Goal: Communication & Community: Answer question/provide support

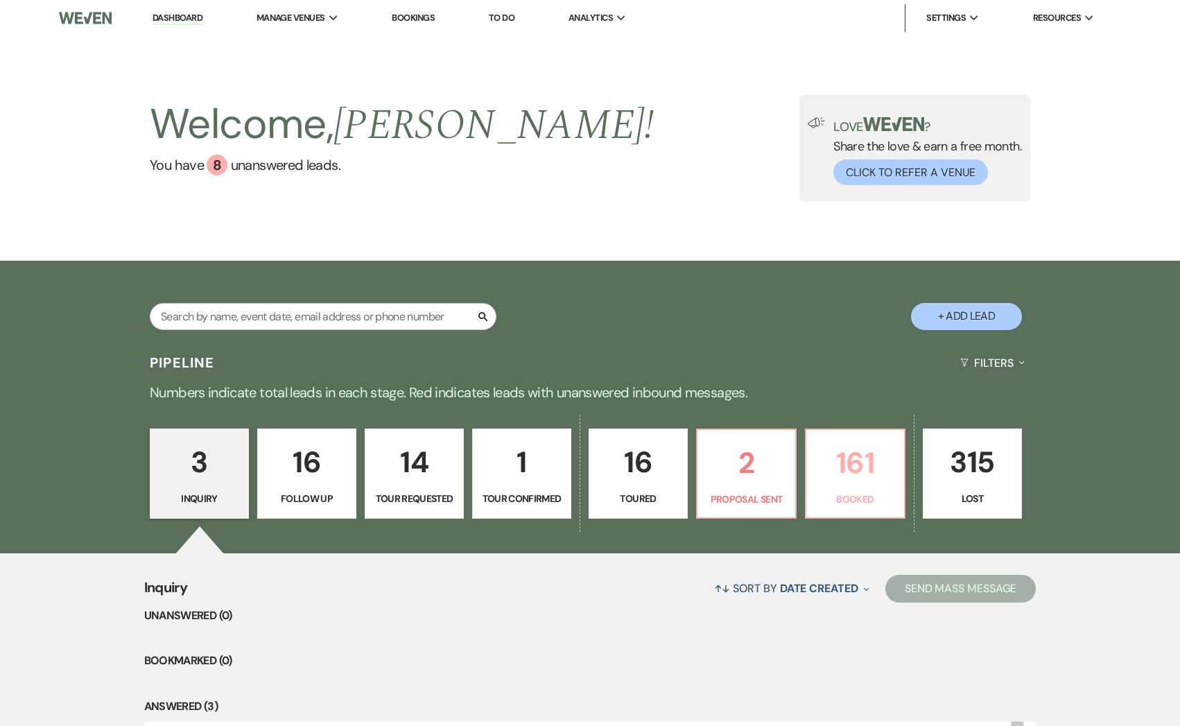
click at [859, 477] on p "161" at bounding box center [855, 463] width 81 height 46
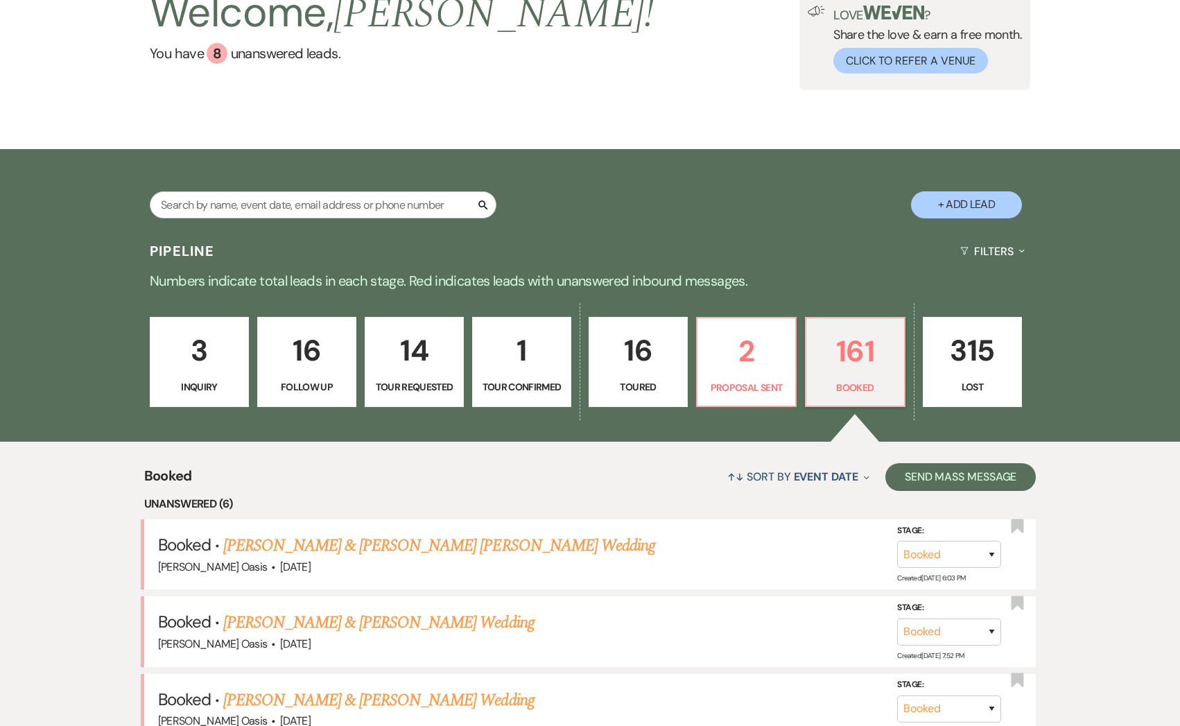
scroll to position [122, 0]
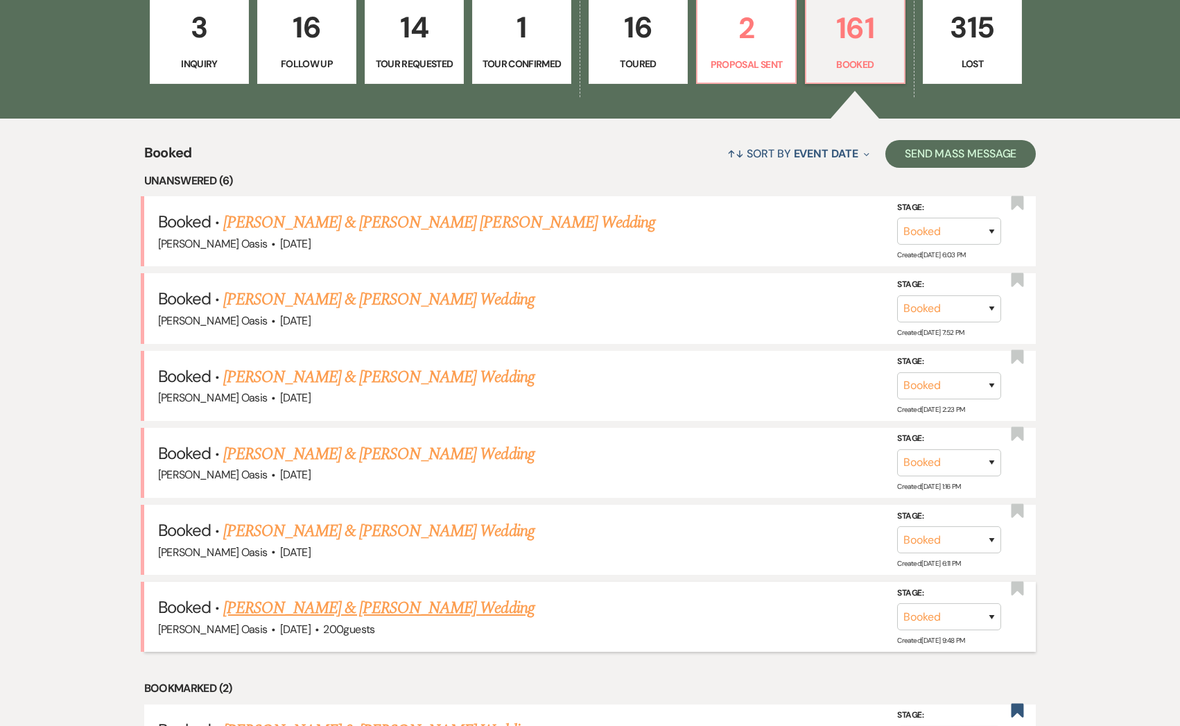
click at [325, 603] on link "[PERSON_NAME] & [PERSON_NAME] Wedding" at bounding box center [378, 608] width 311 height 25
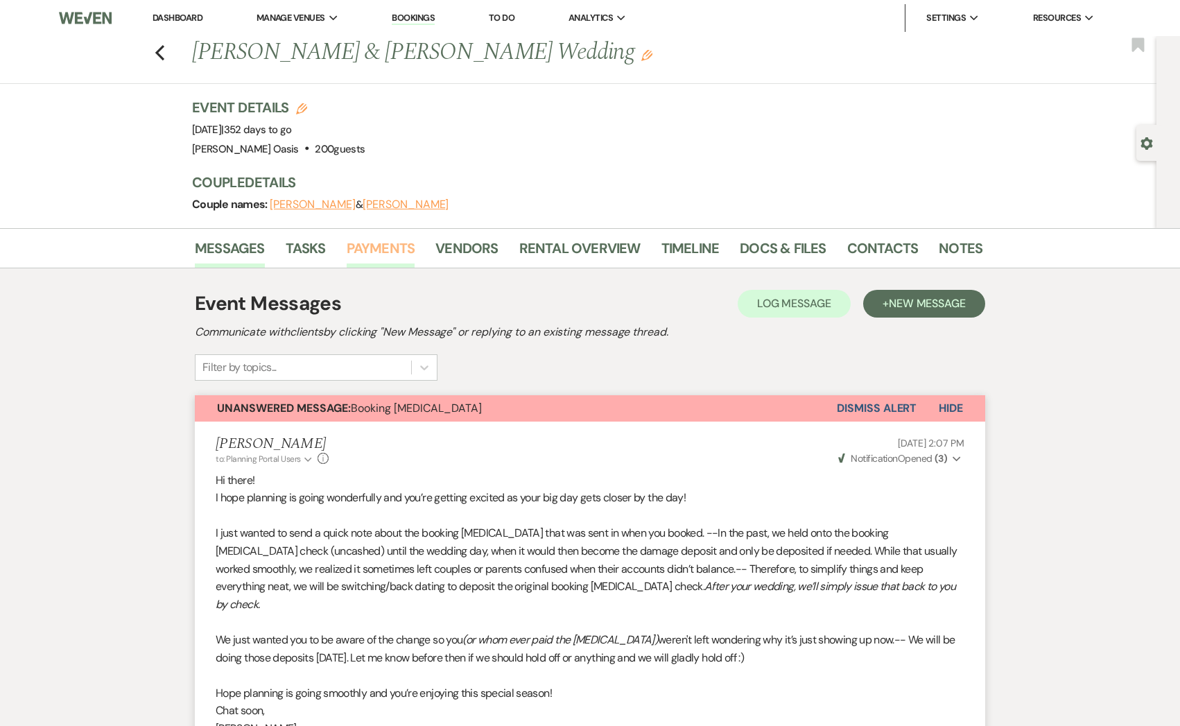
click at [394, 242] on link "Payments" at bounding box center [381, 252] width 69 height 31
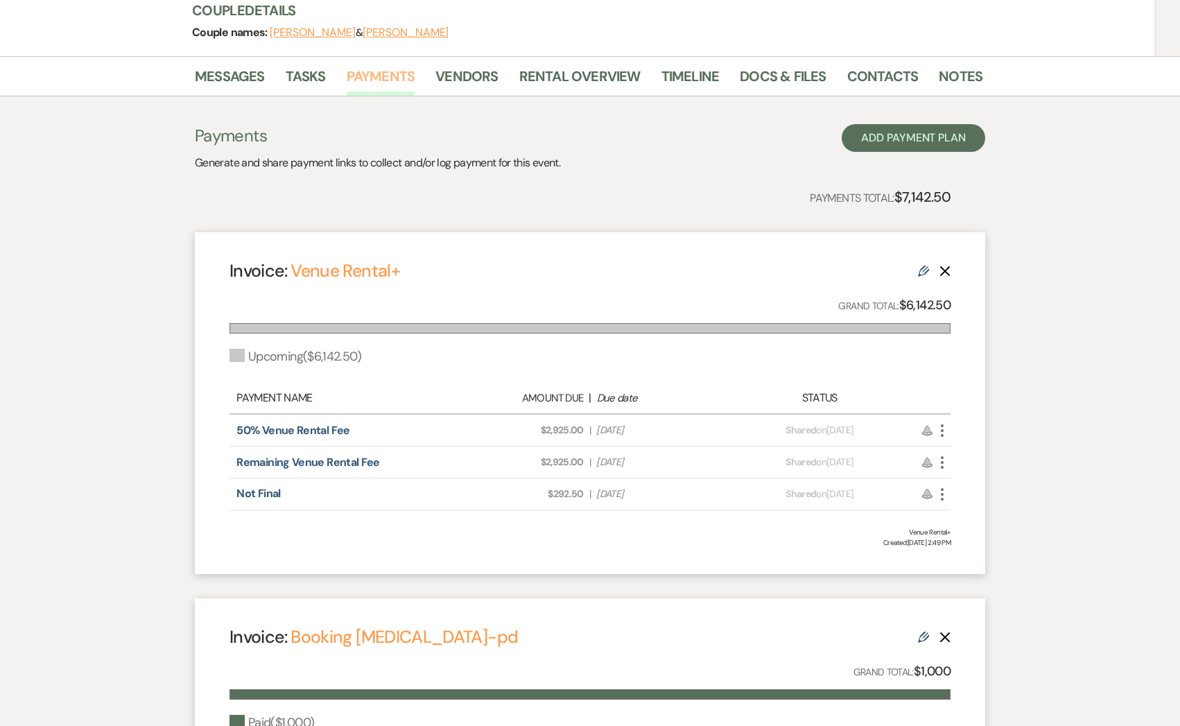
scroll to position [174, 0]
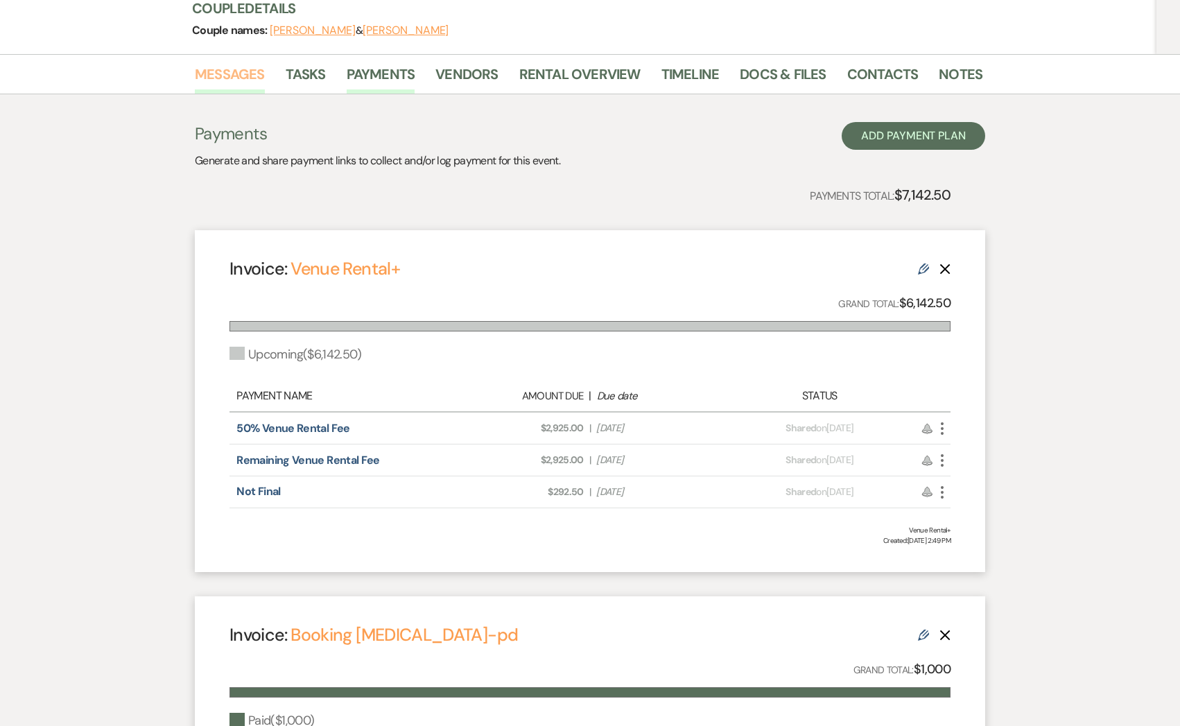
click at [212, 69] on link "Messages" at bounding box center [230, 78] width 70 height 31
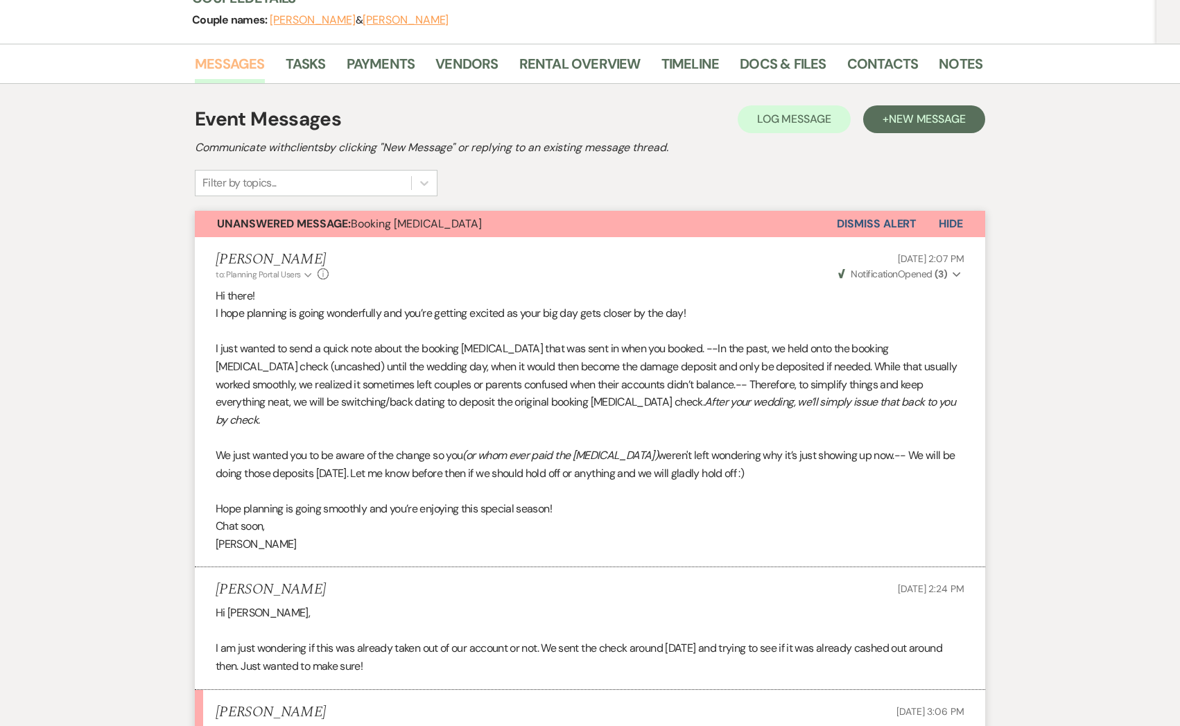
scroll to position [125, 0]
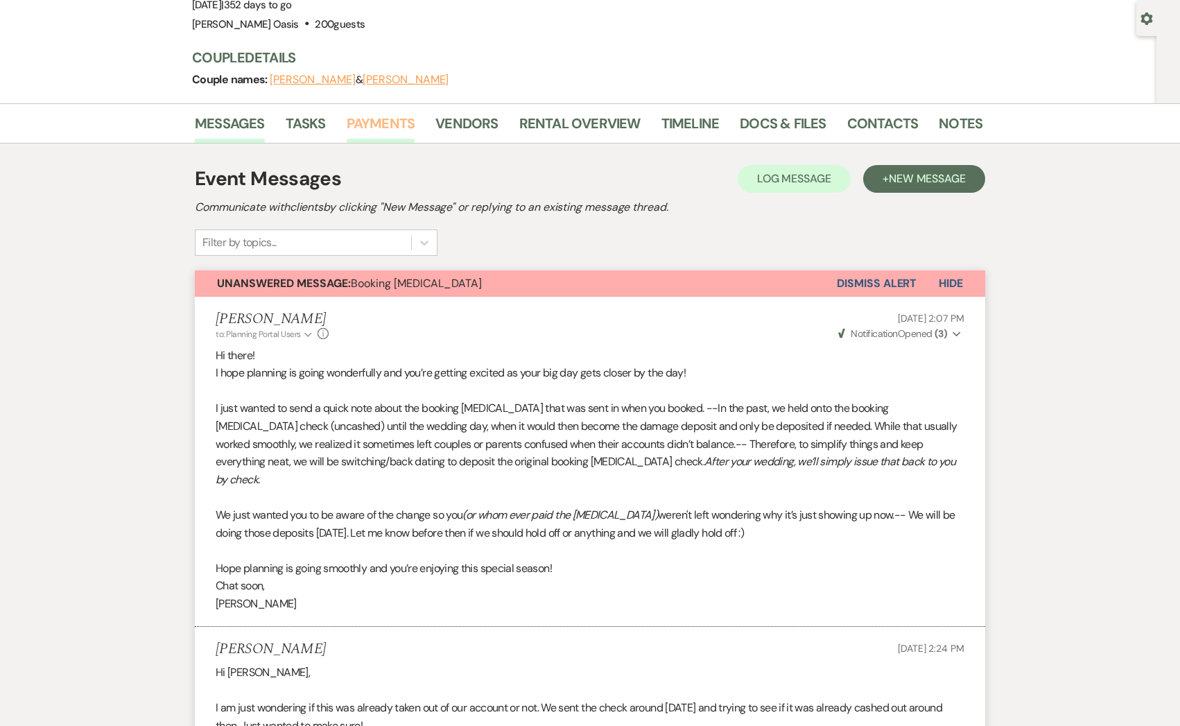
click at [369, 132] on link "Payments" at bounding box center [381, 127] width 69 height 31
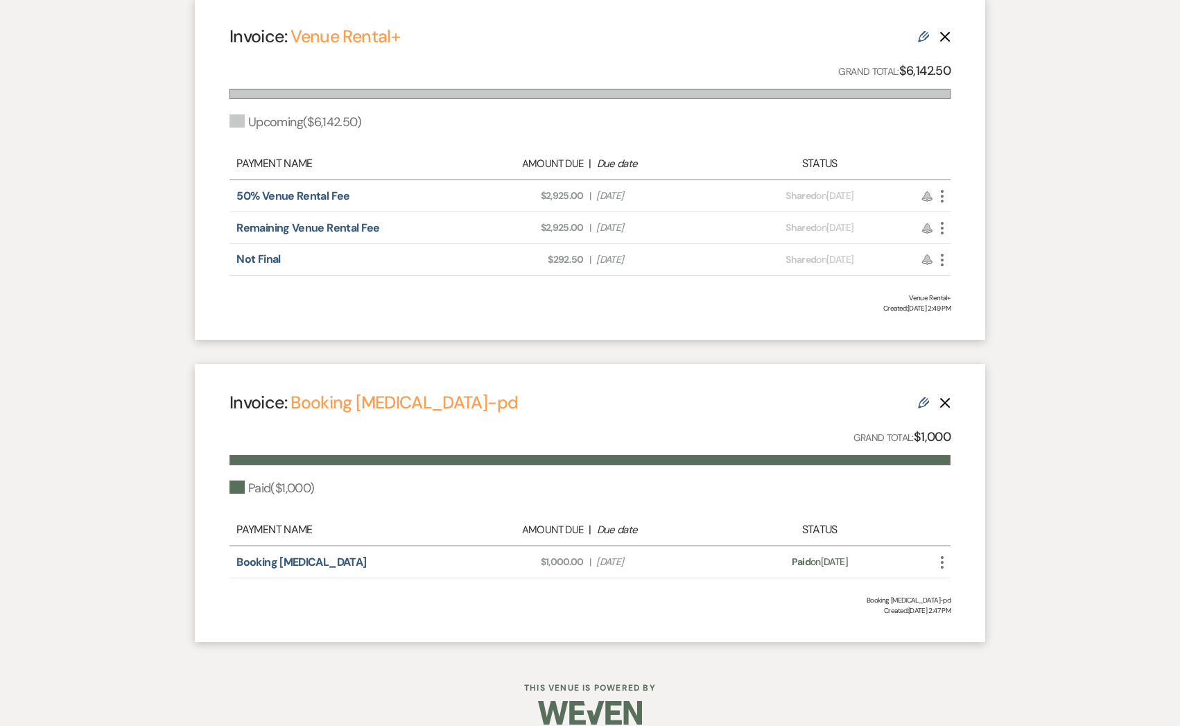
scroll to position [417, 0]
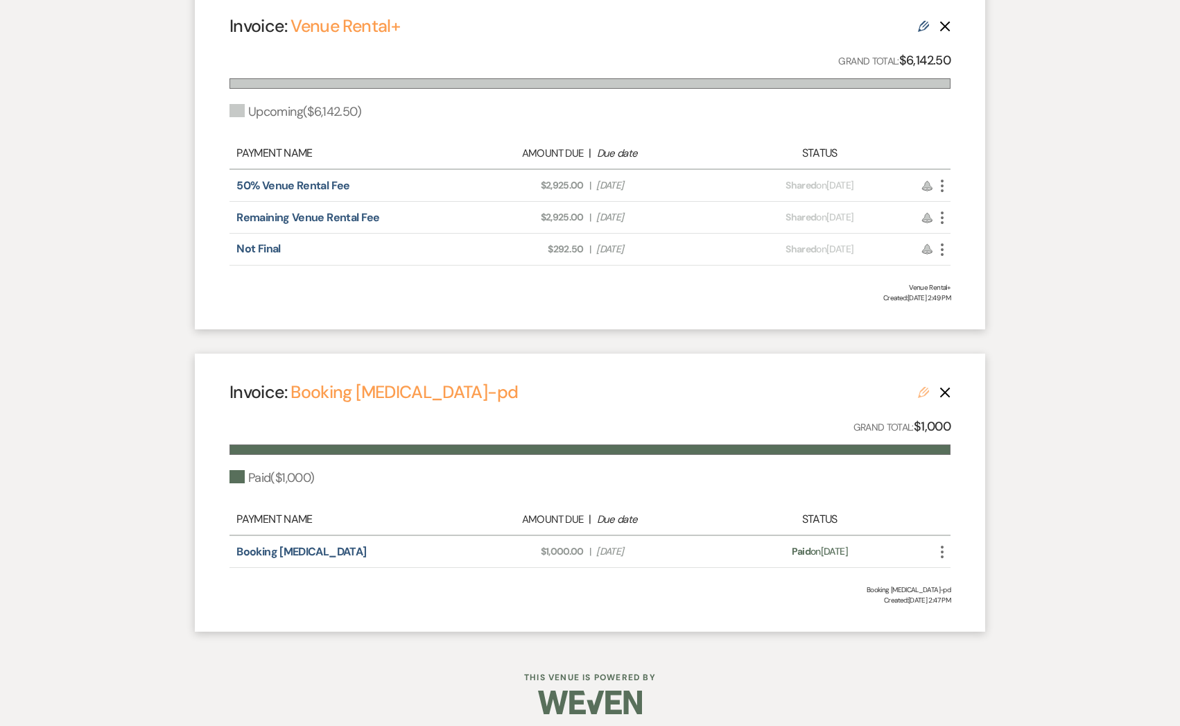
click at [922, 387] on icon "Edit" at bounding box center [923, 392] width 11 height 11
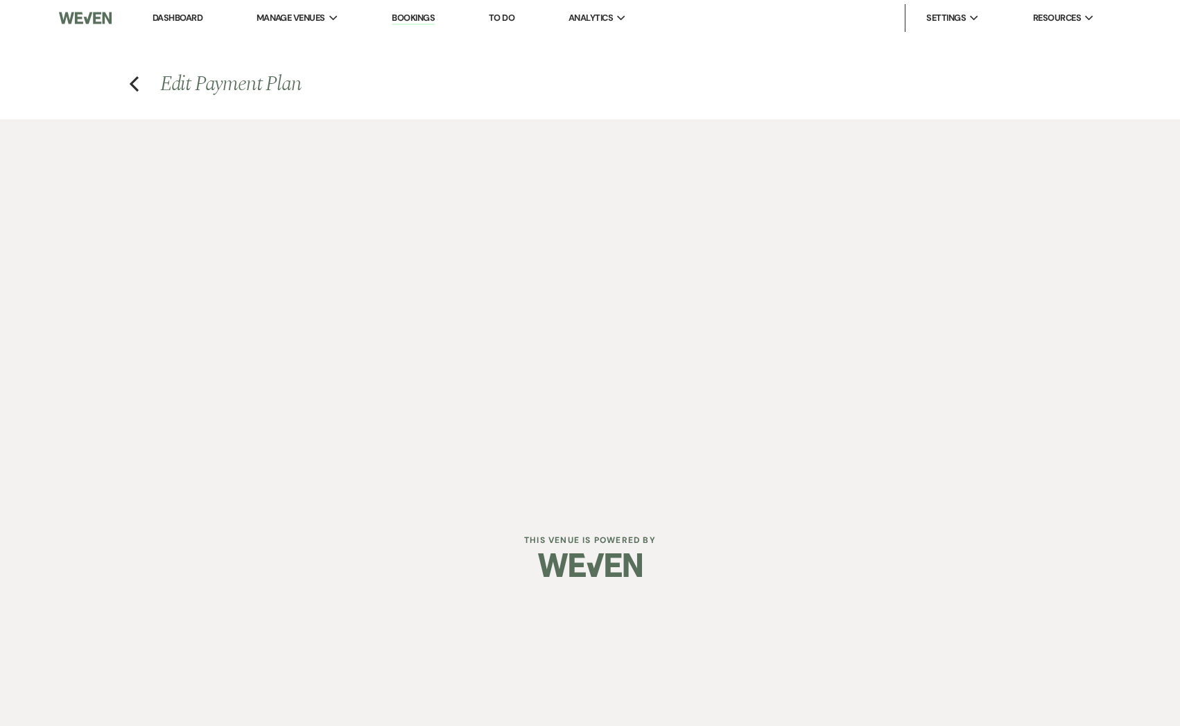
select select "16477"
select select "1"
select select "true"
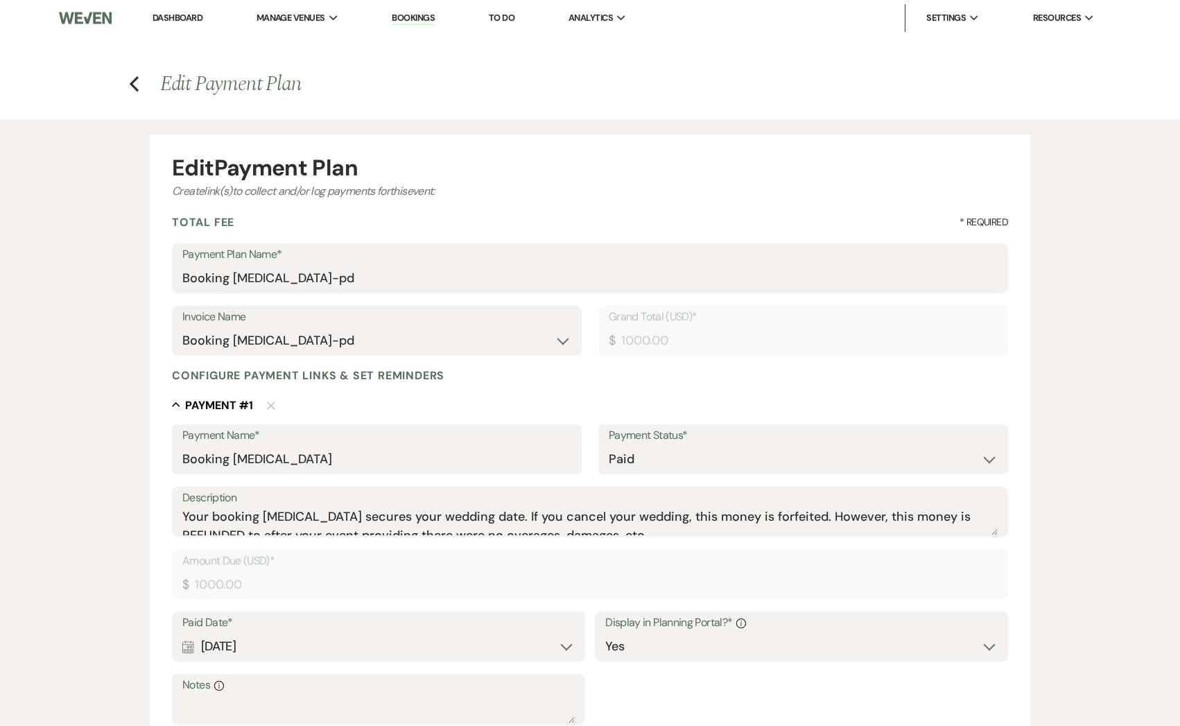
click at [131, 92] on div "Previous" at bounding box center [134, 81] width 10 height 21
click at [138, 86] on icon "Previous" at bounding box center [134, 84] width 10 height 17
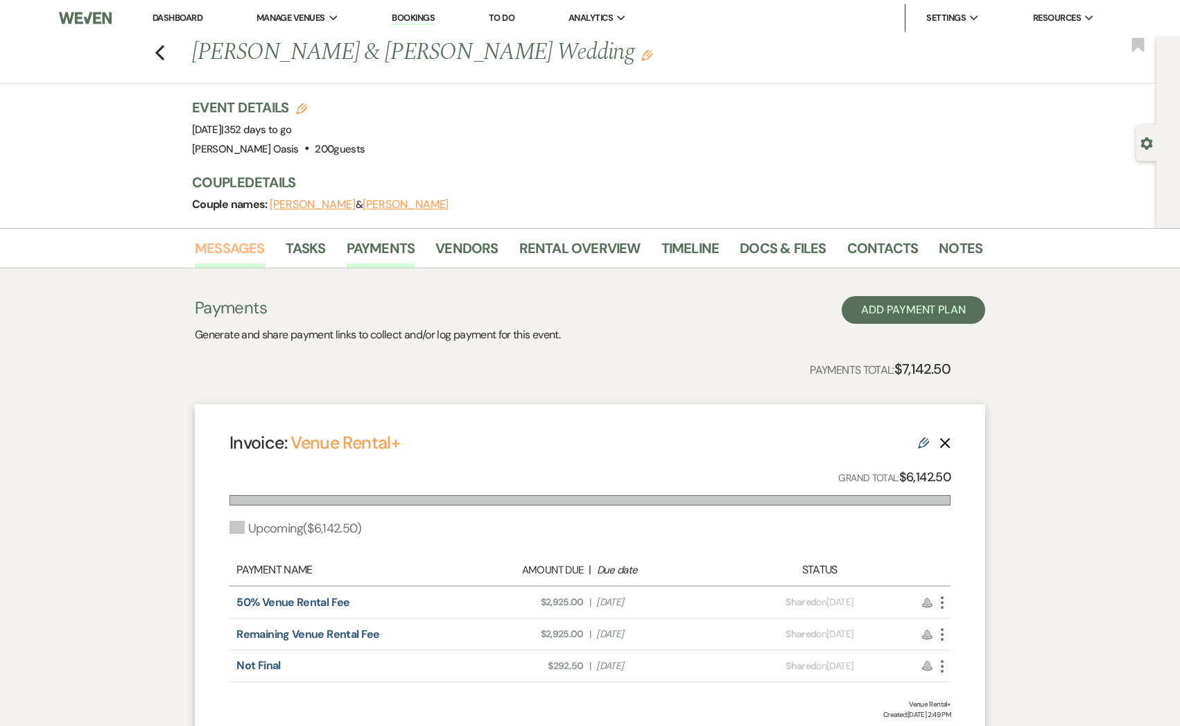
click at [224, 246] on link "Messages" at bounding box center [230, 252] width 70 height 31
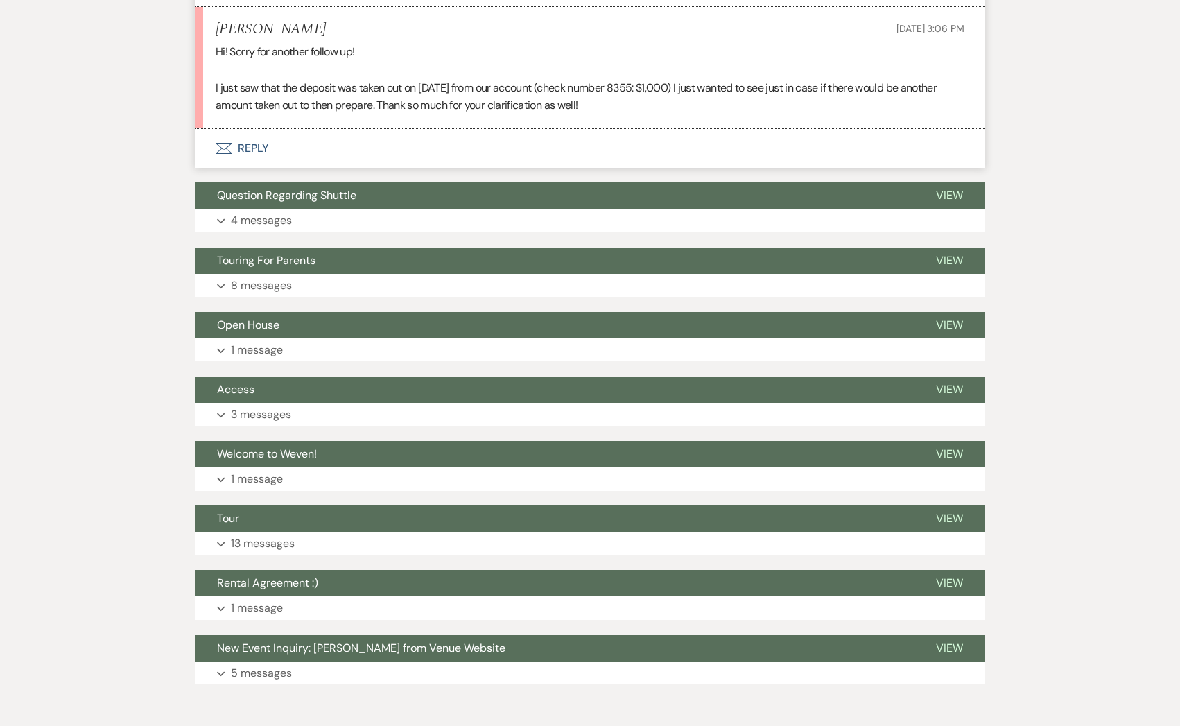
scroll to position [918, 0]
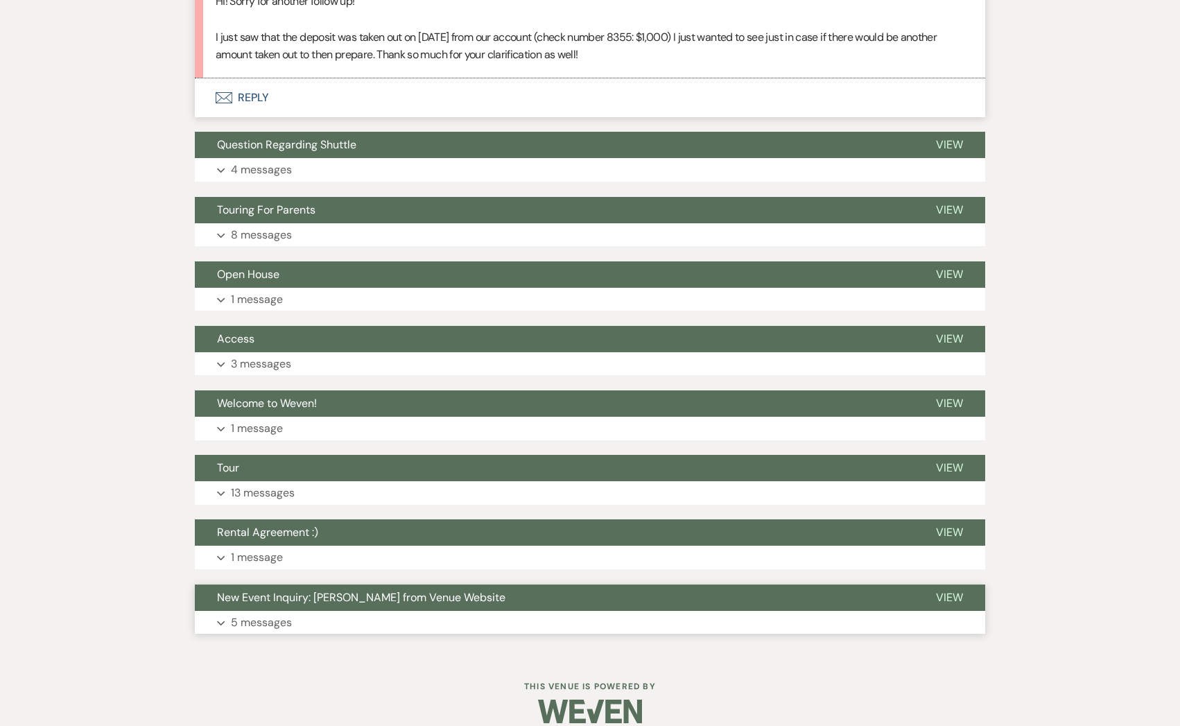
click at [397, 611] on button "Expand 5 messages" at bounding box center [590, 623] width 791 height 24
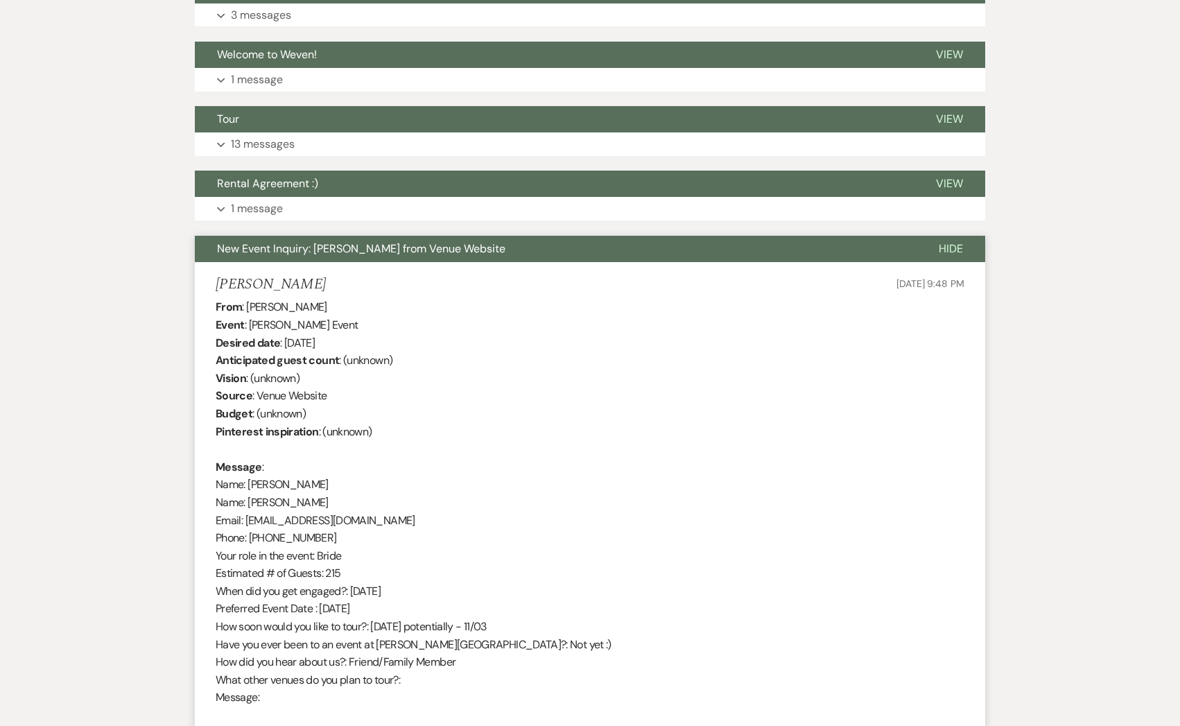
scroll to position [1266, 0]
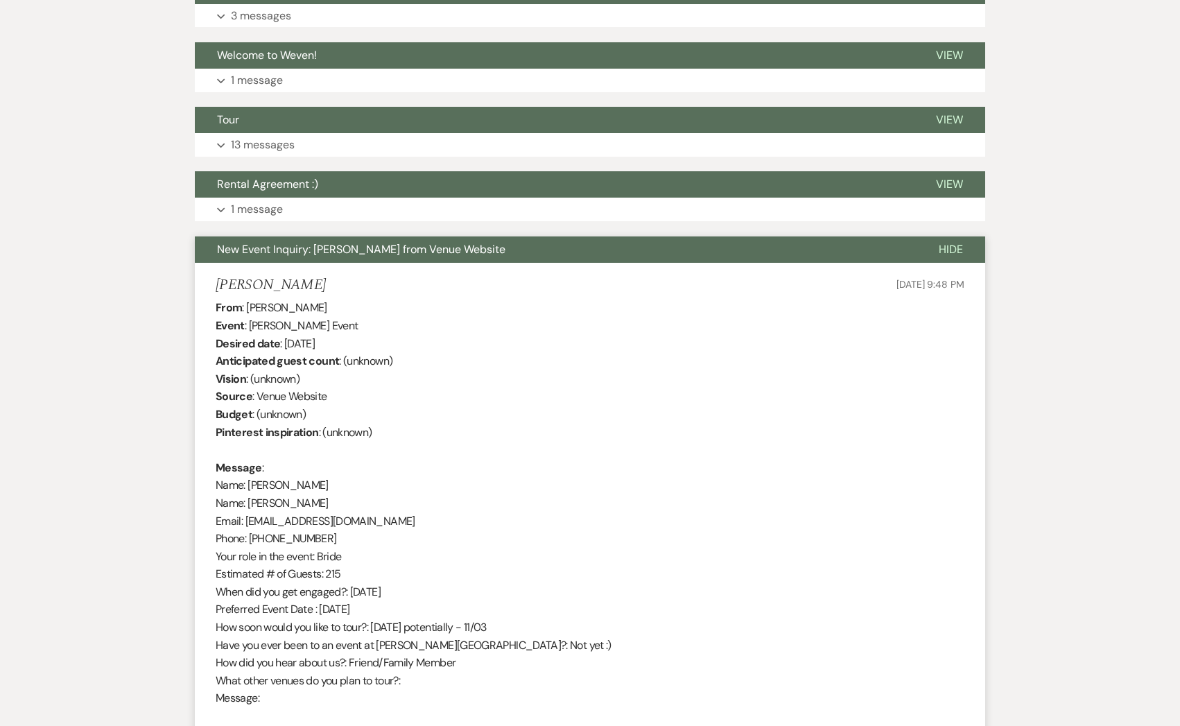
click at [340, 242] on span "New Event Inquiry: [PERSON_NAME] from Venue Website" at bounding box center [361, 249] width 288 height 15
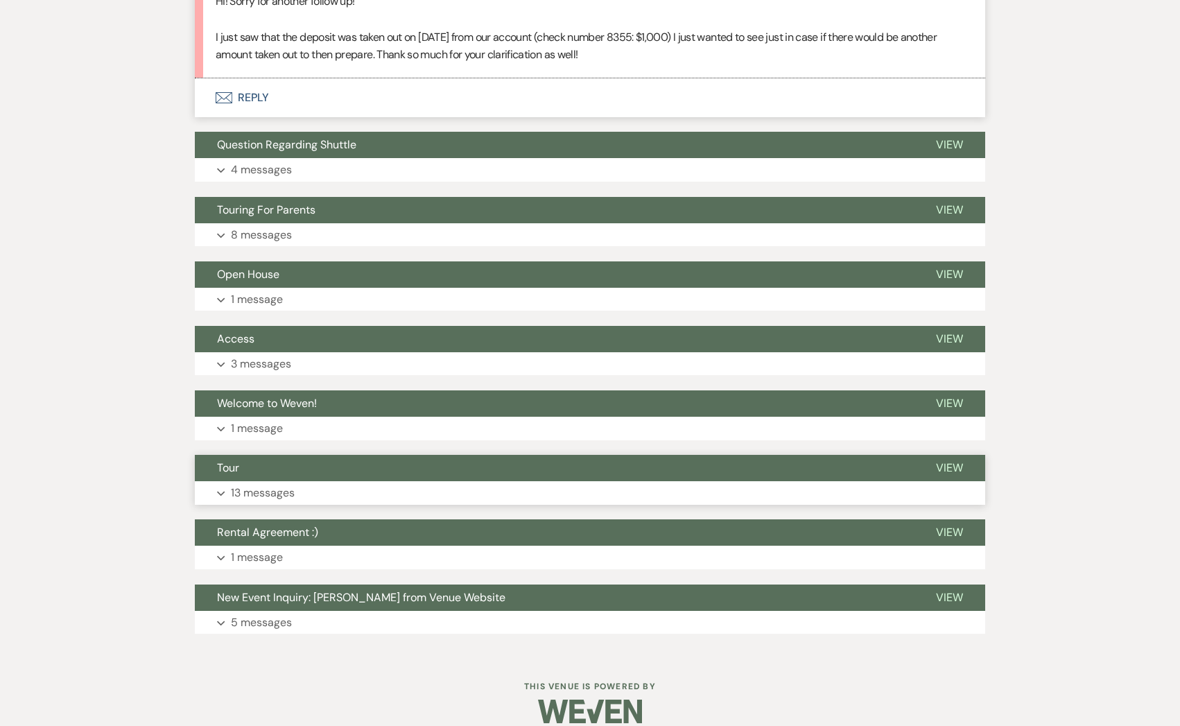
click at [314, 481] on button "Expand 13 messages" at bounding box center [590, 493] width 791 height 24
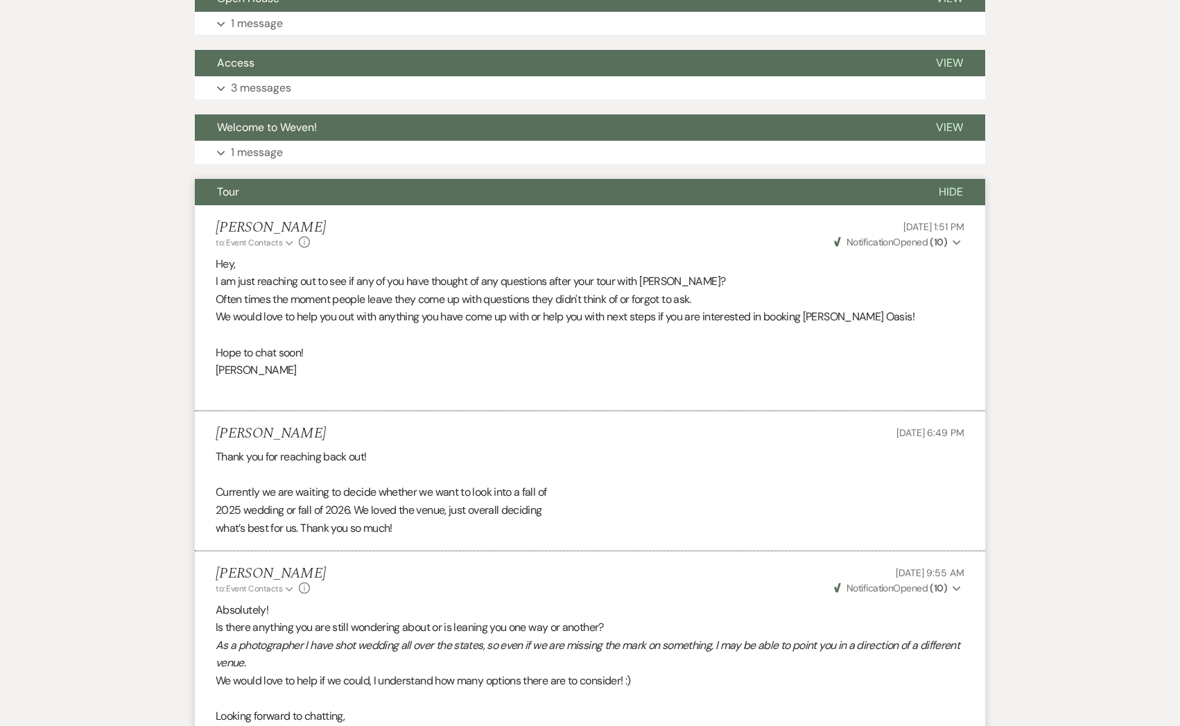
scroll to position [1069, 0]
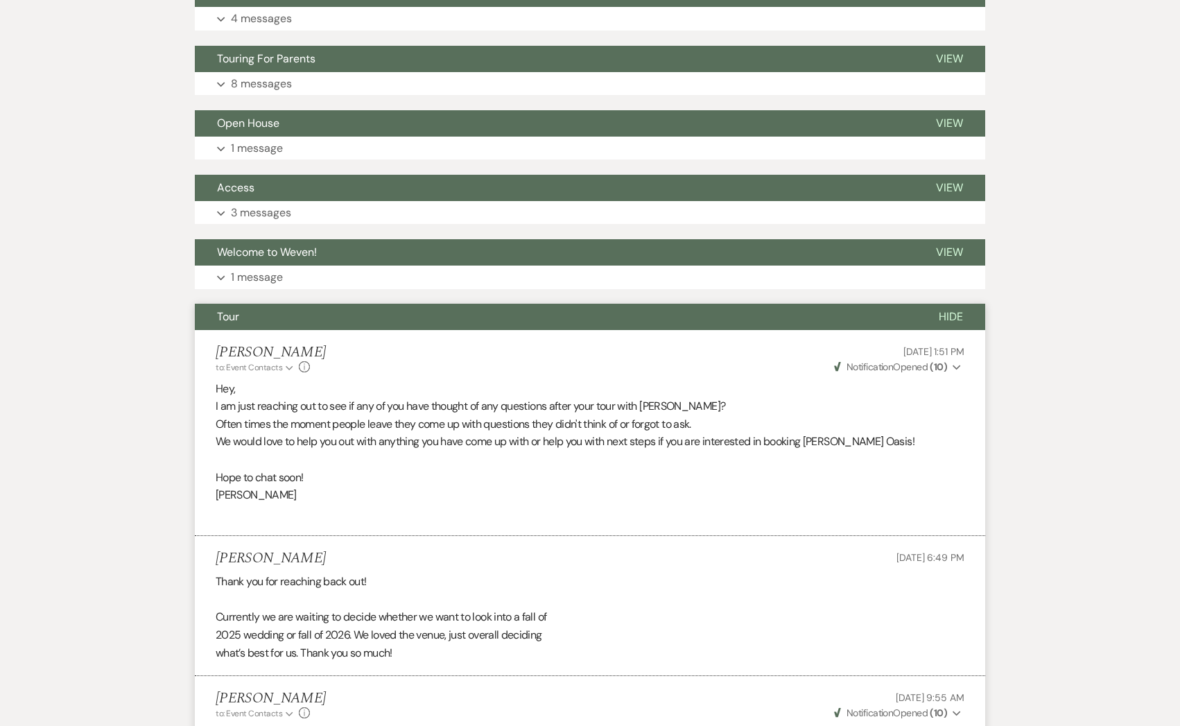
click at [248, 304] on button "Tour" at bounding box center [556, 317] width 722 height 26
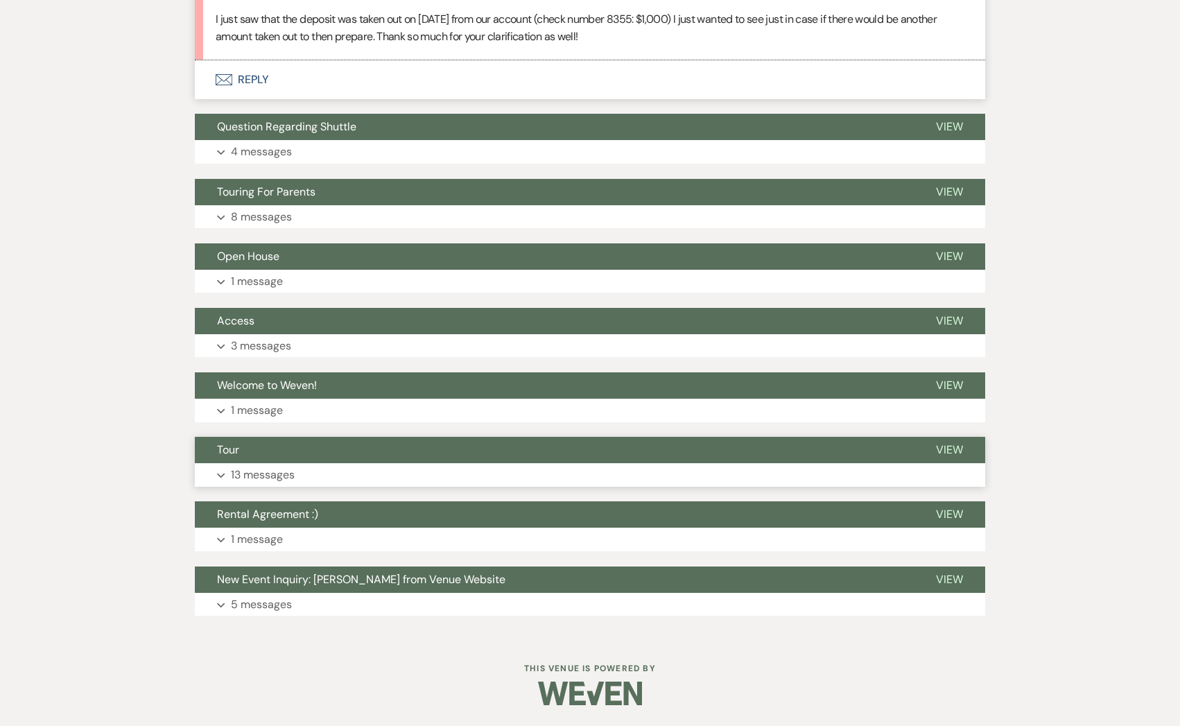
scroll to position [918, 0]
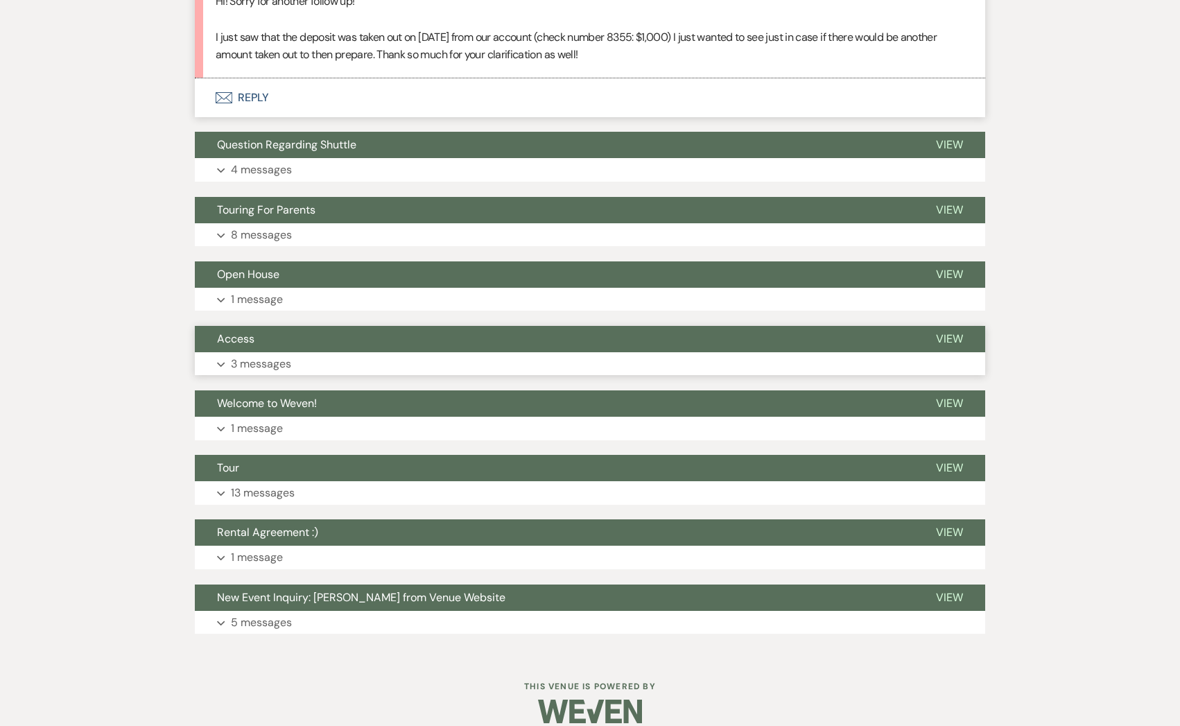
click at [261, 334] on button "Access" at bounding box center [554, 339] width 719 height 26
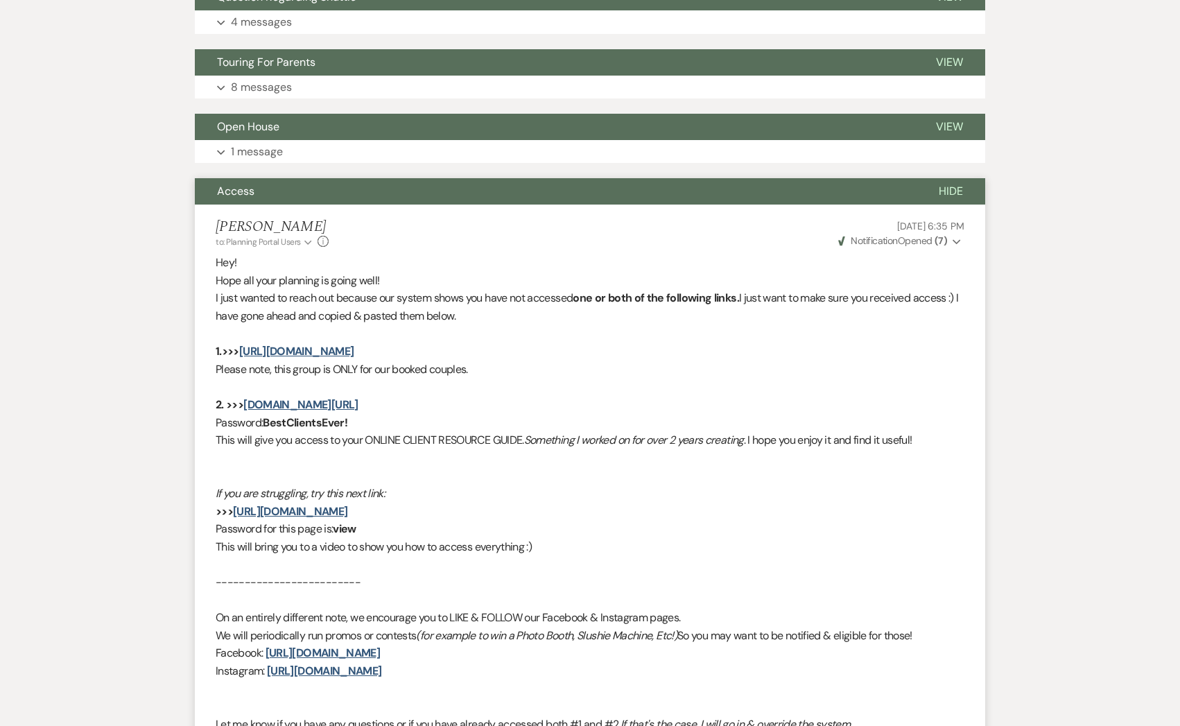
scroll to position [1060, 0]
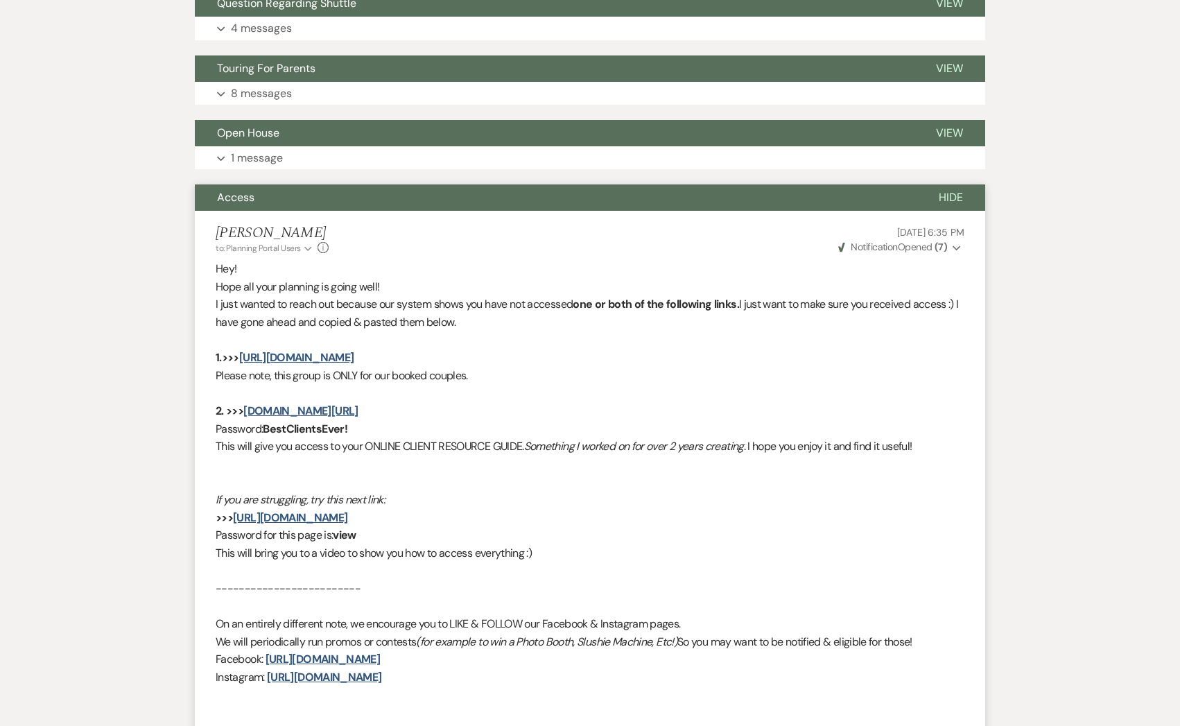
click at [276, 184] on button "Access" at bounding box center [556, 197] width 722 height 26
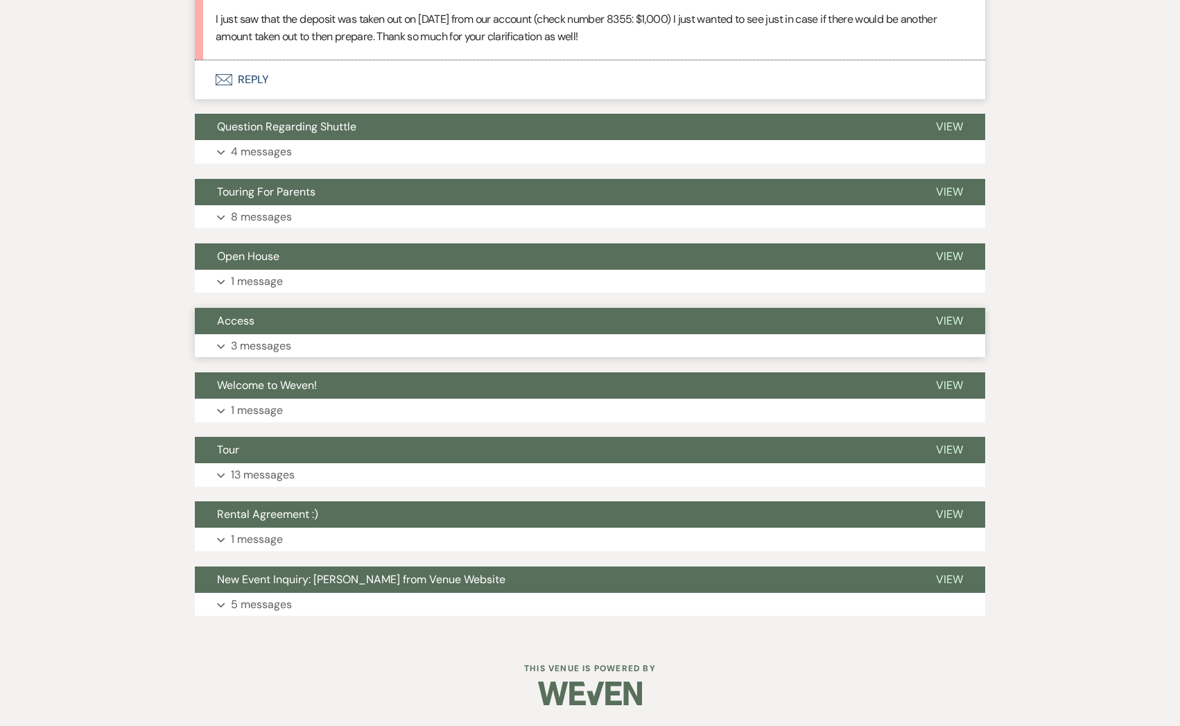
scroll to position [918, 0]
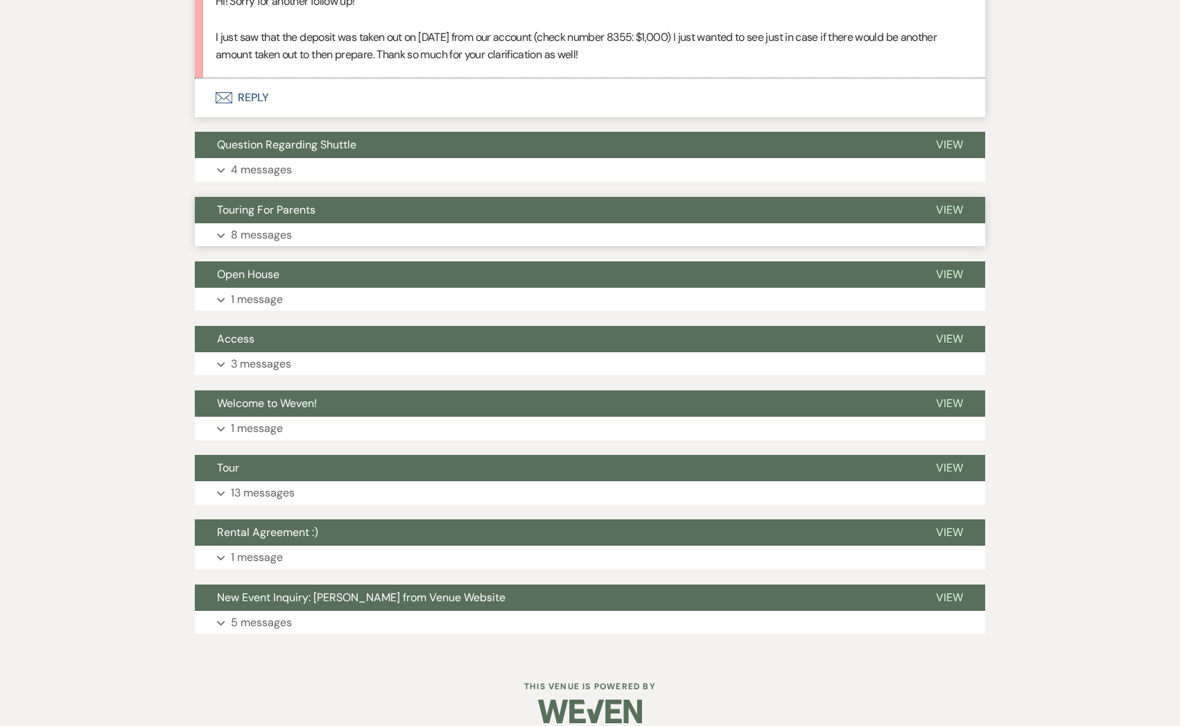
click at [282, 223] on button "Expand 8 messages" at bounding box center [590, 235] width 791 height 24
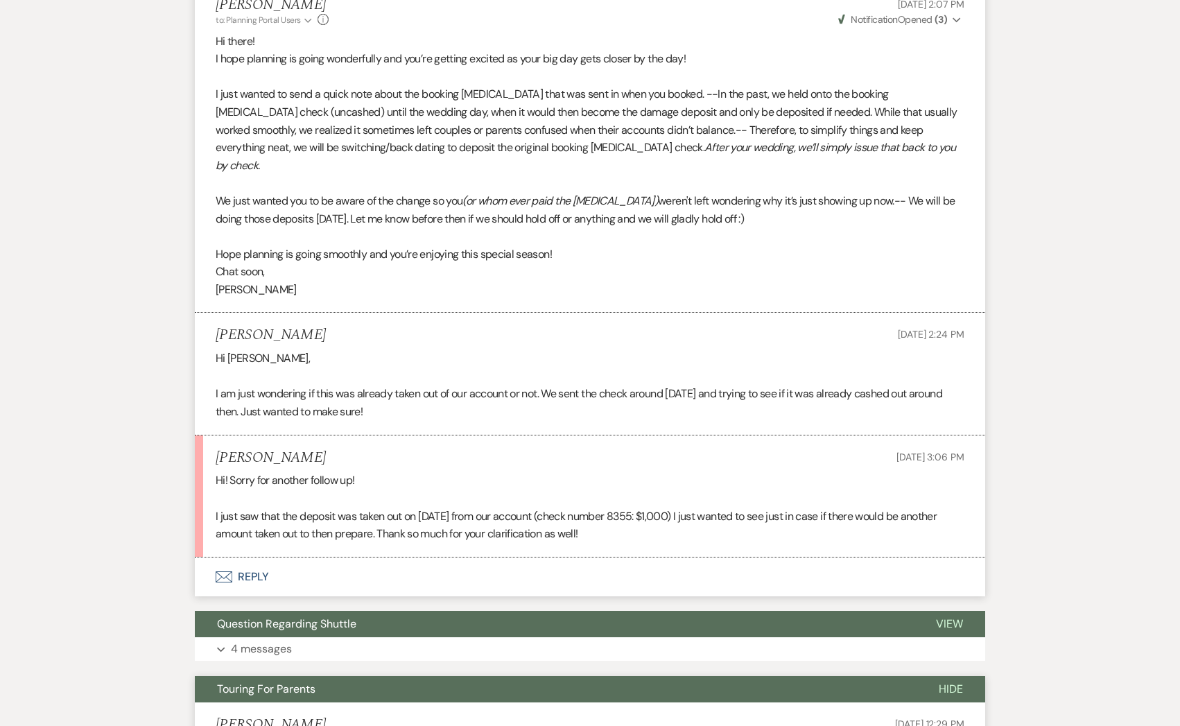
scroll to position [441, 0]
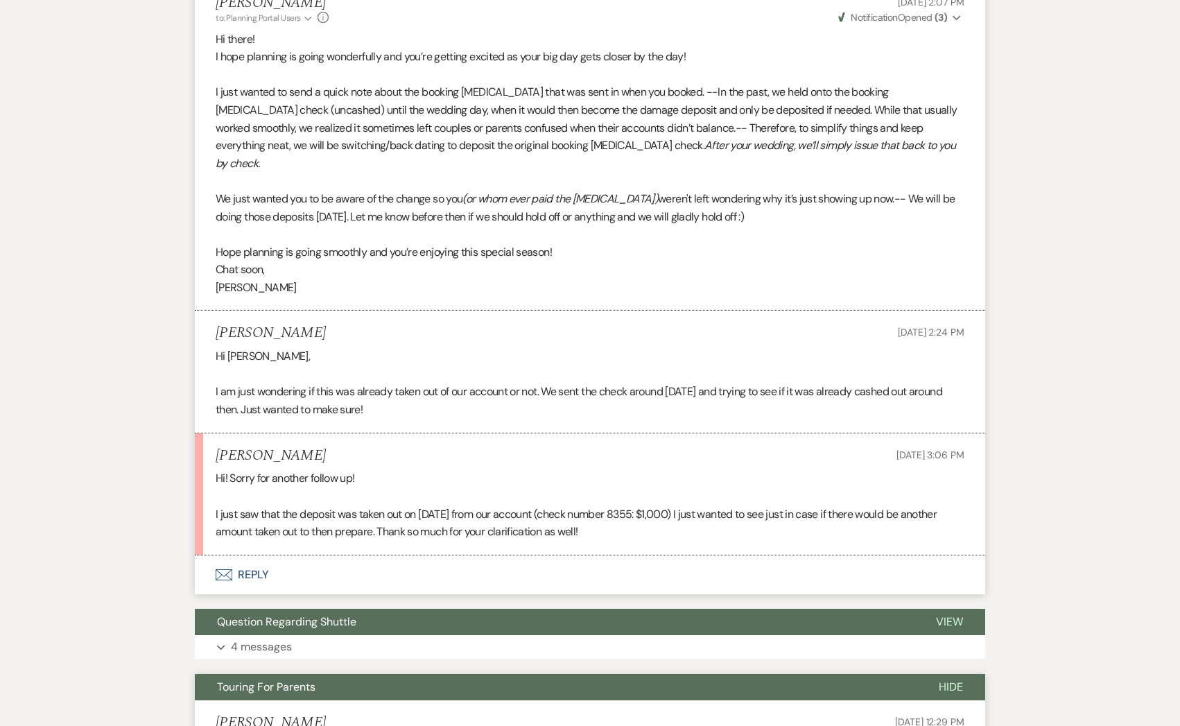
click at [389, 555] on button "Envelope Reply" at bounding box center [590, 574] width 791 height 39
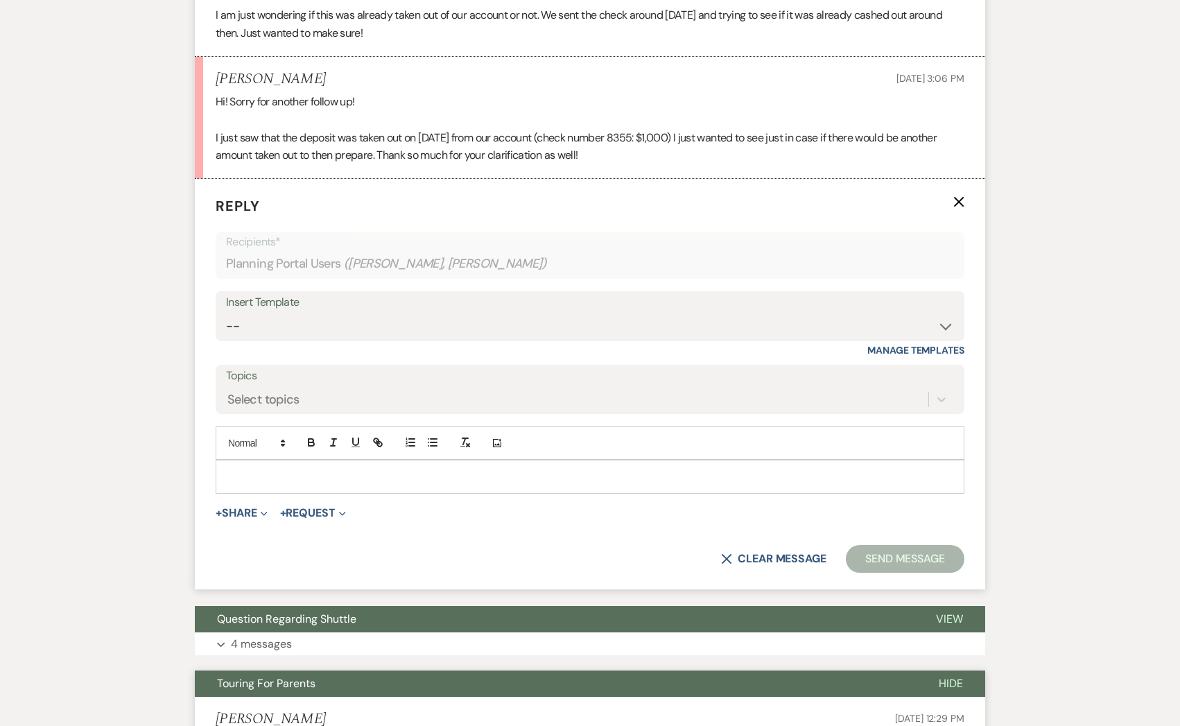
scroll to position [821, 0]
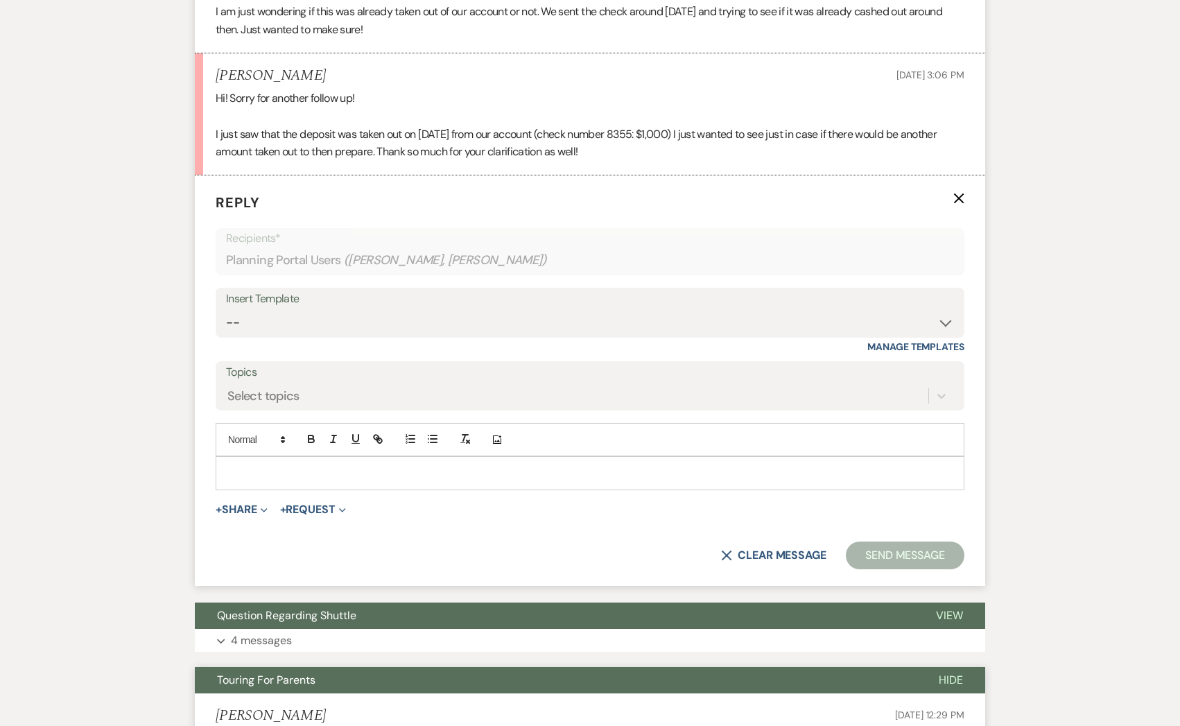
click at [379, 465] on p at bounding box center [590, 472] width 727 height 15
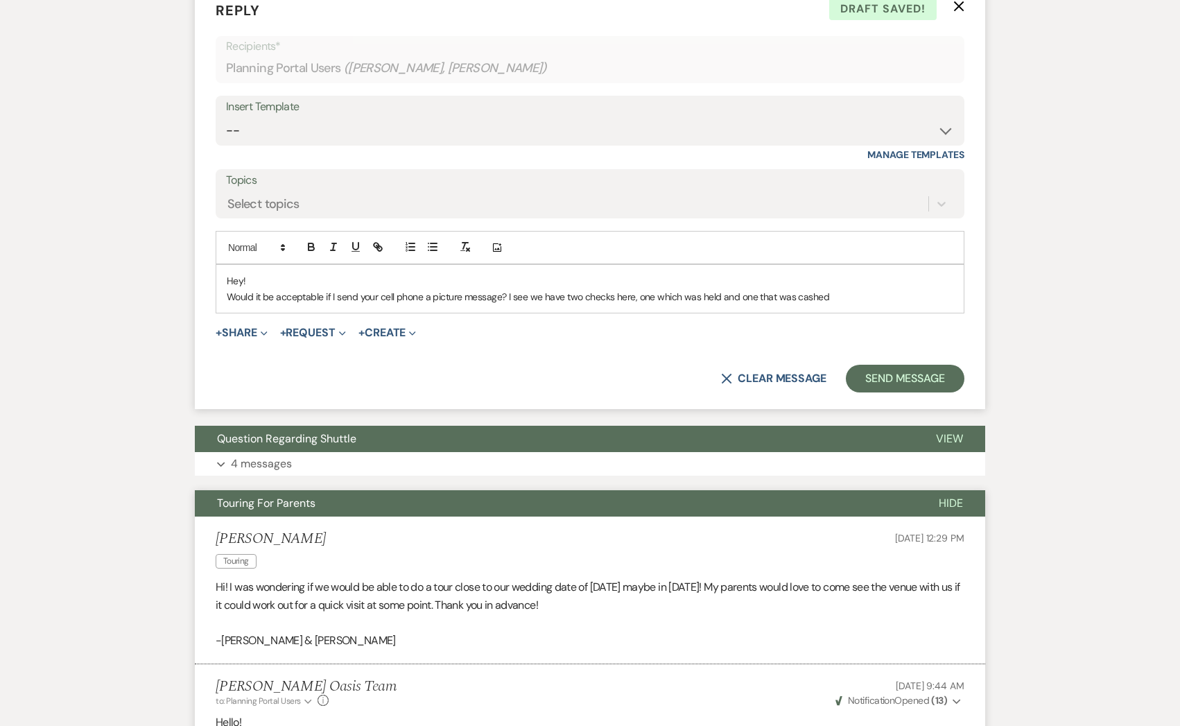
scroll to position [1015, 0]
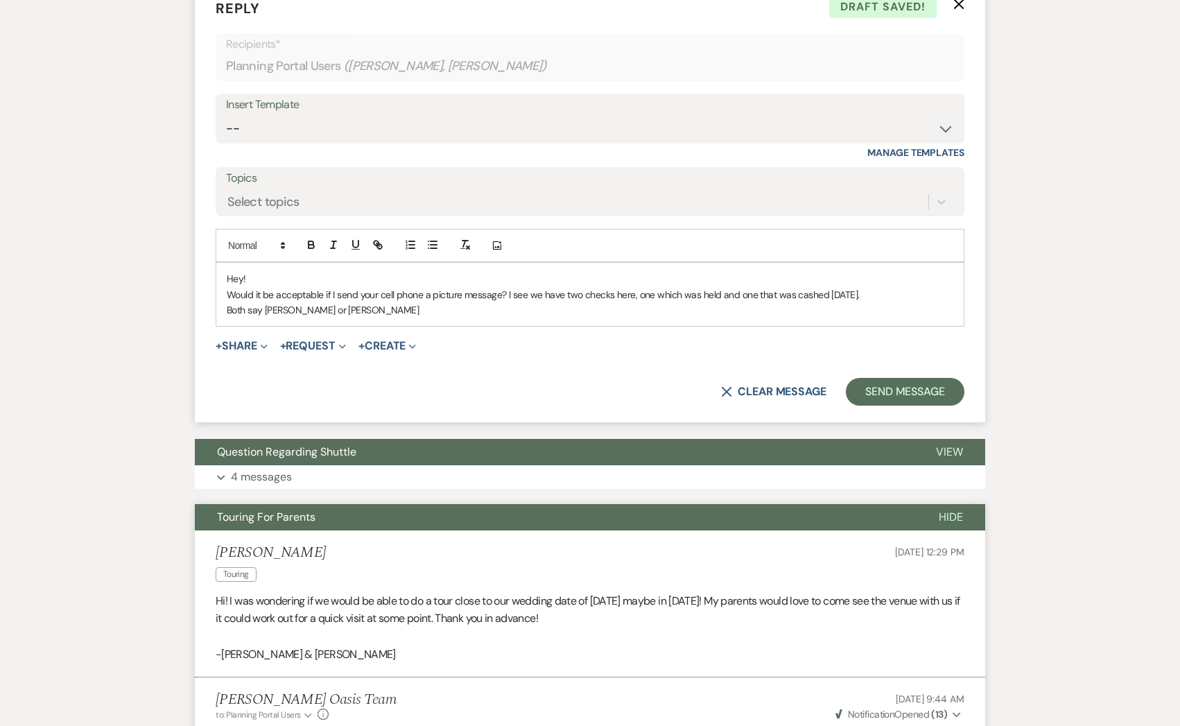
click at [262, 302] on p "Both say [PERSON_NAME] or [PERSON_NAME]" at bounding box center [590, 309] width 727 height 15
click at [320, 302] on p "Both are from [PERSON_NAME] or [PERSON_NAME]" at bounding box center [590, 309] width 727 height 15
click at [351, 302] on p "Both are from [PERSON_NAME]/[PERSON_NAME]" at bounding box center [590, 309] width 727 height 15
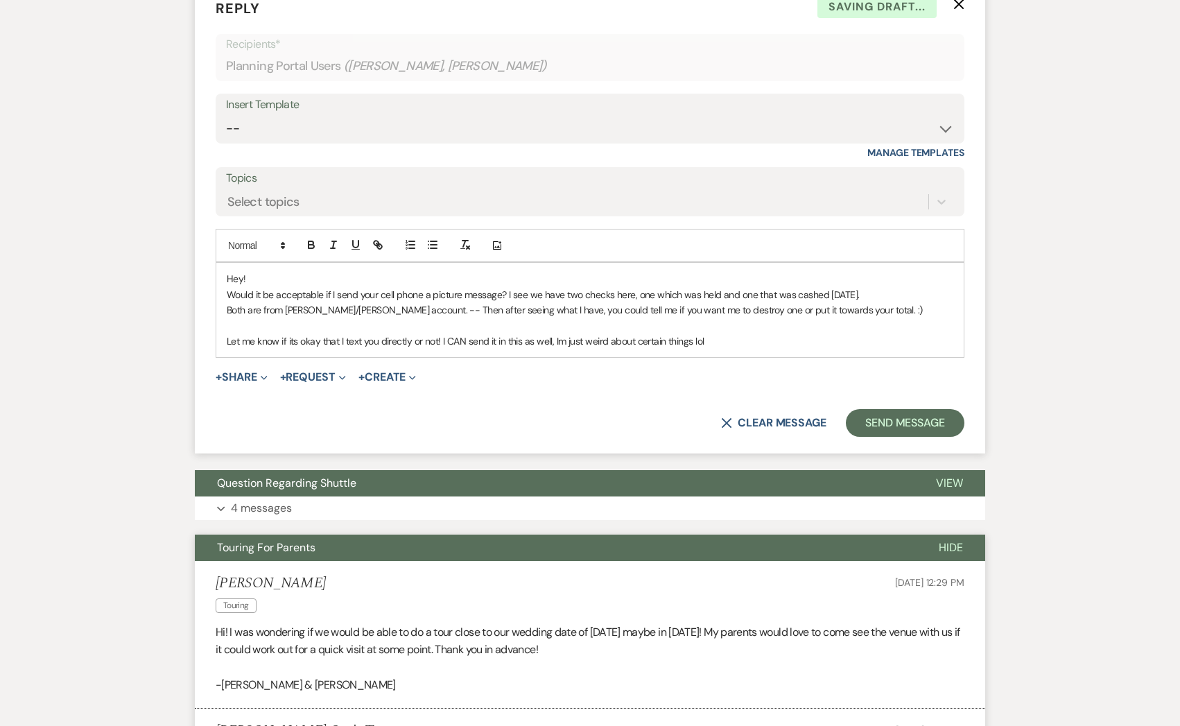
click at [877, 390] on form "Reply X Saving draft... Recipients* Planning Portal Users ( [PERSON_NAME], [PER…" at bounding box center [590, 217] width 791 height 472
click at [881, 415] on button "Send Message" at bounding box center [905, 423] width 119 height 28
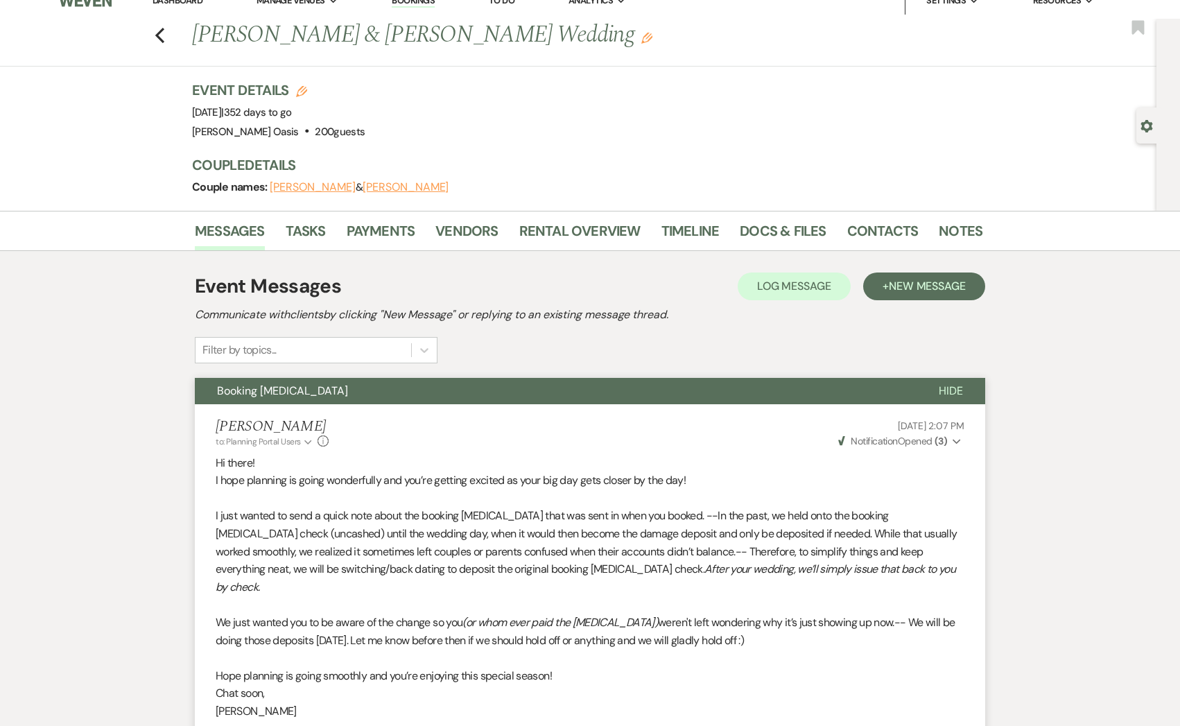
scroll to position [0, 0]
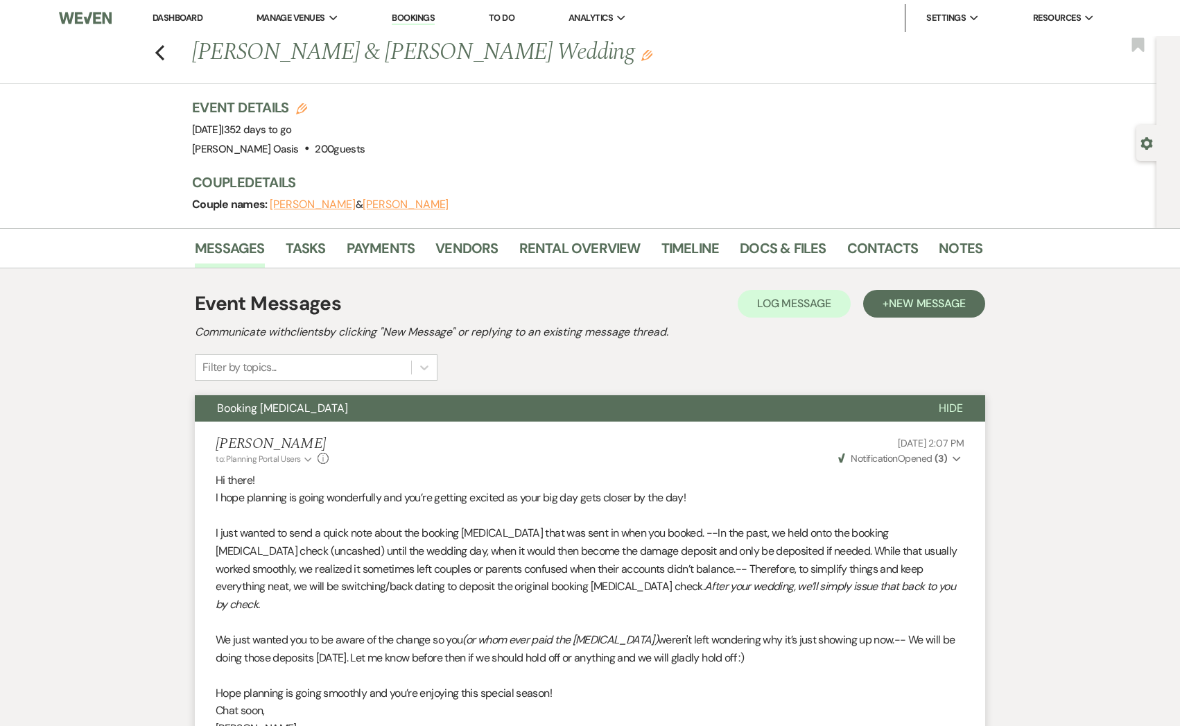
click at [179, 14] on link "Dashboard" at bounding box center [178, 18] width 50 height 12
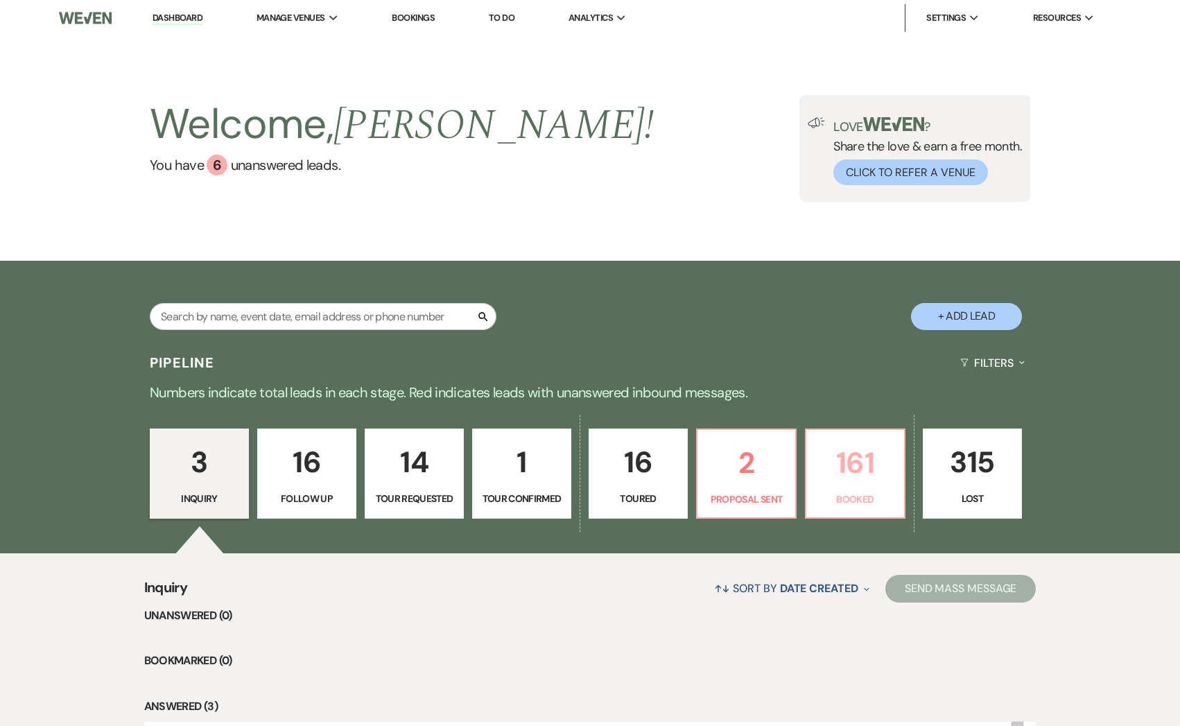
click at [838, 509] on link "161 Booked" at bounding box center [855, 474] width 101 height 90
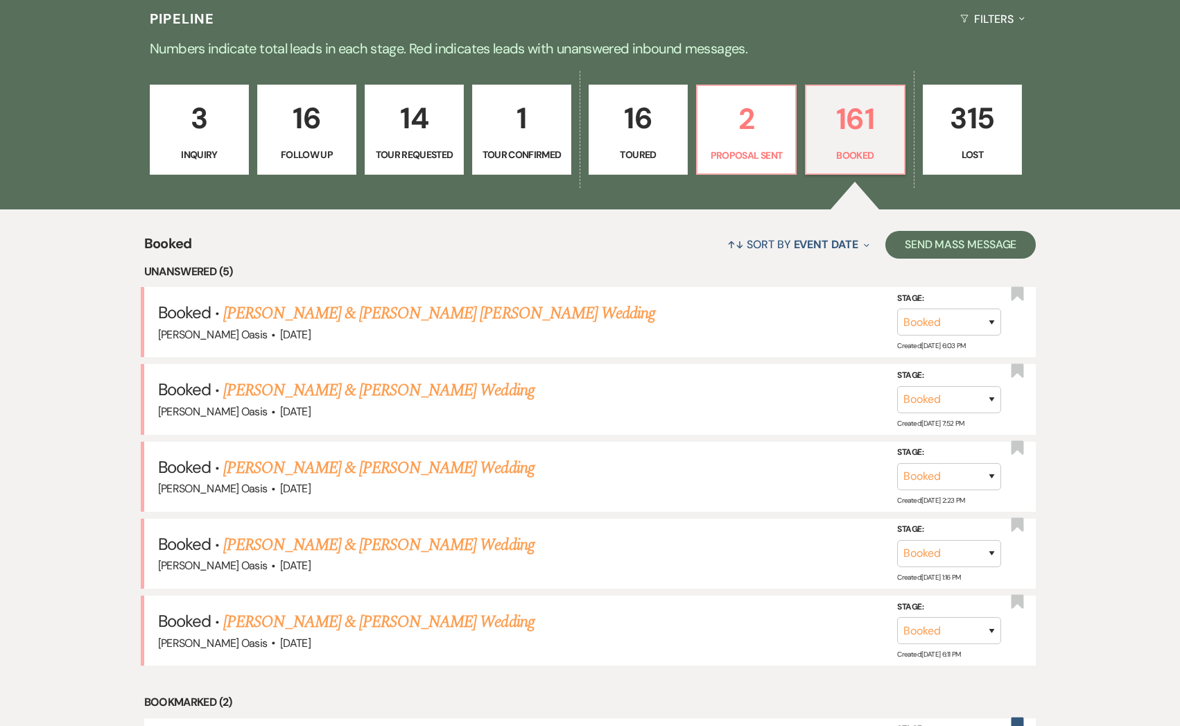
scroll to position [352, 0]
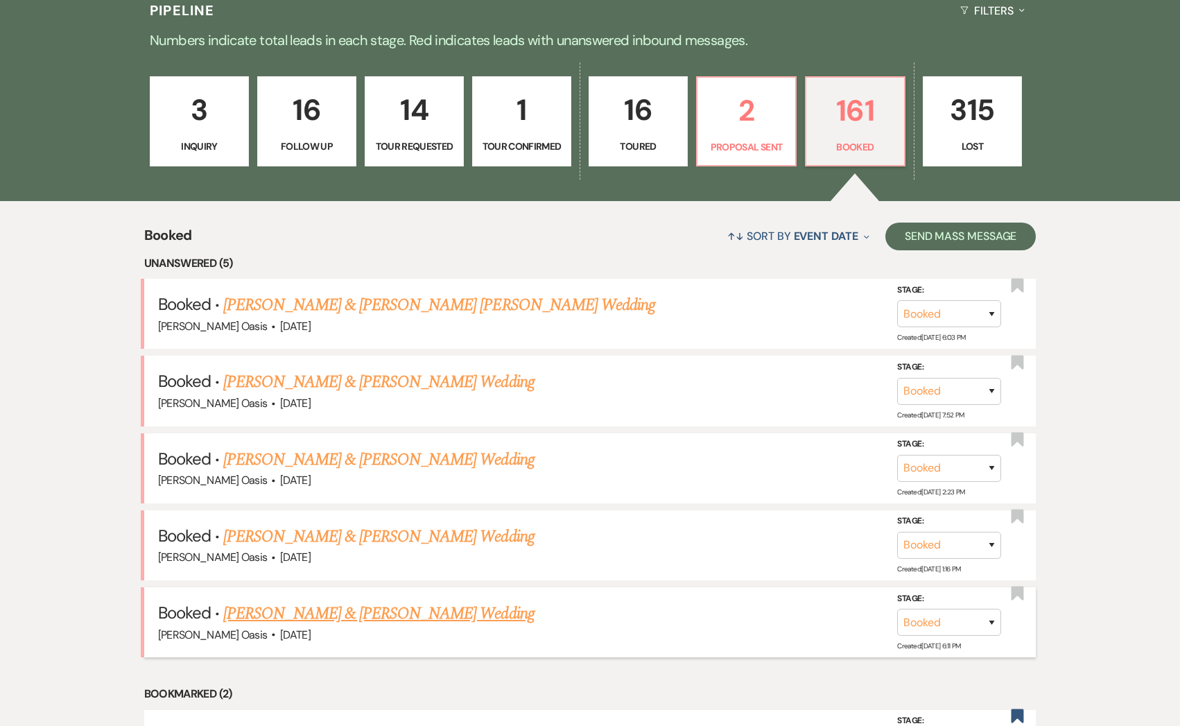
click at [409, 611] on link "[PERSON_NAME] & [PERSON_NAME] Wedding" at bounding box center [378, 613] width 311 height 25
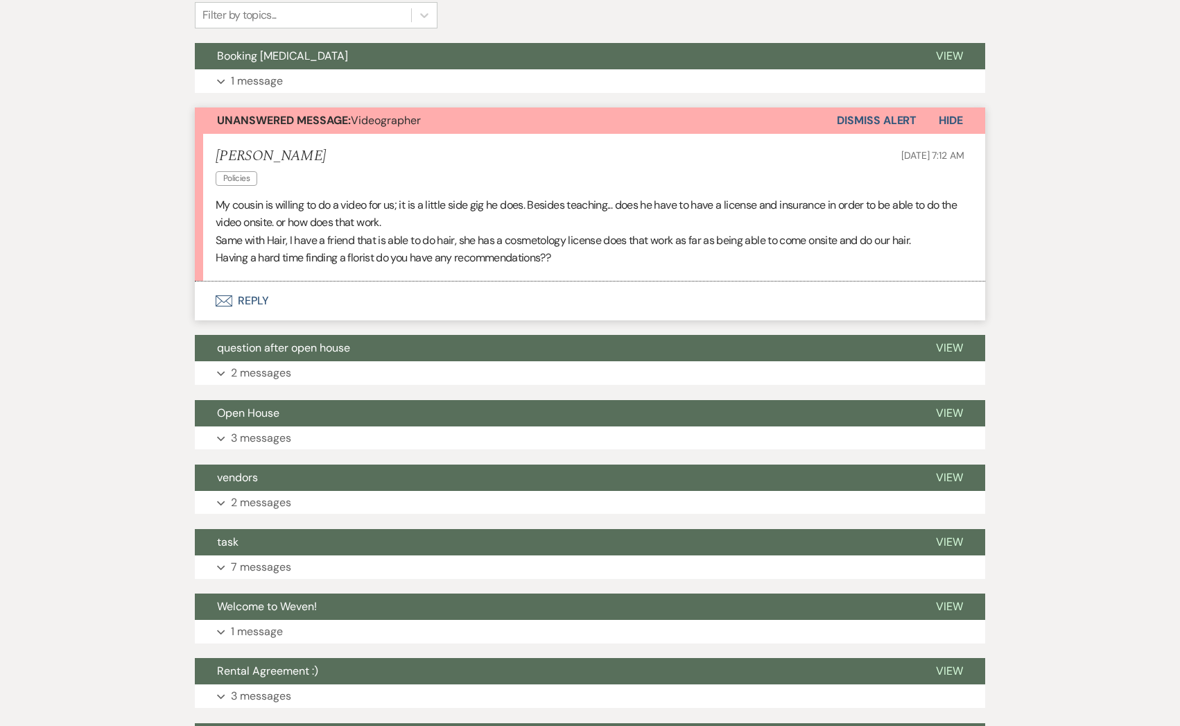
click at [283, 308] on button "Envelope Reply" at bounding box center [590, 301] width 791 height 39
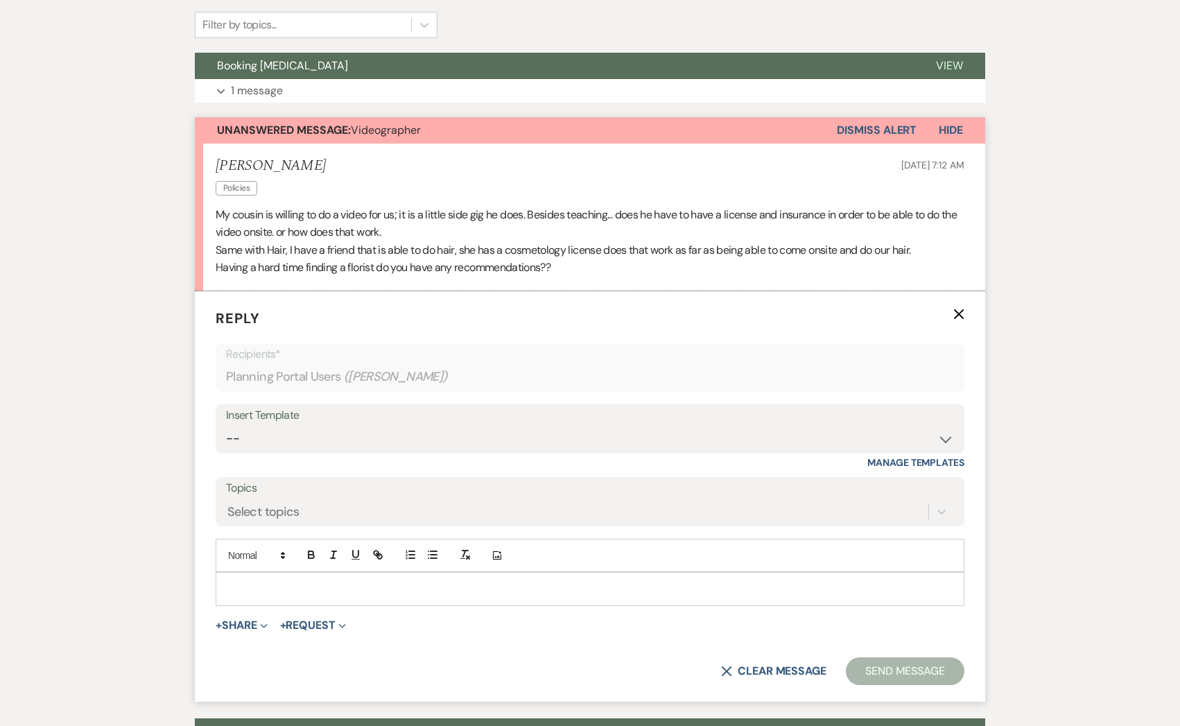
scroll to position [343, 0]
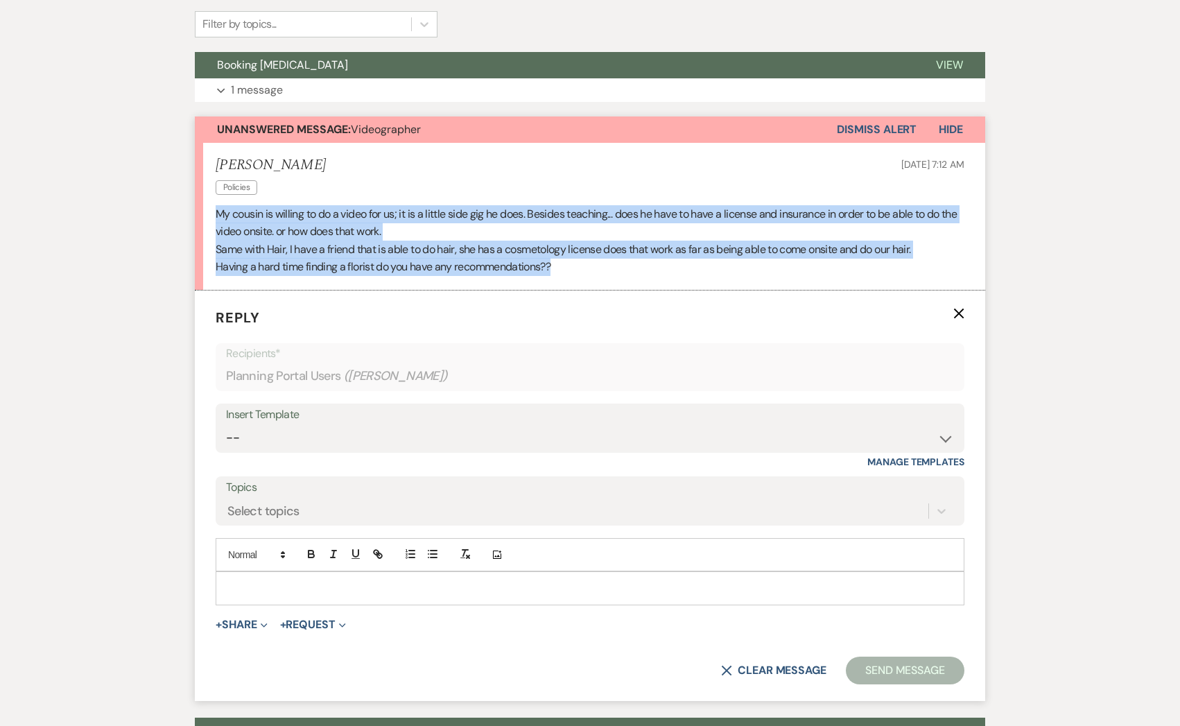
drag, startPoint x: 555, startPoint y: 266, endPoint x: 168, endPoint y: 210, distance: 391.0
click at [168, 212] on div "Messages Tasks Payments Vendors Rental Overview Timeline Docs & Files Contacts …" at bounding box center [590, 563] width 1180 height 1356
copy div "My cousin is willing to do a video for us; it is a little side gig he does. Bes…"
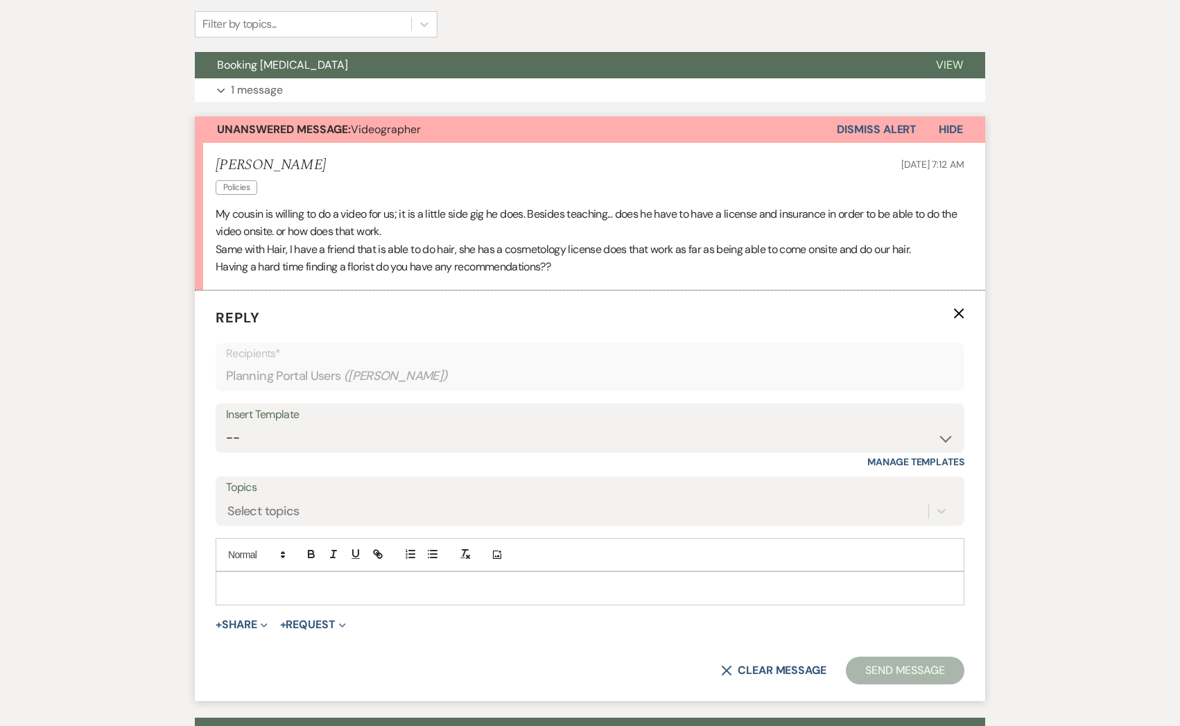
click at [333, 588] on p at bounding box center [590, 587] width 727 height 15
paste div
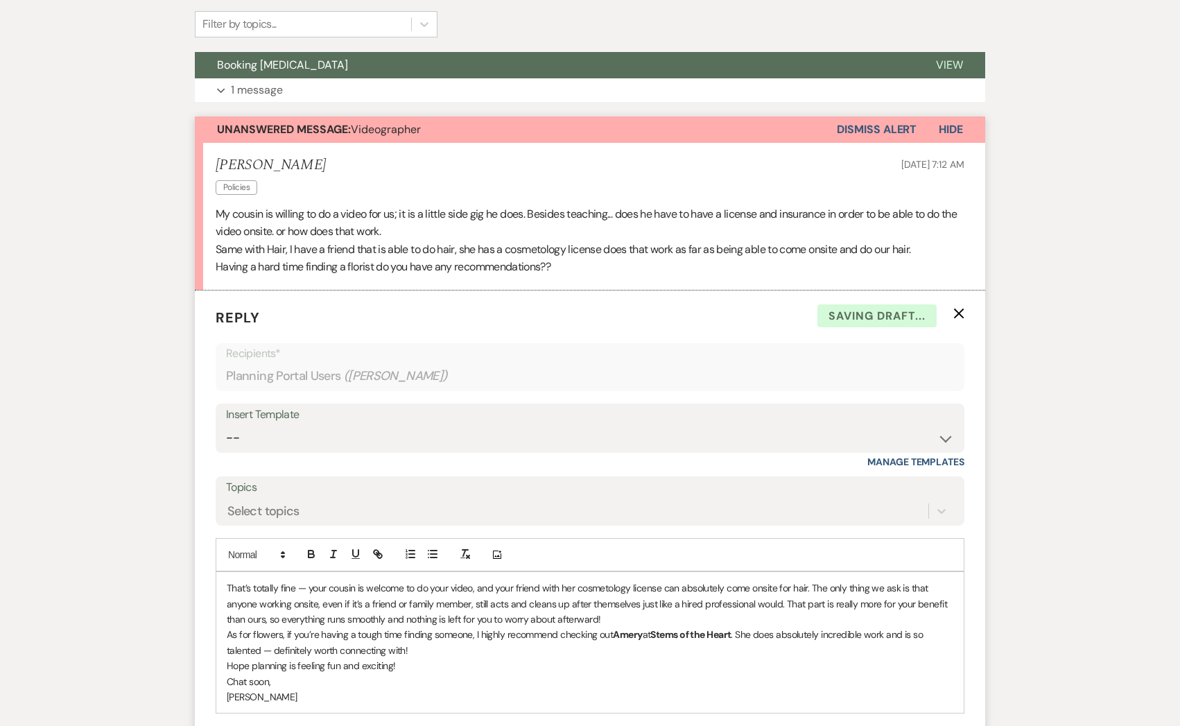
click at [228, 582] on p "That’s totally fine — your cousin is welcome to do your video, and your friend …" at bounding box center [590, 603] width 727 height 46
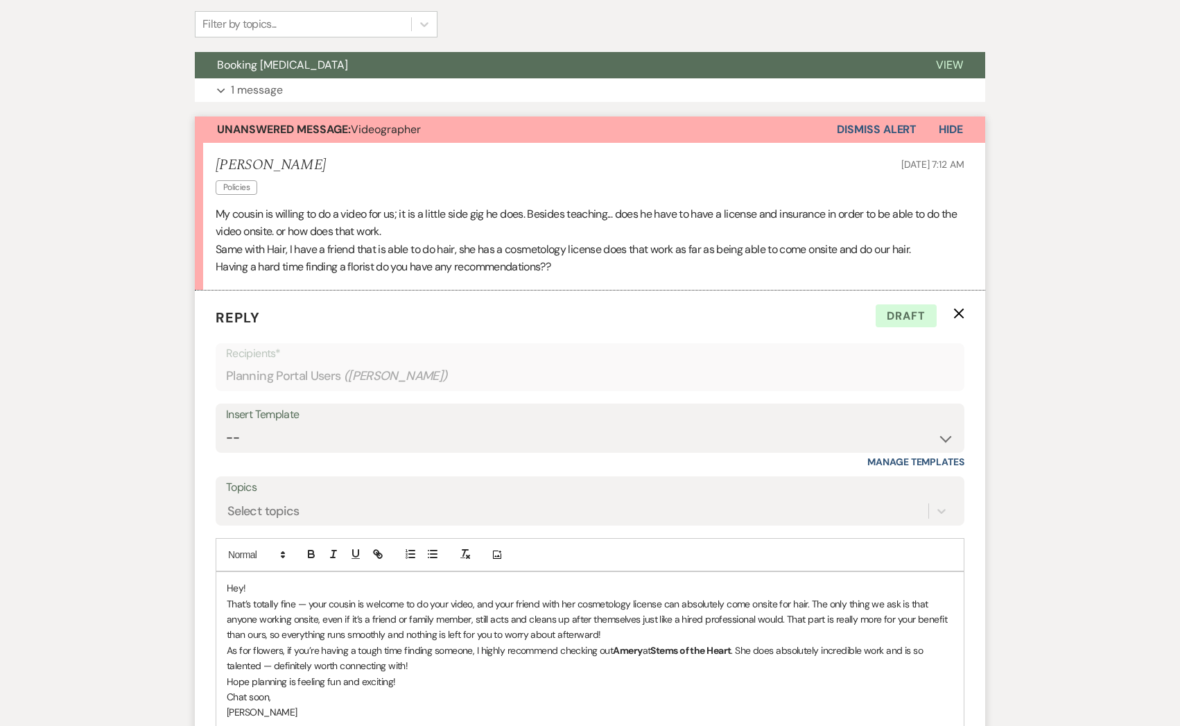
click at [628, 639] on p "That’s totally fine — your cousin is welcome to do your video, and your friend …" at bounding box center [590, 619] width 727 height 46
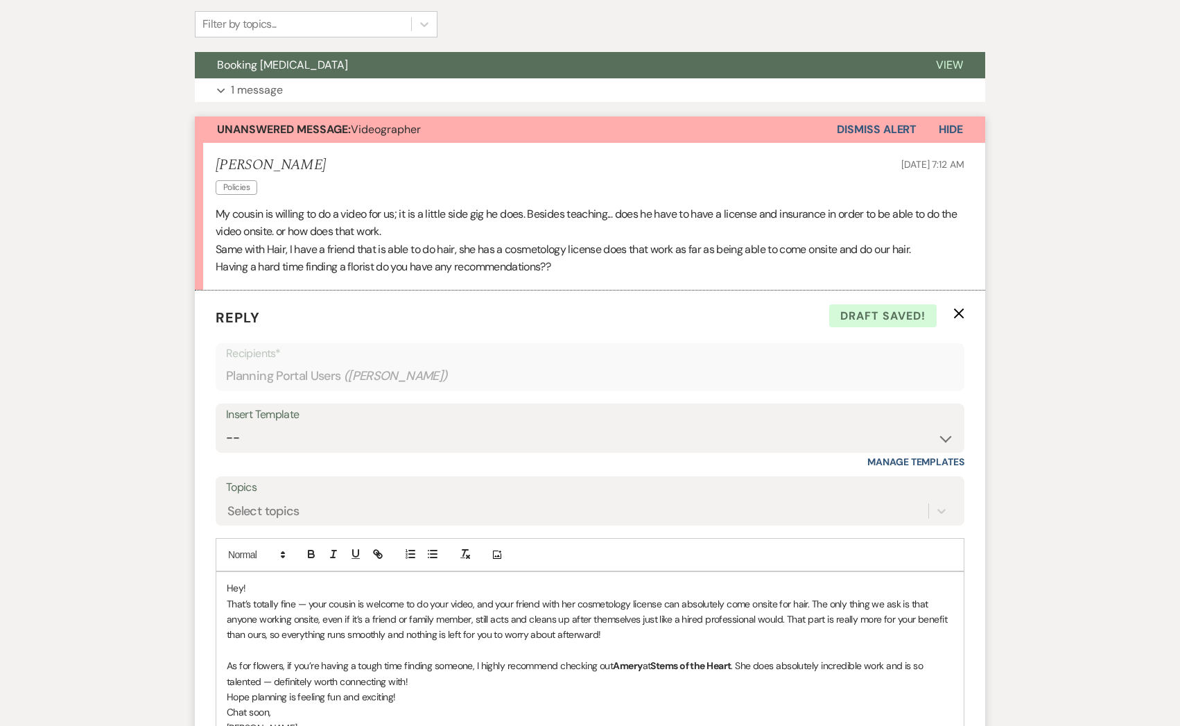
click at [782, 664] on p "As for flowers, if you’re having a tough time finding someone, I highly recomme…" at bounding box center [590, 673] width 727 height 31
click at [506, 679] on p "As for flowers, if you’re having a tough time finding someone, I highly recomme…" at bounding box center [590, 673] width 727 height 31
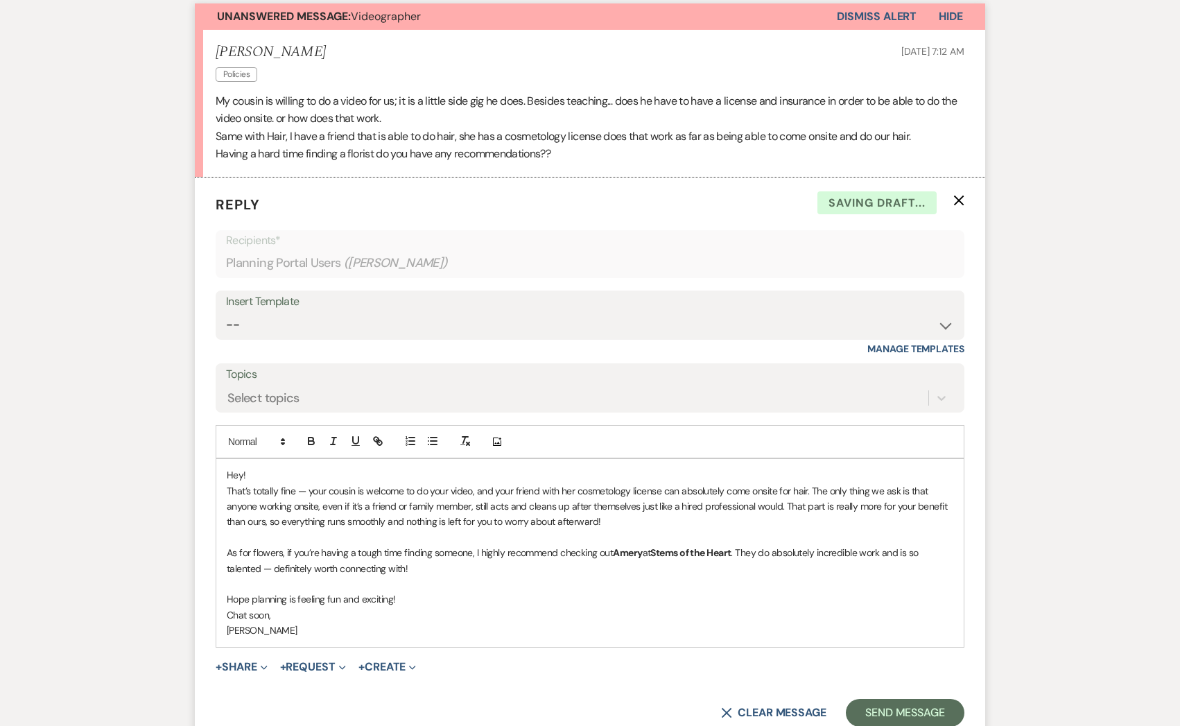
scroll to position [467, 0]
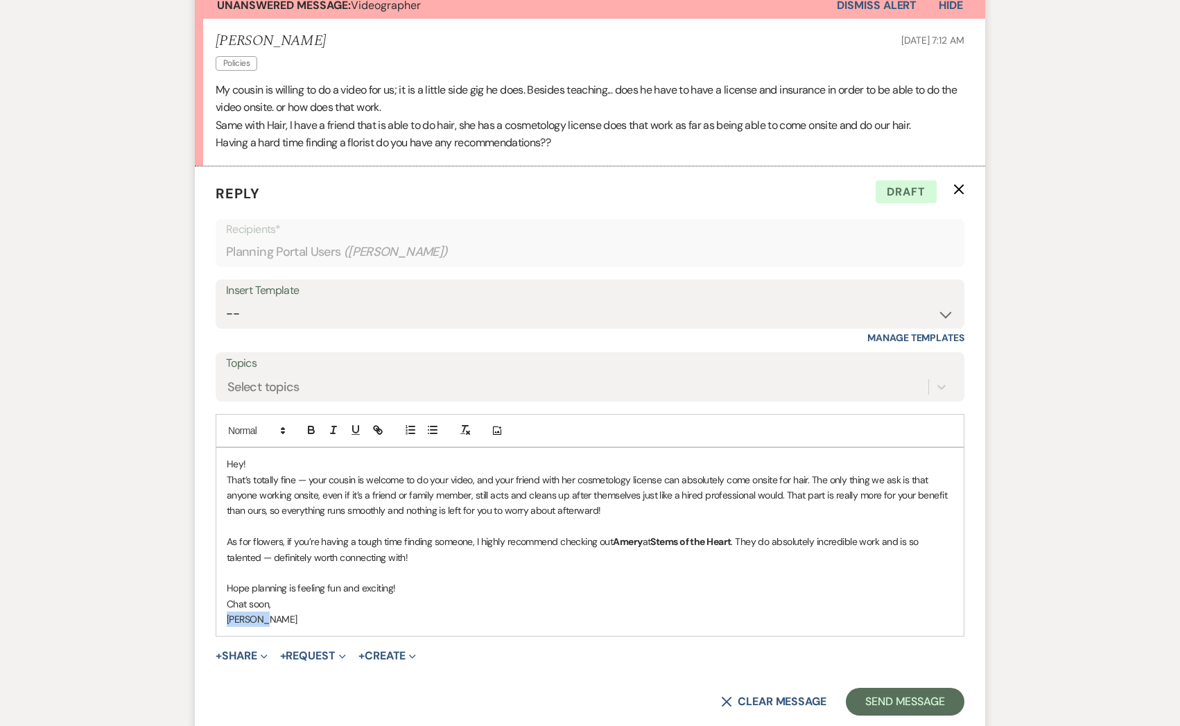
drag, startPoint x: 269, startPoint y: 621, endPoint x: 230, endPoint y: 611, distance: 40.0
click at [230, 612] on p "[PERSON_NAME]" at bounding box center [590, 619] width 727 height 15
click at [904, 694] on button "Send Message" at bounding box center [905, 702] width 119 height 28
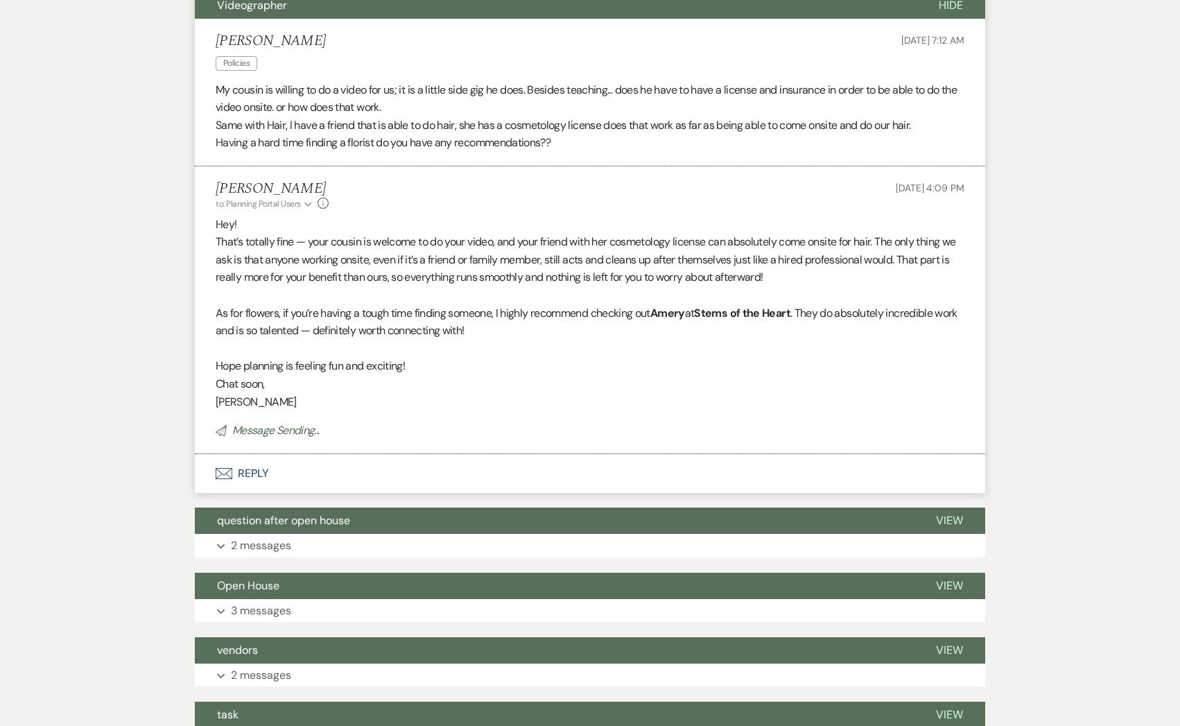
scroll to position [0, 0]
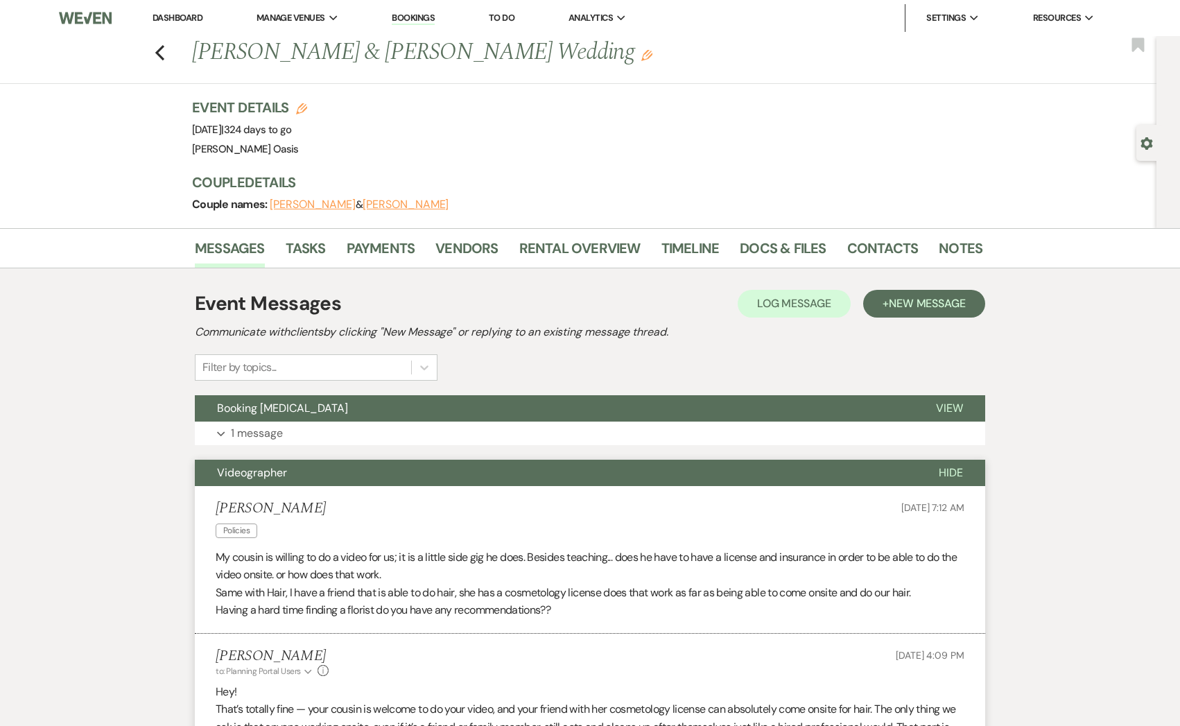
click at [161, 61] on div "Previous [PERSON_NAME] & [PERSON_NAME] Wedding Edit Bookmark" at bounding box center [575, 60] width 1164 height 48
click at [606, 45] on li "[PERSON_NAME] Oasis" at bounding box center [660, 46] width 125 height 14
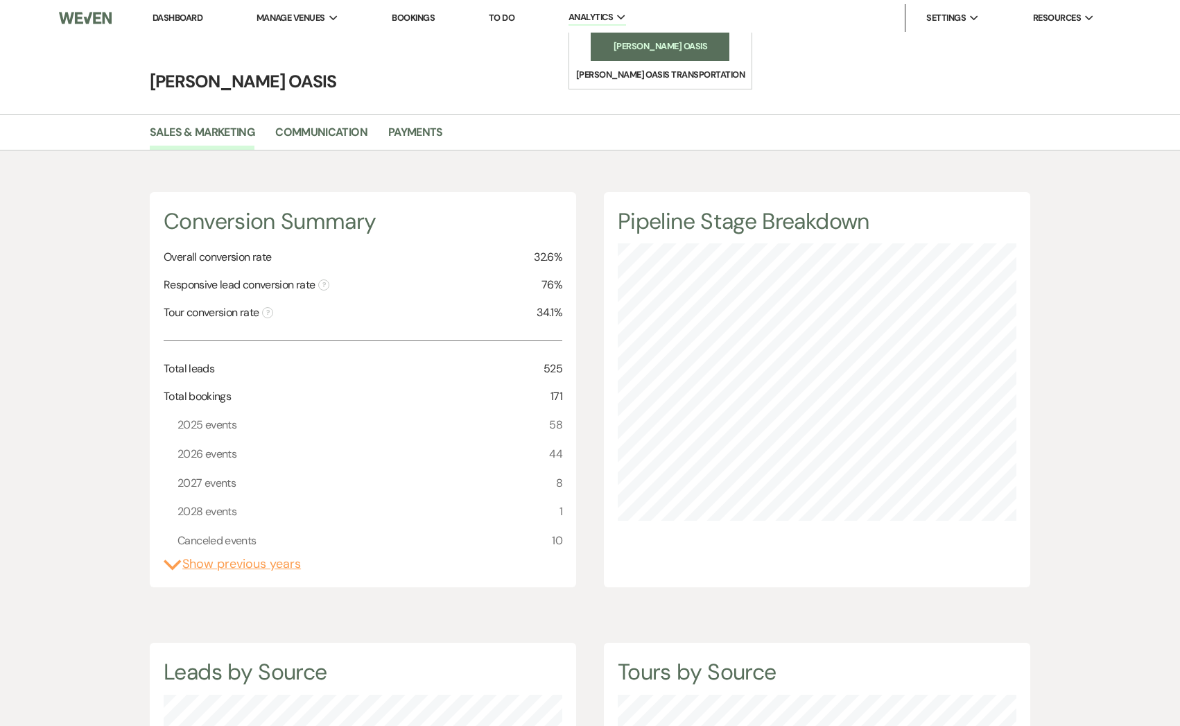
scroll to position [726, 1180]
click at [407, 135] on link "Payments" at bounding box center [415, 136] width 55 height 26
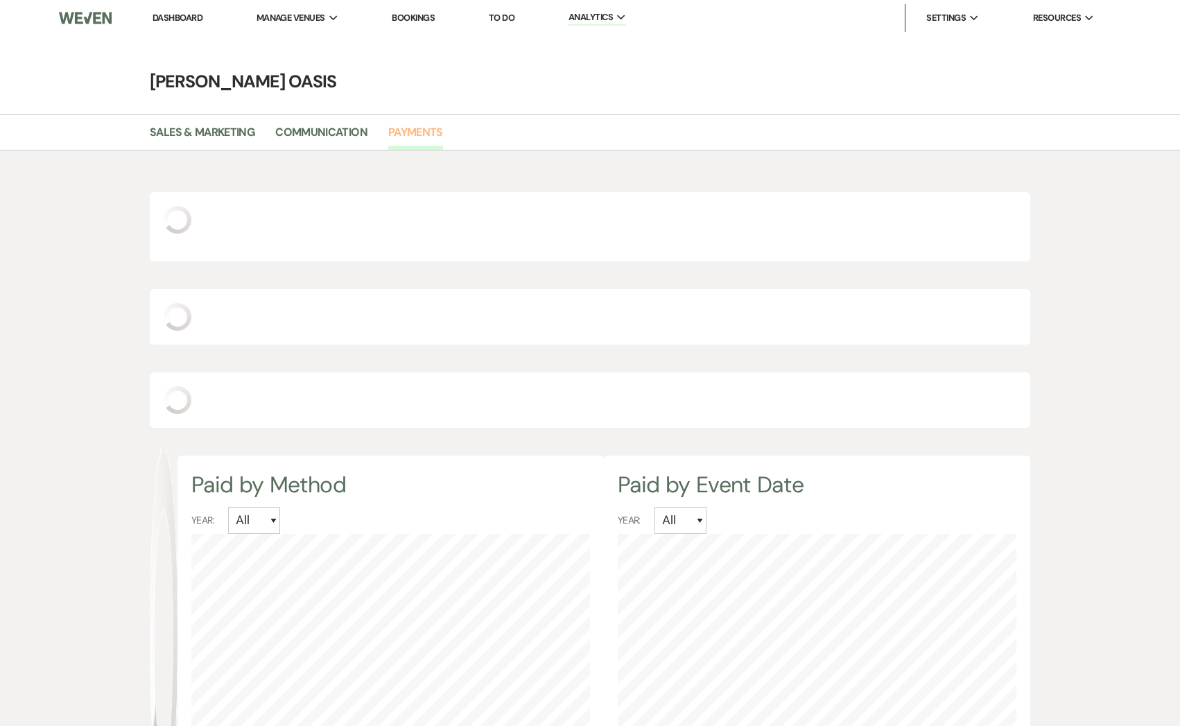
scroll to position [726, 1180]
select select "2025"
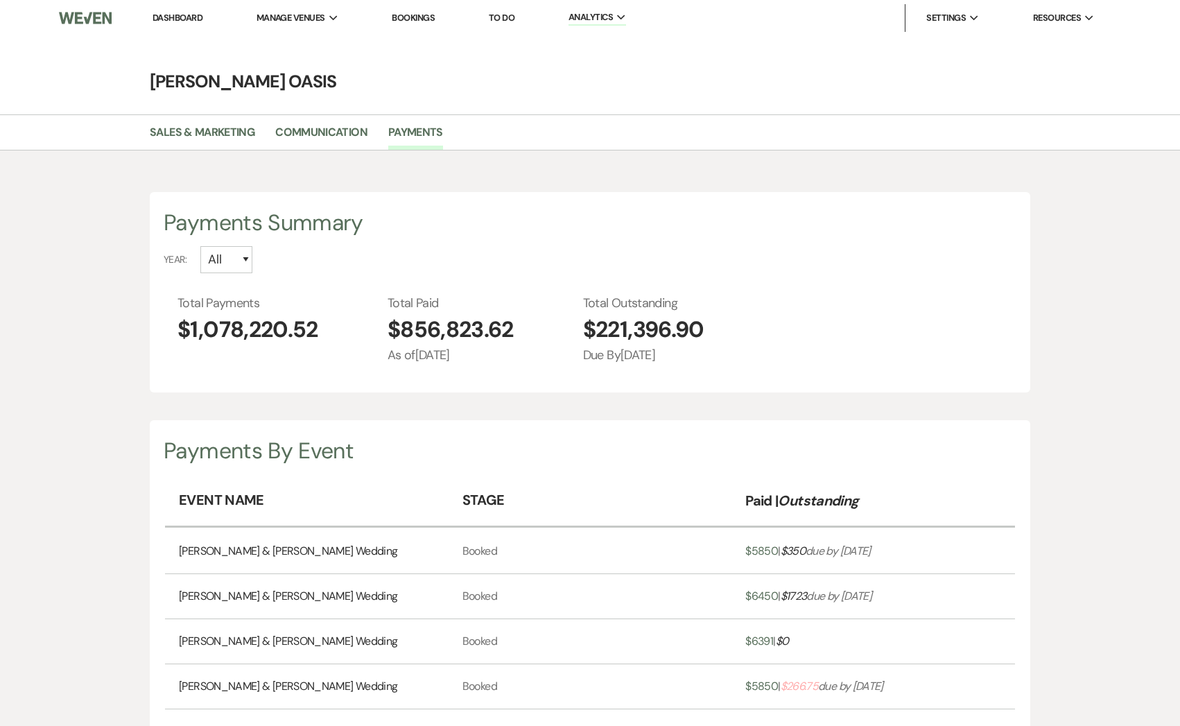
click at [173, 22] on link "Dashboard" at bounding box center [178, 18] width 50 height 12
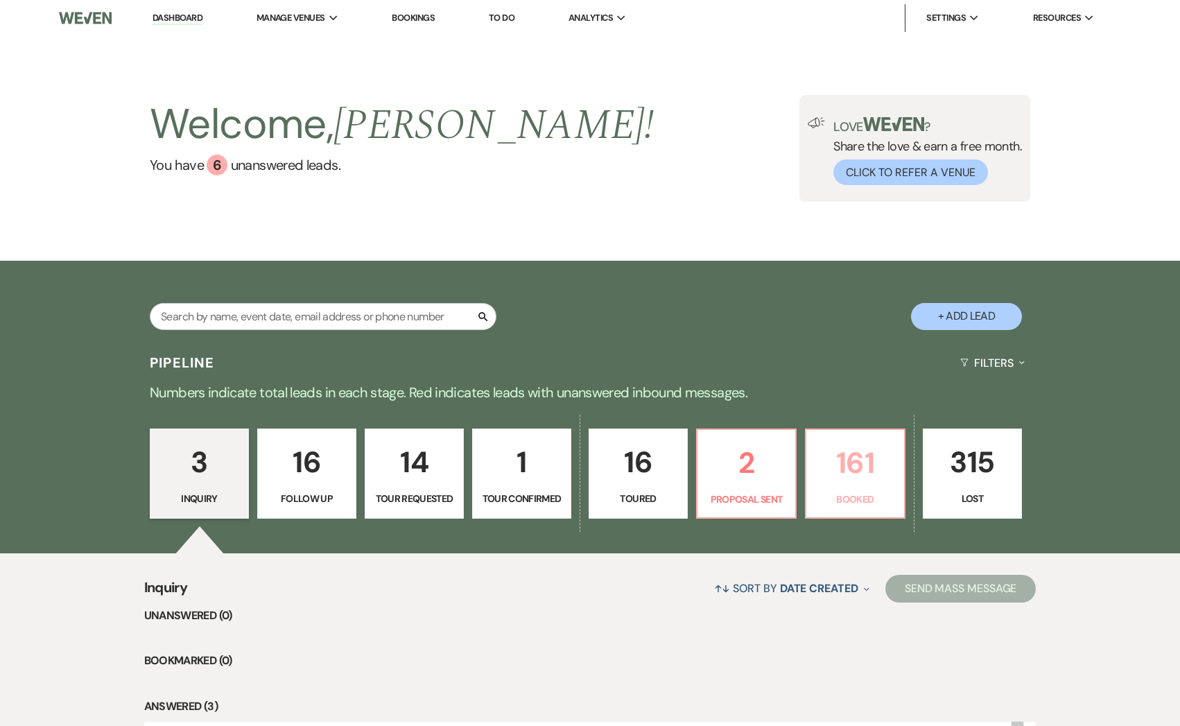
click at [860, 475] on p "161" at bounding box center [855, 463] width 81 height 46
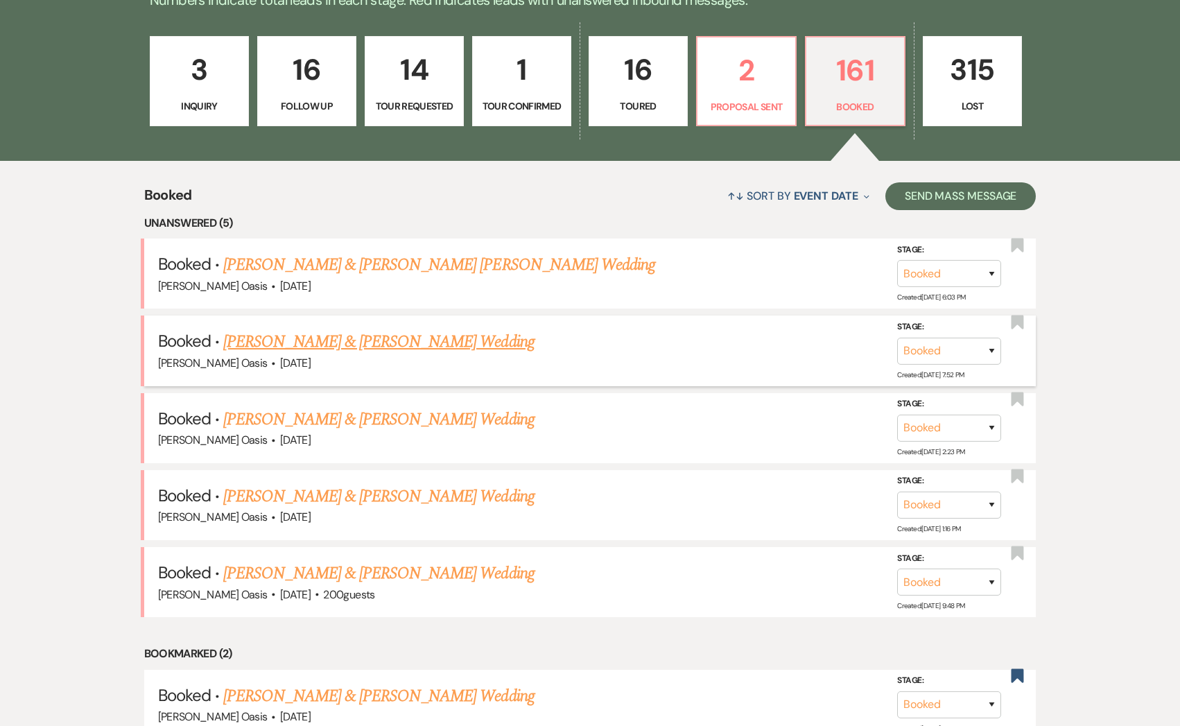
scroll to position [405, 0]
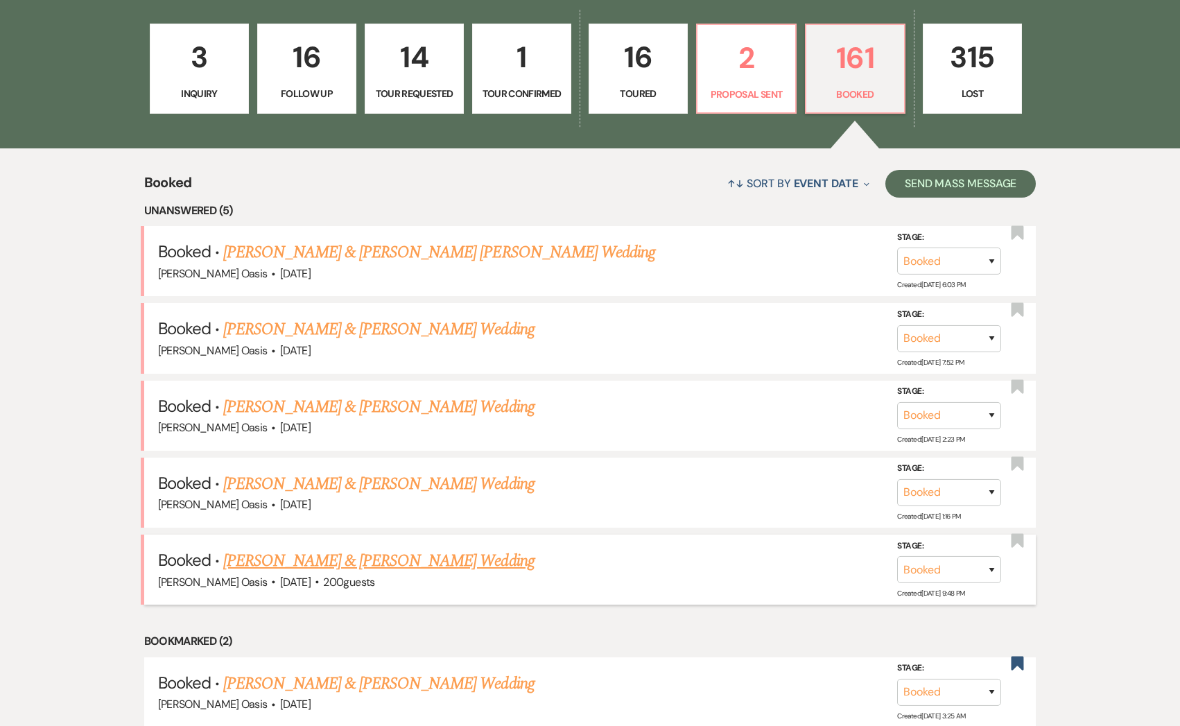
click at [324, 561] on link "[PERSON_NAME] & [PERSON_NAME] Wedding" at bounding box center [378, 561] width 311 height 25
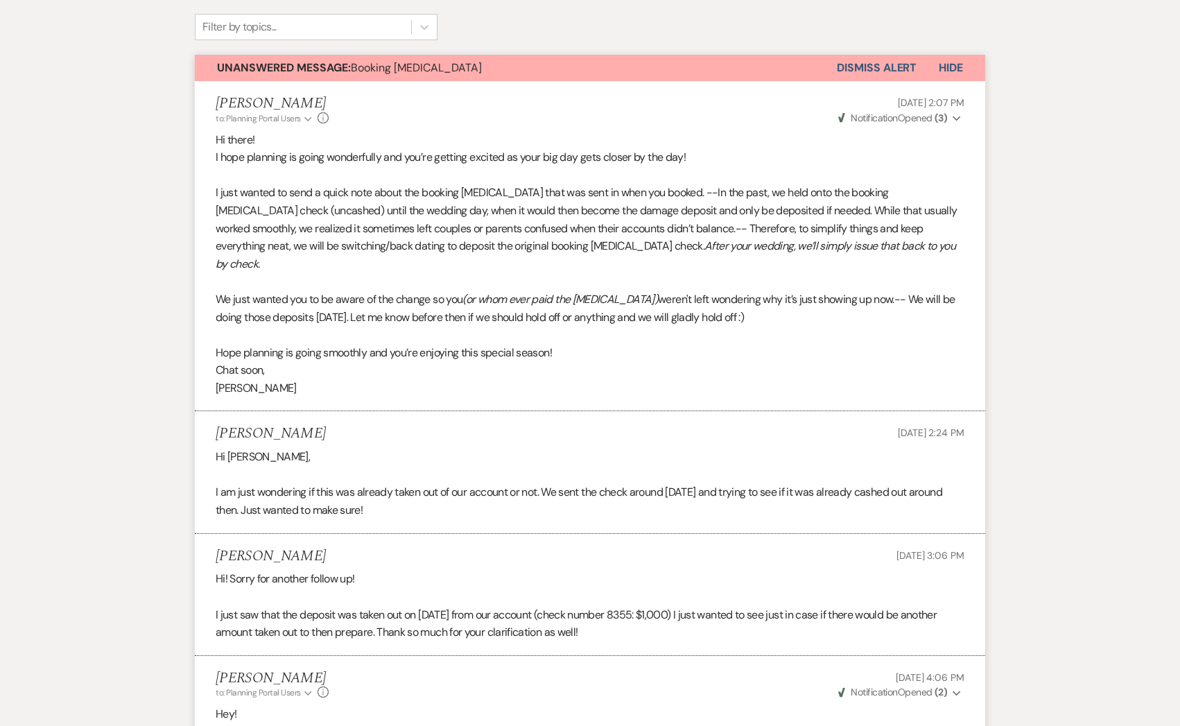
scroll to position [164, 0]
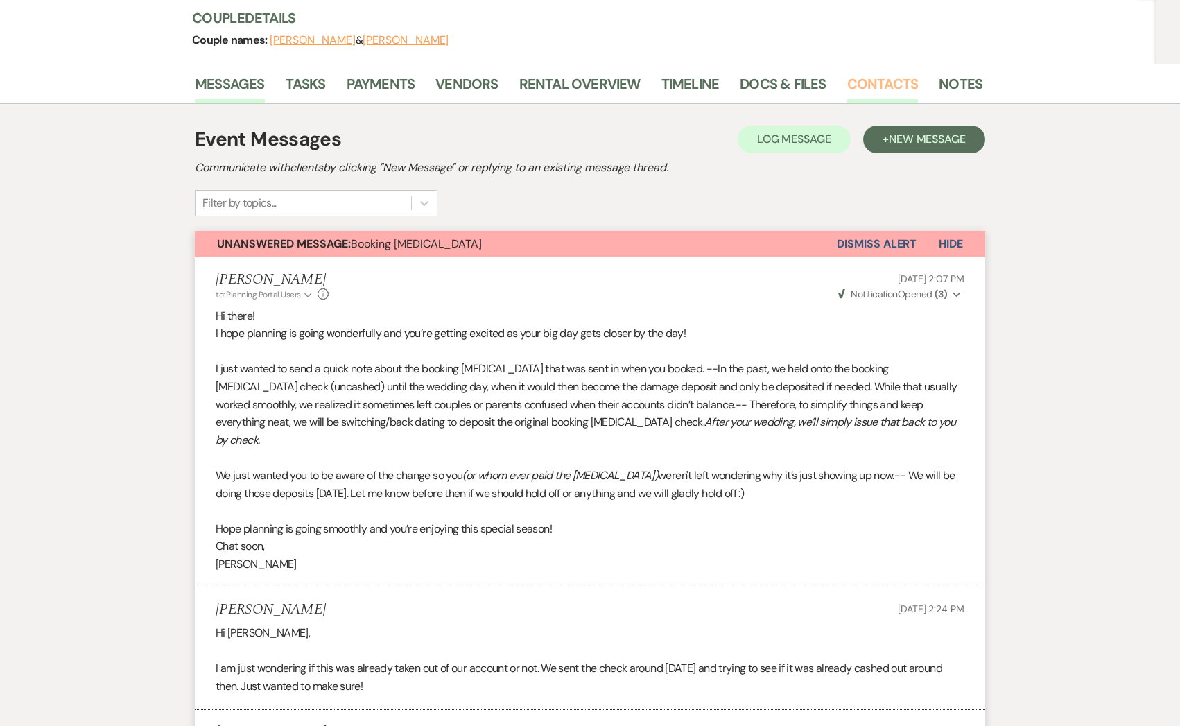
click at [872, 91] on link "Contacts" at bounding box center [882, 88] width 71 height 31
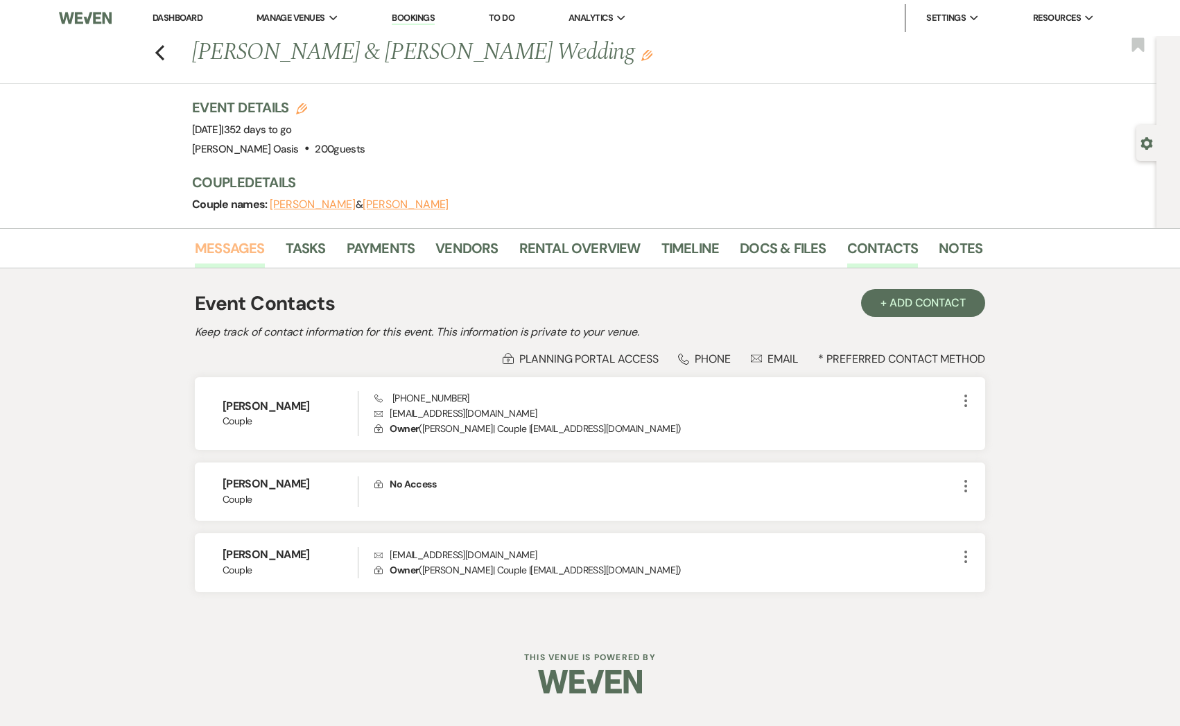
click at [224, 252] on link "Messages" at bounding box center [230, 252] width 70 height 31
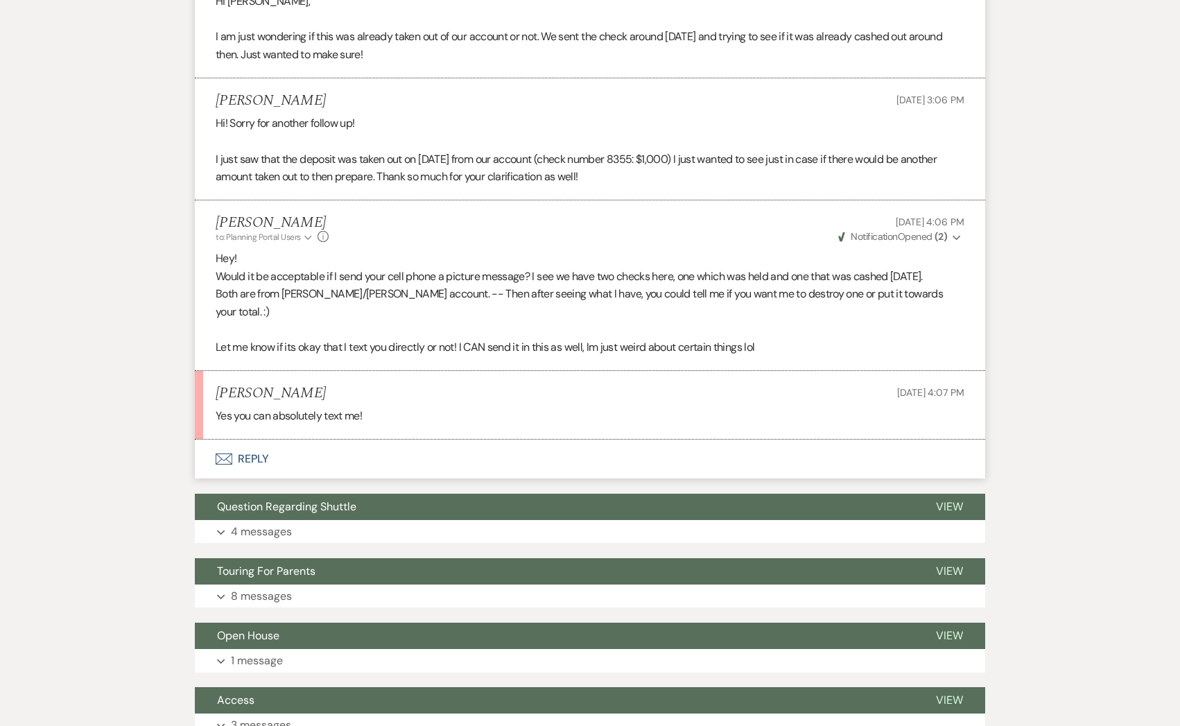
click at [325, 440] on button "Envelope Reply" at bounding box center [590, 459] width 791 height 39
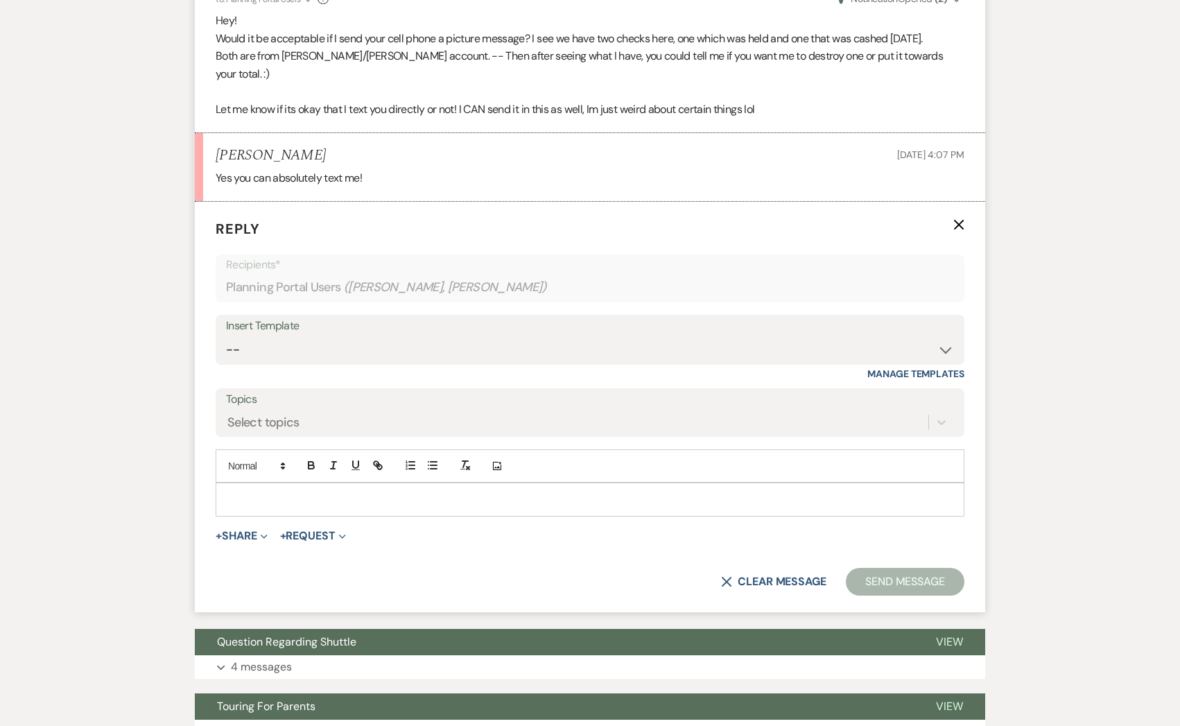
scroll to position [1042, 0]
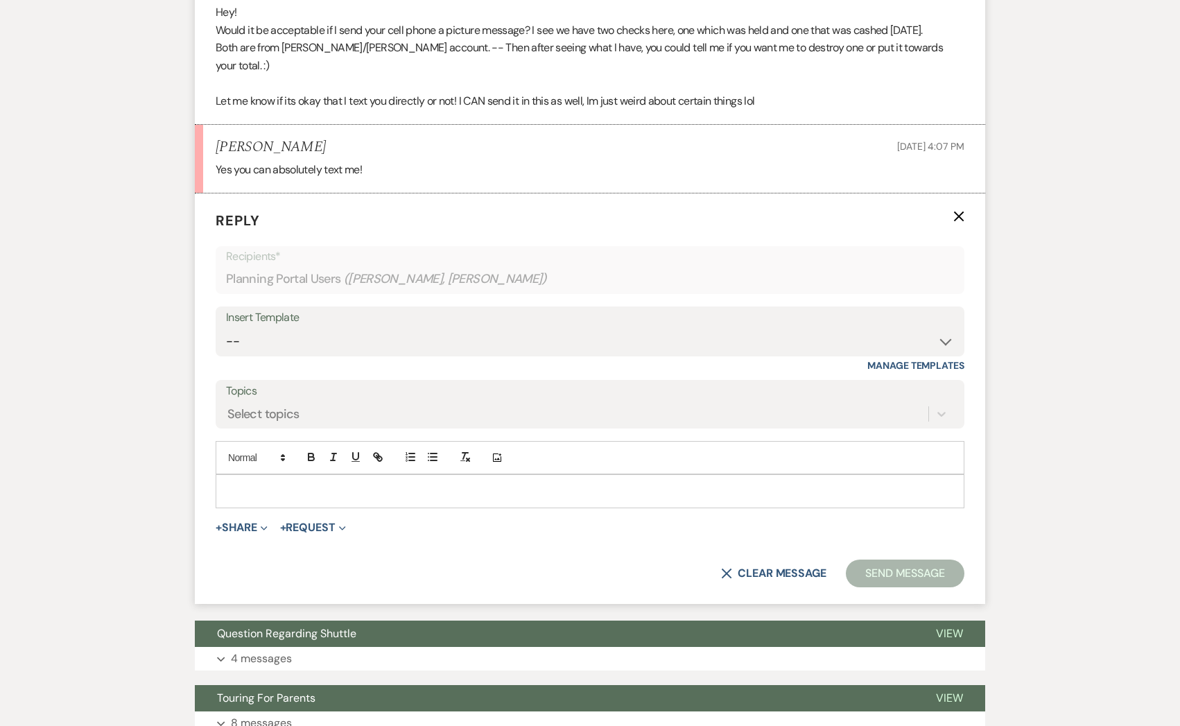
click at [329, 483] on p at bounding box center [590, 490] width 727 height 15
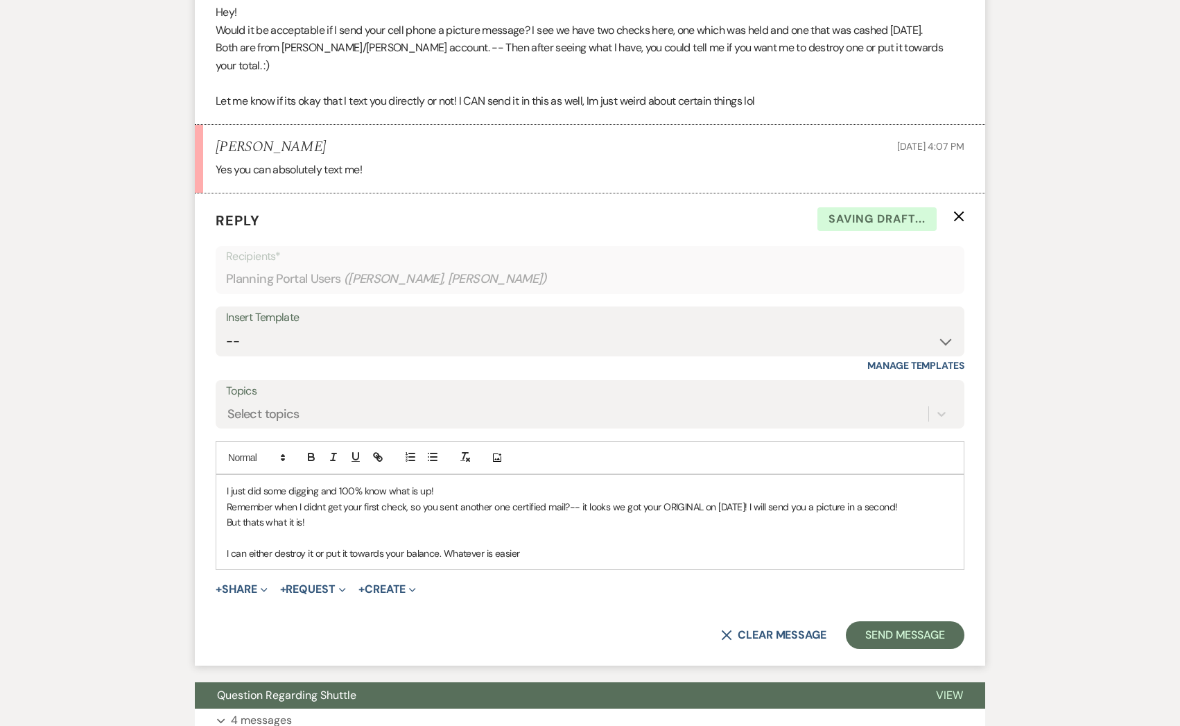
click at [316, 546] on p "I can either destroy it or put it towards your balance. Whatever is easier" at bounding box center [590, 553] width 727 height 15
click at [441, 546] on p "I can either destroy it or put it towards your balance. Whatever is easier" at bounding box center [590, 553] width 727 height 15
click at [447, 546] on p "I can either destroy it or put it towards your balance 9providing it wasnt canc…" at bounding box center [590, 553] width 727 height 15
click at [642, 546] on p "I can either destroy it or put it towards your balance (providing it wasnt canc…" at bounding box center [590, 553] width 727 height 15
click at [932, 621] on button "Send Message" at bounding box center [905, 635] width 119 height 28
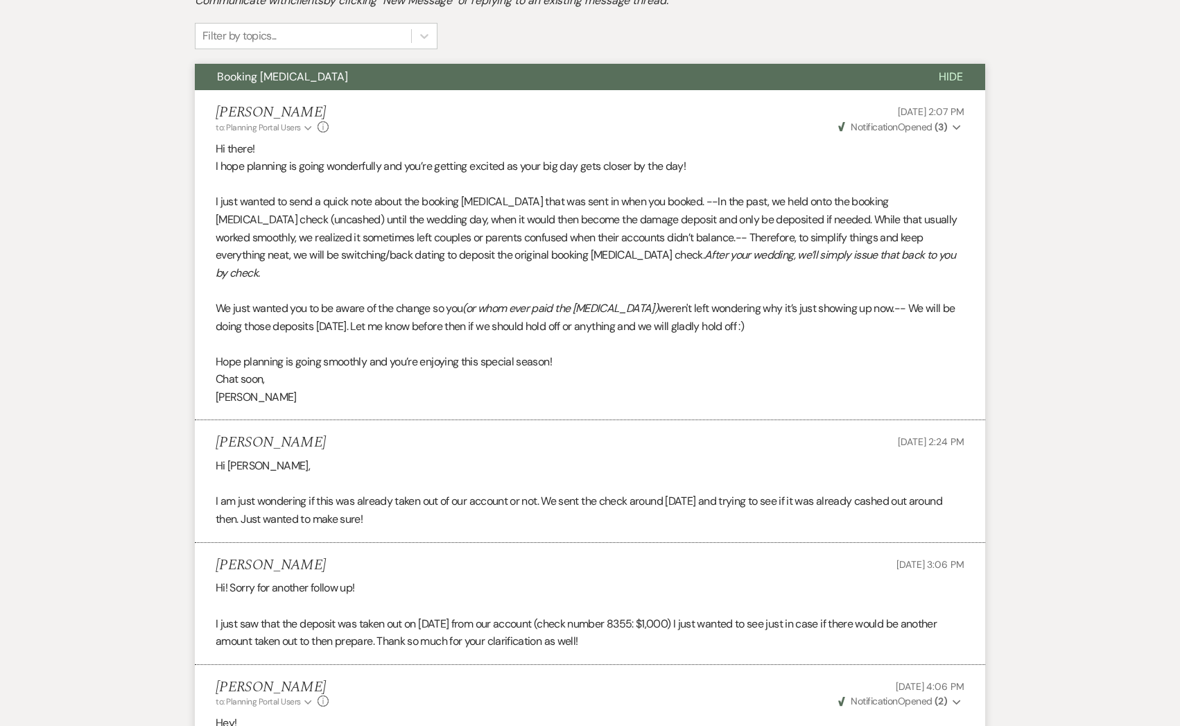
scroll to position [0, 0]
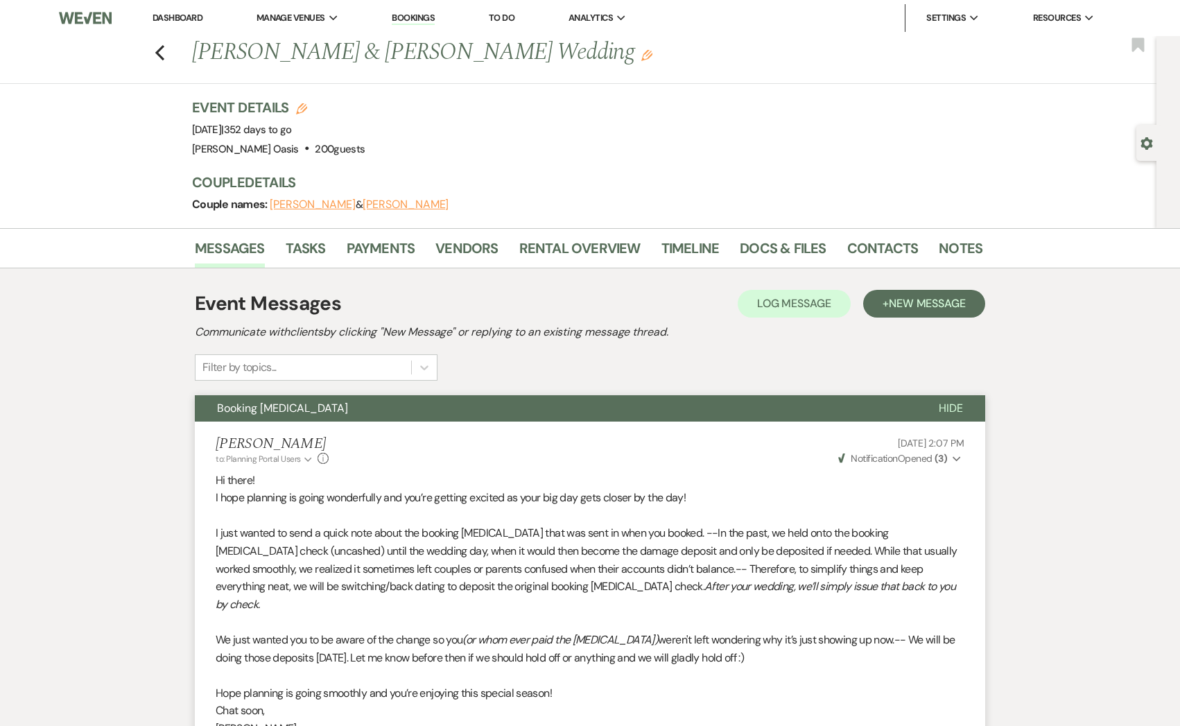
click at [196, 12] on link "Dashboard" at bounding box center [178, 18] width 50 height 12
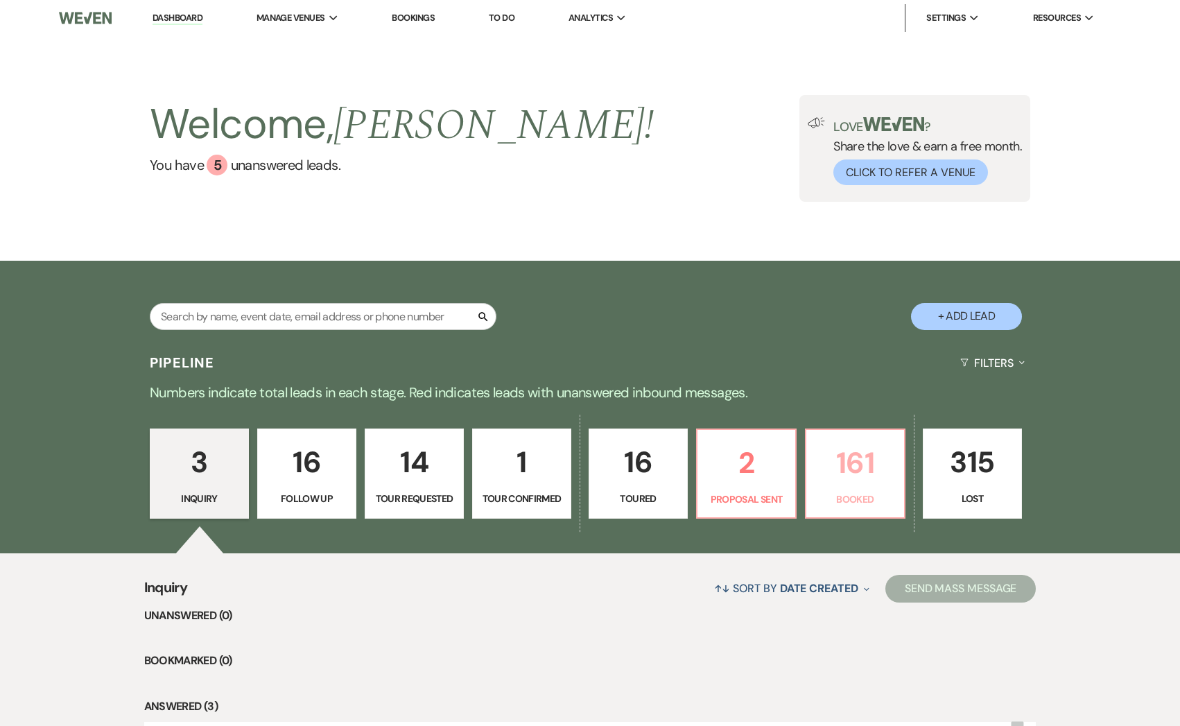
click at [876, 497] on p "Booked" at bounding box center [855, 499] width 81 height 15
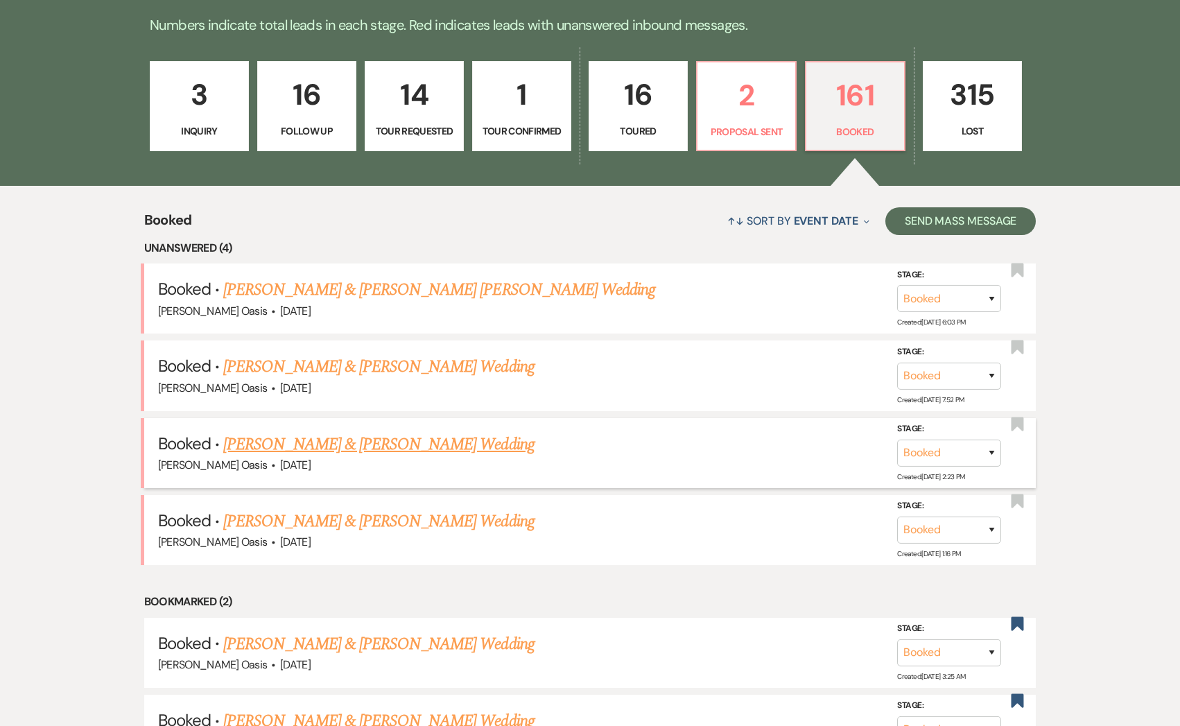
scroll to position [368, 0]
click at [345, 518] on link "[PERSON_NAME] & [PERSON_NAME] Wedding" at bounding box center [378, 520] width 311 height 25
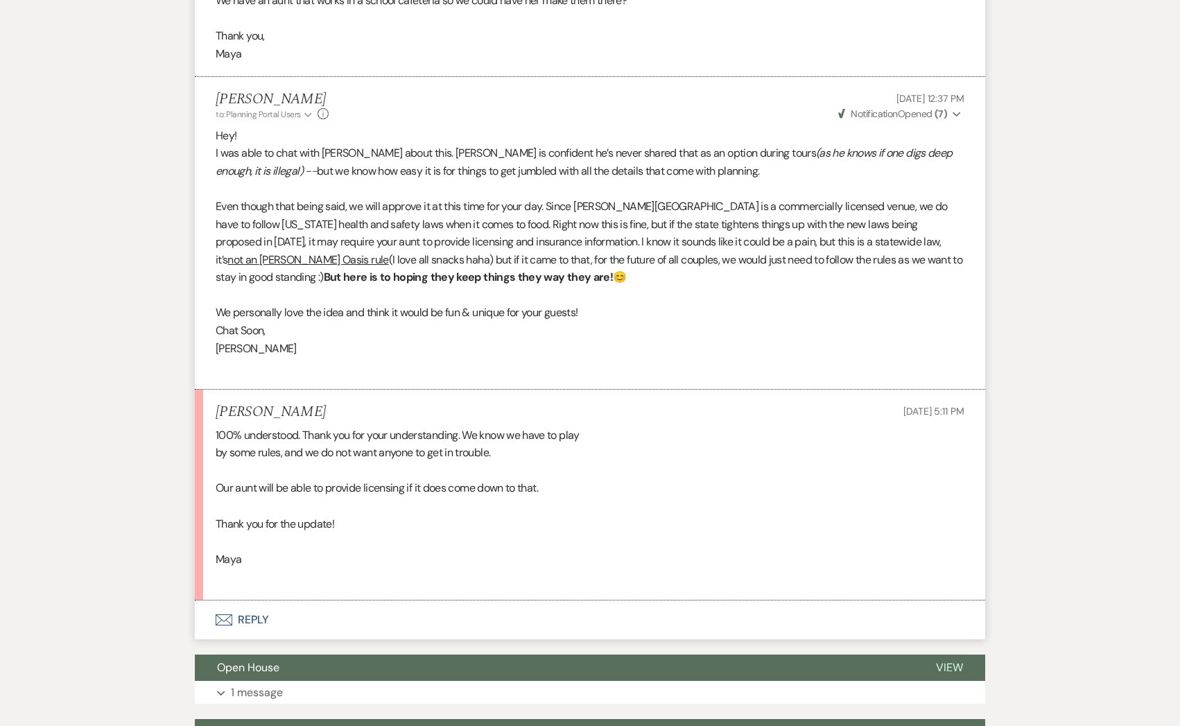
scroll to position [4750, 0]
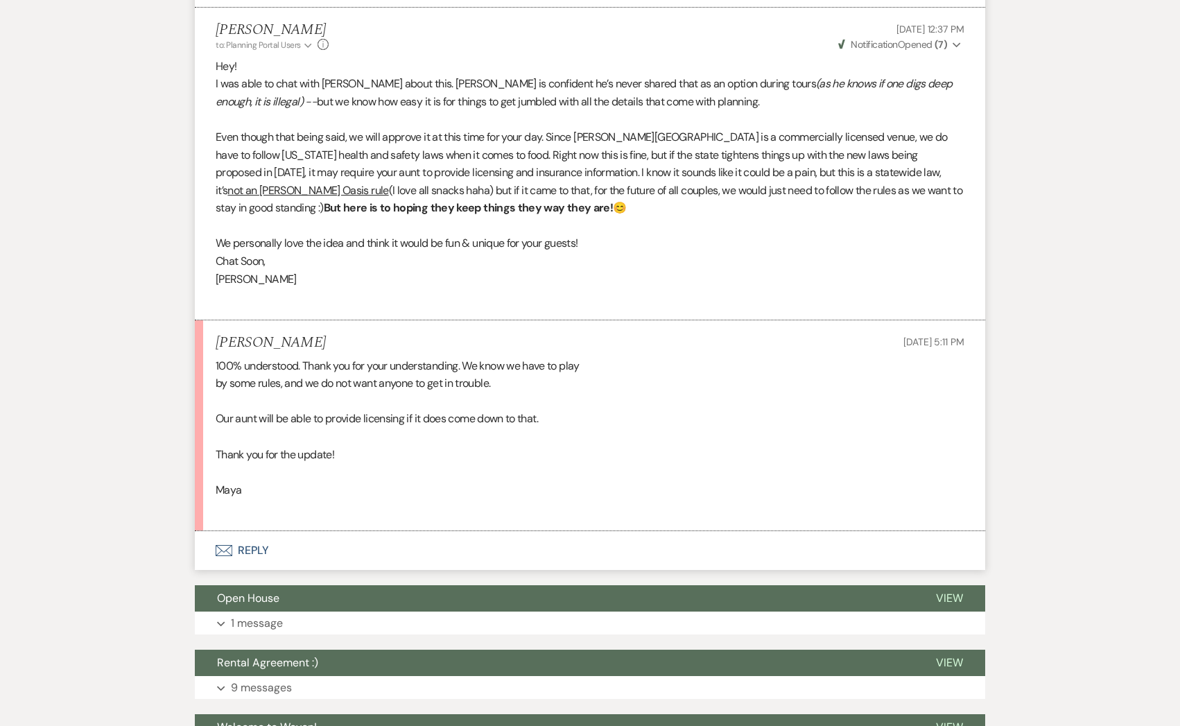
click at [245, 531] on button "Envelope Reply" at bounding box center [590, 550] width 791 height 39
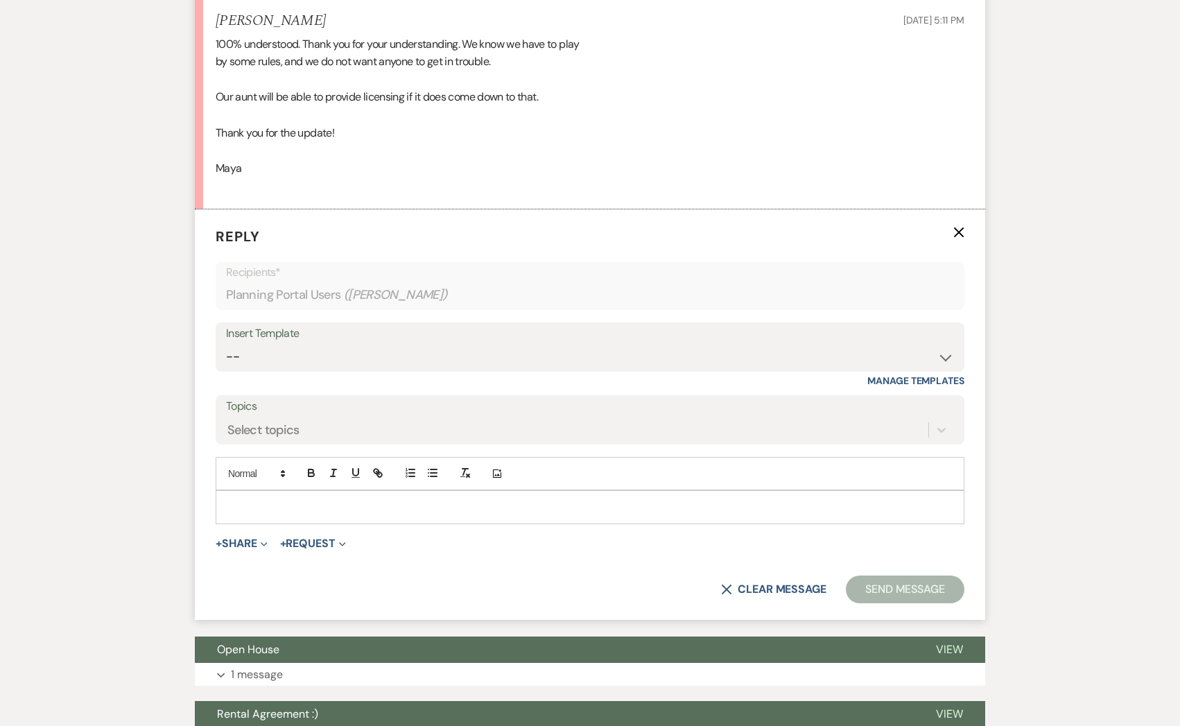
scroll to position [5087, 0]
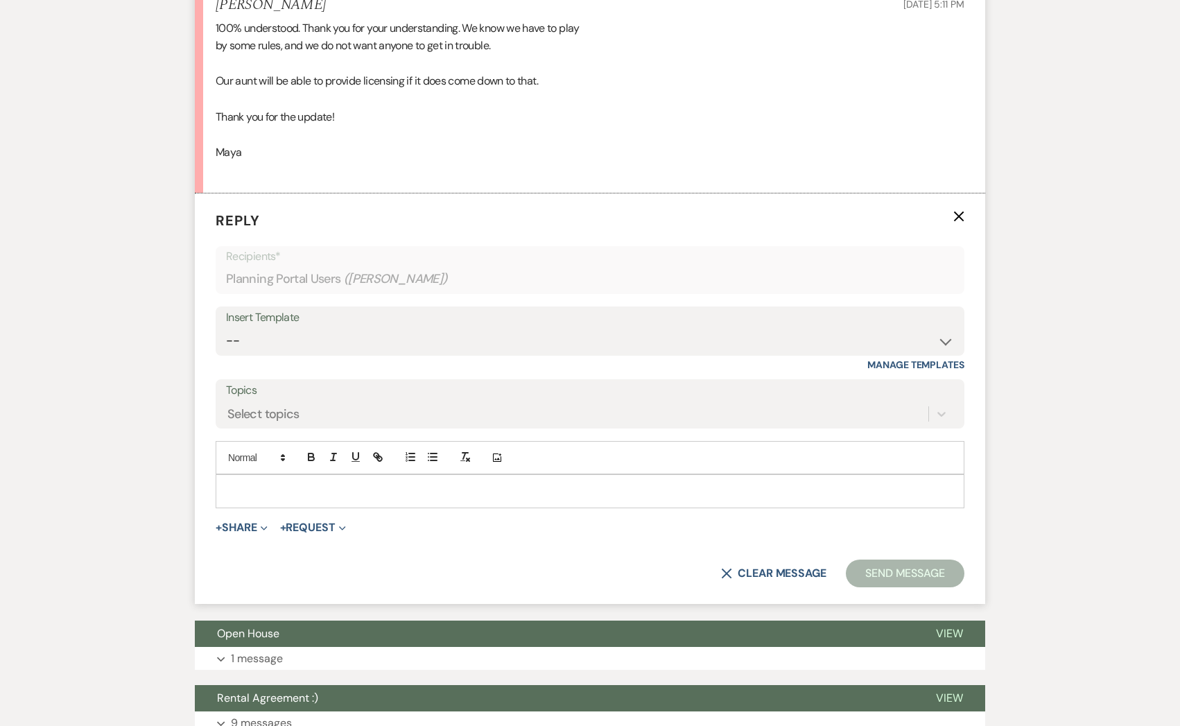
click at [313, 483] on p at bounding box center [590, 490] width 727 height 15
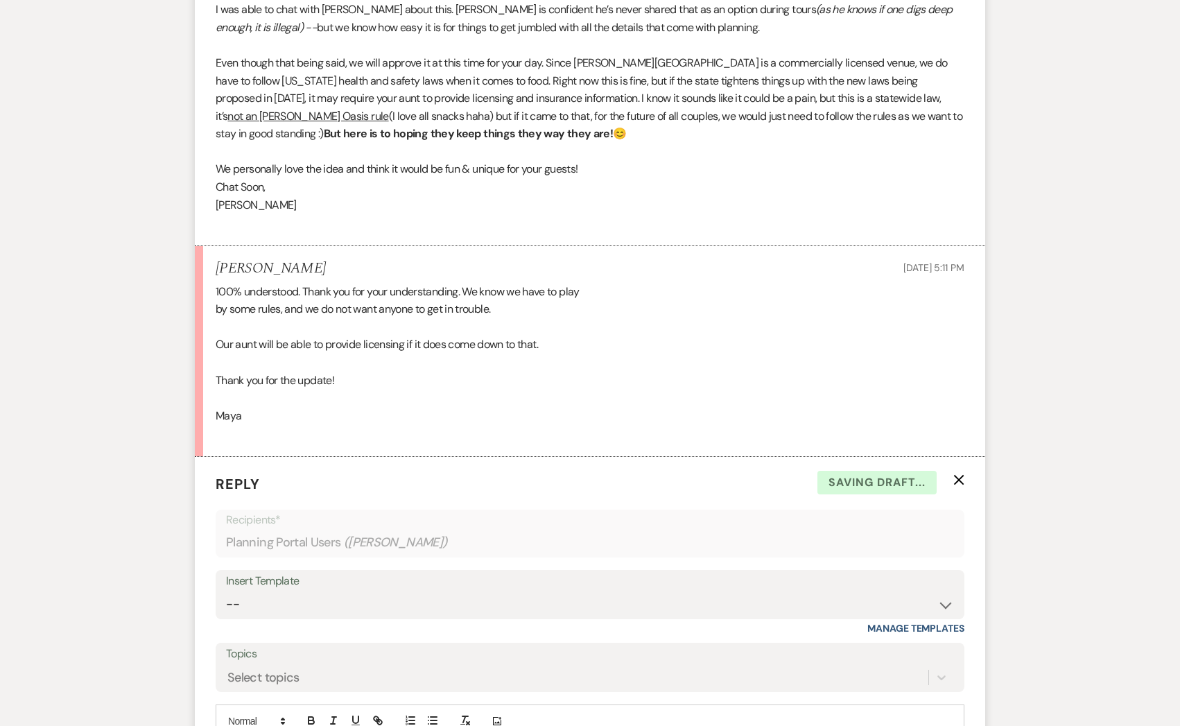
scroll to position [5235, 0]
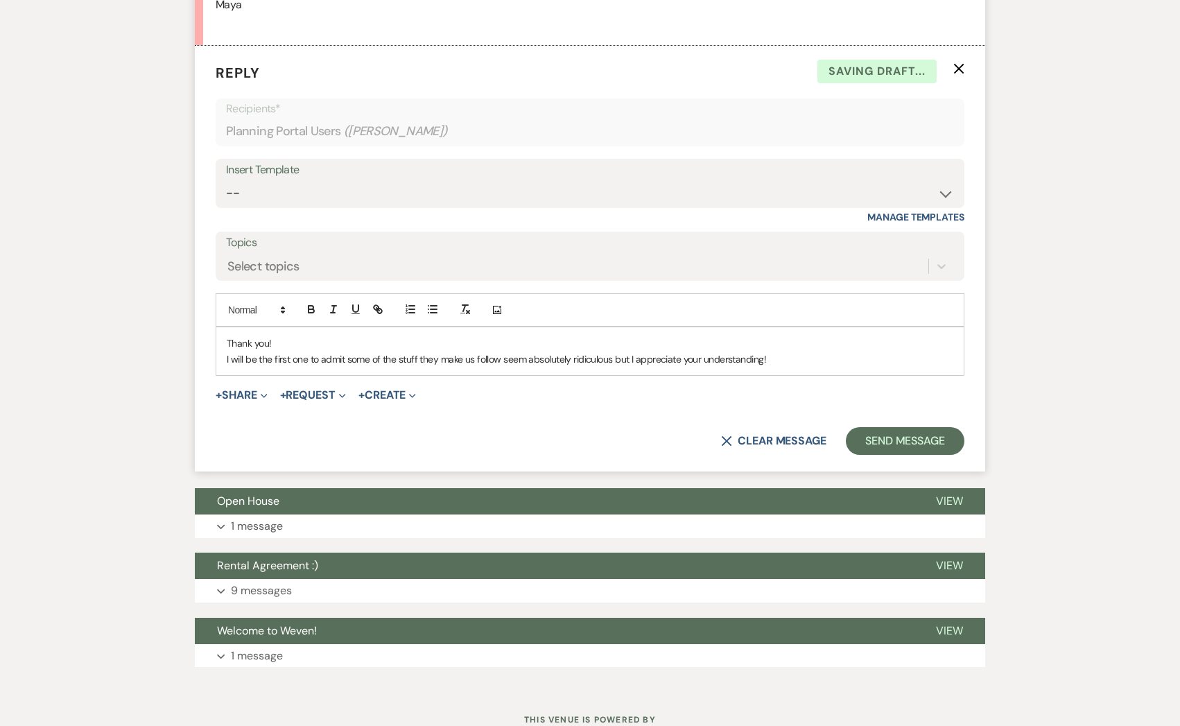
click at [784, 352] on p "I will be the first one to admit some of the stuff they make us follow seem abs…" at bounding box center [590, 359] width 727 height 15
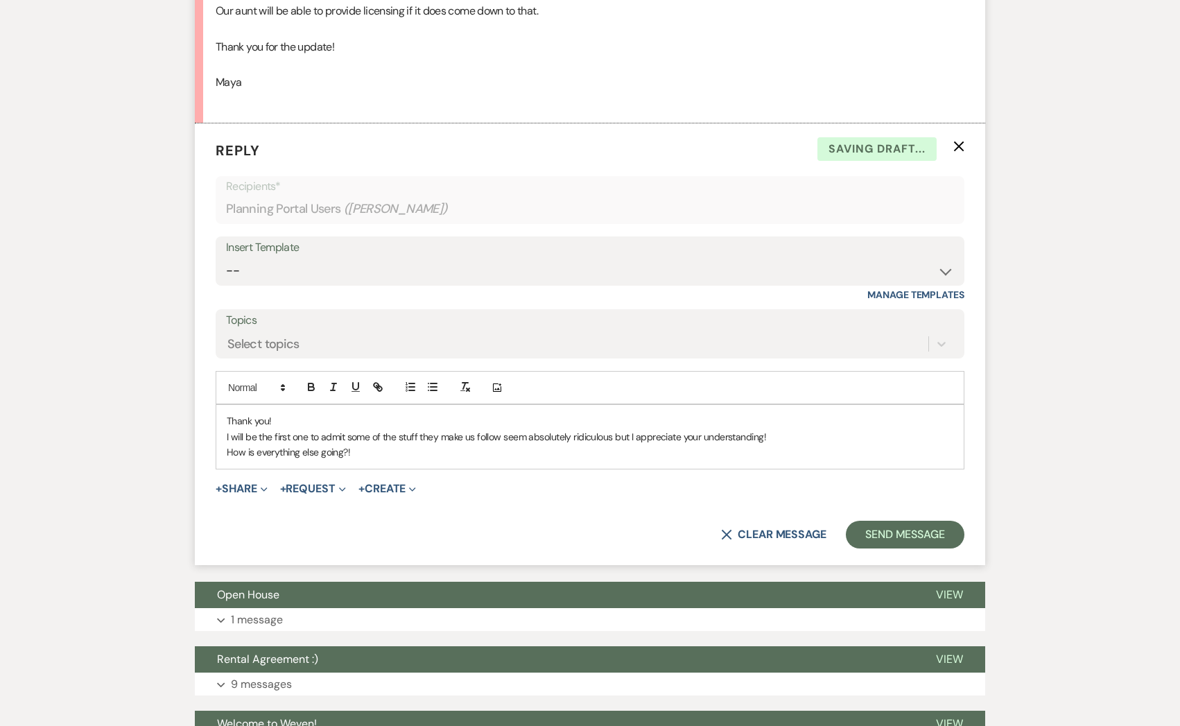
scroll to position [5173, 0]
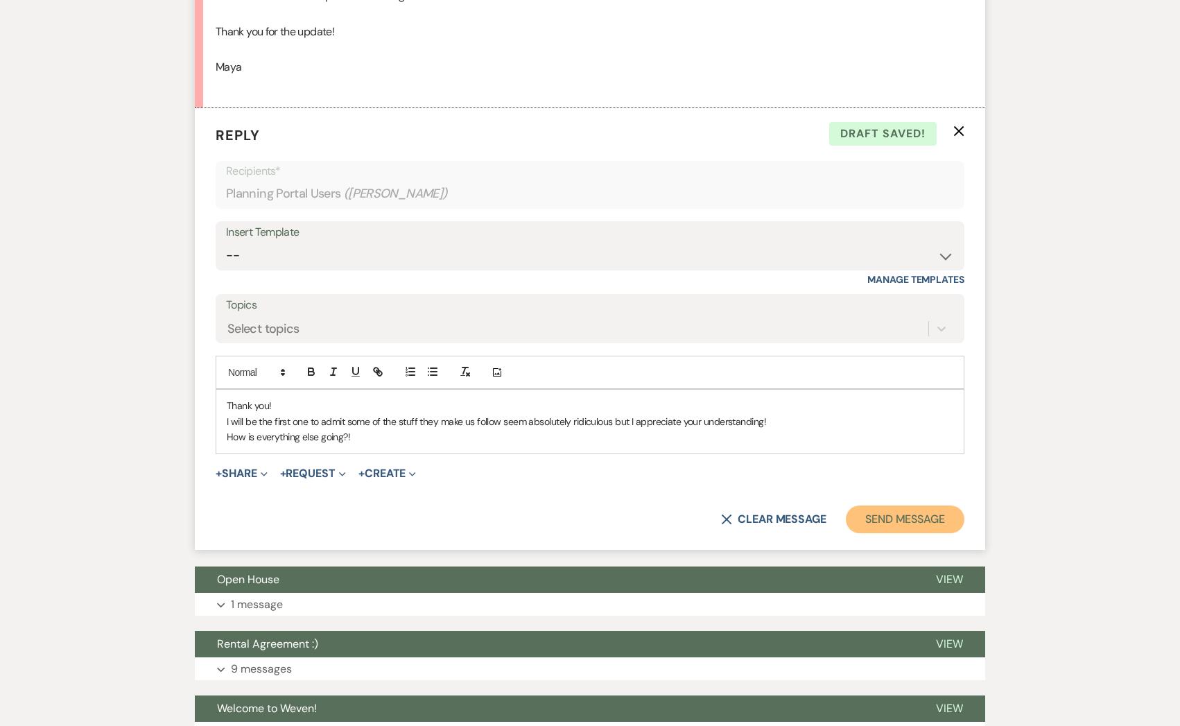
click at [925, 506] on button "Send Message" at bounding box center [905, 520] width 119 height 28
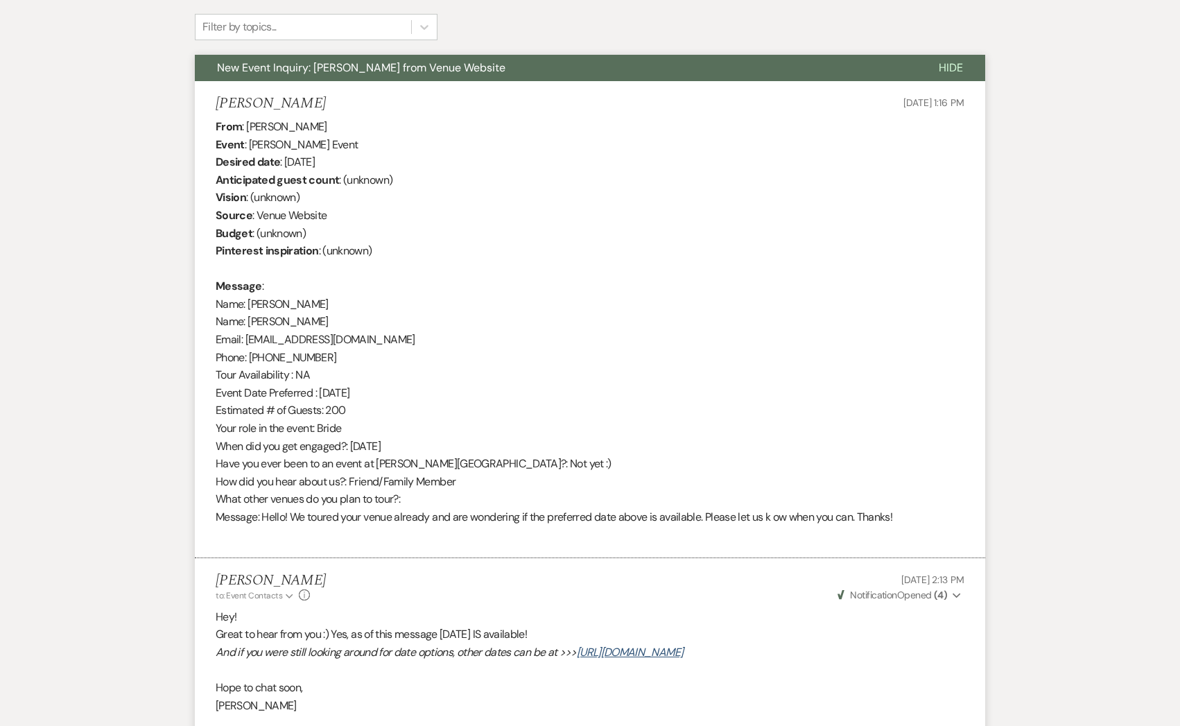
scroll to position [0, 0]
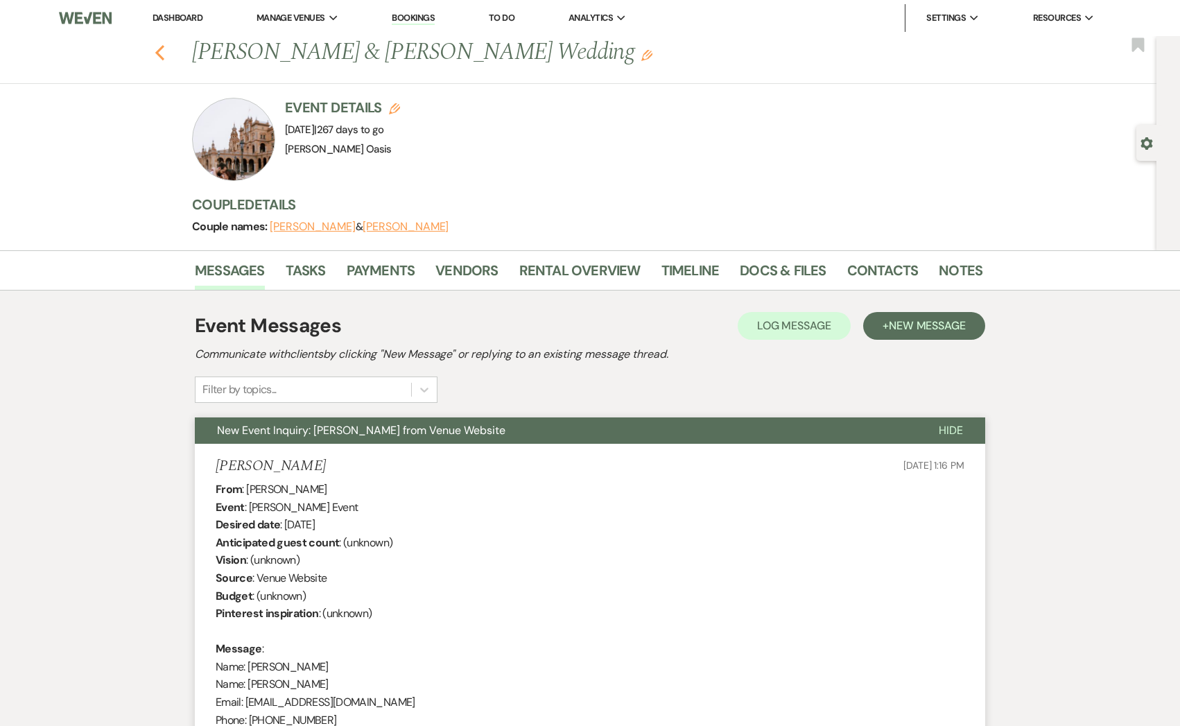
click at [162, 56] on use "button" at bounding box center [159, 52] width 9 height 15
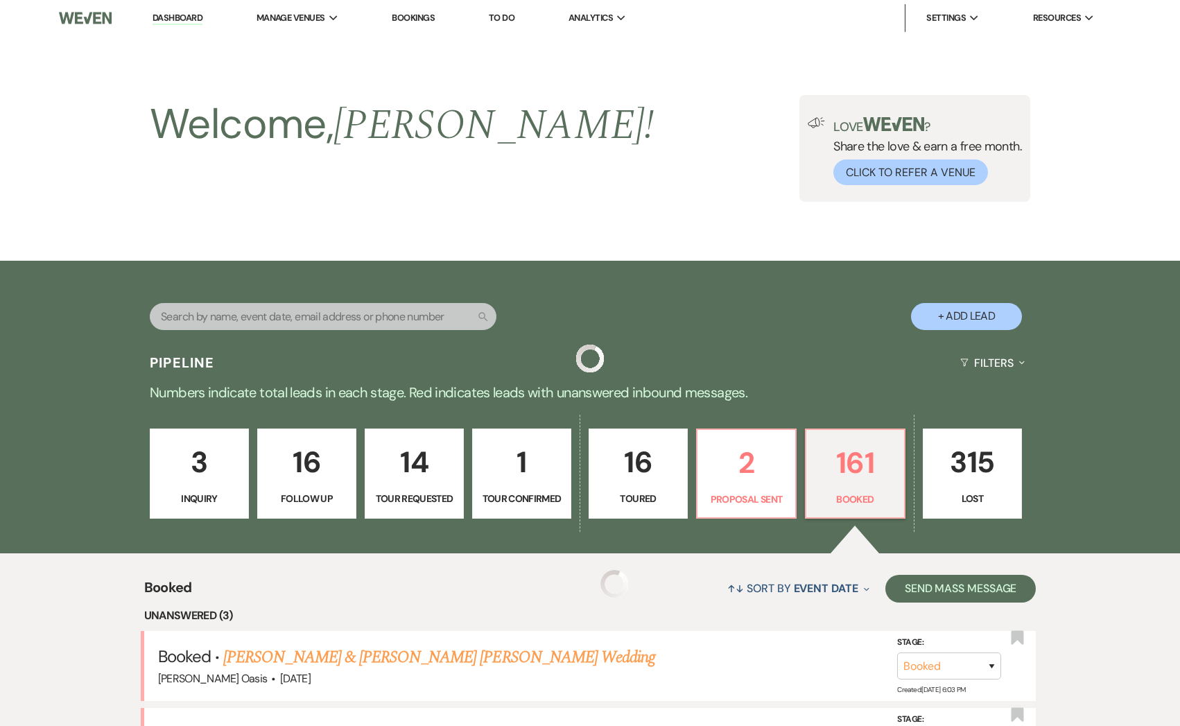
scroll to position [368, 0]
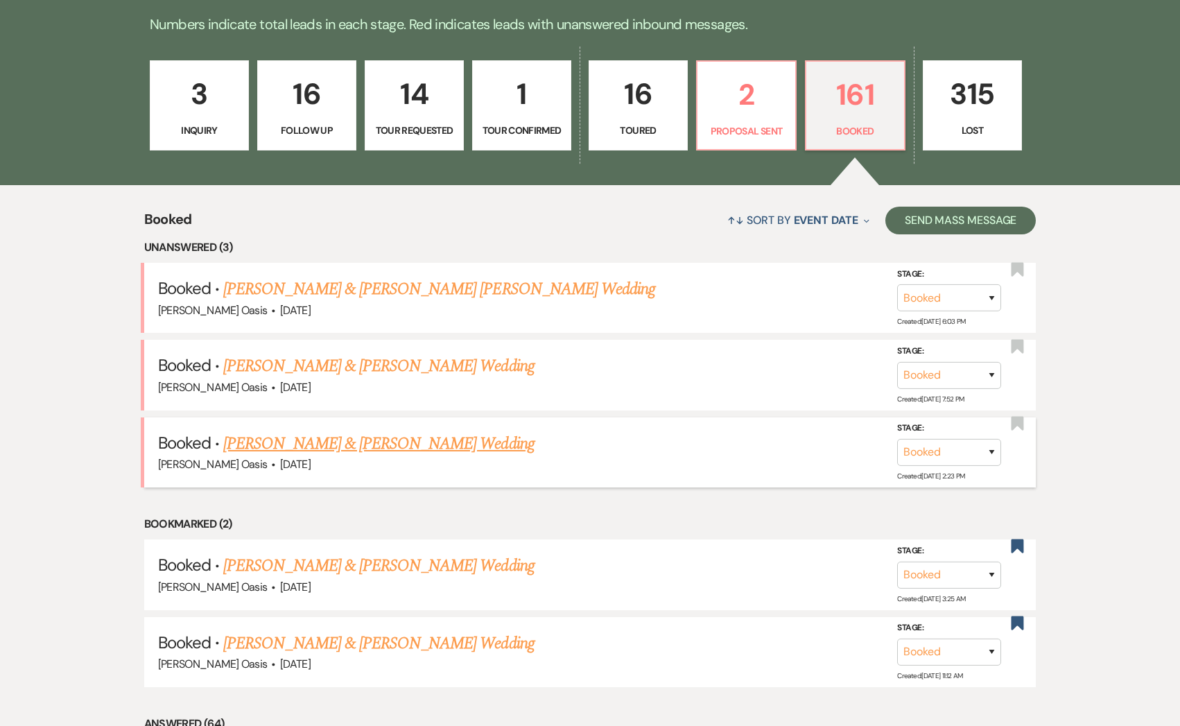
click at [356, 438] on link "[PERSON_NAME] & [PERSON_NAME] Wedding" at bounding box center [378, 443] width 311 height 25
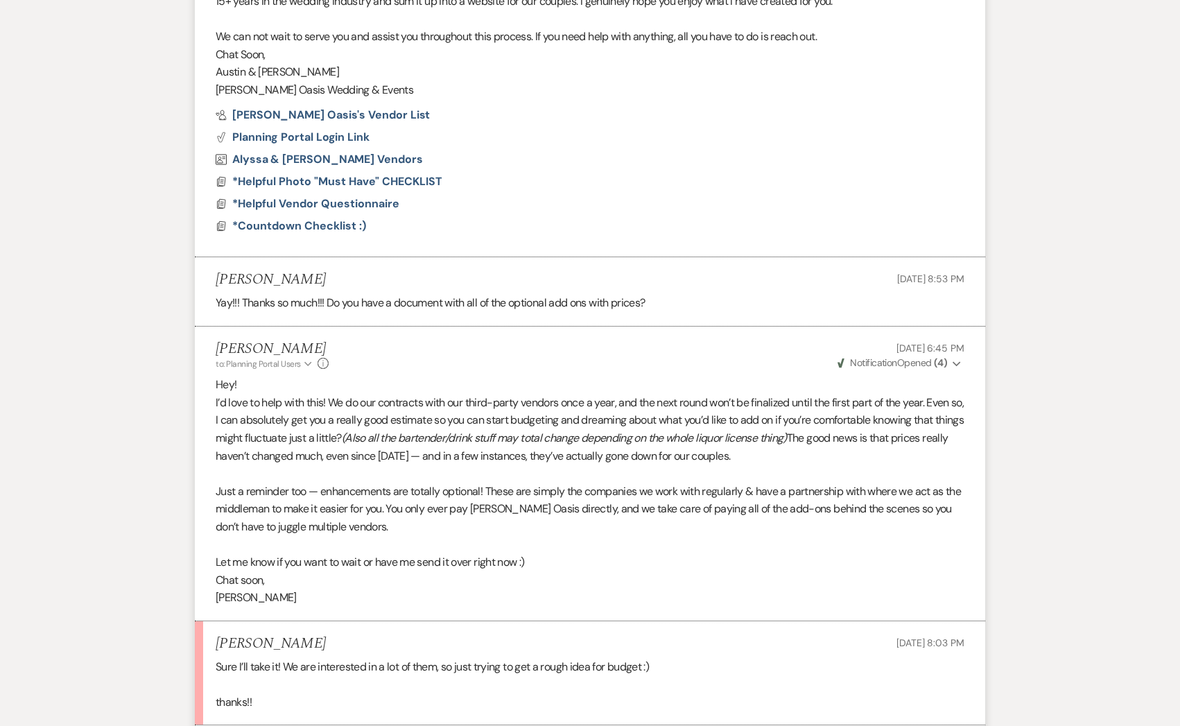
scroll to position [1778, 0]
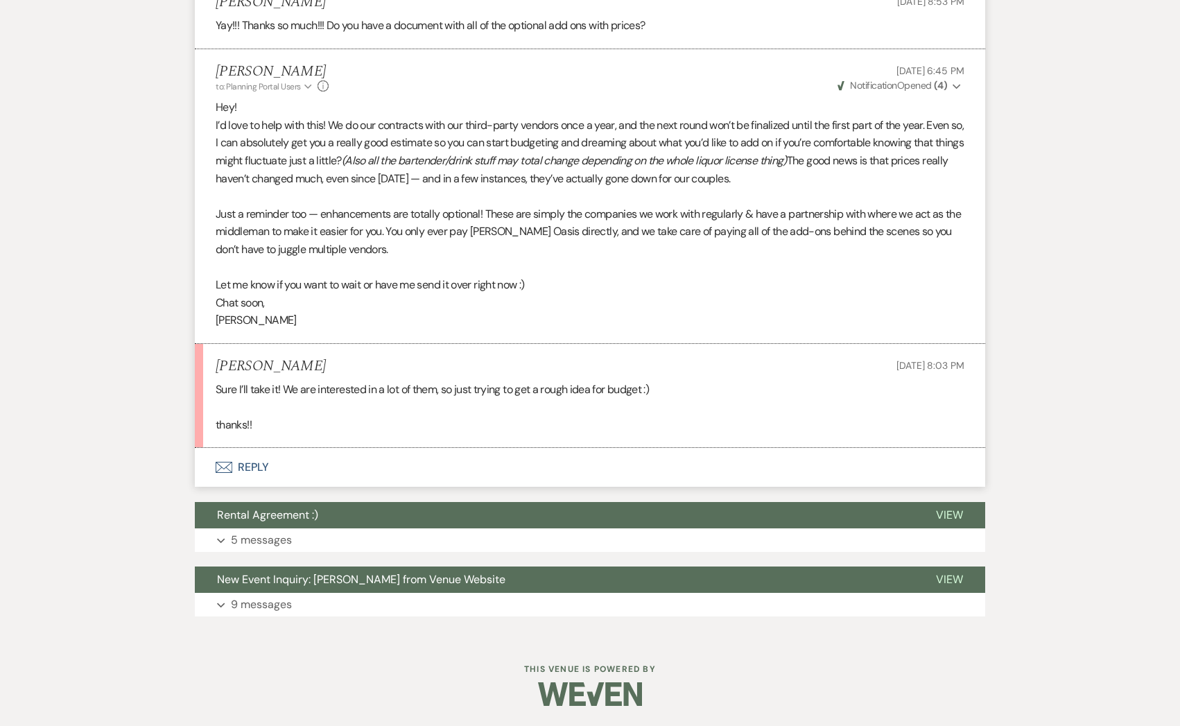
click at [300, 468] on button "Envelope Reply" at bounding box center [590, 467] width 791 height 39
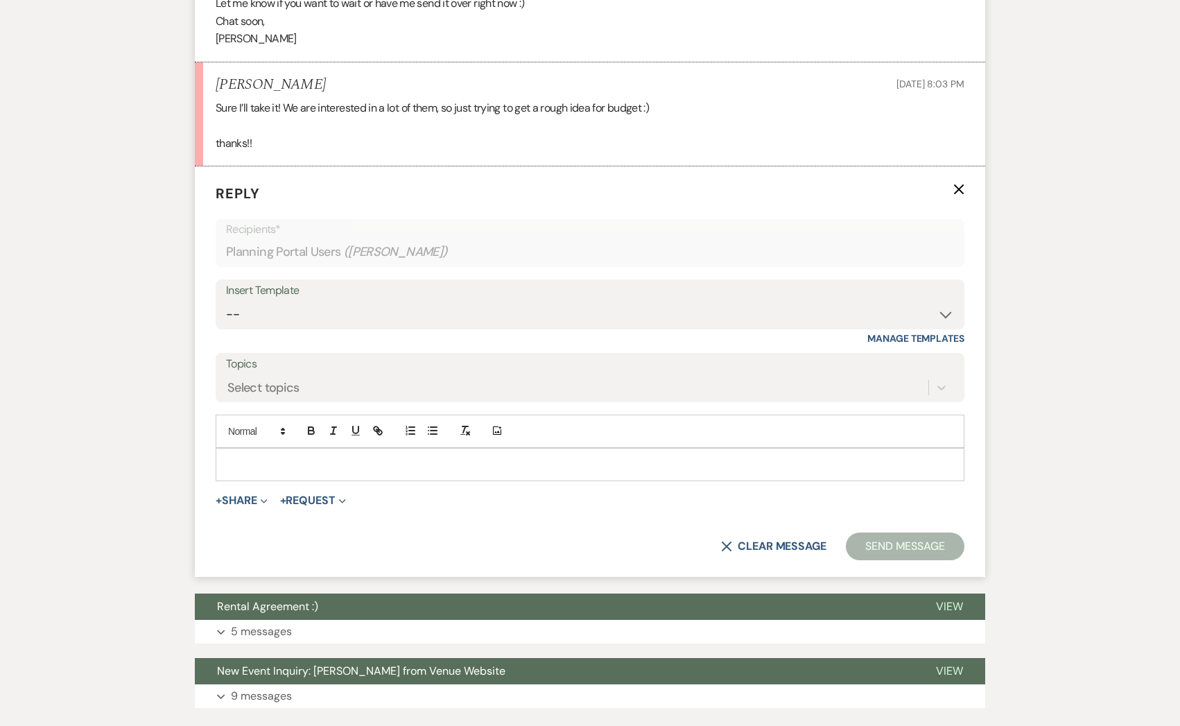
scroll to position [2069, 0]
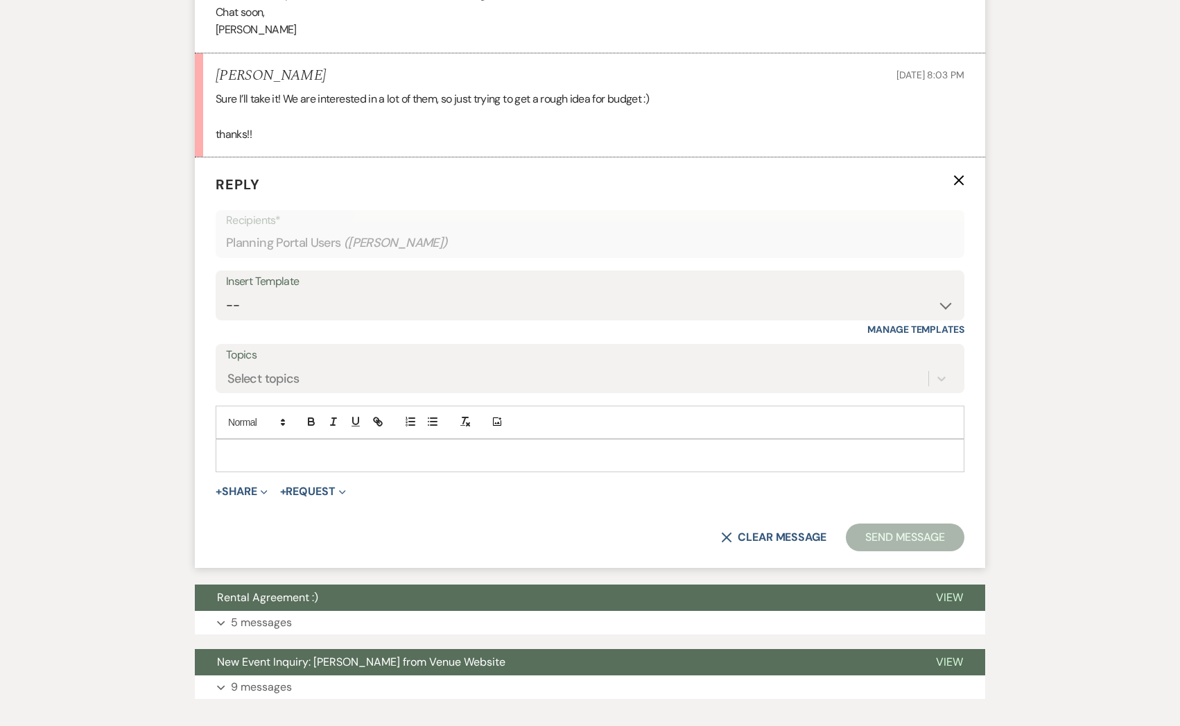
click at [312, 465] on div at bounding box center [590, 456] width 748 height 32
paste div
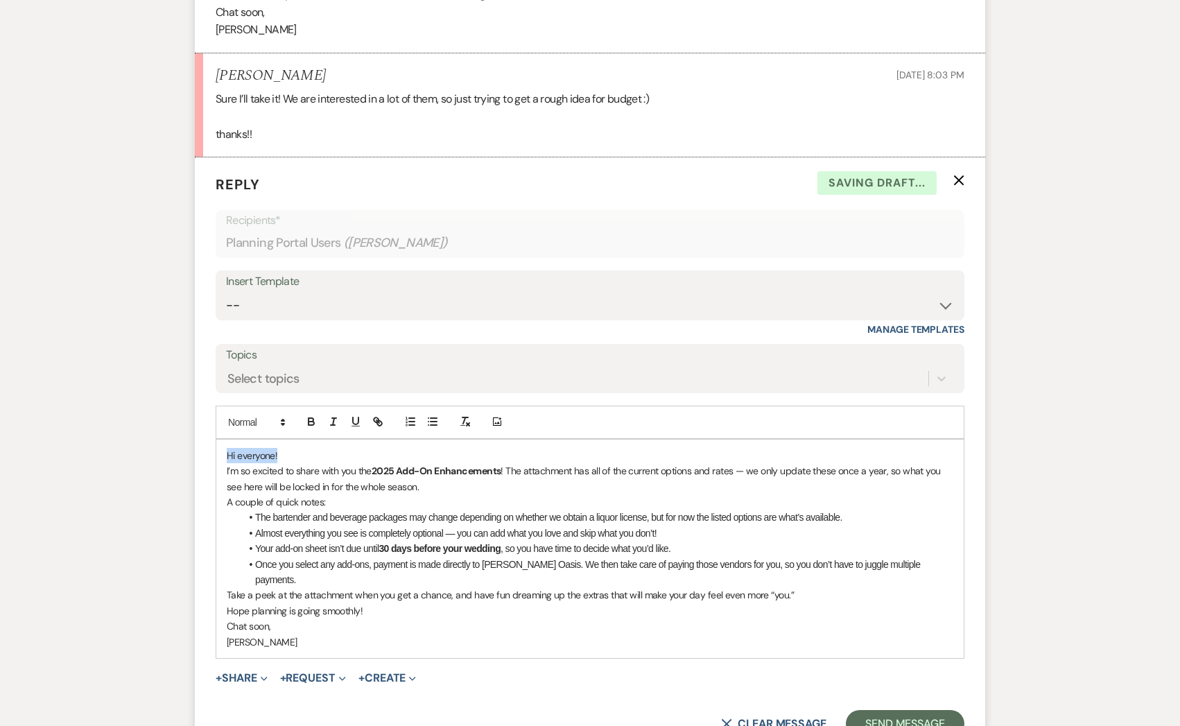
drag, startPoint x: 284, startPoint y: 458, endPoint x: 199, endPoint y: 458, distance: 85.3
click at [199, 458] on form "Reply X Saving draft... Recipients* Planning Portal Users ( [PERSON_NAME] ) Ins…" at bounding box center [590, 455] width 791 height 597
drag, startPoint x: 508, startPoint y: 470, endPoint x: 212, endPoint y: 465, distance: 296.8
click at [212, 465] on form "Reply X Draft saved! Recipients* Planning Portal Users ( [PERSON_NAME] ) Insert…" at bounding box center [590, 455] width 791 height 597
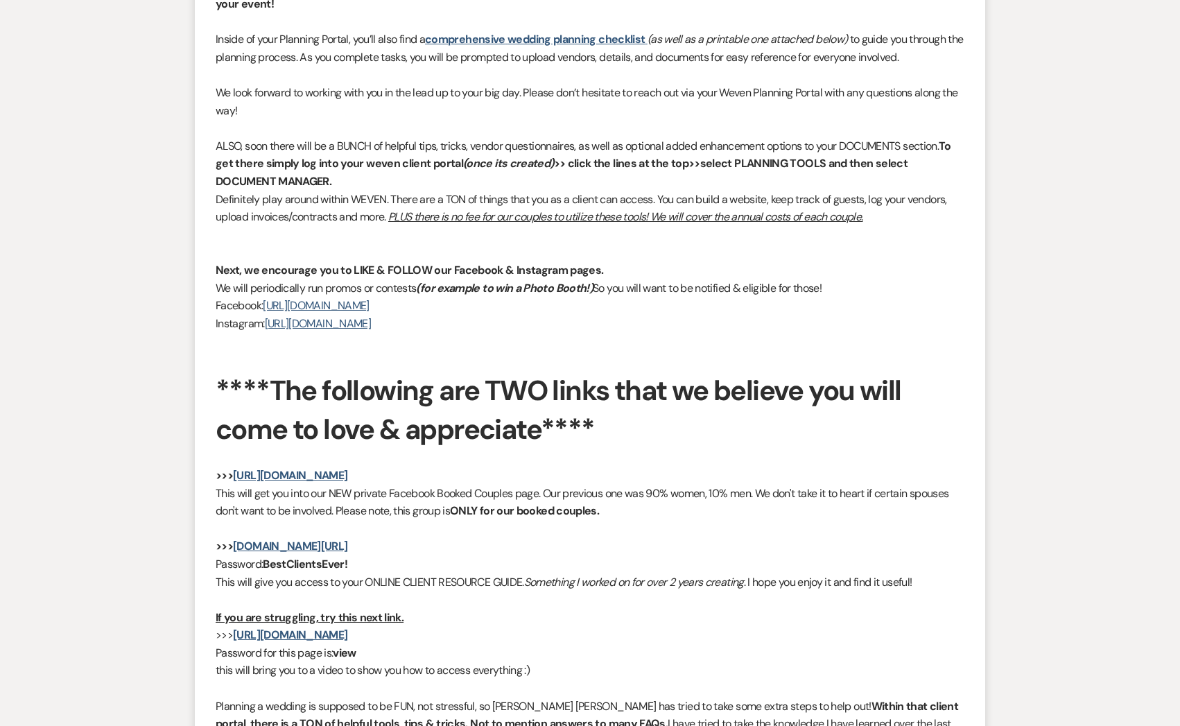
scroll to position [757, 0]
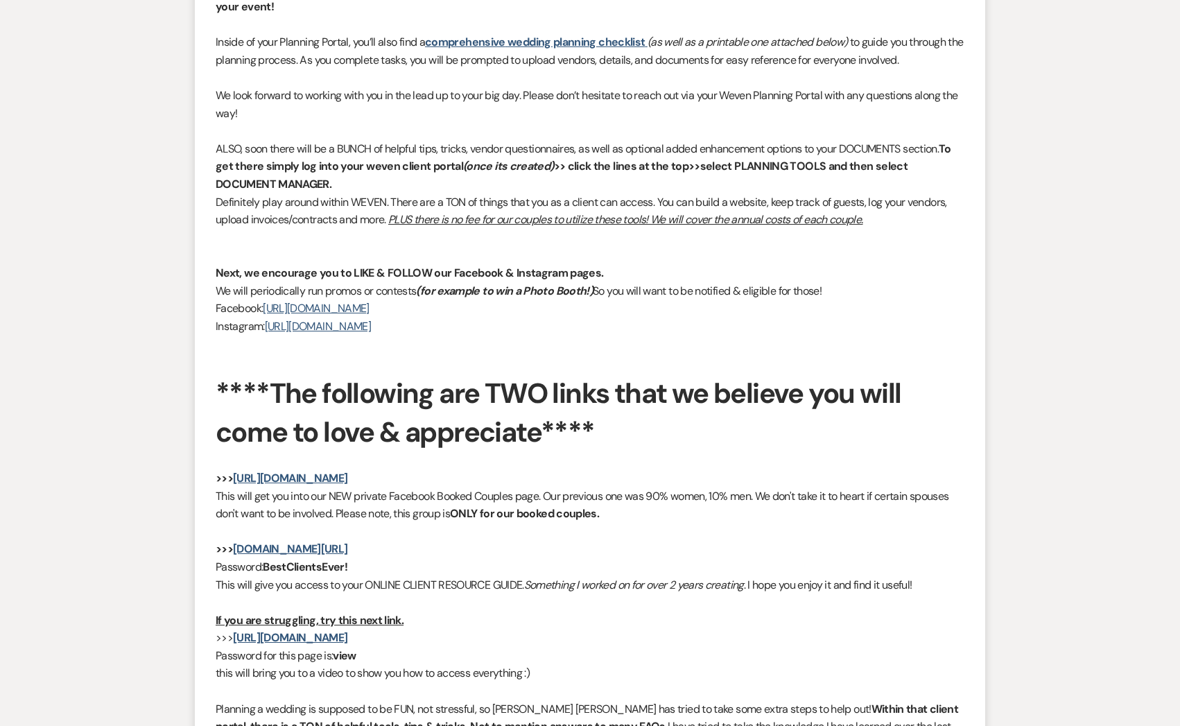
drag, startPoint x: 949, startPoint y: 144, endPoint x: 947, endPoint y: 182, distance: 38.2
click at [947, 182] on p "ALSO, soon there will be a BUNCH of helpful tips, tricks, vendor questionnaires…" at bounding box center [590, 166] width 749 height 53
copy p "To get there simply log into your weven client portal (once its created) >> cli…"
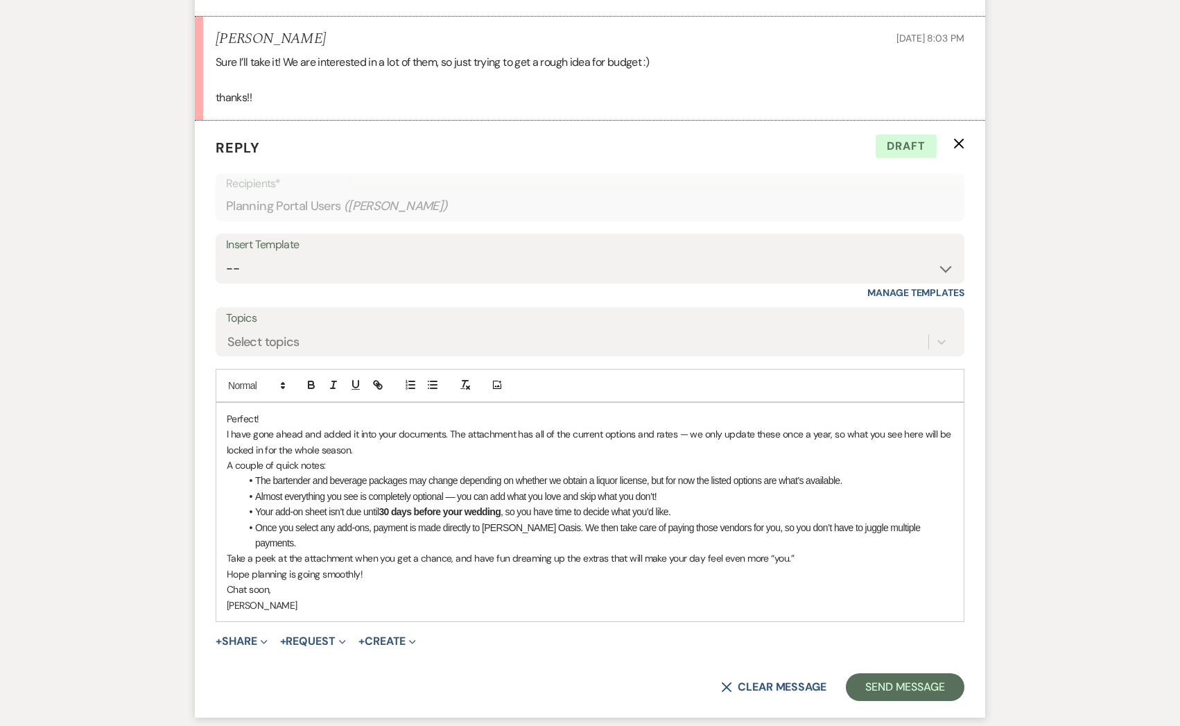
scroll to position [2118, 0]
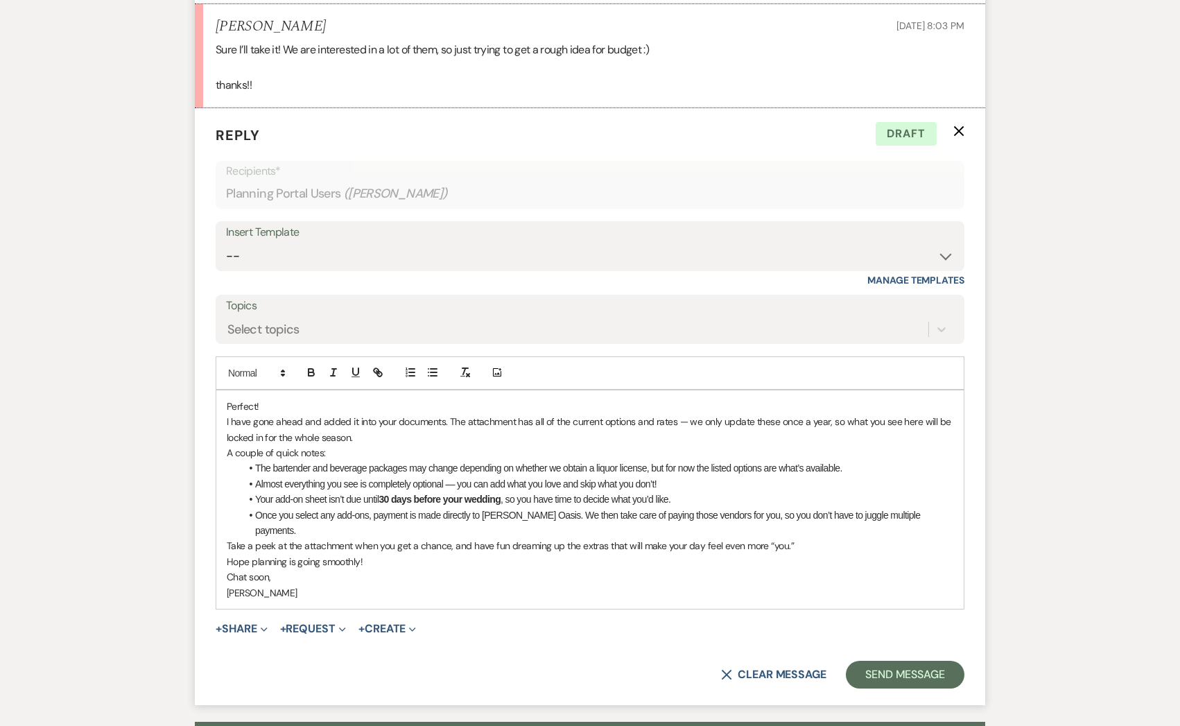
click at [451, 420] on p "I have gone ahead and added it into your documents. The attachment has all of t…" at bounding box center [590, 429] width 727 height 31
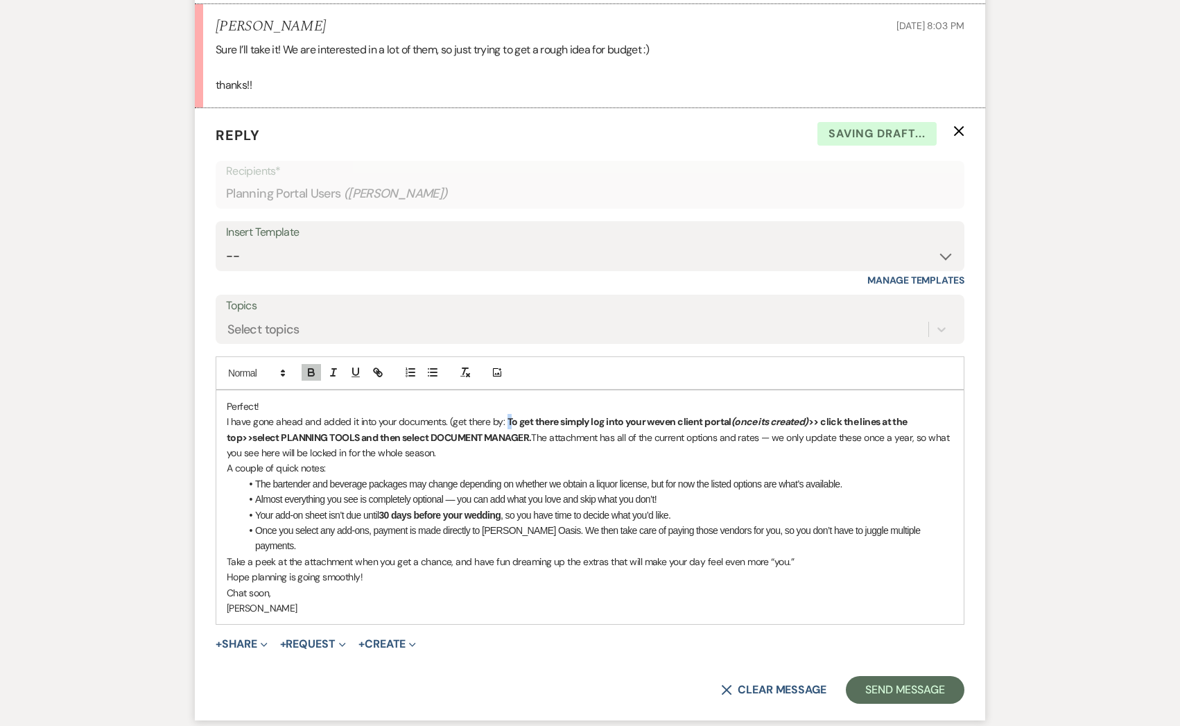
click at [507, 420] on strong "To get there simply log into your weven client portal (once its created) >> cli…" at bounding box center [568, 429] width 682 height 28
click at [516, 420] on strong "To get there simply log into your weven client portal (once its created) >> cli…" at bounding box center [568, 429] width 682 height 28
drag, startPoint x: 822, startPoint y: 420, endPoint x: 503, endPoint y: 426, distance: 319.7
click at [503, 426] on p "I have gone ahead and added it into your documents. (get there by: To get there…" at bounding box center [590, 437] width 727 height 46
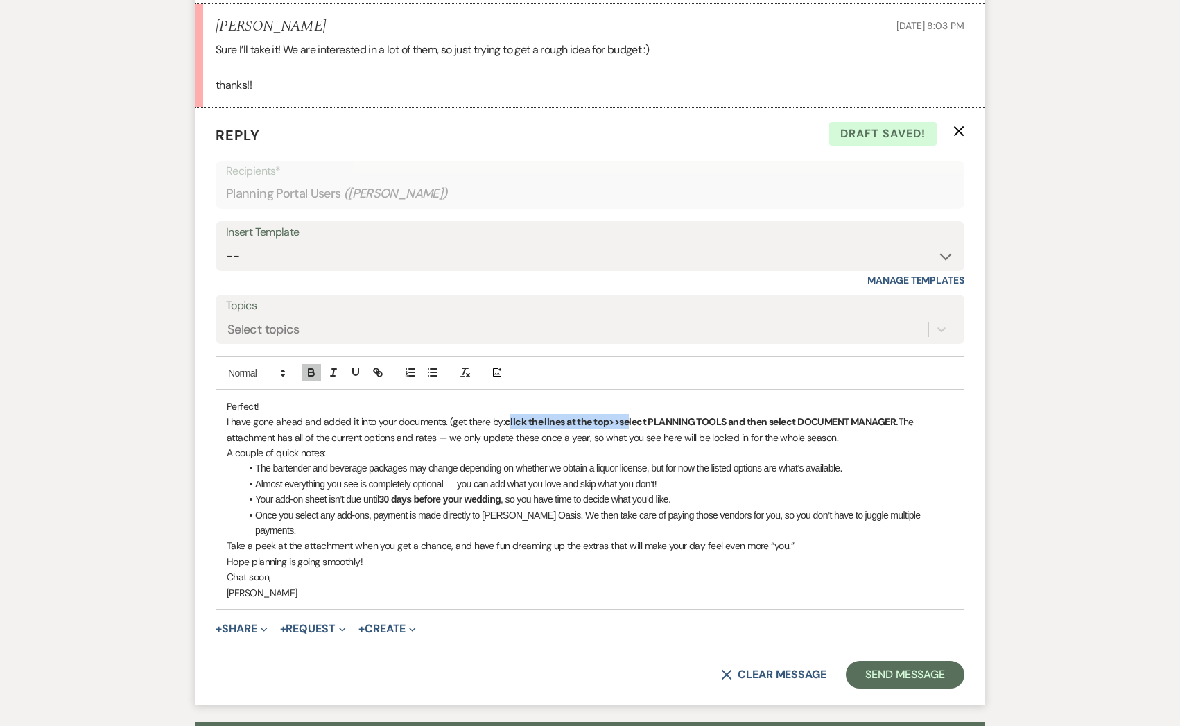
drag, startPoint x: 622, startPoint y: 422, endPoint x: 504, endPoint y: 426, distance: 118.0
click at [505, 426] on strong "click the lines at the top>>select PLANNING TOOLS and then select DOCUMENT MANA…" at bounding box center [702, 421] width 394 height 12
click at [533, 420] on strong "select PLANNING TOOLS and then select DOCUMENT MANAGER." at bounding box center [644, 421] width 279 height 12
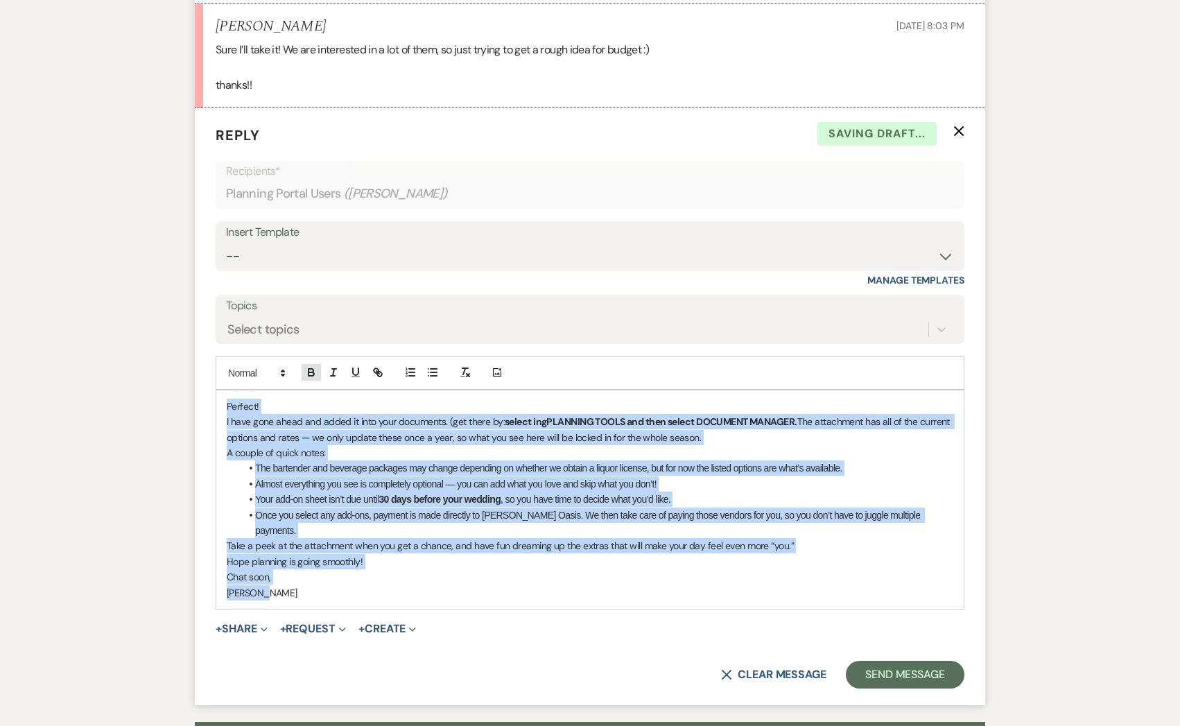
click at [316, 368] on icon "button" at bounding box center [311, 372] width 12 height 12
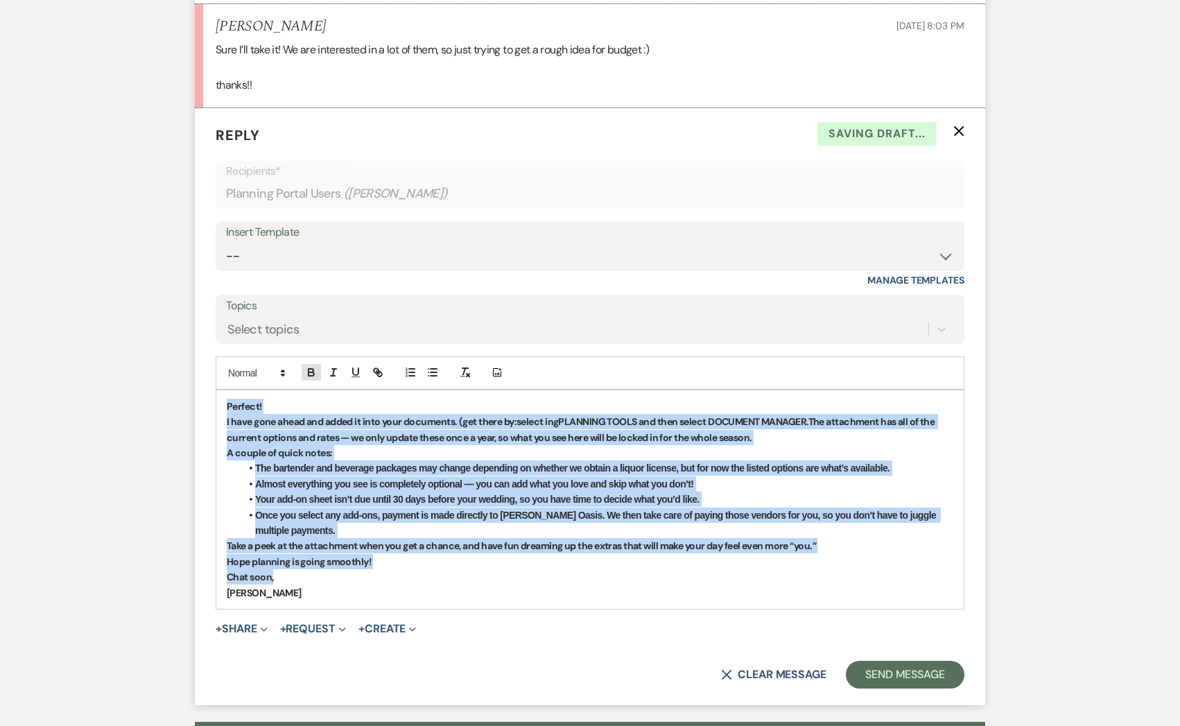
click at [316, 367] on icon "button" at bounding box center [311, 372] width 12 height 12
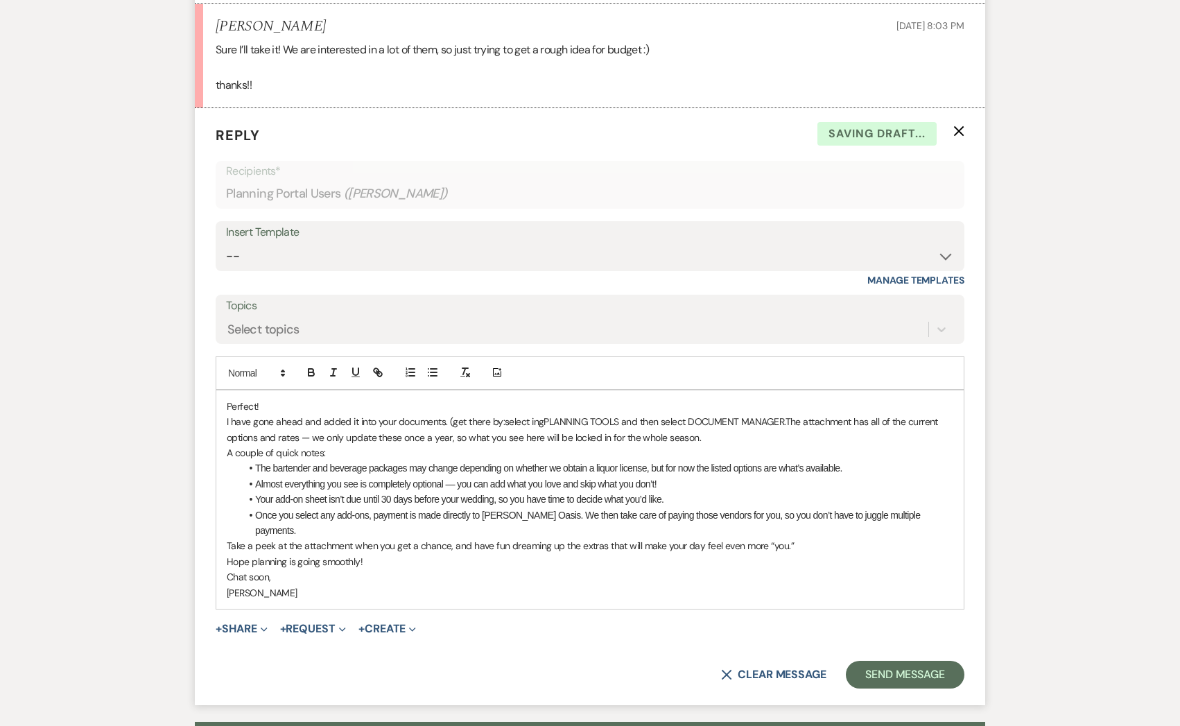
click at [327, 426] on p "I have gone ahead and added it into your documents. (get there by: select ingPL…" at bounding box center [590, 429] width 727 height 31
click at [509, 417] on span "select ingPLANNING TOOLS and then select DOCUMENT MANAGER." at bounding box center [645, 421] width 281 height 12
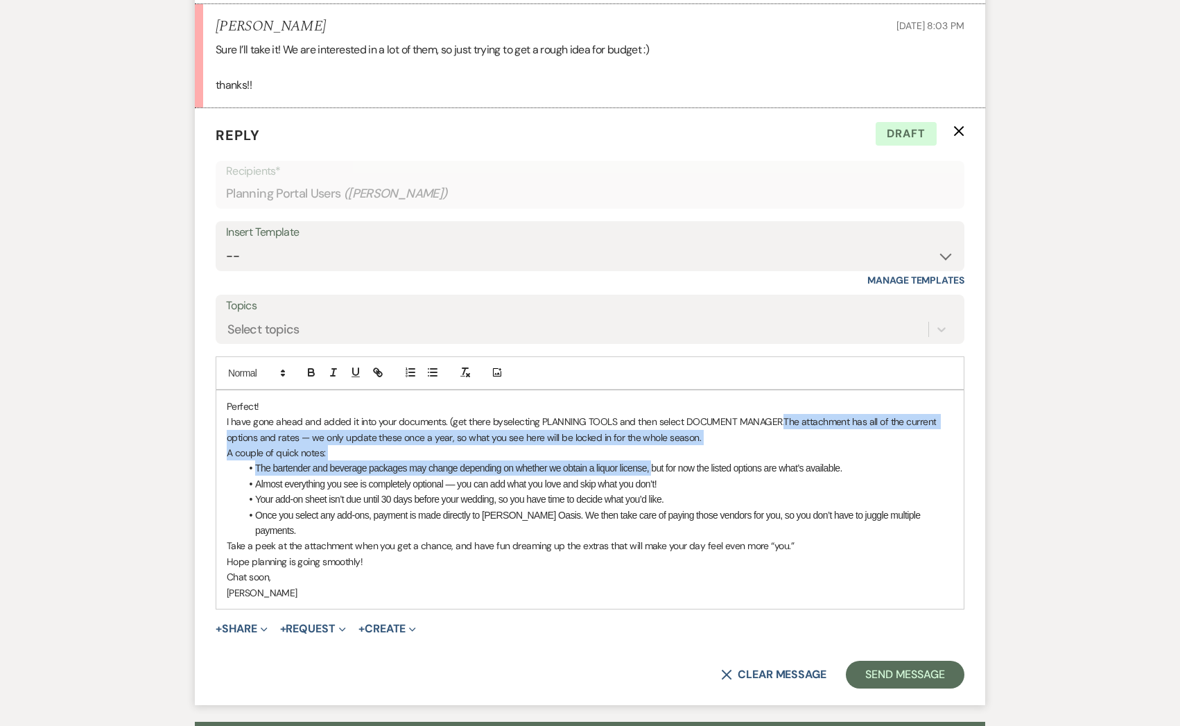
drag, startPoint x: 782, startPoint y: 424, endPoint x: 660, endPoint y: 463, distance: 128.1
click at [660, 463] on div "Perfect! I have gone ahead and added it into your documents. (get there by sele…" at bounding box center [590, 499] width 748 height 218
click at [660, 463] on li "The bartender and beverage packages may change depending on whether we obtain a…" at bounding box center [597, 467] width 713 height 15
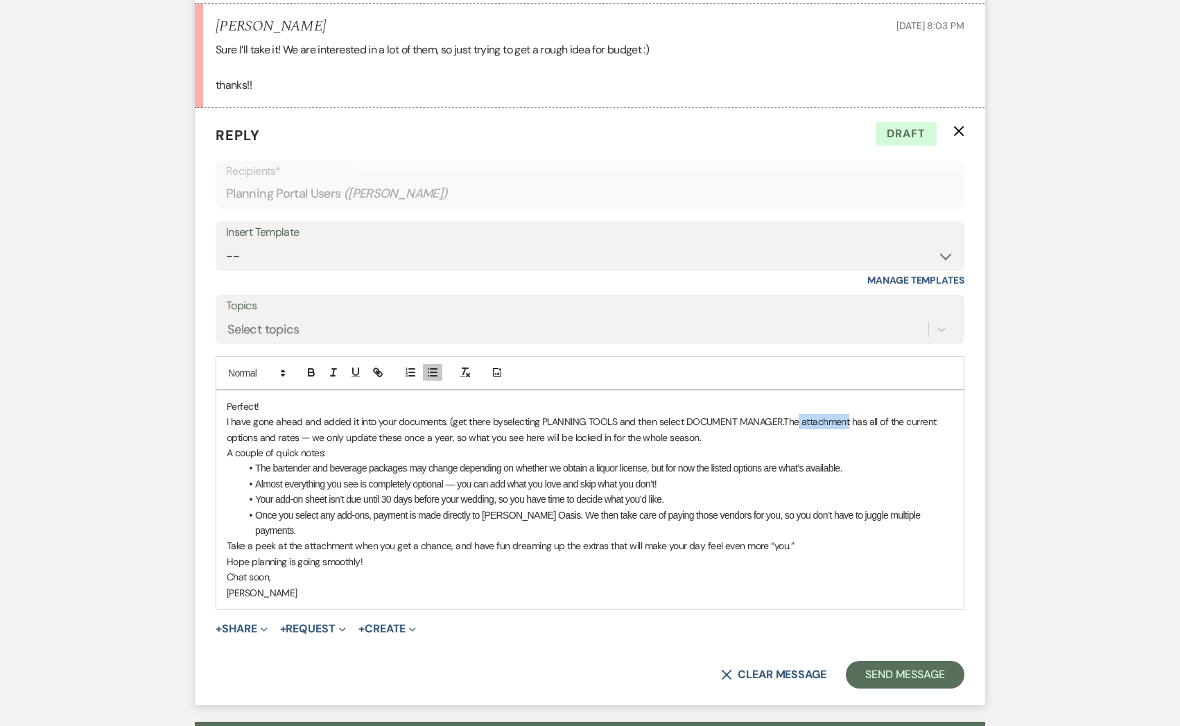
drag, startPoint x: 847, startPoint y: 420, endPoint x: 794, endPoint y: 420, distance: 53.4
click at [794, 420] on p "I have gone ahead and added it into your documents. (get there by selecting PLA…" at bounding box center [590, 429] width 727 height 31
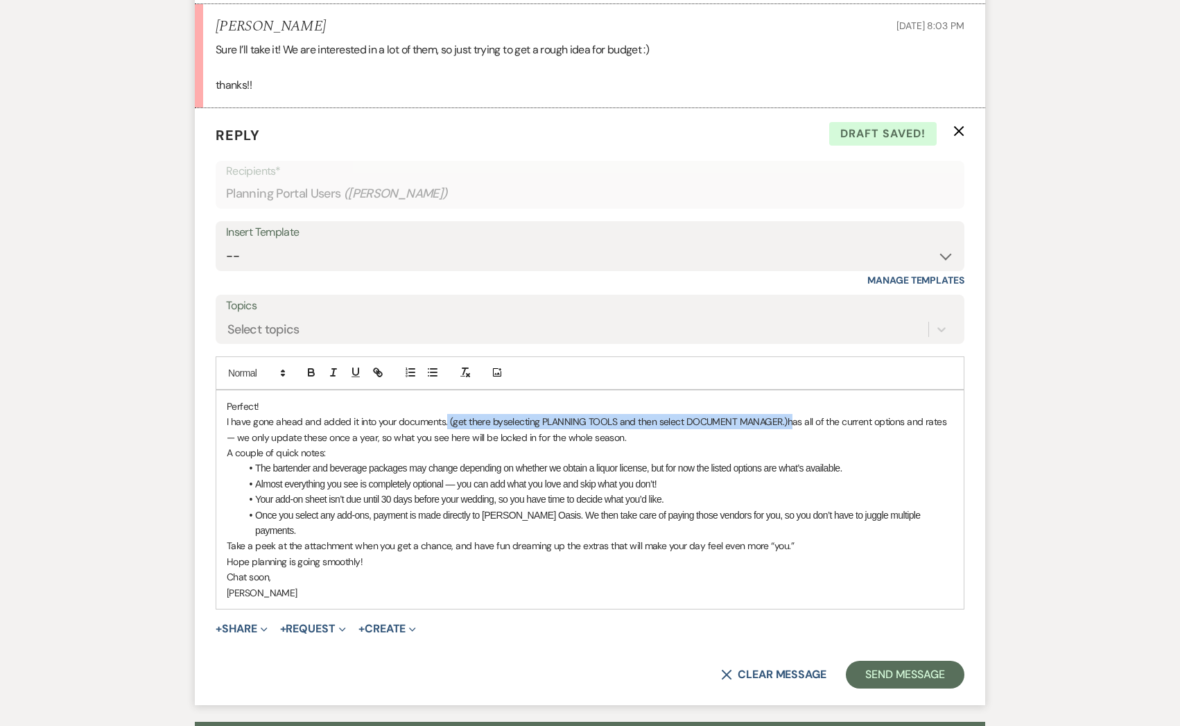
drag, startPoint x: 447, startPoint y: 424, endPoint x: 791, endPoint y: 425, distance: 344.0
click at [791, 425] on p "I have gone ahead and added it into your documents. (get there by selecting PLA…" at bounding box center [590, 429] width 727 height 31
click at [327, 370] on button "button" at bounding box center [333, 372] width 19 height 17
click at [453, 423] on em "(get there by" at bounding box center [473, 421] width 53 height 12
click at [681, 419] on em "selecting PLANNING TOOLS and then select DOCUMENT MANAGER.)" at bounding box center [644, 421] width 284 height 12
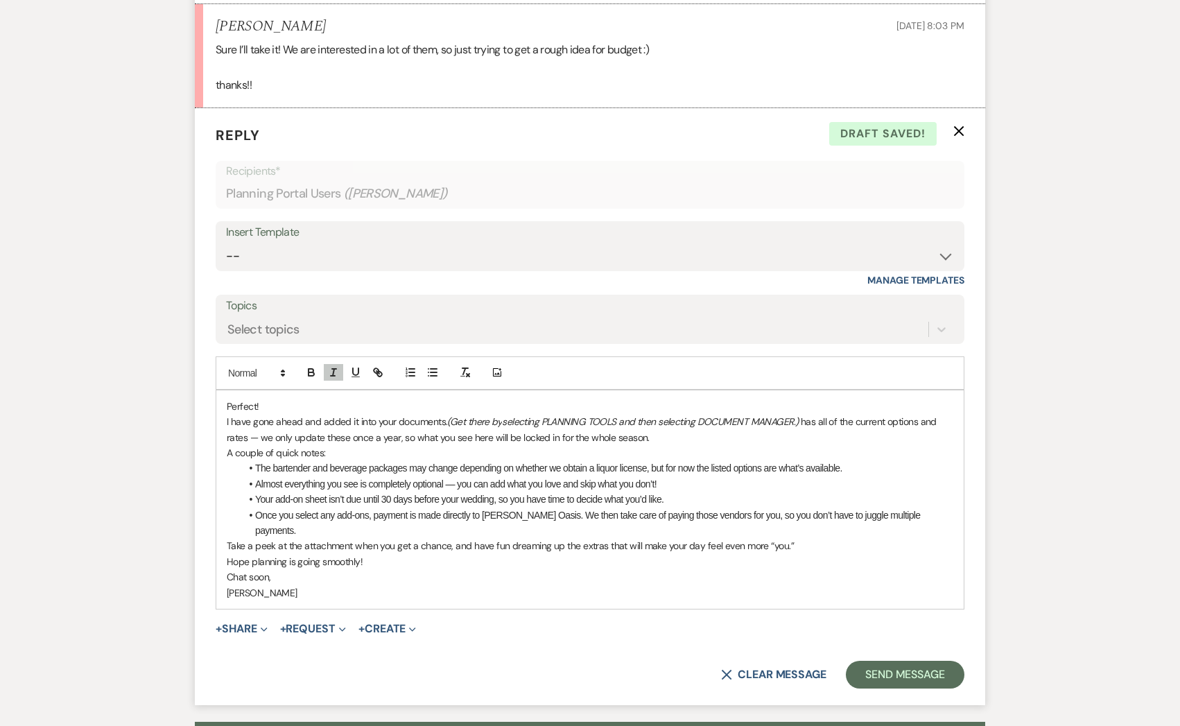
click at [808, 420] on p "I have gone ahead and added it into your documents. (Get there by selecting PLA…" at bounding box center [590, 429] width 727 height 31
click at [817, 422] on p "I have gone ahead and added it into your documents. (Get there by selecting PLA…" at bounding box center [590, 429] width 727 height 31
drag, startPoint x: 805, startPoint y: 419, endPoint x: 954, endPoint y: 424, distance: 148.5
click at [954, 424] on div "Perfect! I have gone ahead and added it into your documents. (Get there by sele…" at bounding box center [590, 499] width 748 height 218
click at [334, 376] on line "button" at bounding box center [333, 376] width 4 height 0
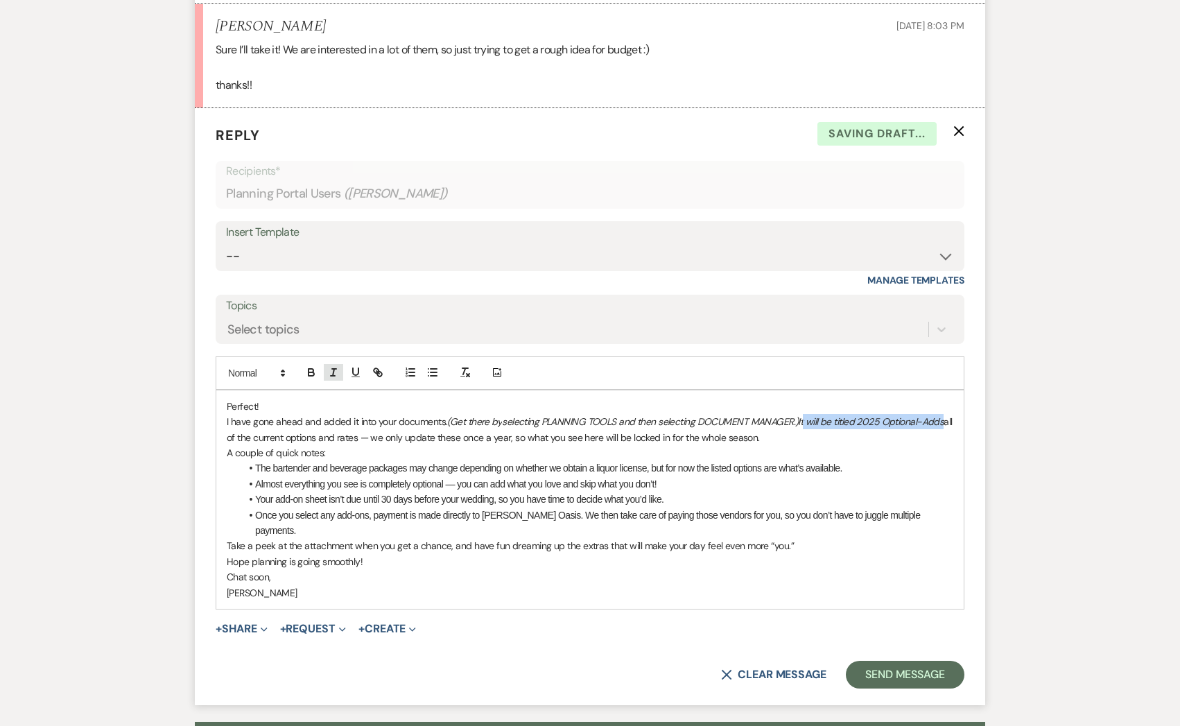
click at [334, 376] on line "button" at bounding box center [333, 376] width 4 height 0
click at [412, 538] on p "Take a peek at the attachment when you get a chance, and have fun dreaming up t…" at bounding box center [590, 545] width 727 height 15
drag, startPoint x: 802, startPoint y: 422, endPoint x: 848, endPoint y: 422, distance: 46.5
click at [848, 422] on p "I have gone ahead and added it into your documents. (Get there by selecting PLA…" at bounding box center [590, 429] width 727 height 31
click at [332, 372] on icon "button" at bounding box center [333, 372] width 12 height 12
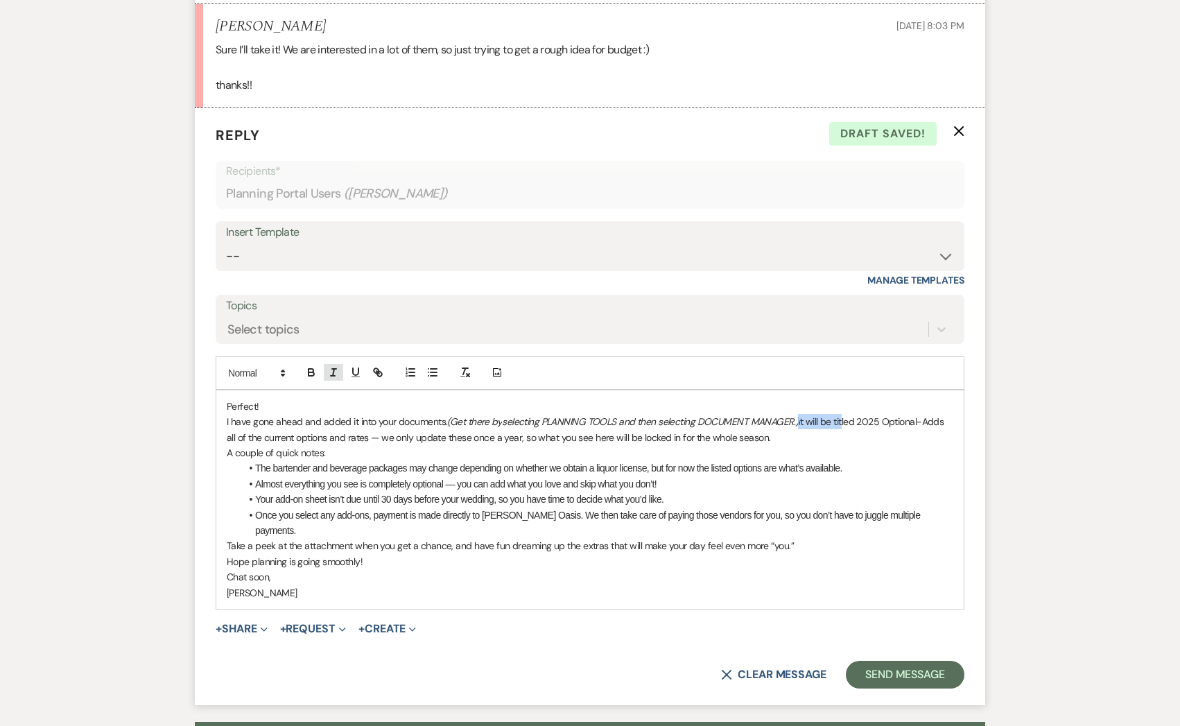
click at [332, 372] on icon "button" at bounding box center [333, 372] width 12 height 12
click at [673, 519] on li "Once you select any add-ons, payment is made directly to [PERSON_NAME] Oasis. W…" at bounding box center [597, 523] width 713 height 31
click at [226, 439] on div "Perfect! I have gone ahead and added it into your documents. (Get there by sele…" at bounding box center [590, 499] width 748 height 218
click at [422, 435] on p "I have gone ahead and added it into your documents. (Get there by selecting PLA…" at bounding box center [590, 429] width 727 height 31
click at [402, 435] on p "I have gone ahead and added it into your documents. (Get there by selecting PLA…" at bounding box center [590, 429] width 727 height 31
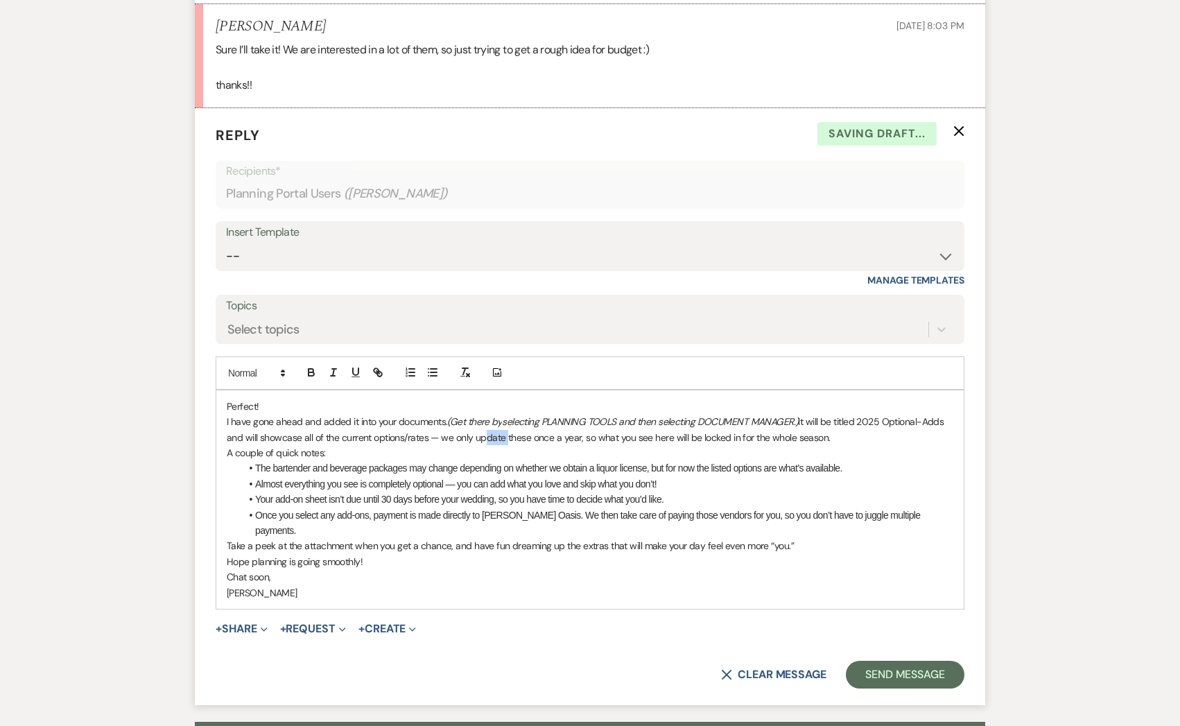
drag, startPoint x: 503, startPoint y: 435, endPoint x: 478, endPoint y: 435, distance: 25.0
click at [478, 435] on p "I have gone ahead and added it into your documents. (Get there by selecting PLA…" at bounding box center [590, 429] width 727 height 31
drag, startPoint x: 697, startPoint y: 435, endPoint x: 931, endPoint y: 442, distance: 234.5
click at [931, 442] on p "I have gone ahead and added it into your documents. (Get there by selecting PLA…" at bounding box center [590, 429] width 727 height 31
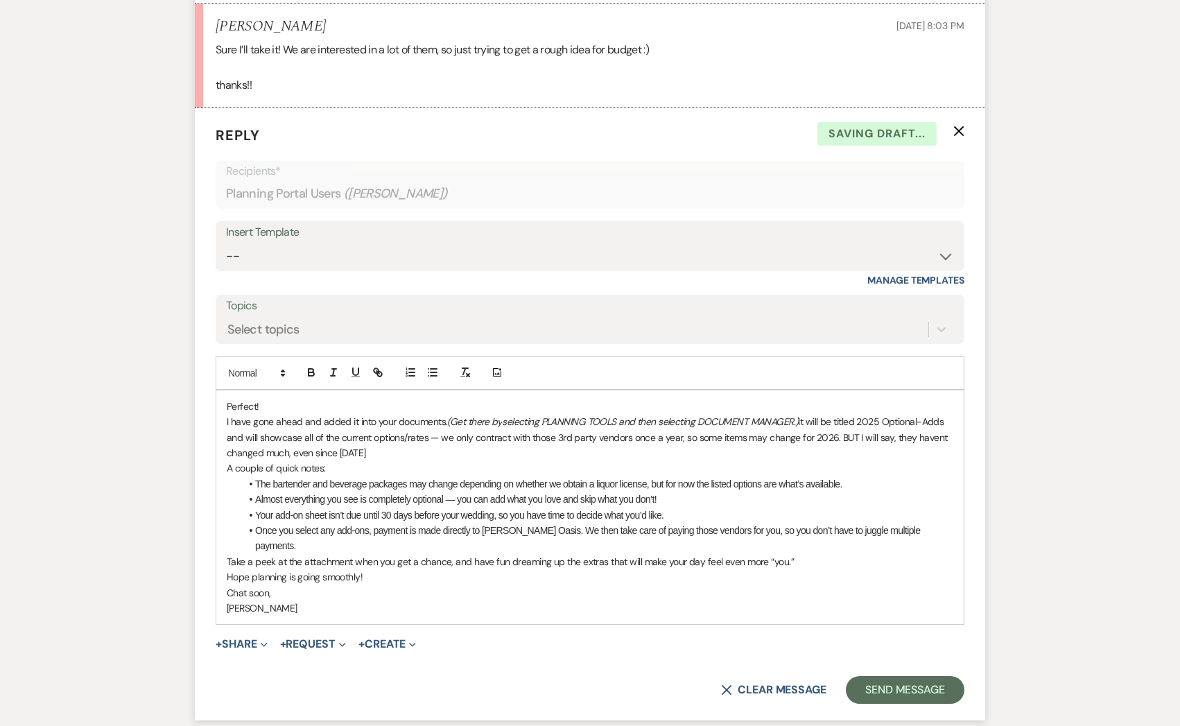
click at [939, 437] on p "I have gone ahead and added it into your documents. (Get there by selecting PLA…" at bounding box center [590, 437] width 727 height 46
click at [383, 451] on p "I have gone ahead and added it into your documents. (Get there by selecting PLA…" at bounding box center [590, 437] width 727 height 46
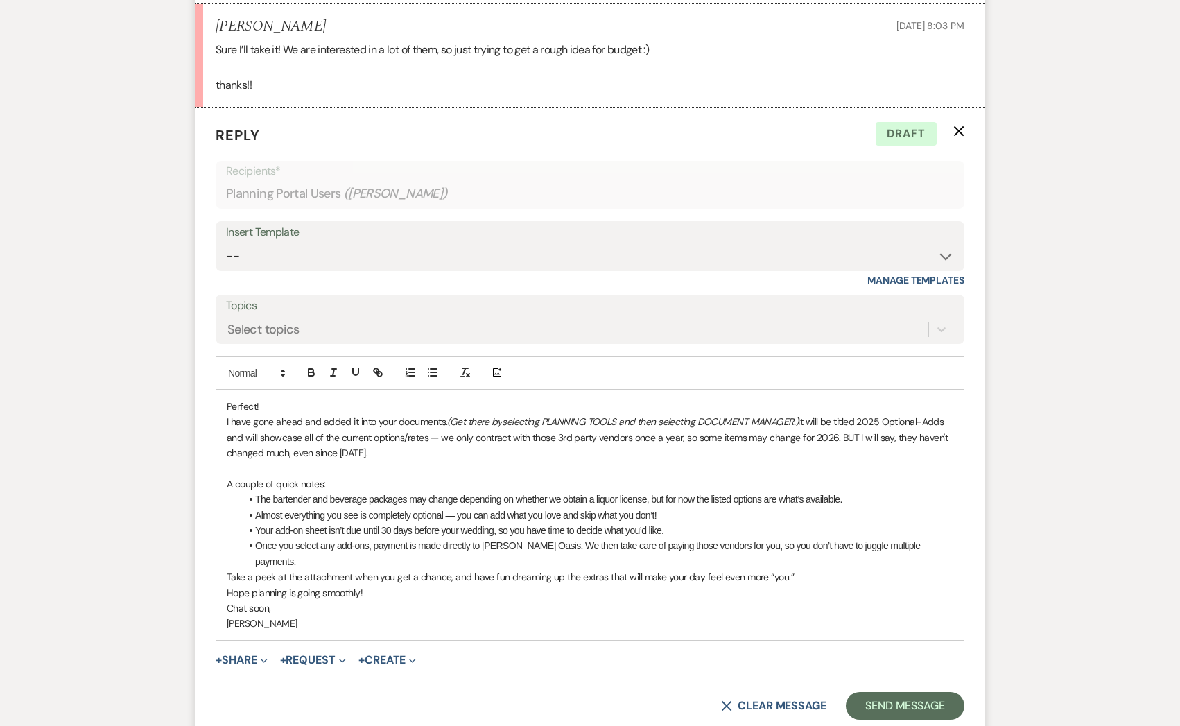
click at [537, 547] on li "Once you select any add-ons, payment is made directly to [PERSON_NAME] Oasis. W…" at bounding box center [597, 553] width 713 height 31
click at [337, 560] on li "Once you select any add-ons, payment is made directly to [PERSON_NAME] Oasis be…" at bounding box center [597, 553] width 713 height 31
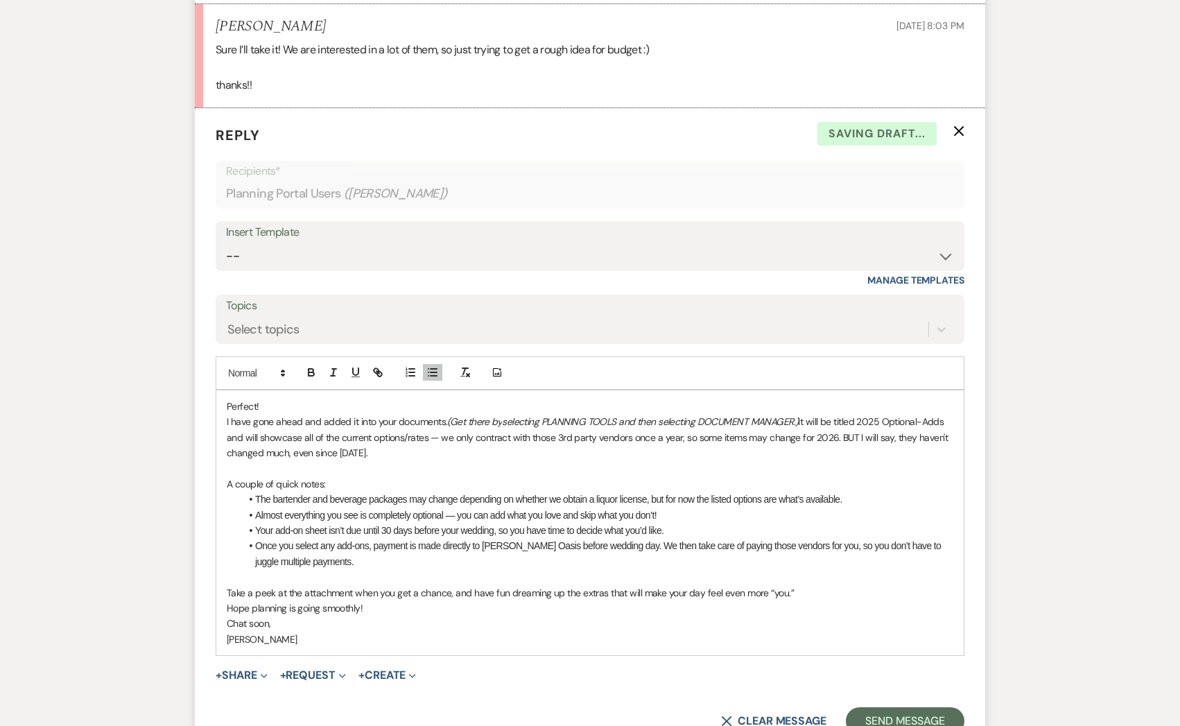
click at [354, 589] on p "Take a peek at the attachment when you get a chance, and have fun dreaming up t…" at bounding box center [590, 592] width 727 height 15
click at [231, 637] on p "[PERSON_NAME]" at bounding box center [590, 639] width 727 height 15
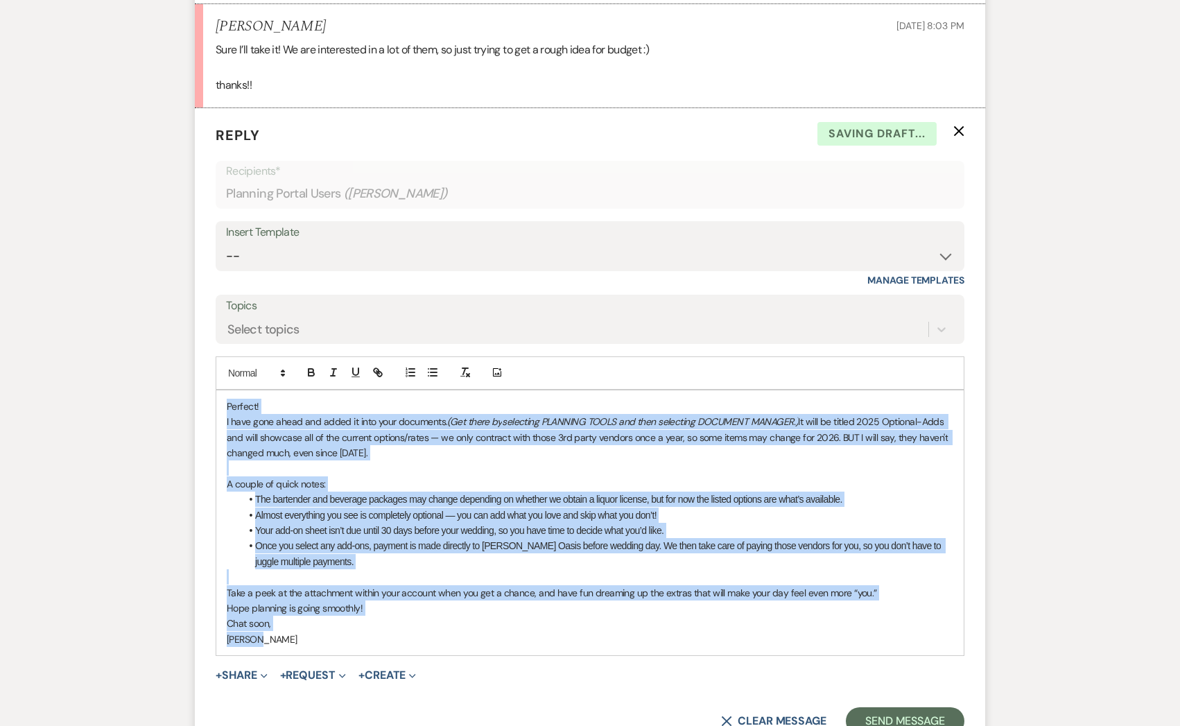
copy div "Loremip! D sita cons adipi eli seddo ei temp inci utlaboree. (Dol magna al enim…"
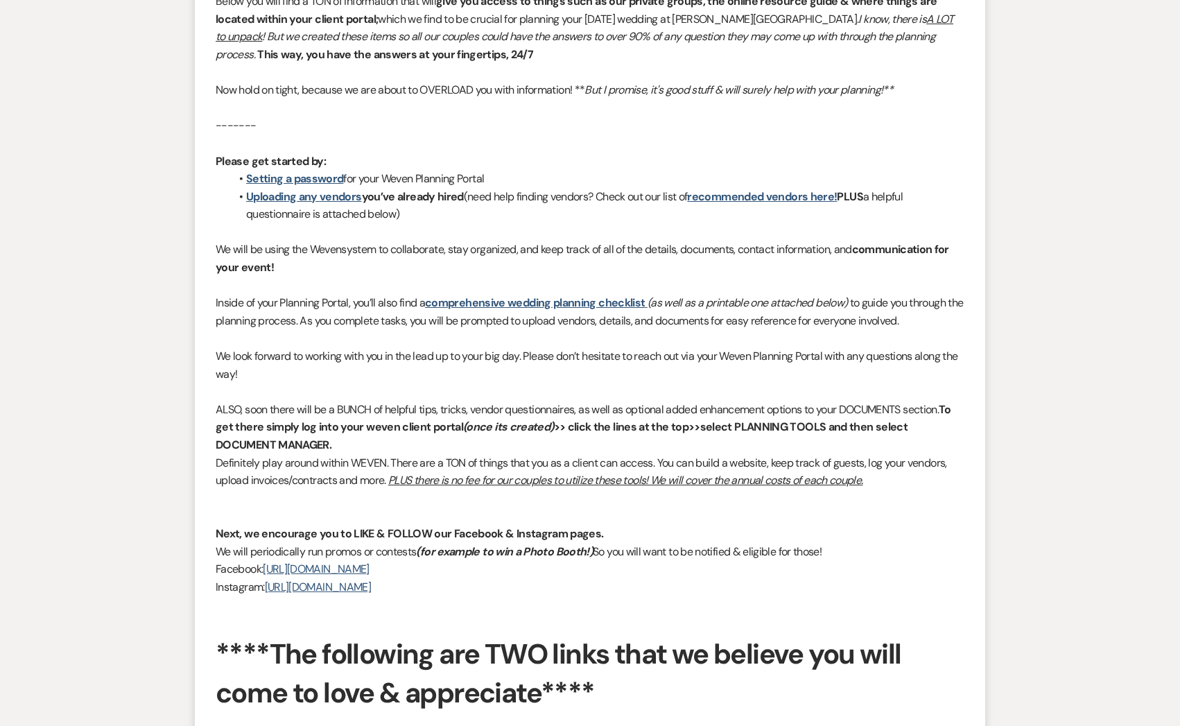
scroll to position [0, 0]
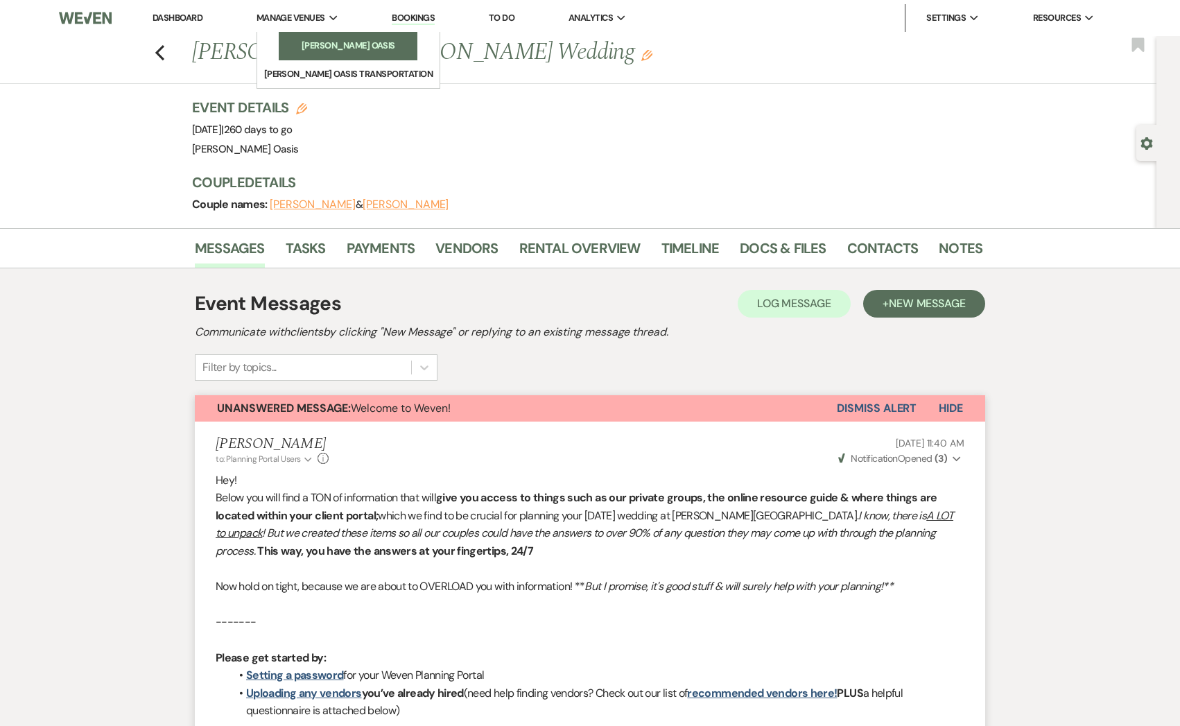
click at [284, 37] on link "[PERSON_NAME] Oasis" at bounding box center [348, 46] width 139 height 28
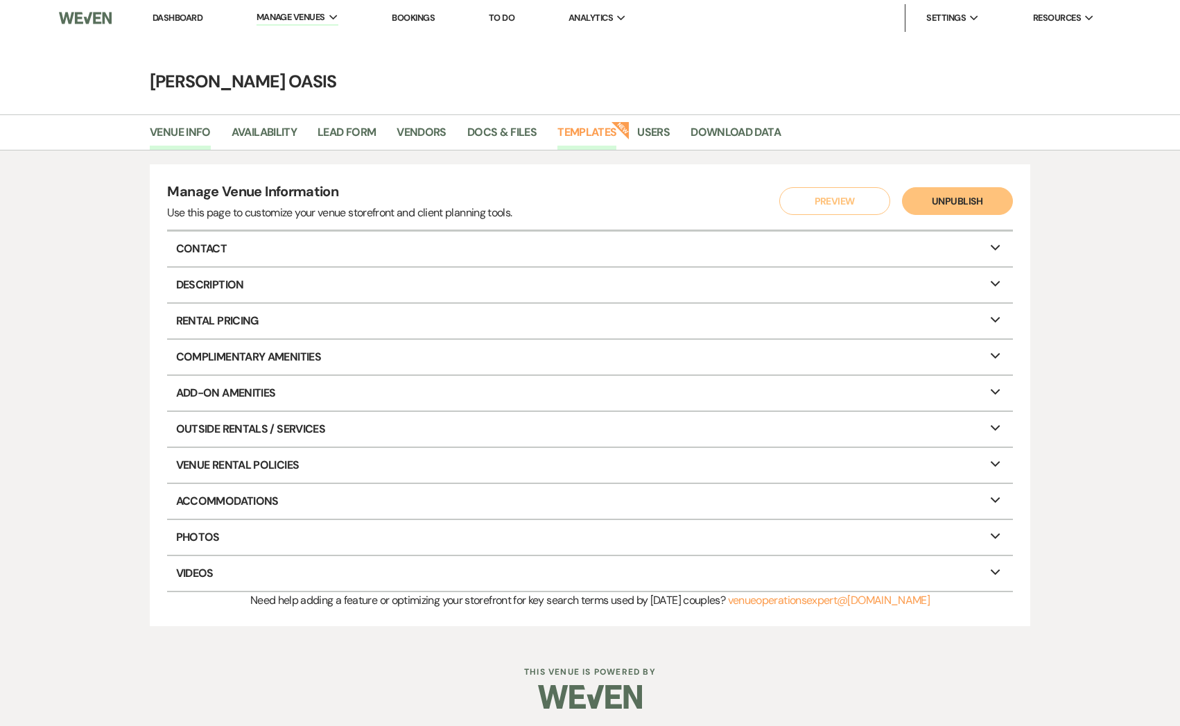
click at [574, 137] on link "Templates" at bounding box center [587, 136] width 59 height 26
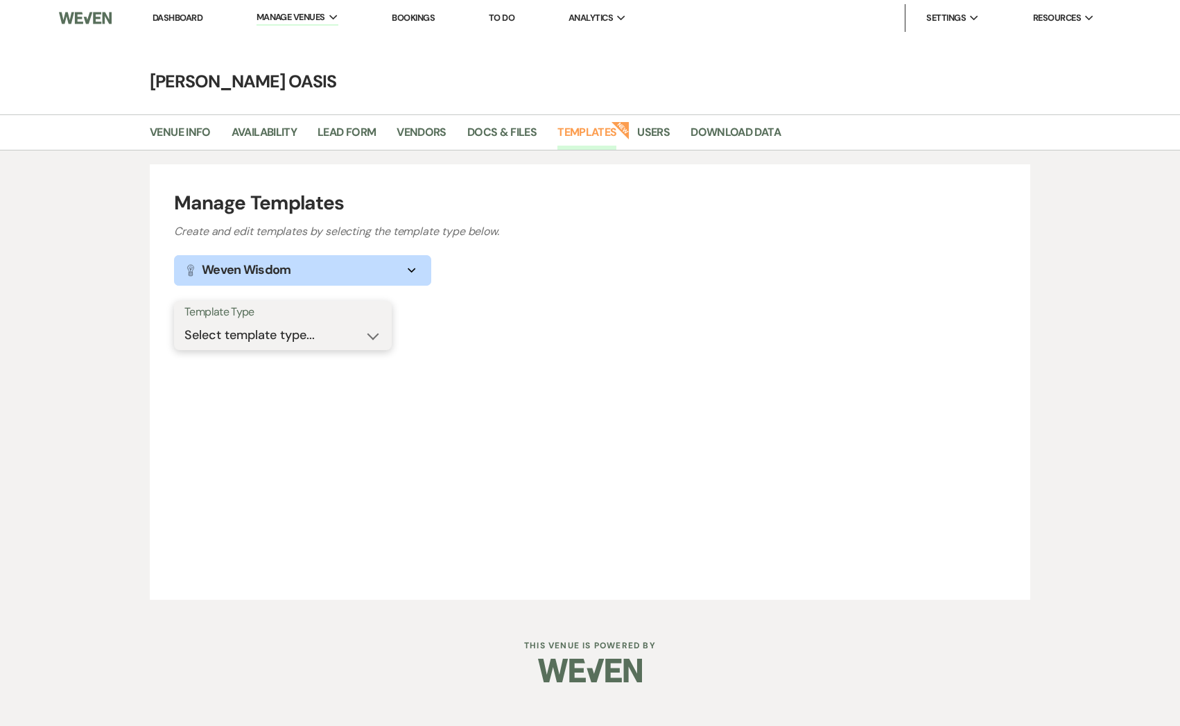
click at [302, 342] on select "Select template type... Task List Message Templates Payment Plan Inventory Item…" at bounding box center [282, 335] width 197 height 27
select select "Message Templates"
click at [184, 322] on select "Select template type... Task List Message Templates Payment Plan Inventory Item…" at bounding box center [282, 335] width 197 height 27
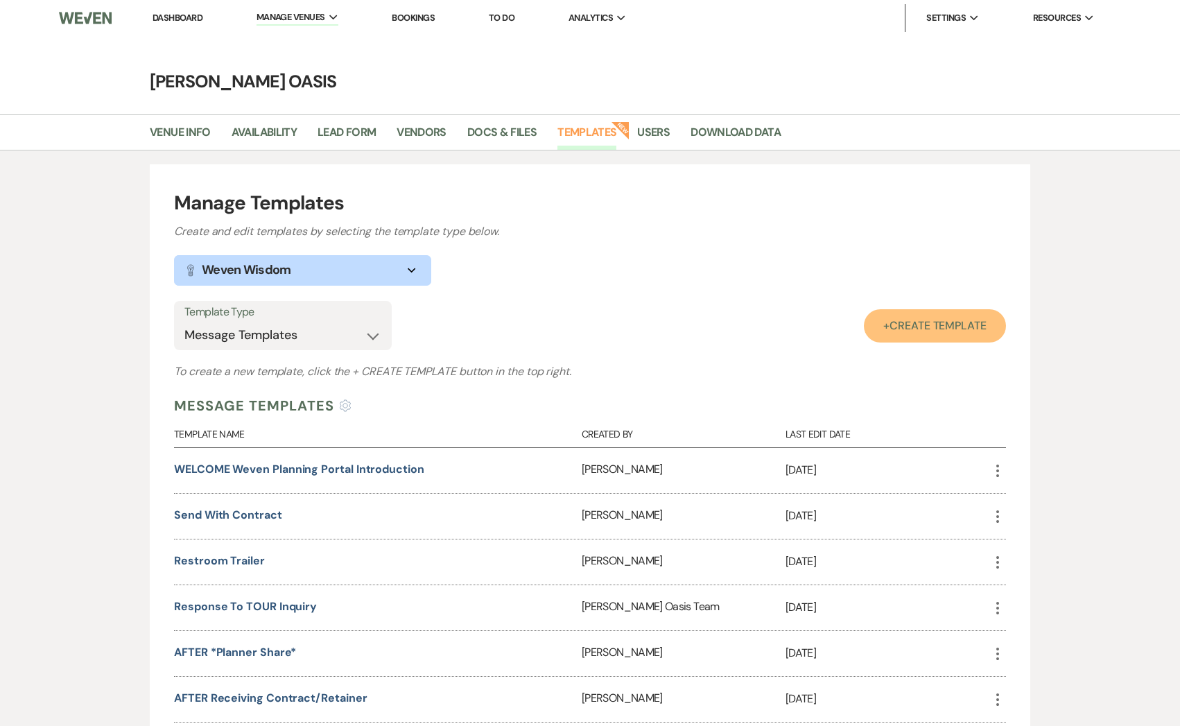
click at [904, 336] on link "+ Create Template" at bounding box center [935, 325] width 142 height 33
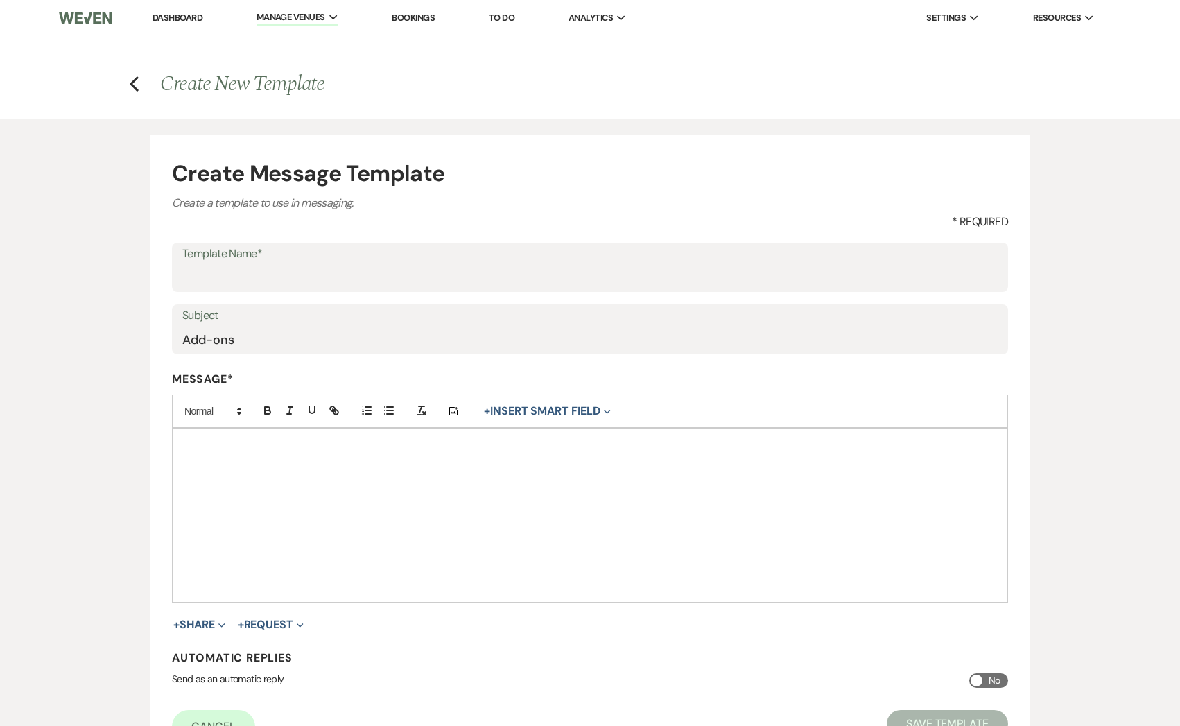
type input "Add-ons"
click at [406, 487] on div at bounding box center [590, 515] width 835 height 173
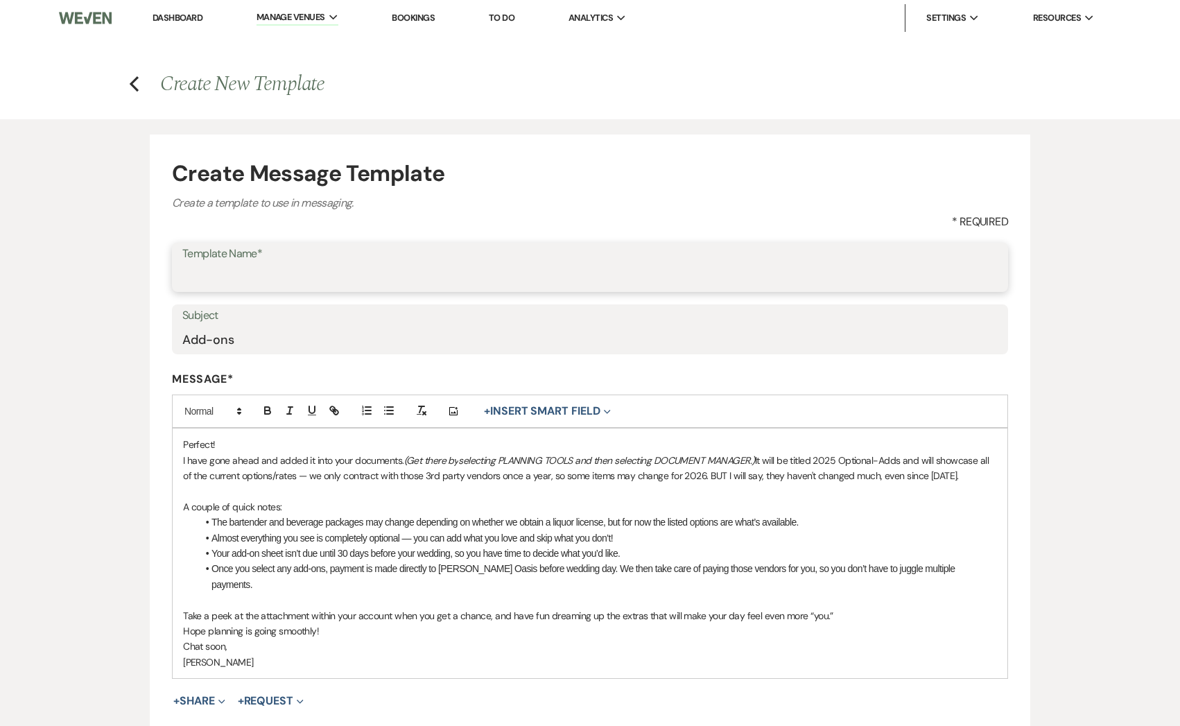
click at [202, 270] on input "Template Name*" at bounding box center [590, 277] width 816 height 27
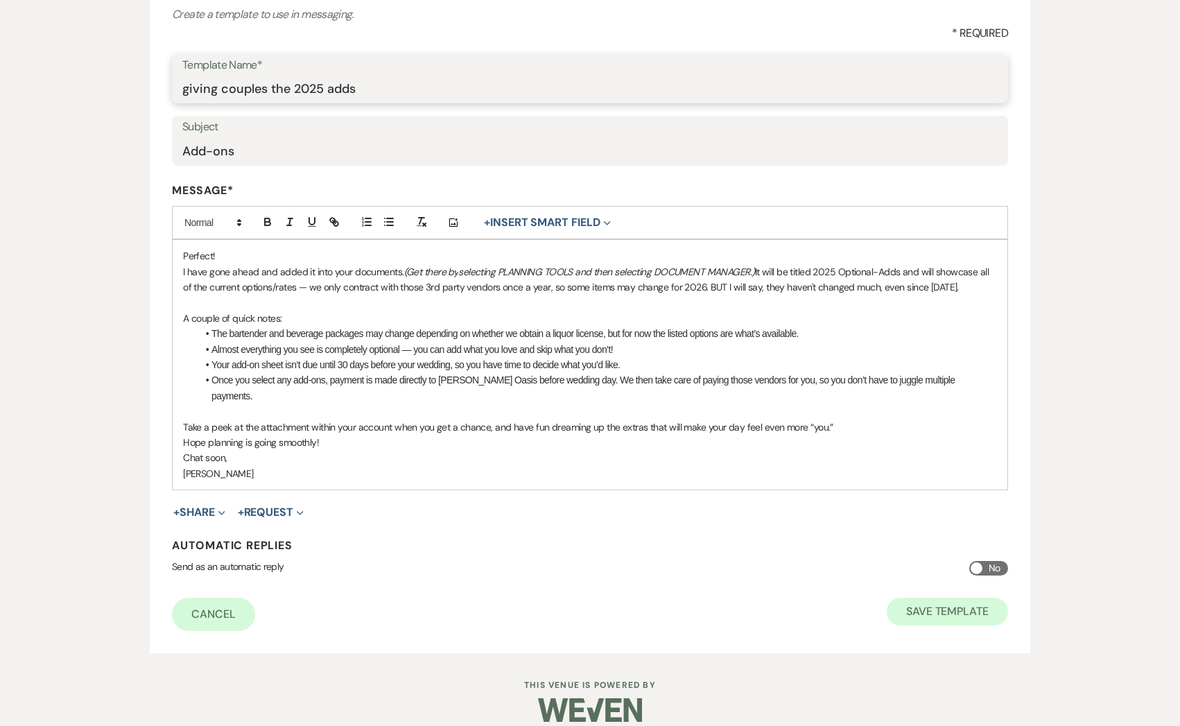
type input "giving couples the 2025 adds"
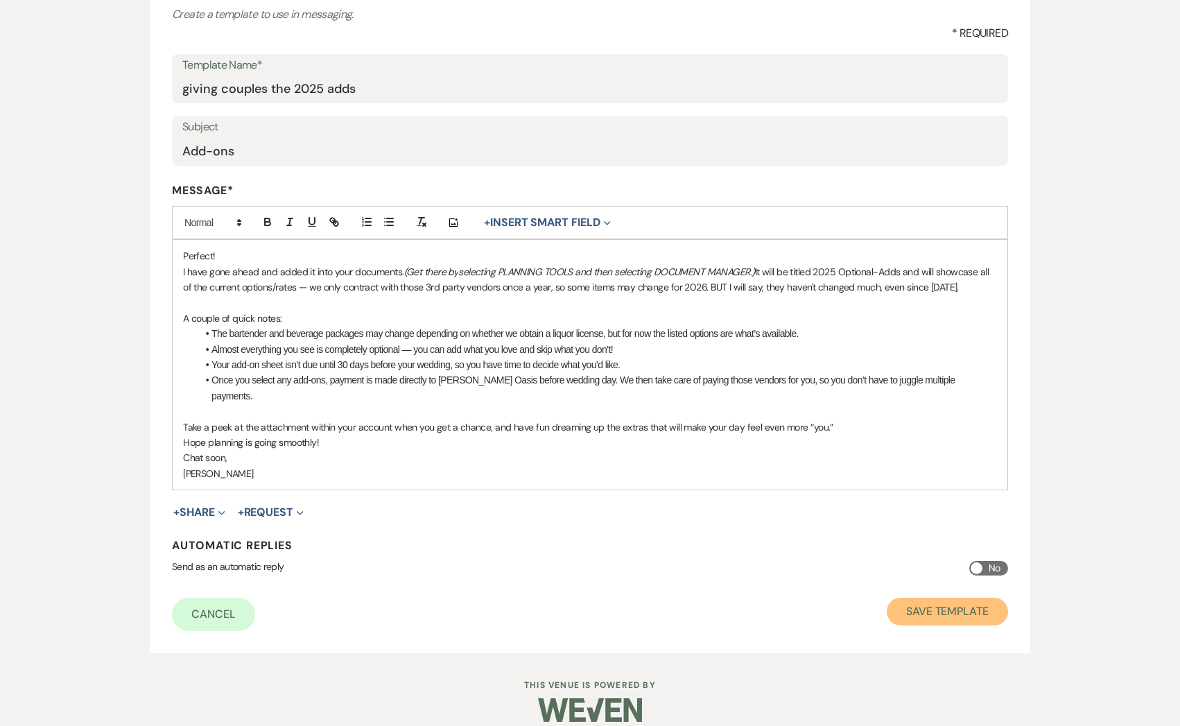
click at [914, 599] on button "Save Template" at bounding box center [947, 612] width 121 height 28
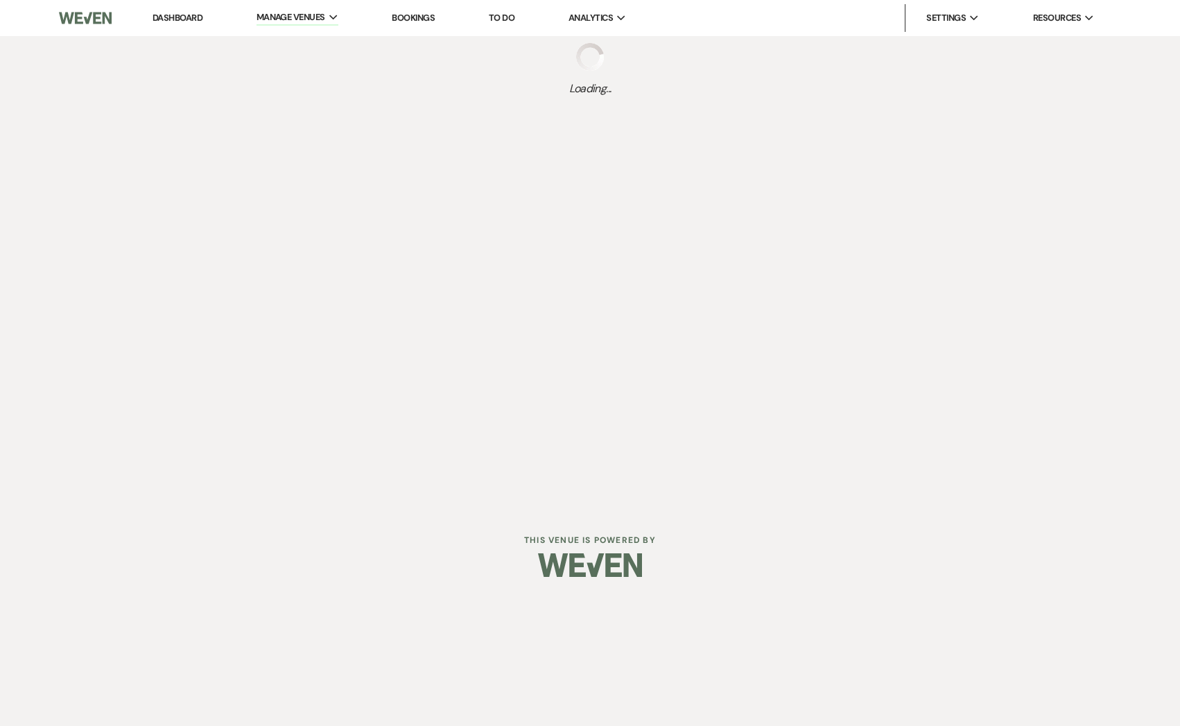
select select "Message Templates"
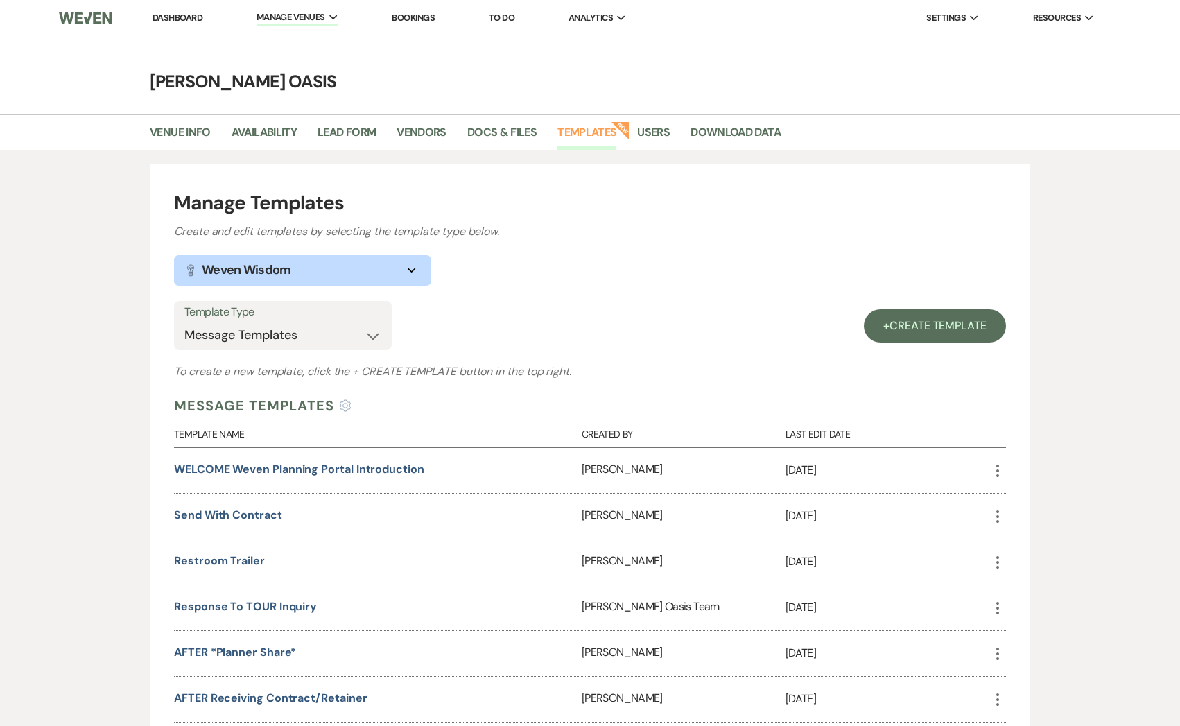
click at [169, 20] on link "Dashboard" at bounding box center [178, 18] width 50 height 12
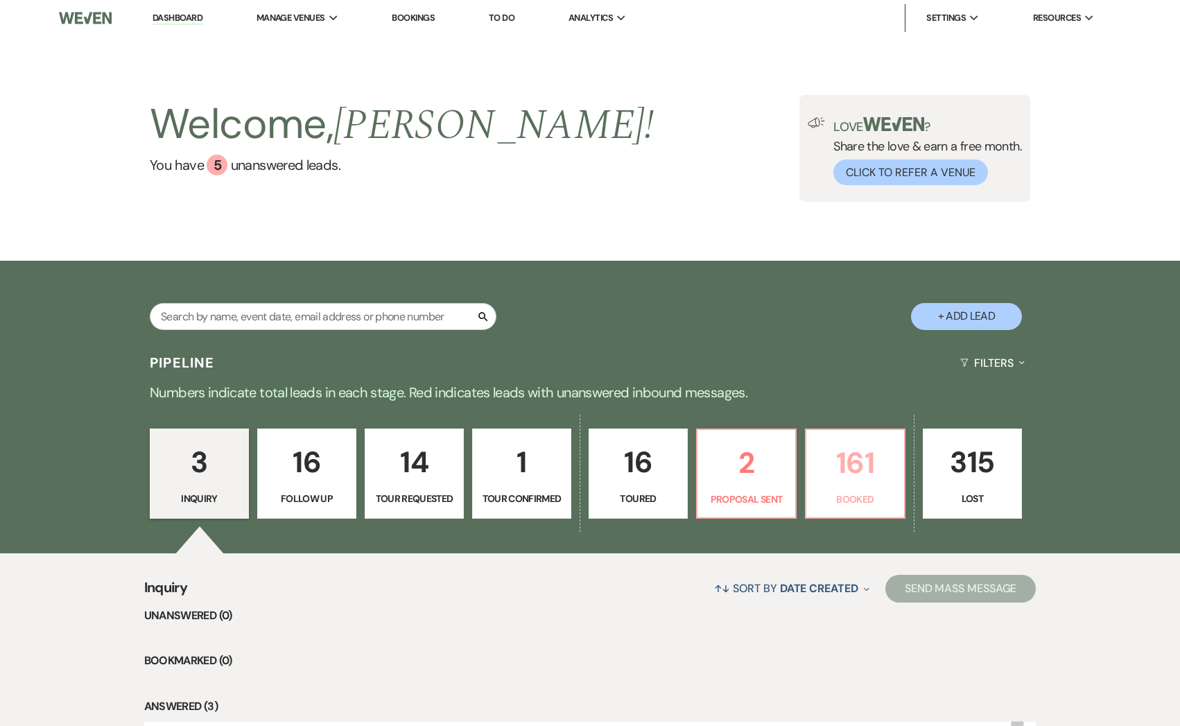
click at [849, 472] on p "161" at bounding box center [855, 463] width 81 height 46
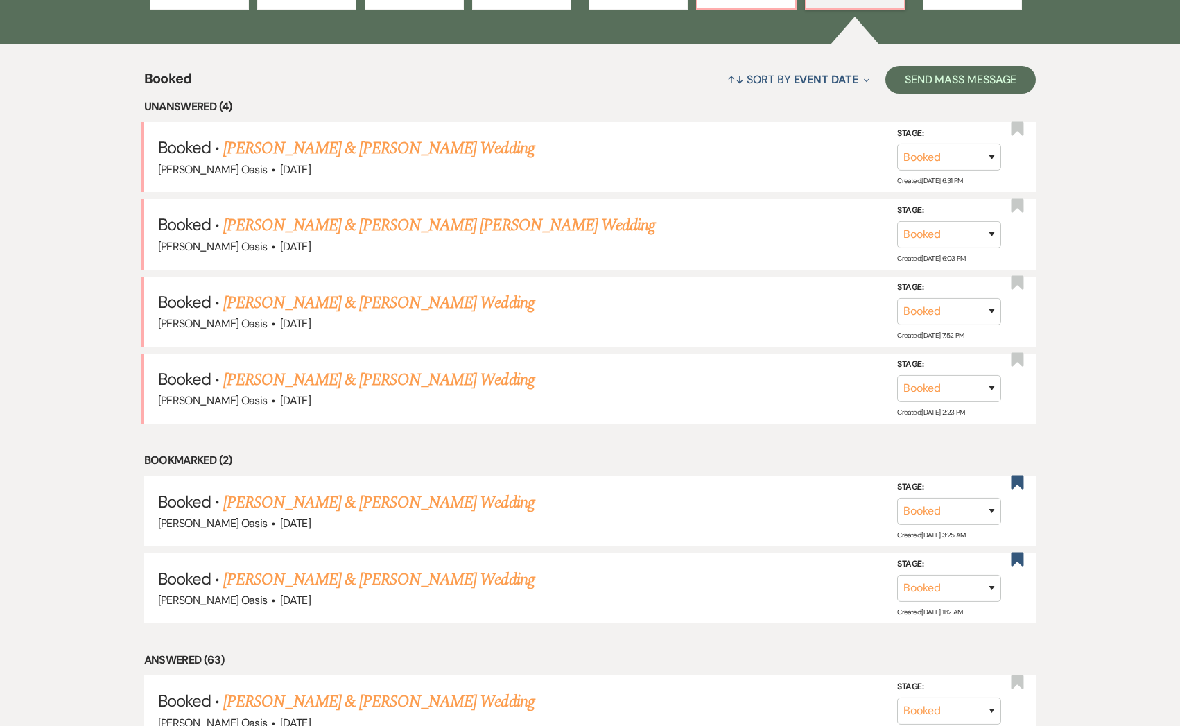
scroll to position [506, 0]
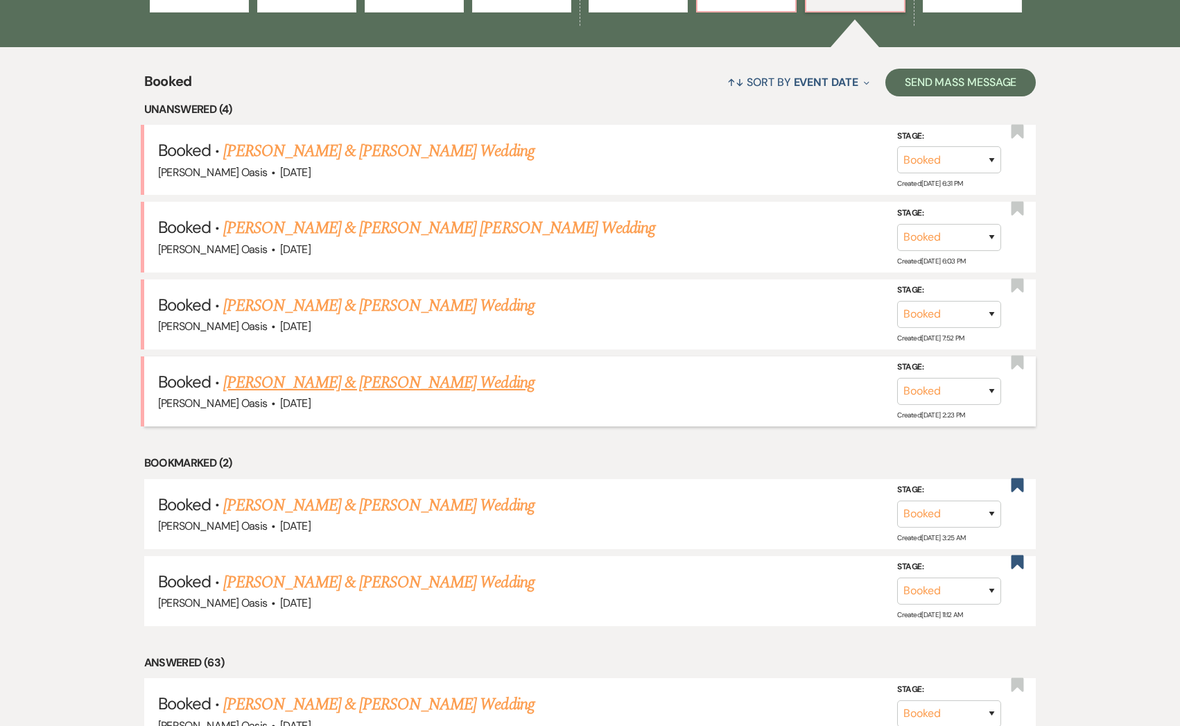
click at [399, 385] on link "[PERSON_NAME] & [PERSON_NAME] Wedding" at bounding box center [378, 382] width 311 height 25
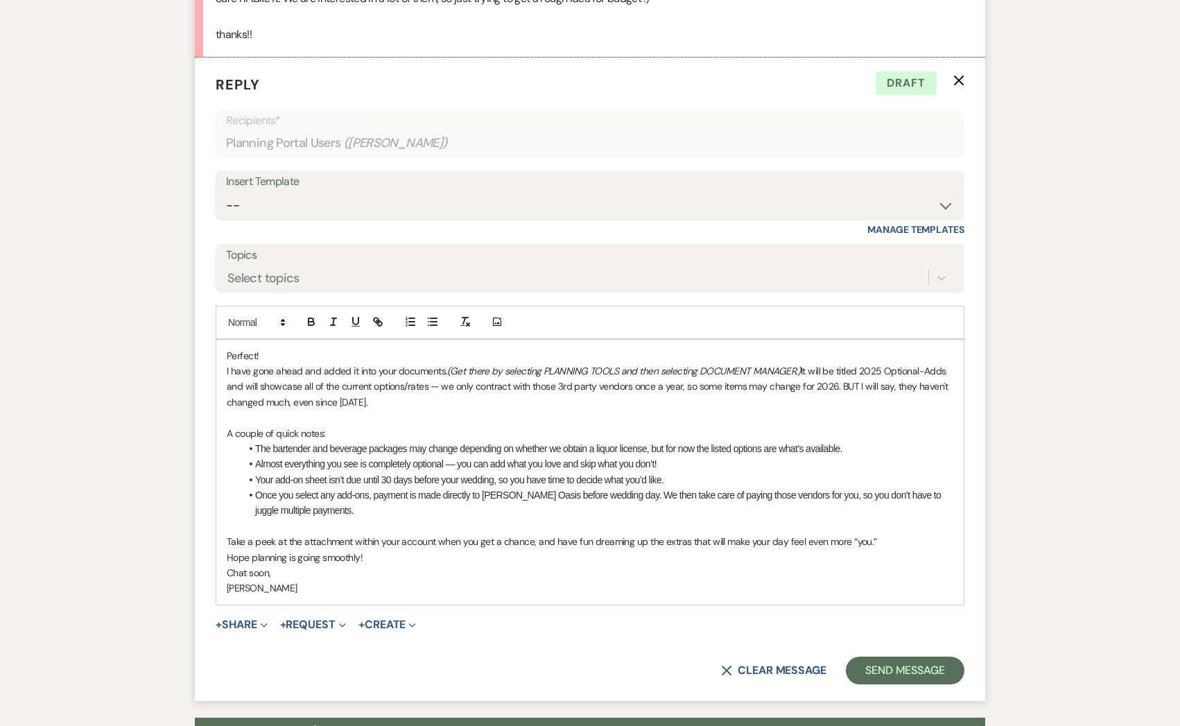
scroll to position [2171, 0]
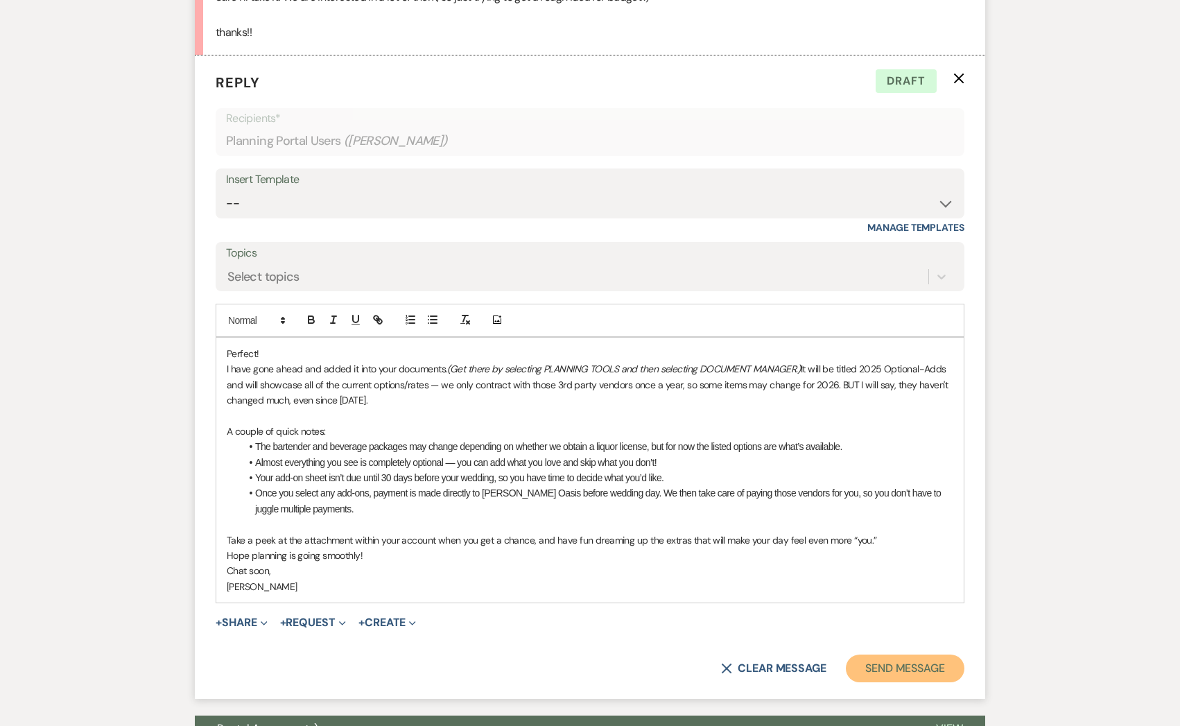
click at [928, 669] on button "Send Message" at bounding box center [905, 669] width 119 height 28
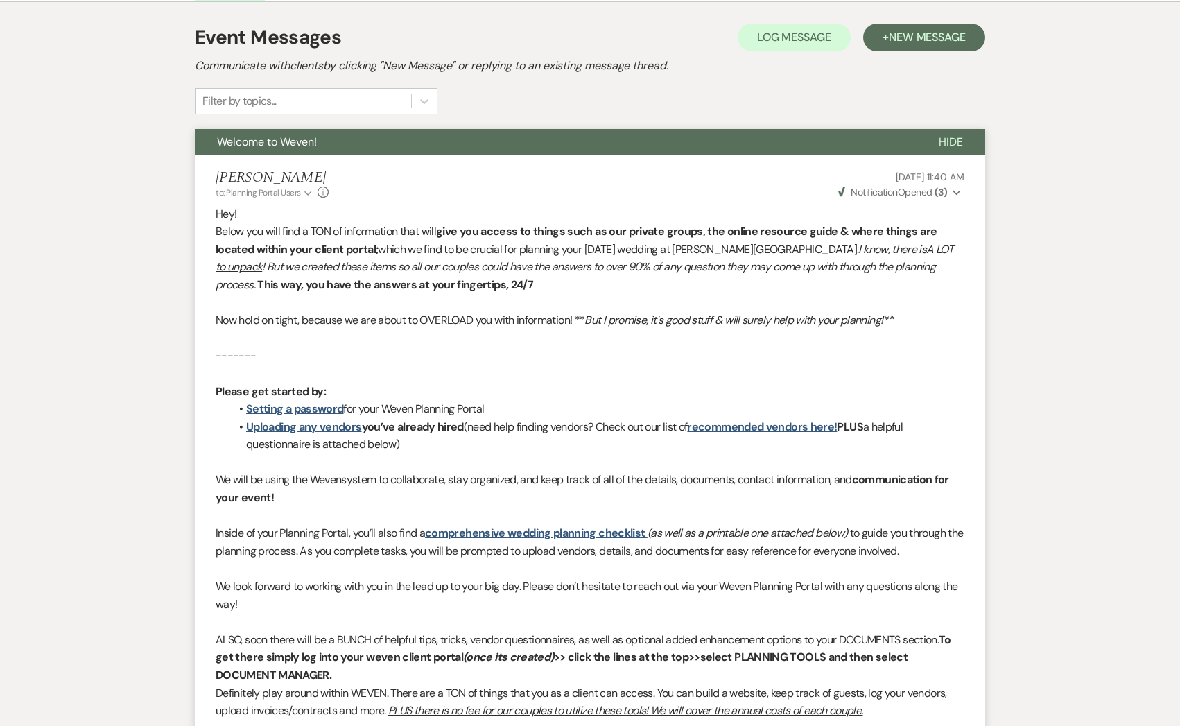
scroll to position [0, 0]
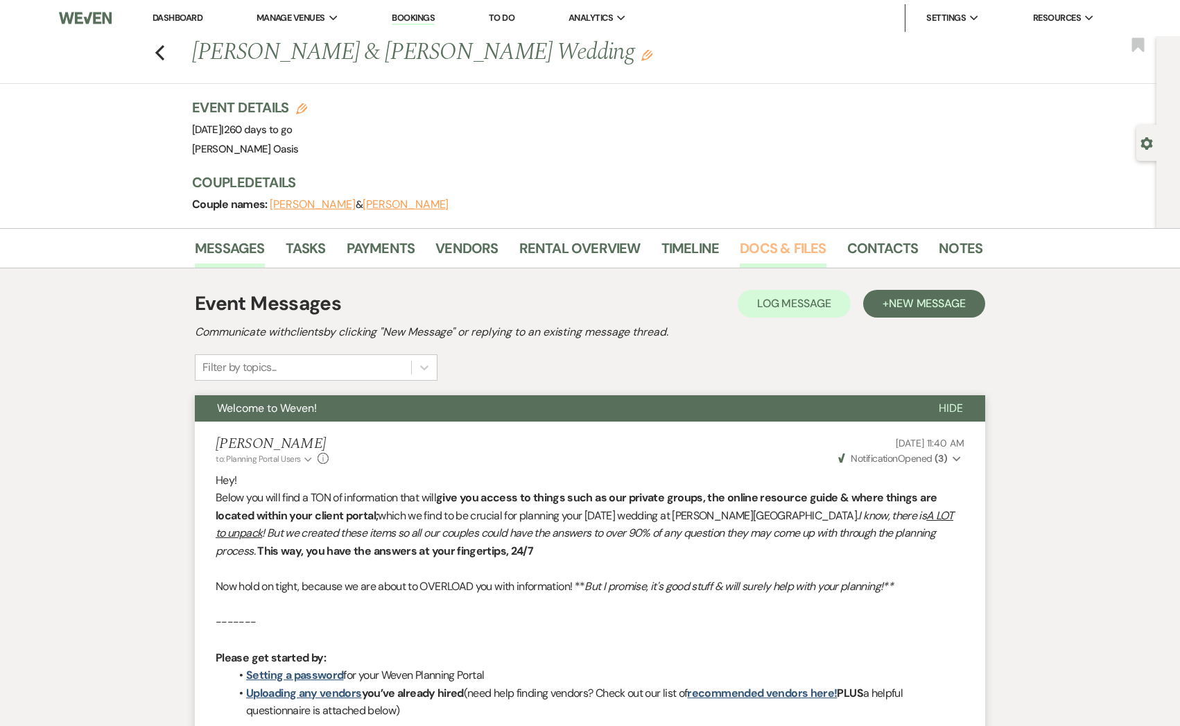
click at [772, 249] on link "Docs & Files" at bounding box center [783, 252] width 86 height 31
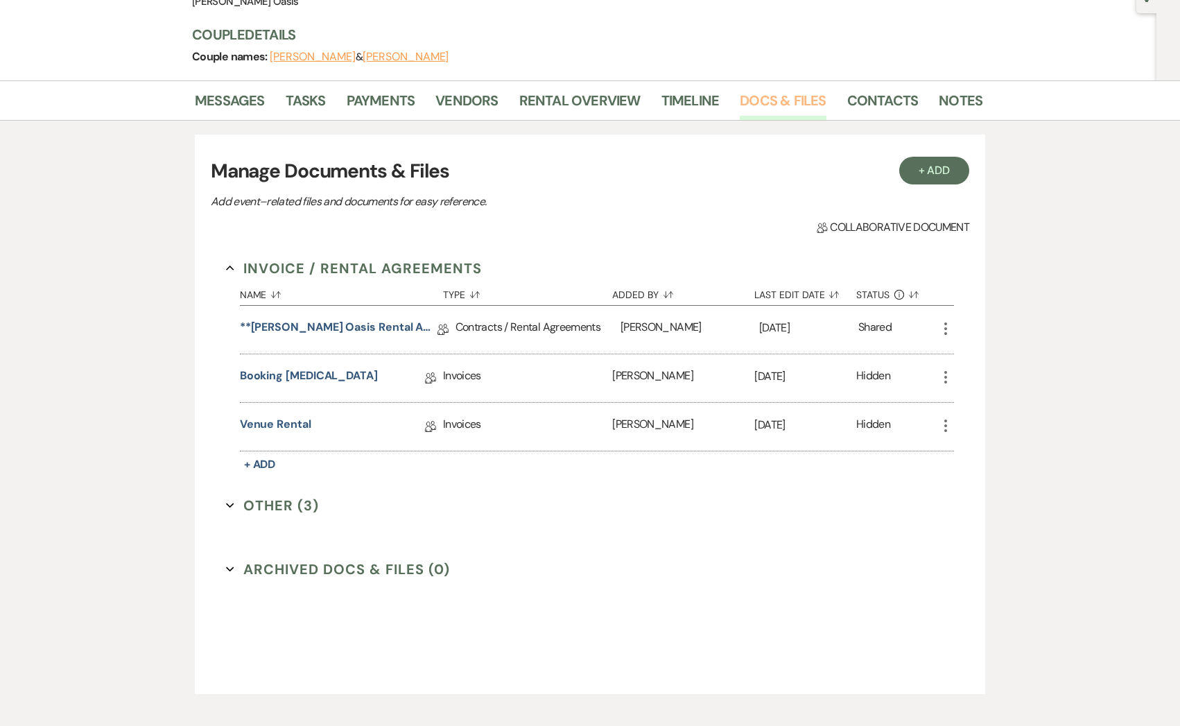
scroll to position [213, 0]
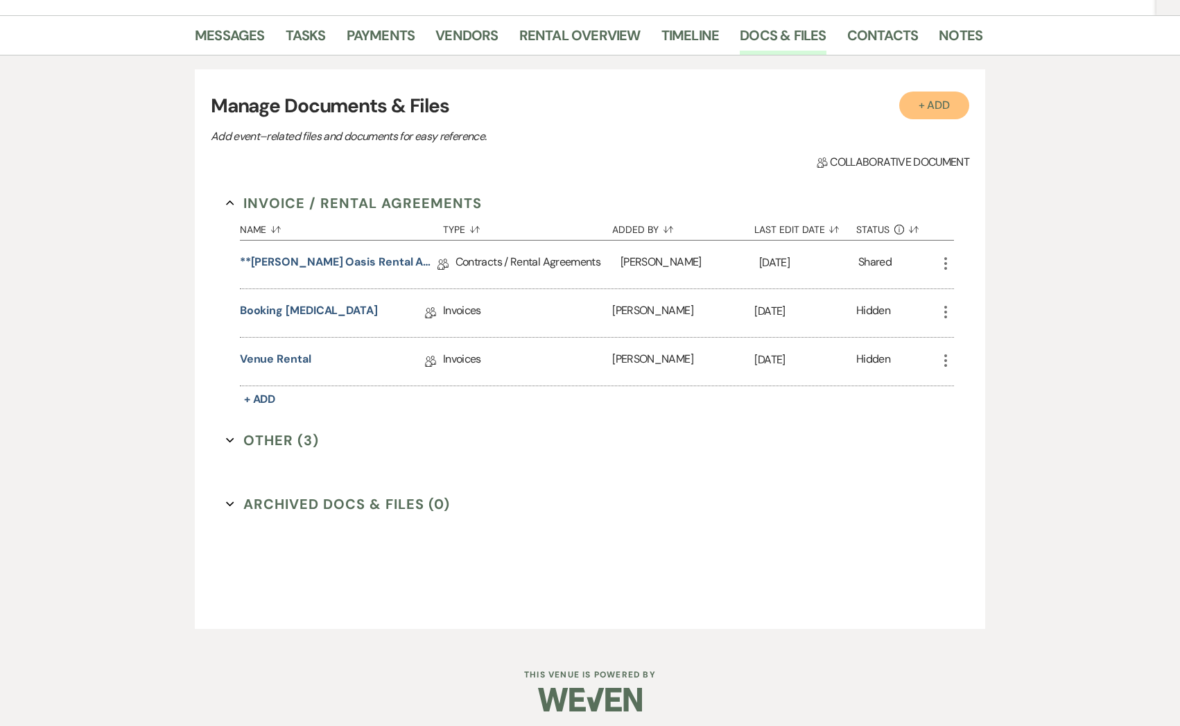
click at [921, 111] on button "+ Add" at bounding box center [934, 106] width 71 height 28
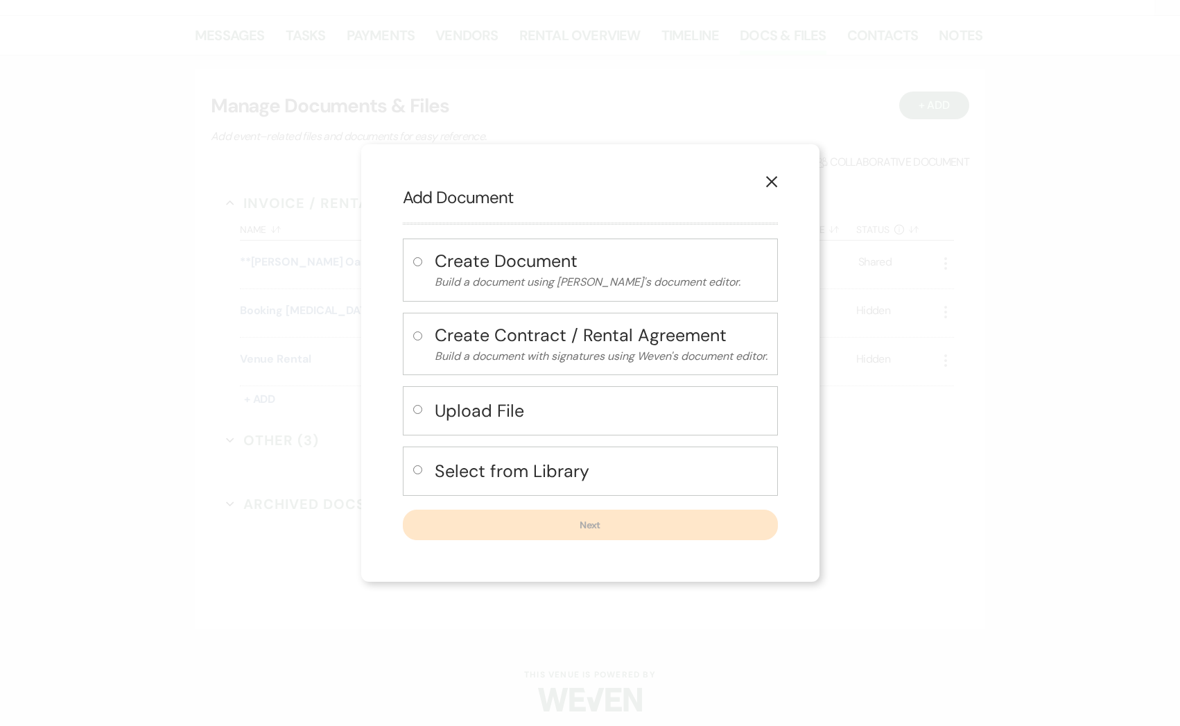
click at [481, 456] on div "Select from Library" at bounding box center [590, 471] width 375 height 49
click at [481, 465] on h4 "Select from Library" at bounding box center [601, 471] width 333 height 24
radio input "true"
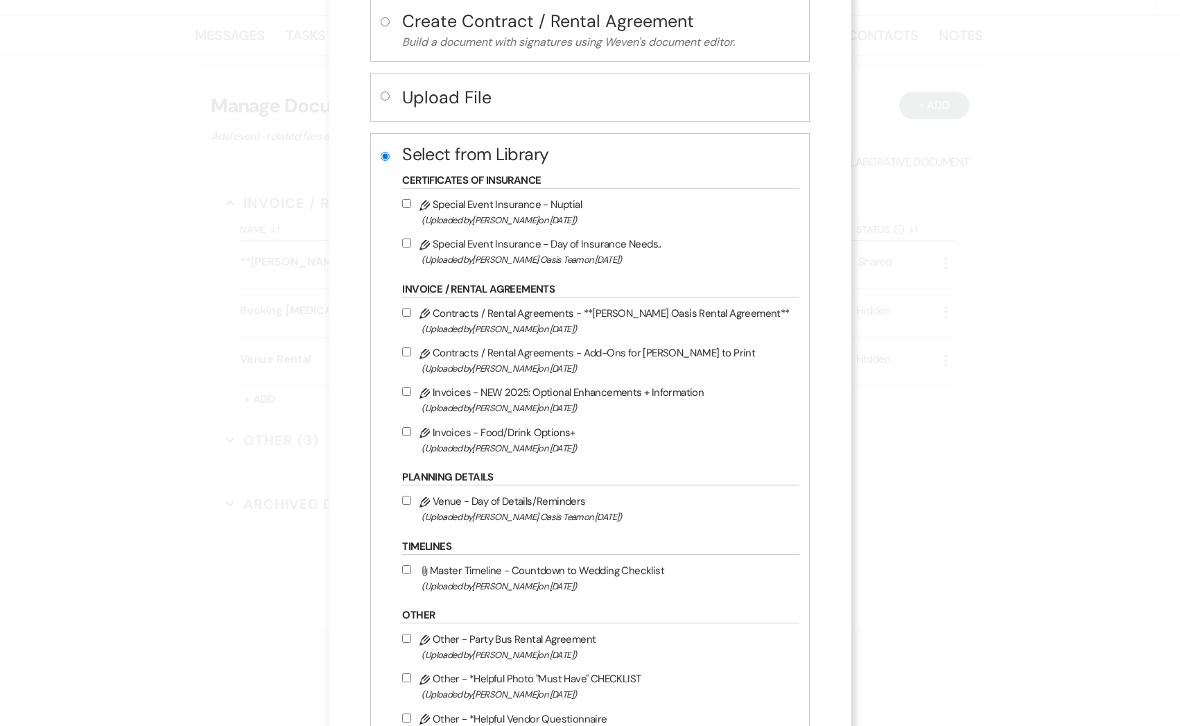
scroll to position [171, 0]
click at [516, 402] on span "(Uploaded by Ronelle Oehme on Aug 9th, 2024 )" at bounding box center [607, 407] width 370 height 16
click at [411, 395] on input "Pencil Invoices - NEW 2025: Optional Enhancements + Information (Uploaded by Ro…" at bounding box center [406, 390] width 9 height 9
checkbox input "true"
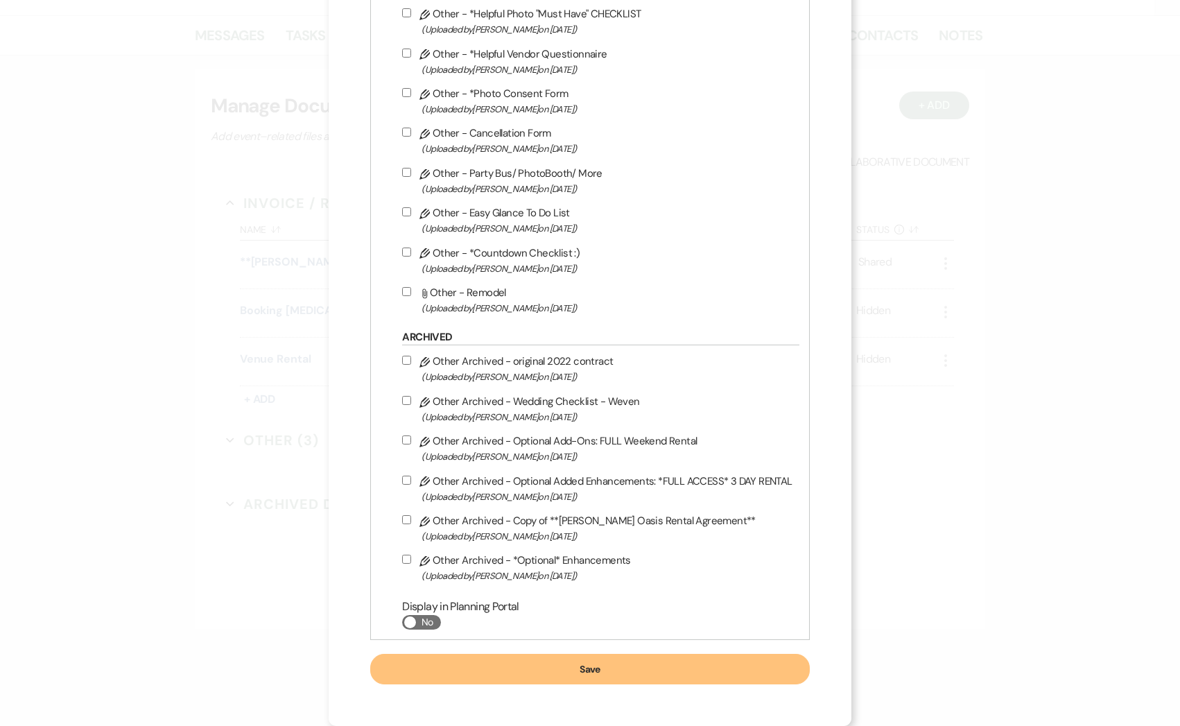
scroll to position [0, 0]
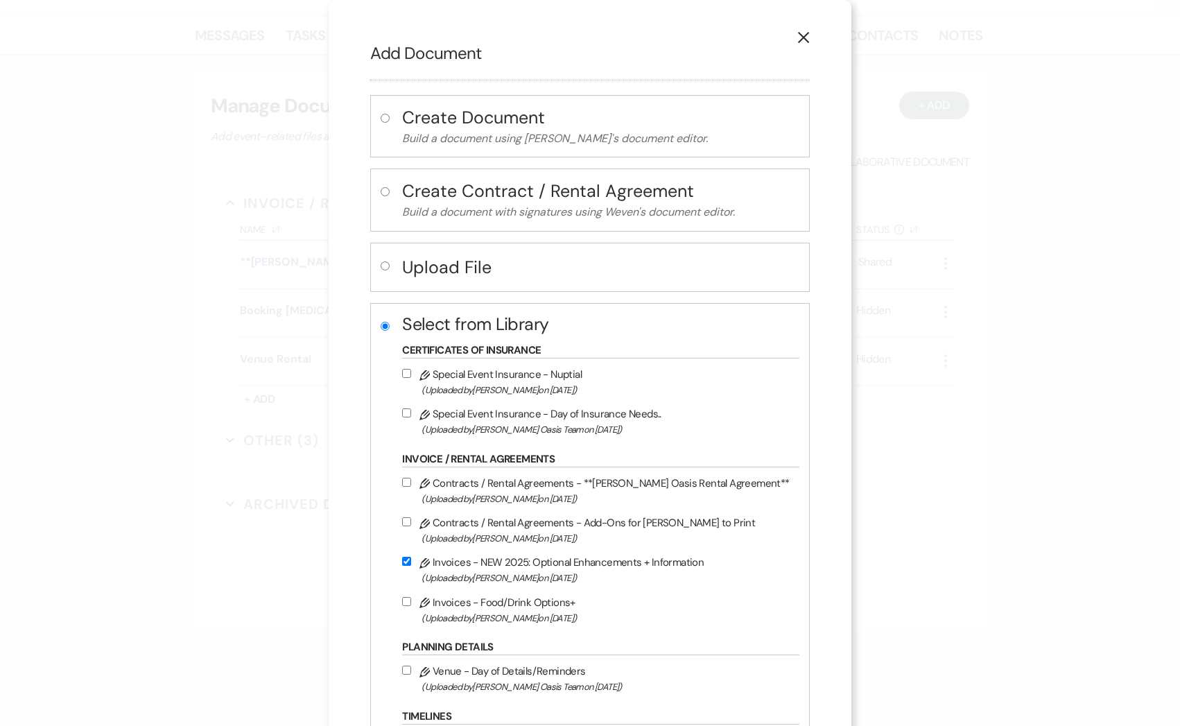
click at [801, 48] on button "X" at bounding box center [803, 37] width 21 height 24
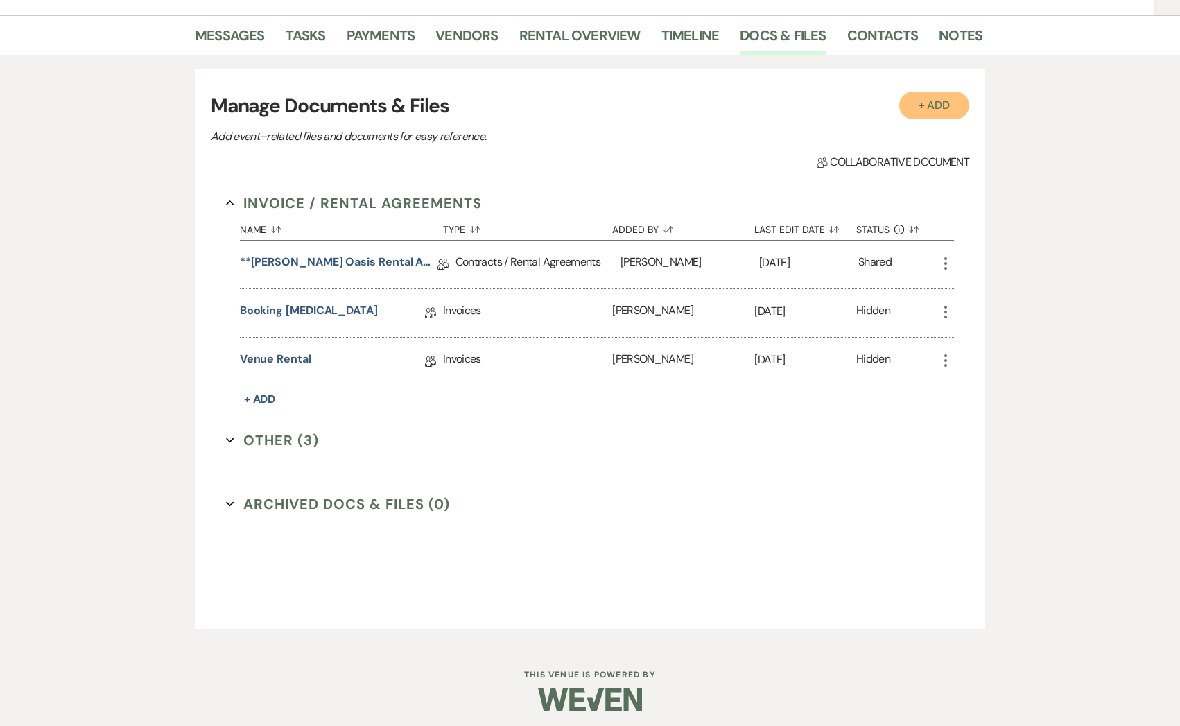
click at [952, 103] on button "+ Add" at bounding box center [934, 106] width 71 height 28
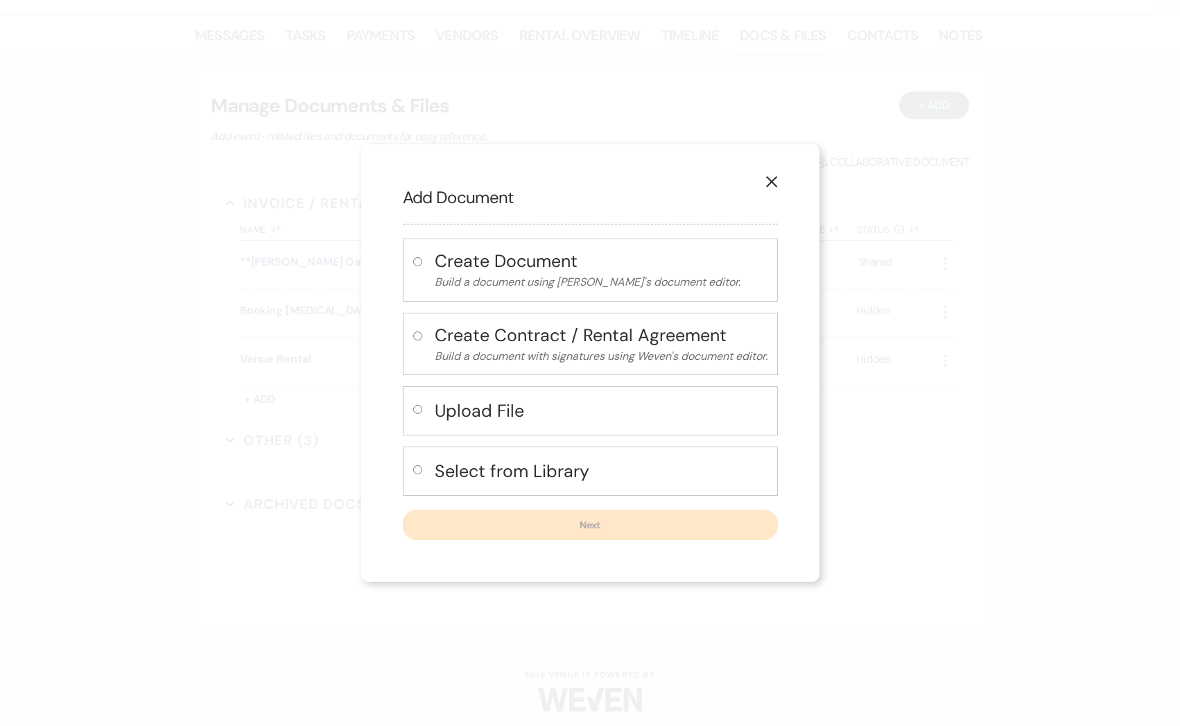
click at [503, 467] on h4 "Select from Library" at bounding box center [601, 471] width 333 height 24
radio input "true"
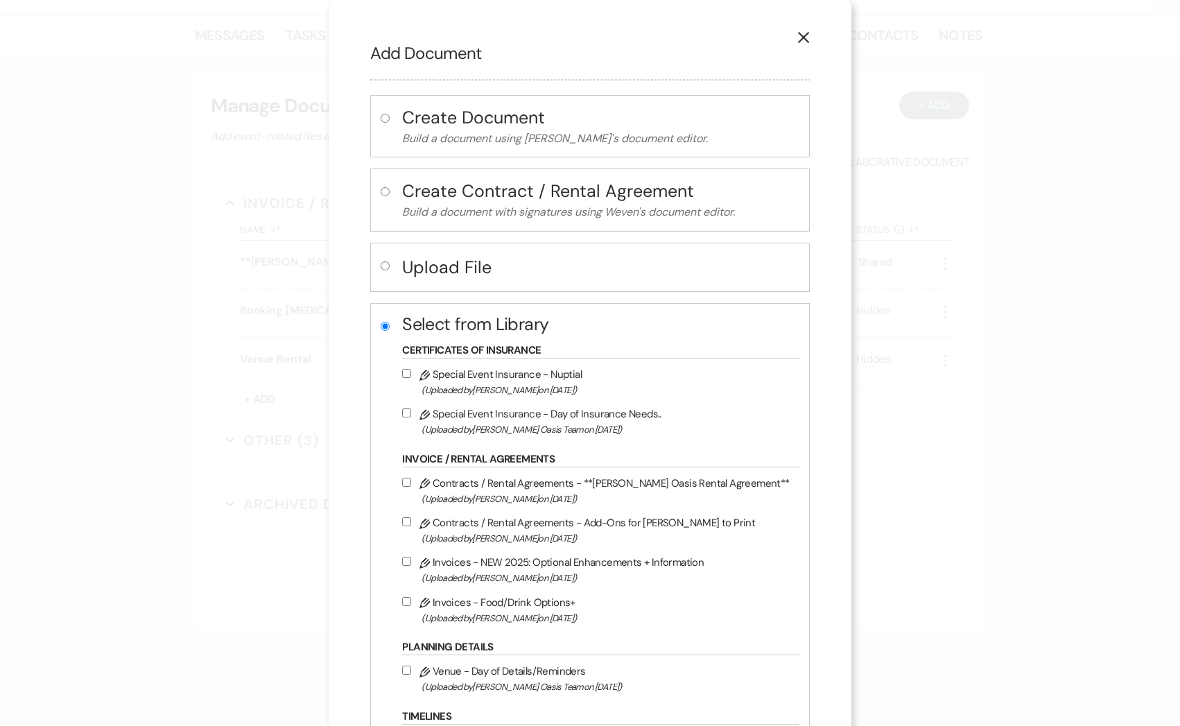
click at [544, 571] on label "Pencil Invoices - NEW 2025: Optional Enhancements + Information (Uploaded by Ro…" at bounding box center [597, 569] width 390 height 33
click at [411, 566] on input "Pencil Invoices - NEW 2025: Optional Enhancements + Information (Uploaded by Ro…" at bounding box center [406, 561] width 9 height 9
checkbox input "true"
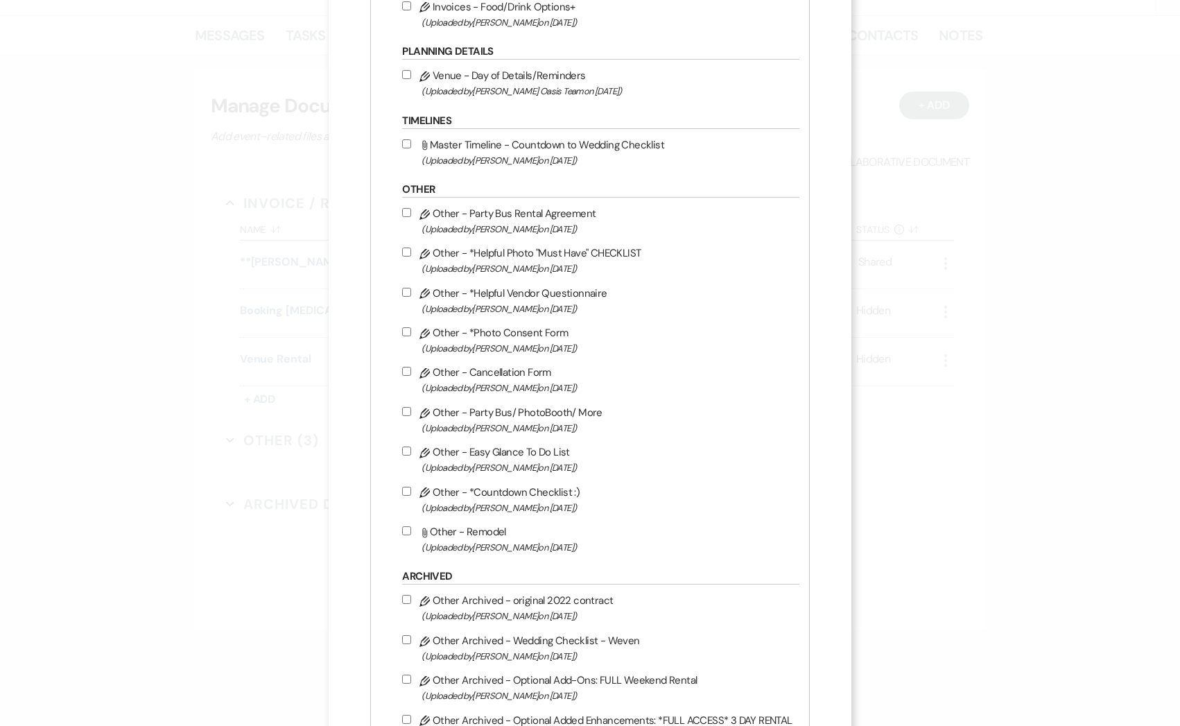
scroll to position [843, 0]
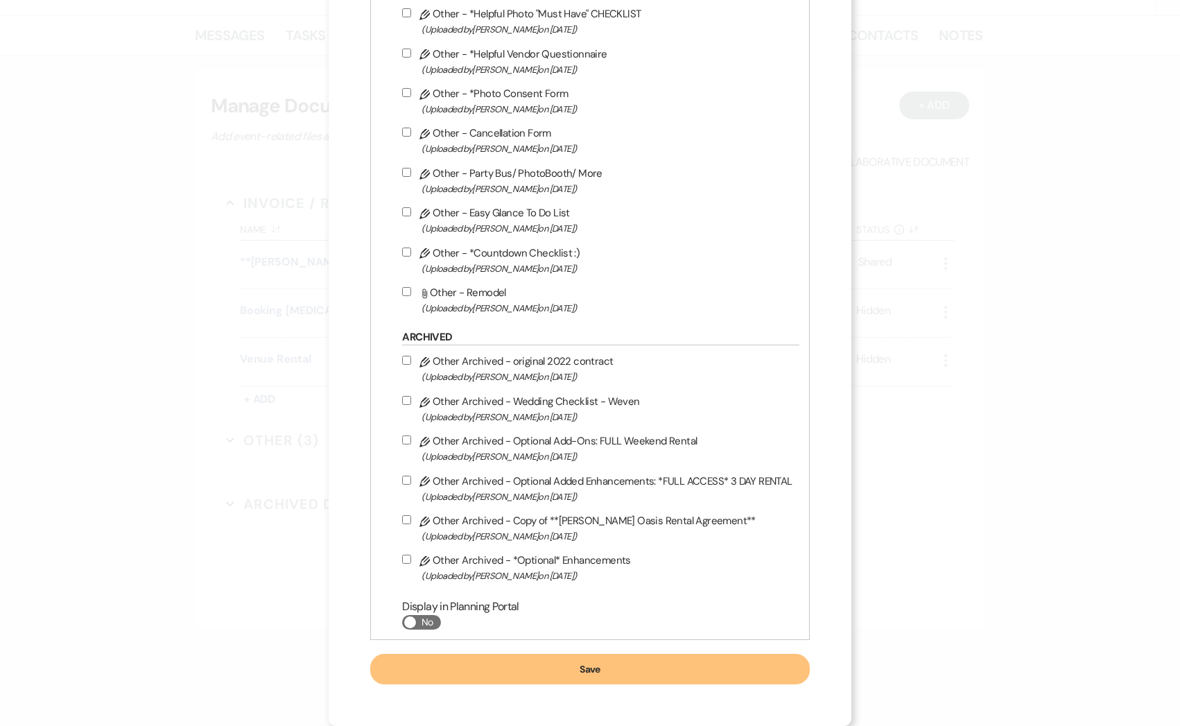
click at [643, 673] on button "Save" at bounding box center [589, 669] width 439 height 31
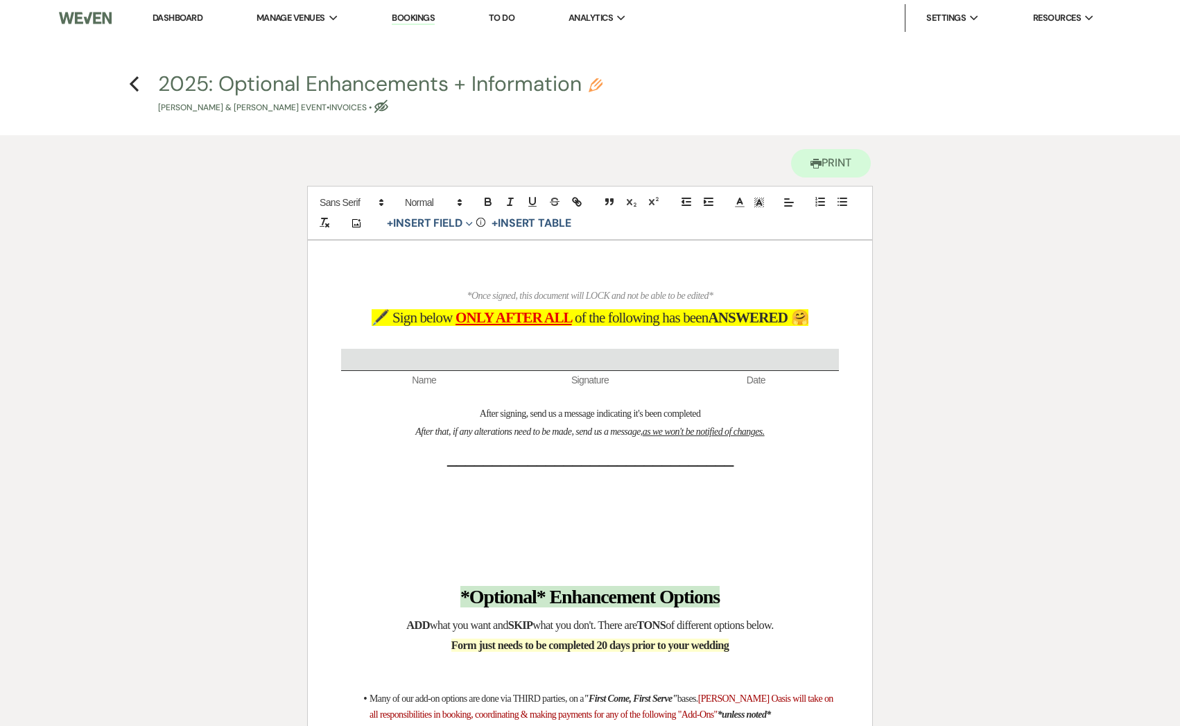
click at [384, 107] on icon "Eye Blocked" at bounding box center [381, 107] width 14 height 14
select select "22"
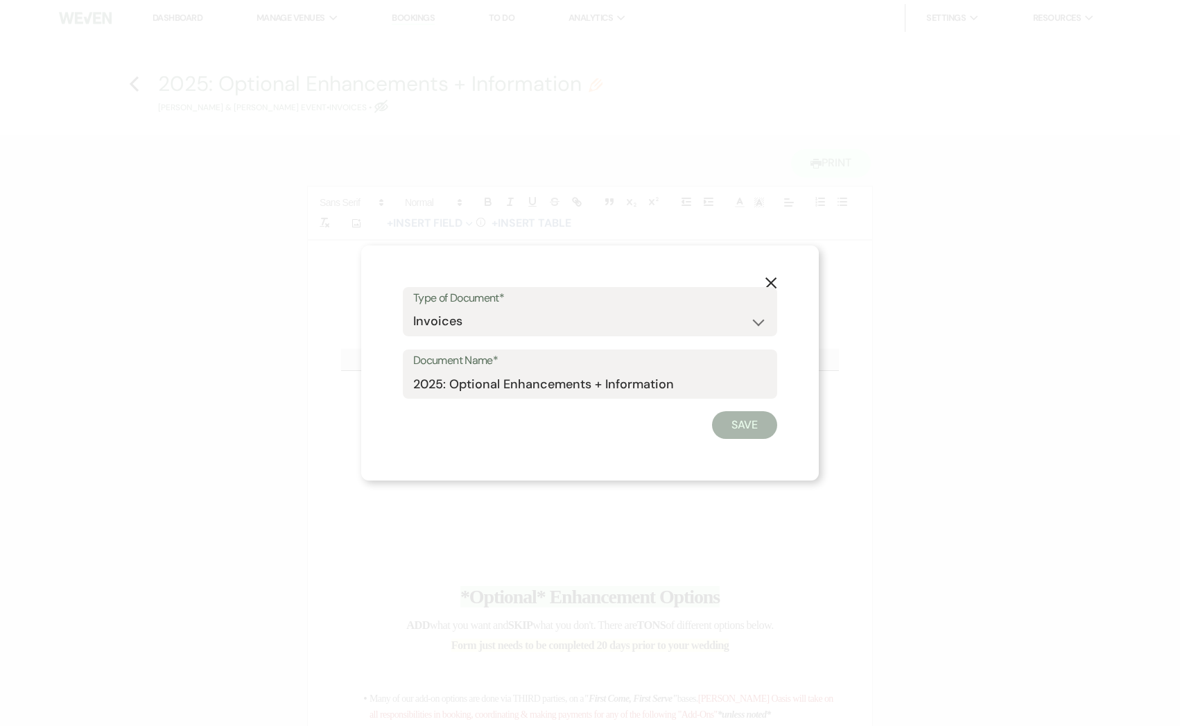
click at [766, 278] on use "button" at bounding box center [771, 282] width 11 height 11
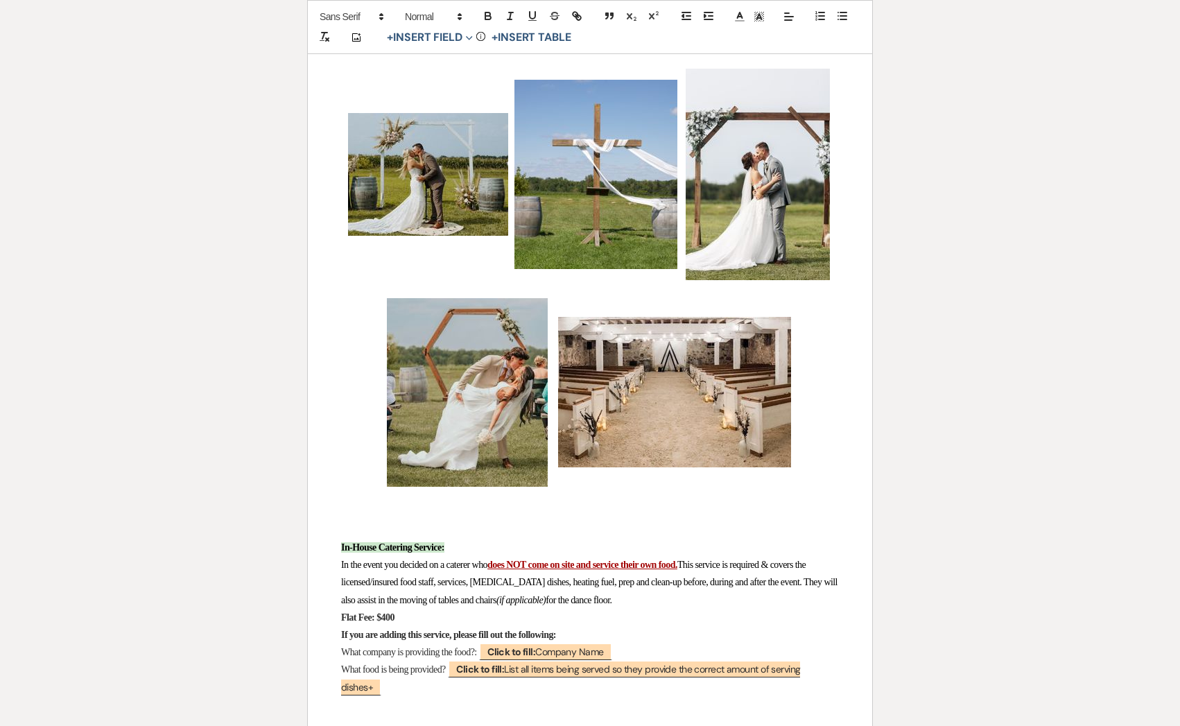
scroll to position [1307, 0]
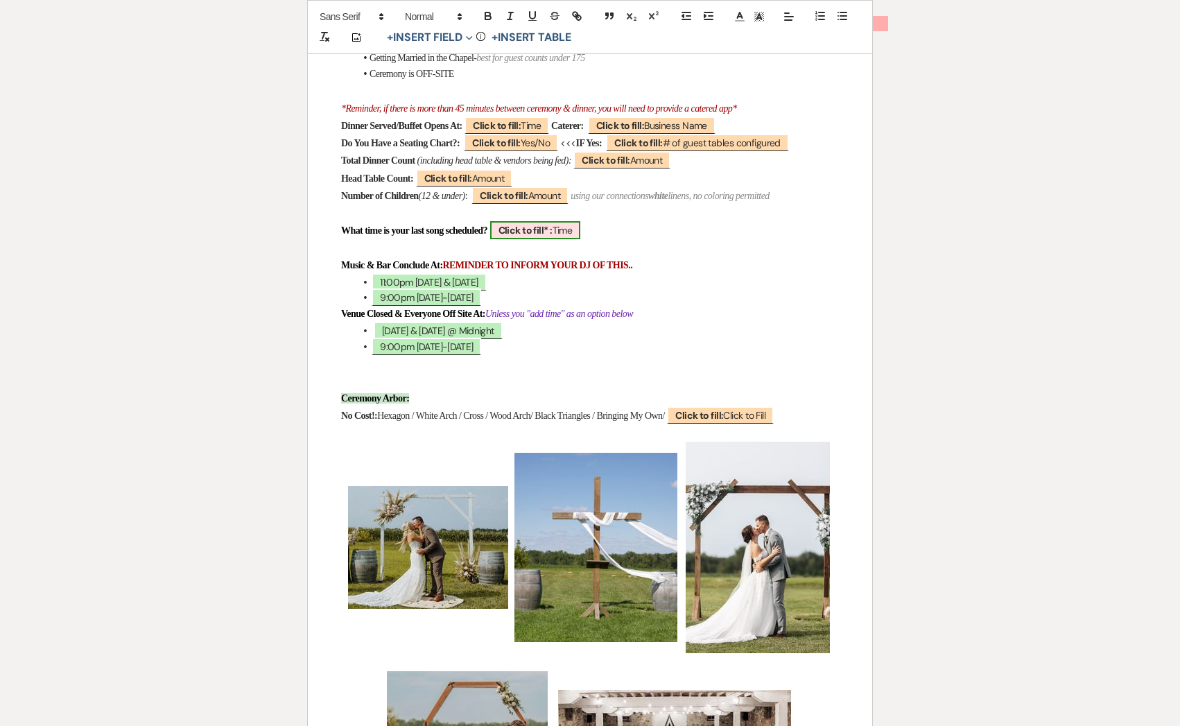
click at [581, 239] on span "Click to fill* : Time" at bounding box center [535, 230] width 91 height 18
select select "owner"
select select "Time"
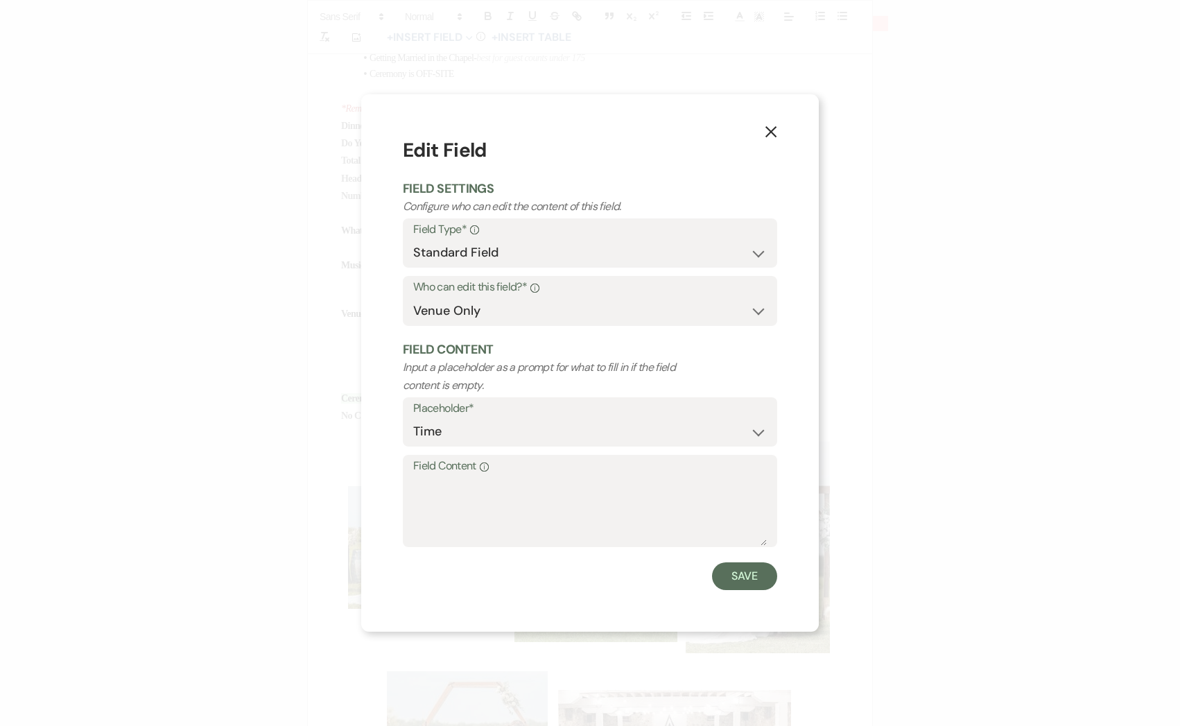
click at [765, 129] on icon "X" at bounding box center [771, 132] width 12 height 12
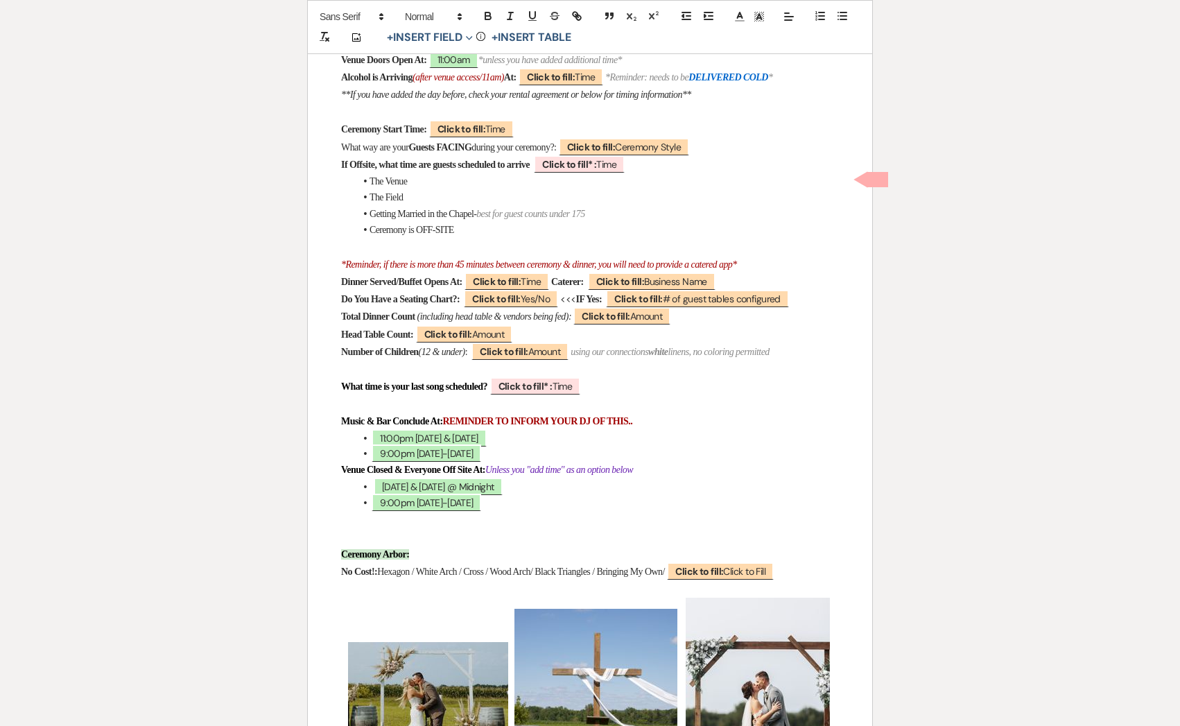
scroll to position [0, 0]
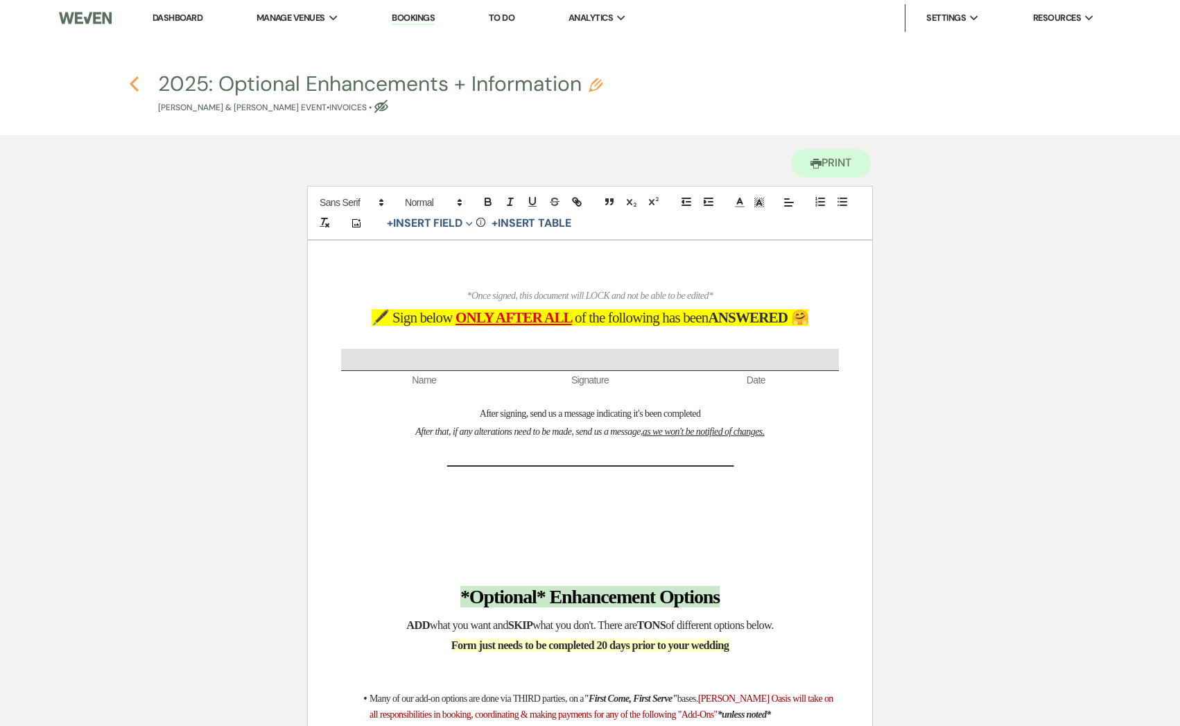
click at [133, 83] on use "button" at bounding box center [134, 83] width 9 height 15
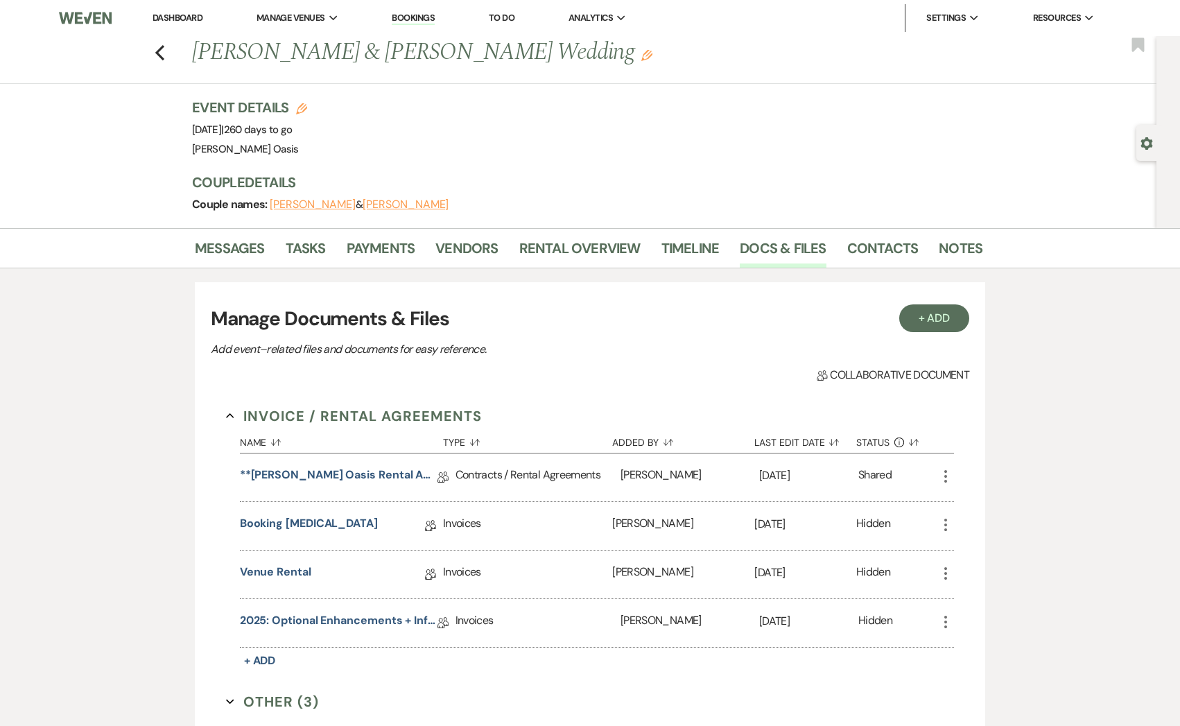
scroll to position [213, 0]
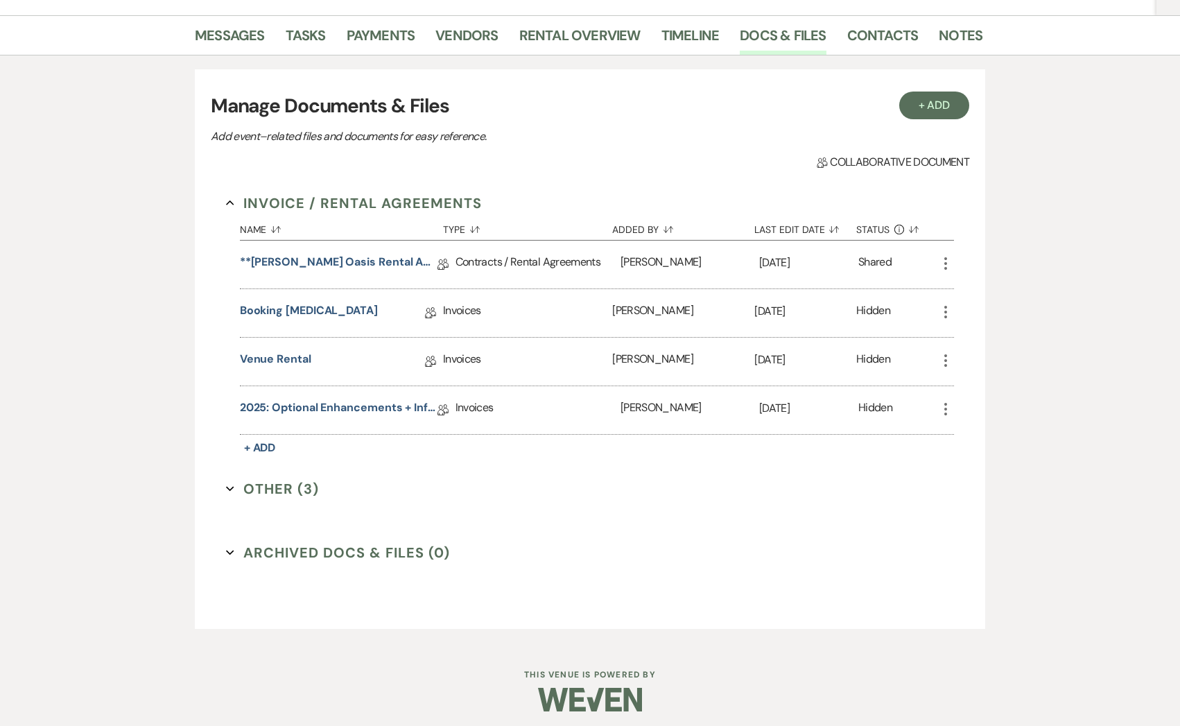
click at [942, 407] on icon "More" at bounding box center [946, 409] width 17 height 17
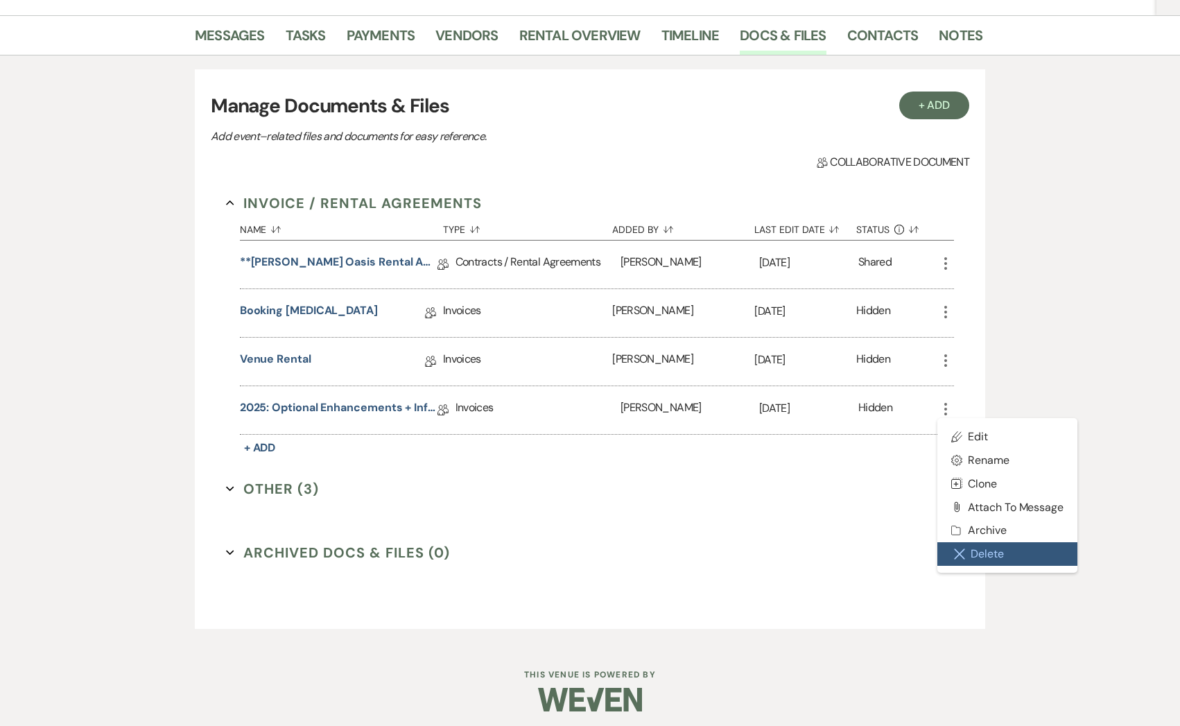
click at [963, 556] on icon "Close Delete X" at bounding box center [959, 554] width 11 height 11
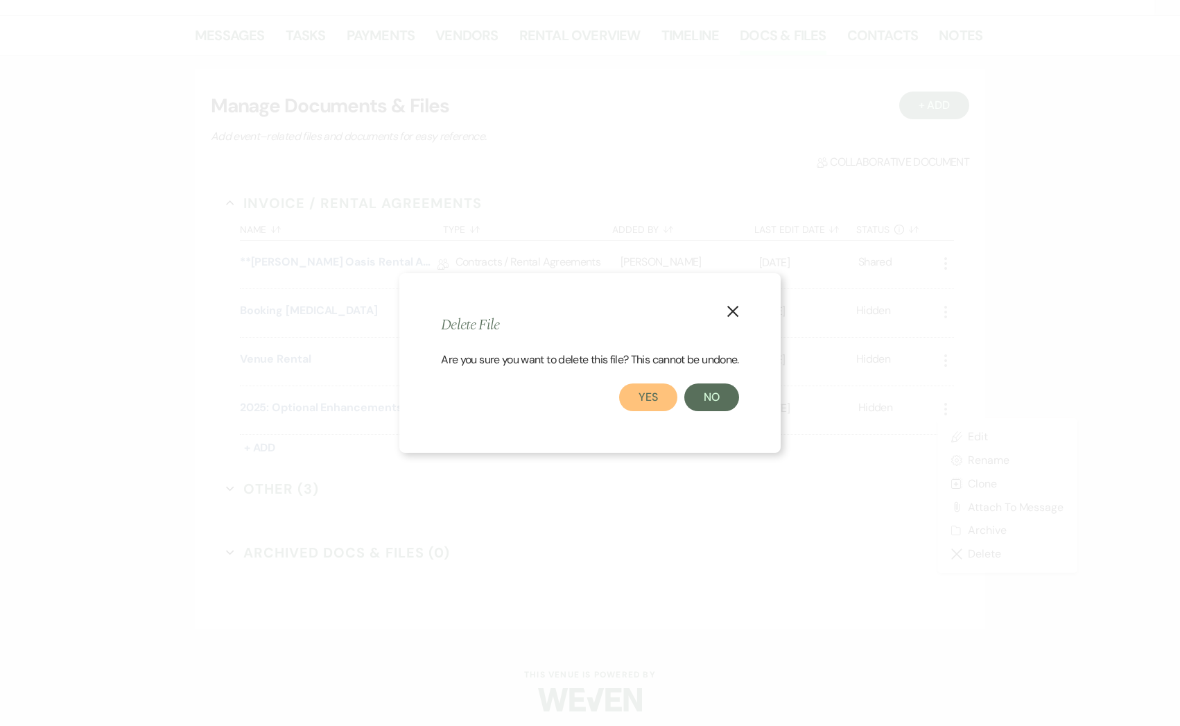
click at [655, 398] on button "Yes" at bounding box center [648, 397] width 58 height 28
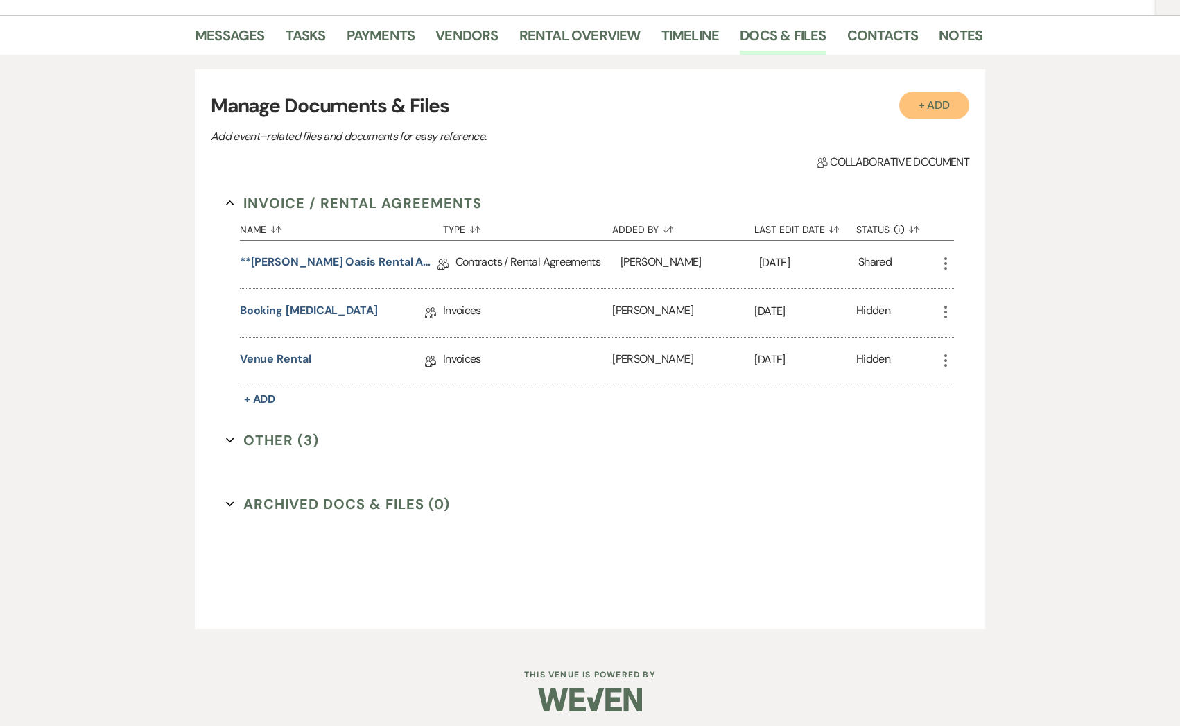
click at [919, 101] on button "+ Add" at bounding box center [934, 106] width 71 height 28
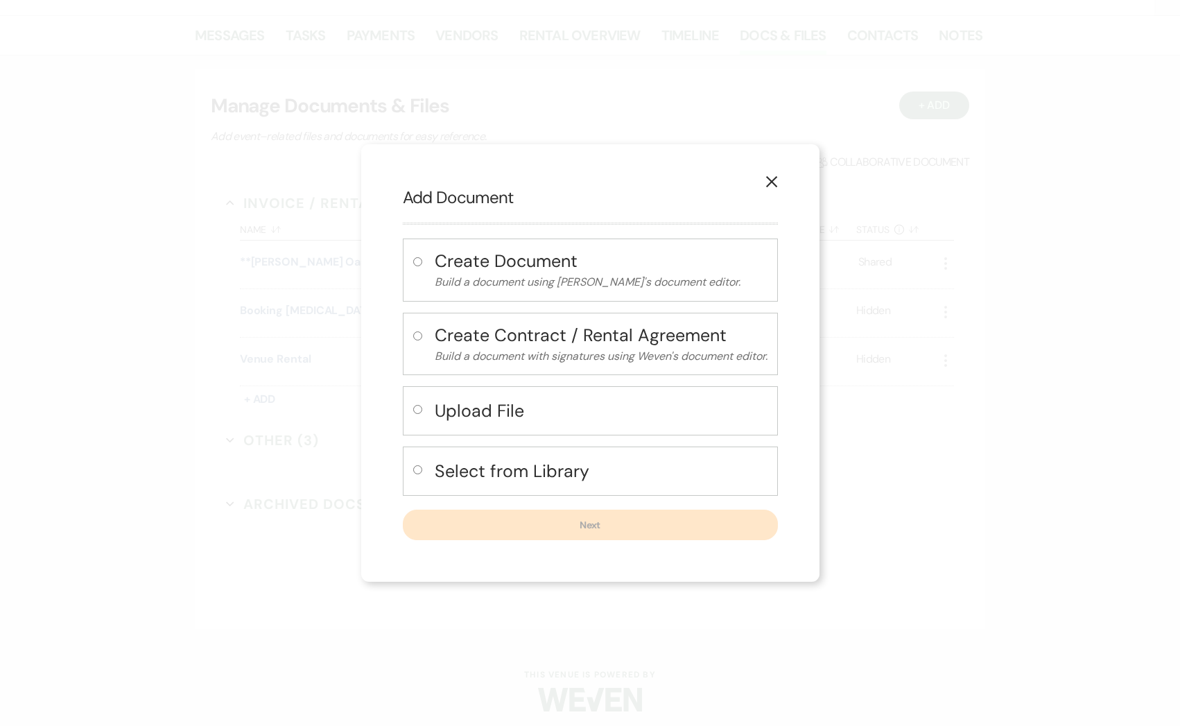
click at [524, 469] on h4 "Select from Library" at bounding box center [601, 471] width 333 height 24
radio input "true"
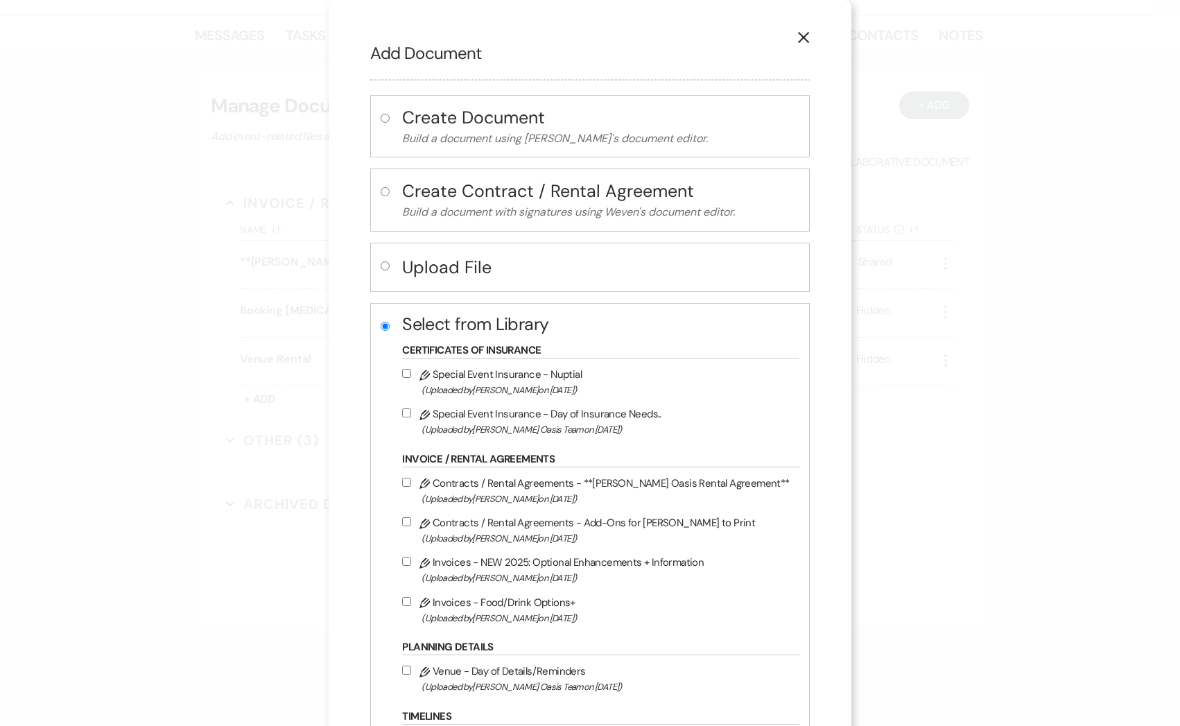
click at [487, 564] on label "Pencil Invoices - NEW 2025: Optional Enhancements + Information (Uploaded by Ro…" at bounding box center [597, 569] width 390 height 33
click at [411, 564] on input "Pencil Invoices - NEW 2025: Optional Enhancements + Information (Uploaded by Ro…" at bounding box center [406, 561] width 9 height 9
checkbox input "true"
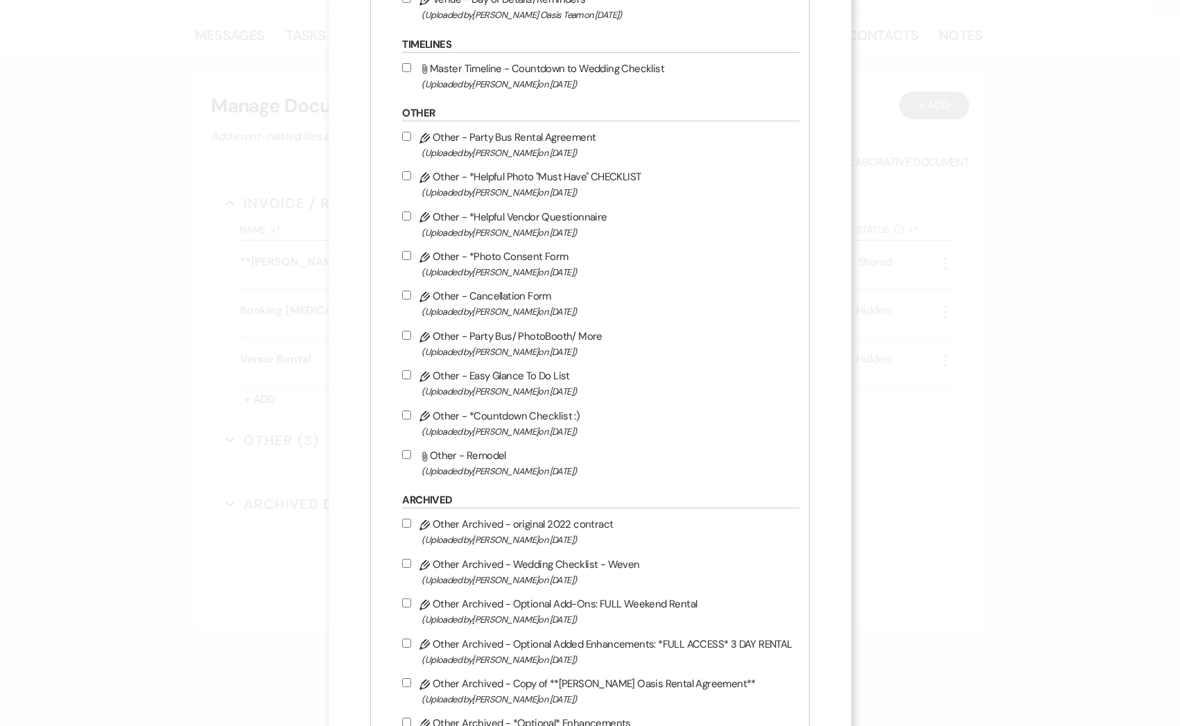
scroll to position [843, 0]
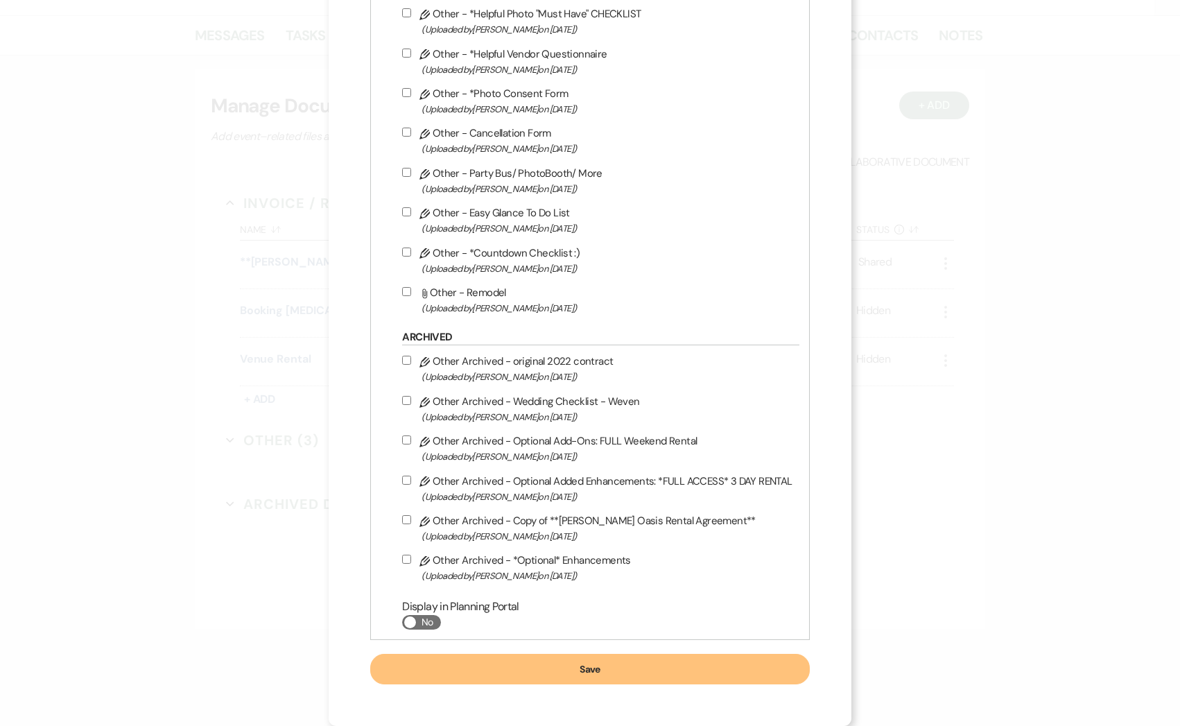
click at [721, 674] on button "Save" at bounding box center [589, 669] width 439 height 31
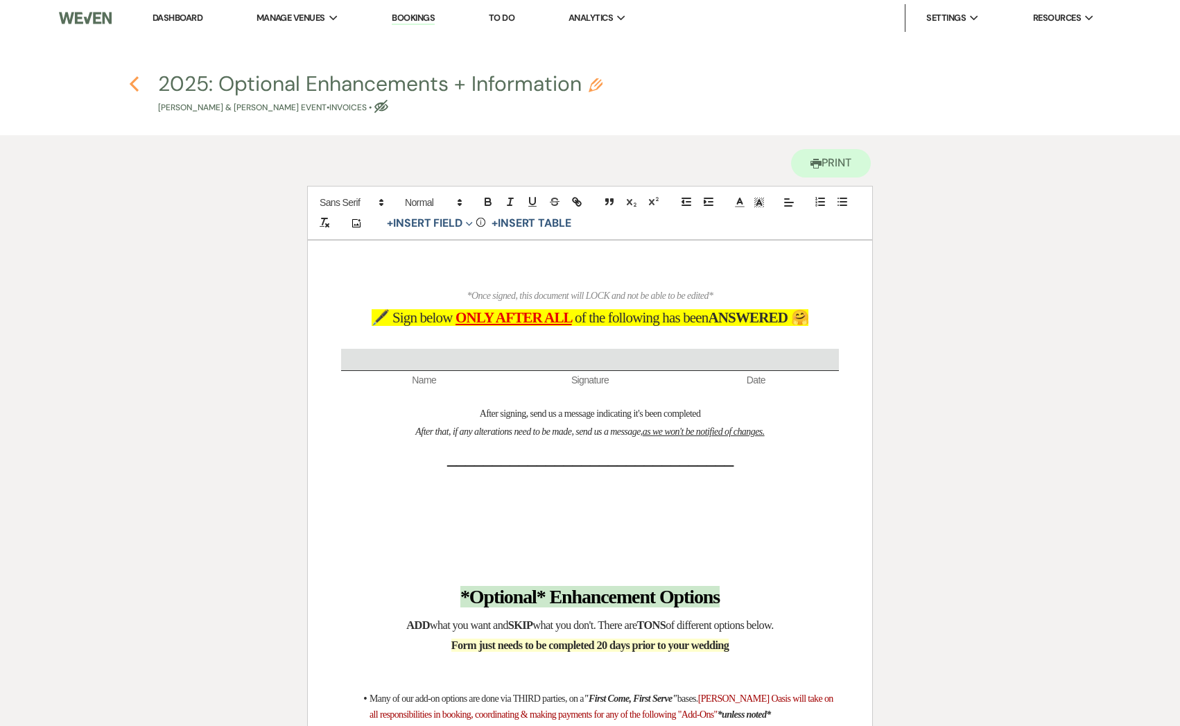
click at [133, 85] on icon "Previous" at bounding box center [134, 84] width 10 height 17
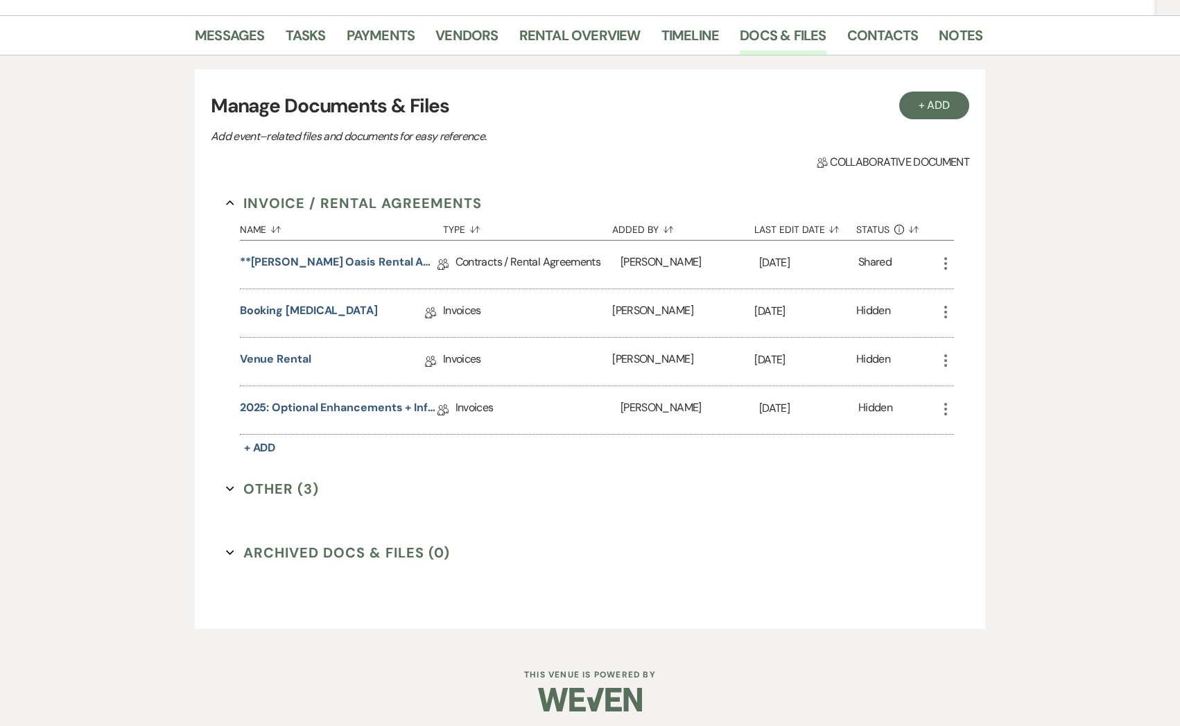
click at [947, 407] on icon "More" at bounding box center [946, 409] width 17 height 17
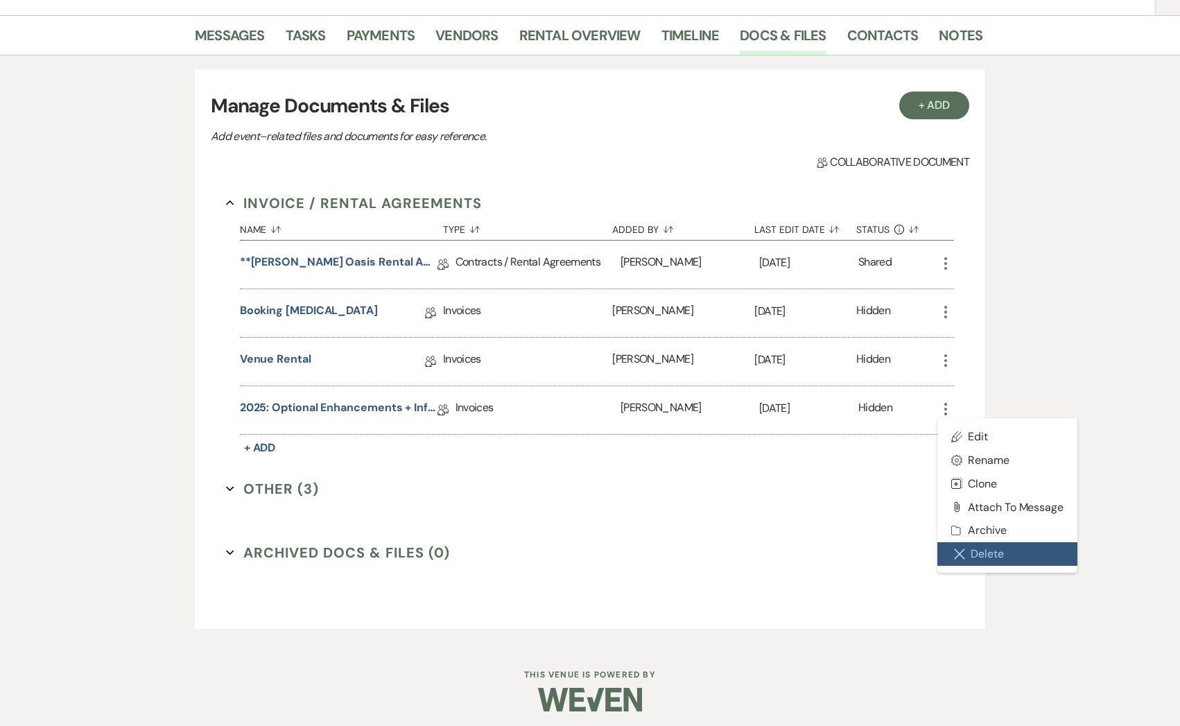
click at [971, 549] on button "Close Delete X Delete" at bounding box center [1008, 554] width 140 height 24
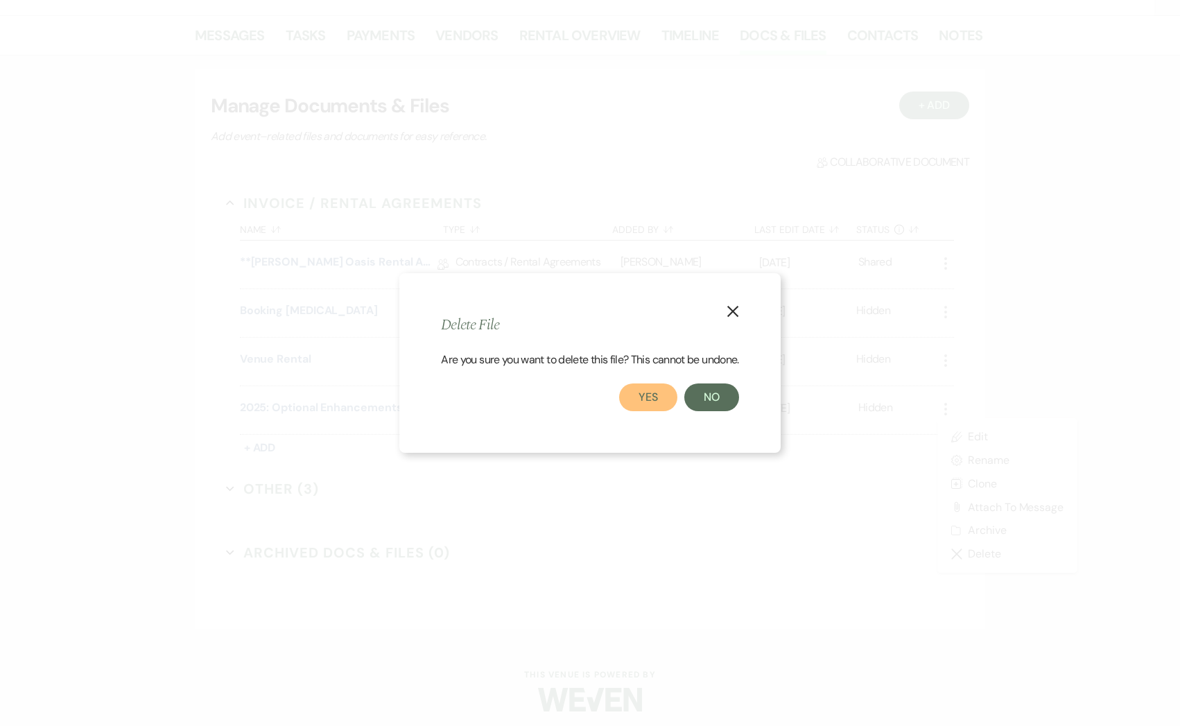
click at [648, 410] on button "Yes" at bounding box center [648, 397] width 58 height 28
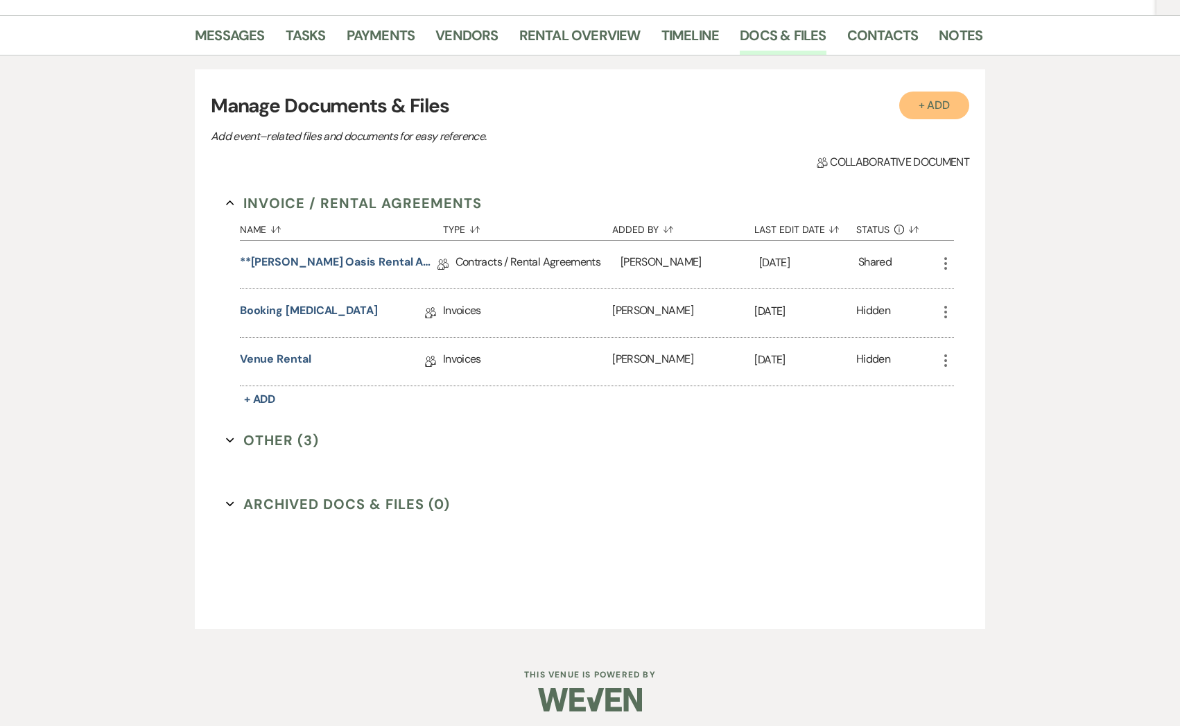
click at [917, 95] on button "+ Add" at bounding box center [934, 106] width 71 height 28
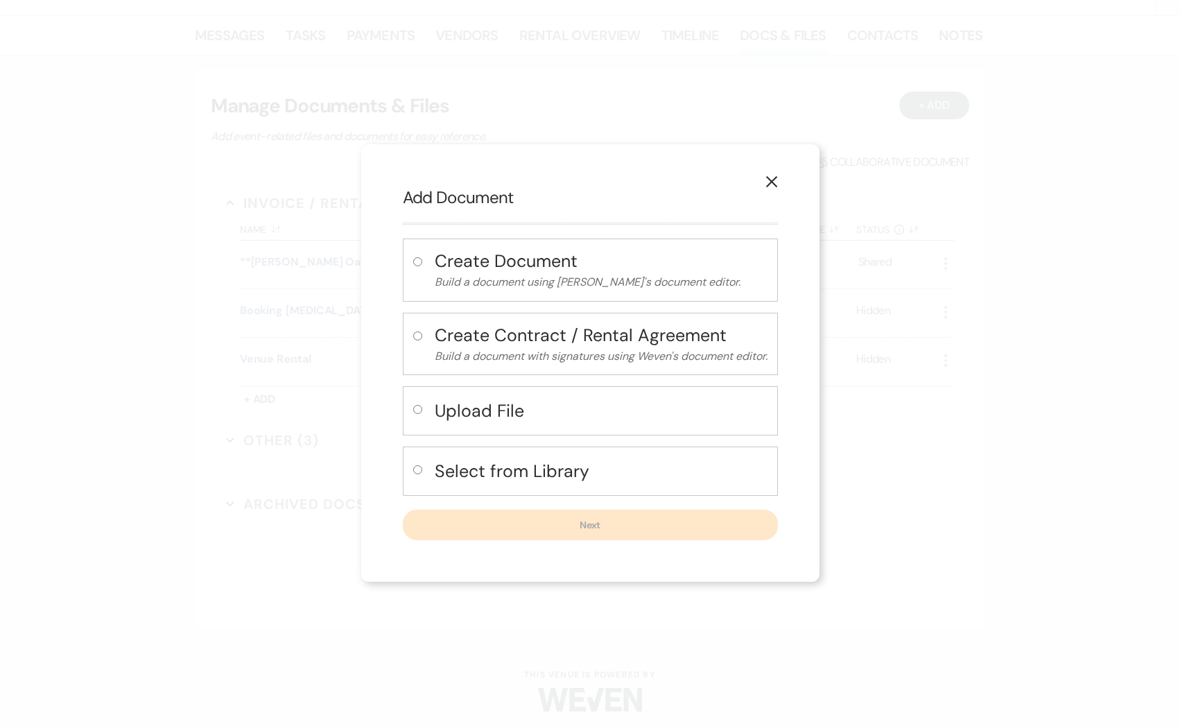
click at [606, 488] on div "Select from Library" at bounding box center [590, 471] width 375 height 49
click at [617, 478] on h4 "Select from Library" at bounding box center [601, 471] width 333 height 24
radio input "true"
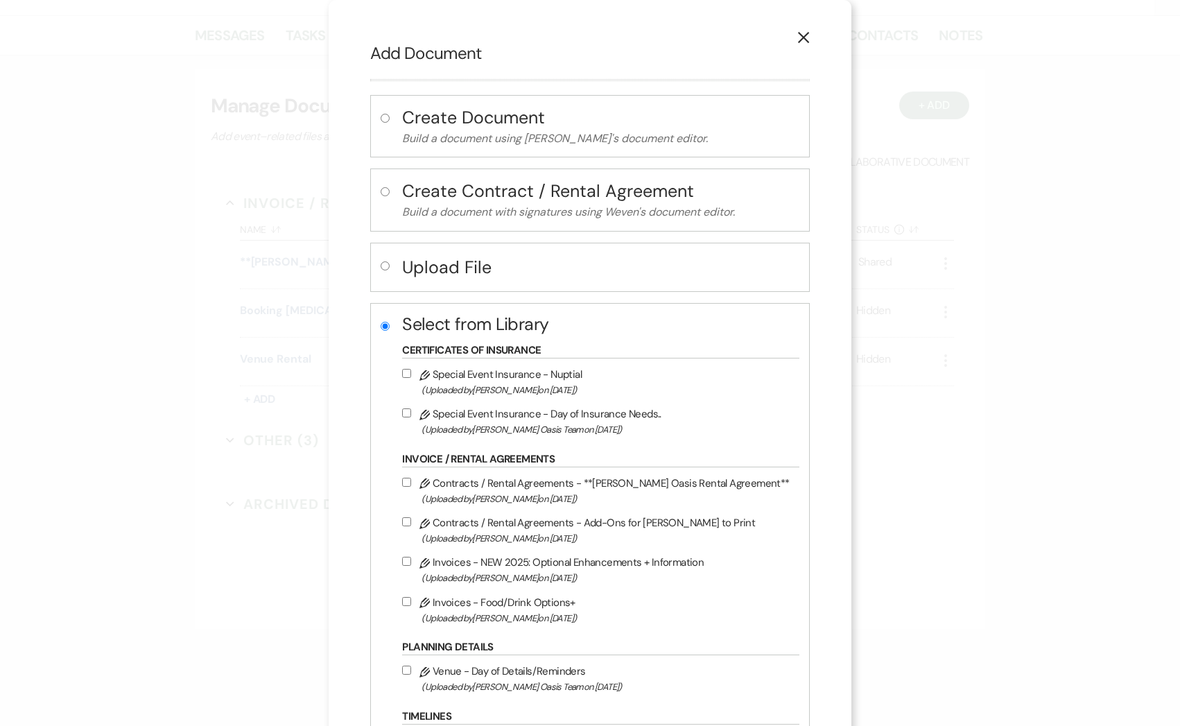
click at [587, 560] on label "Pencil Invoices - NEW 2025: Optional Enhancements + Information (Uploaded by Ro…" at bounding box center [597, 569] width 390 height 33
click at [411, 560] on input "Pencil Invoices - NEW 2025: Optional Enhancements + Information (Uploaded by Ro…" at bounding box center [406, 561] width 9 height 9
checkbox input "true"
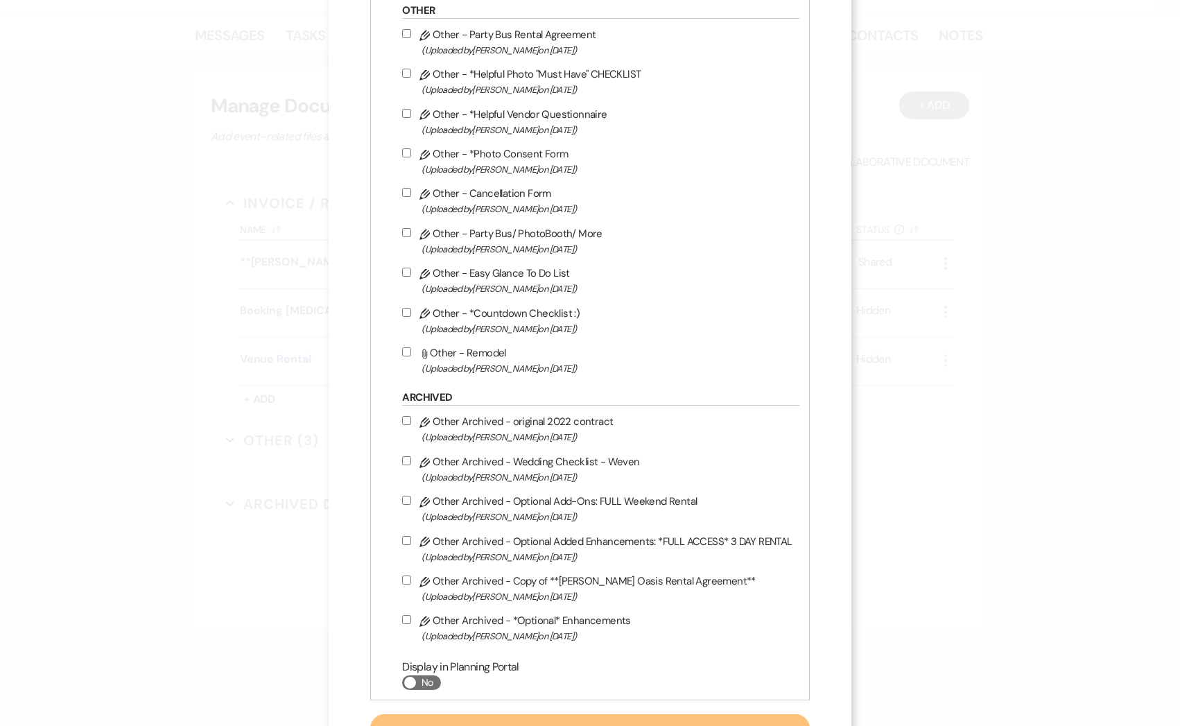
scroll to position [843, 0]
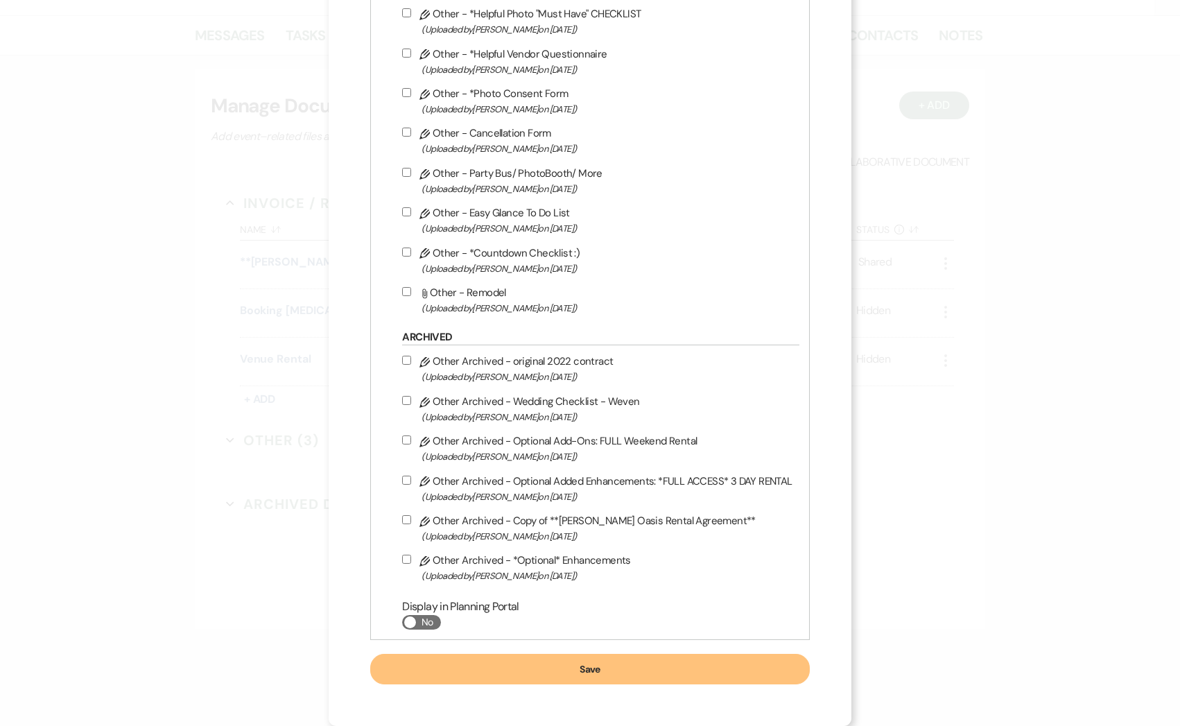
click at [605, 668] on button "Save" at bounding box center [589, 669] width 439 height 31
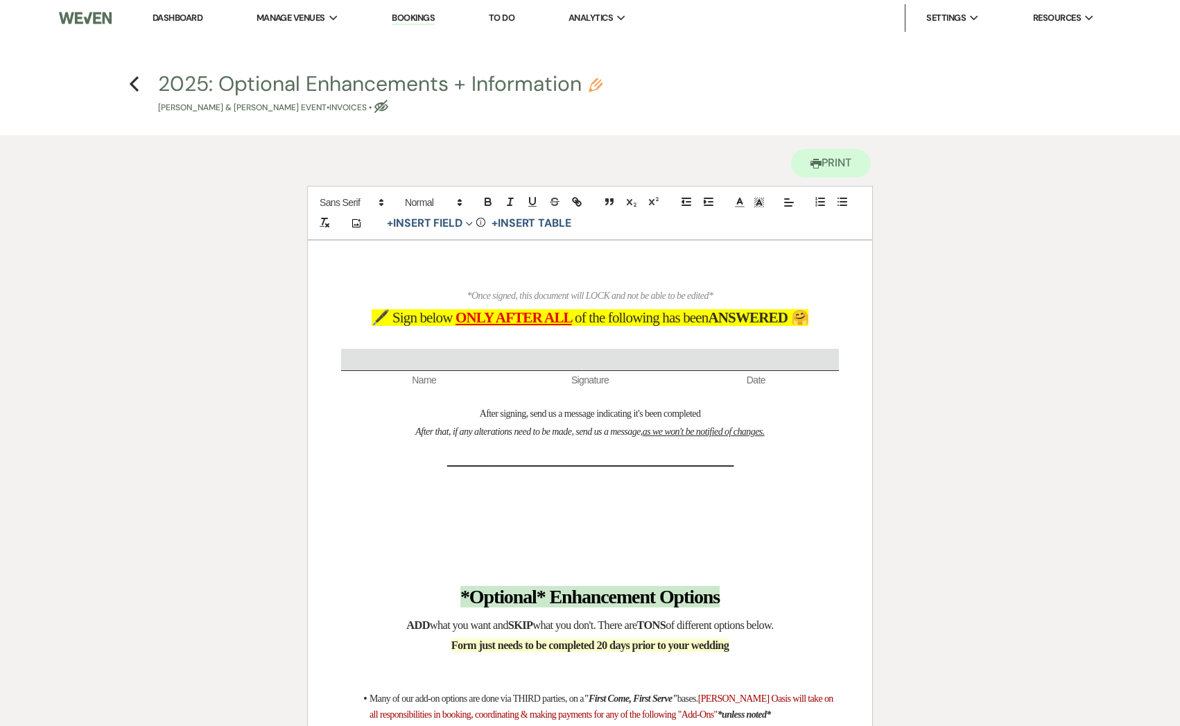
click at [381, 107] on icon "Eye Blocked" at bounding box center [381, 107] width 14 height 14
select select "22"
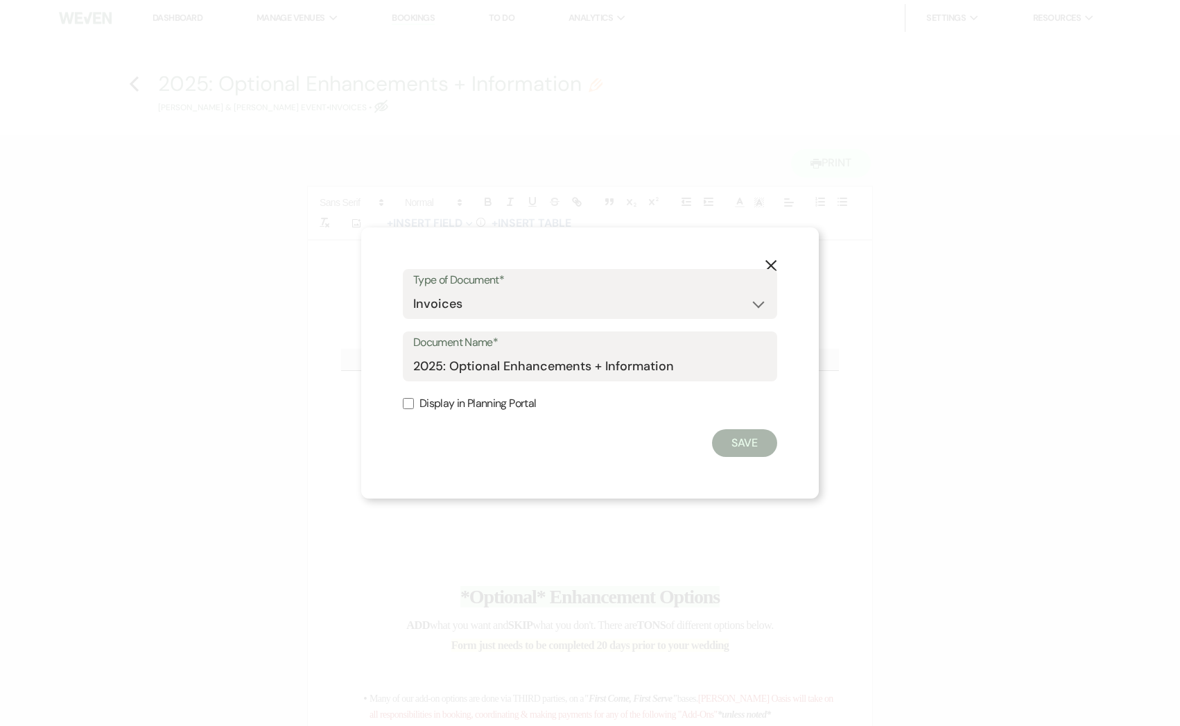
click at [459, 406] on label "Display in Planning Portal" at bounding box center [590, 404] width 374 height 20
click at [414, 406] on input "Display in Planning Portal" at bounding box center [408, 403] width 11 height 11
checkbox input "true"
click at [759, 448] on button "Save" at bounding box center [744, 443] width 65 height 28
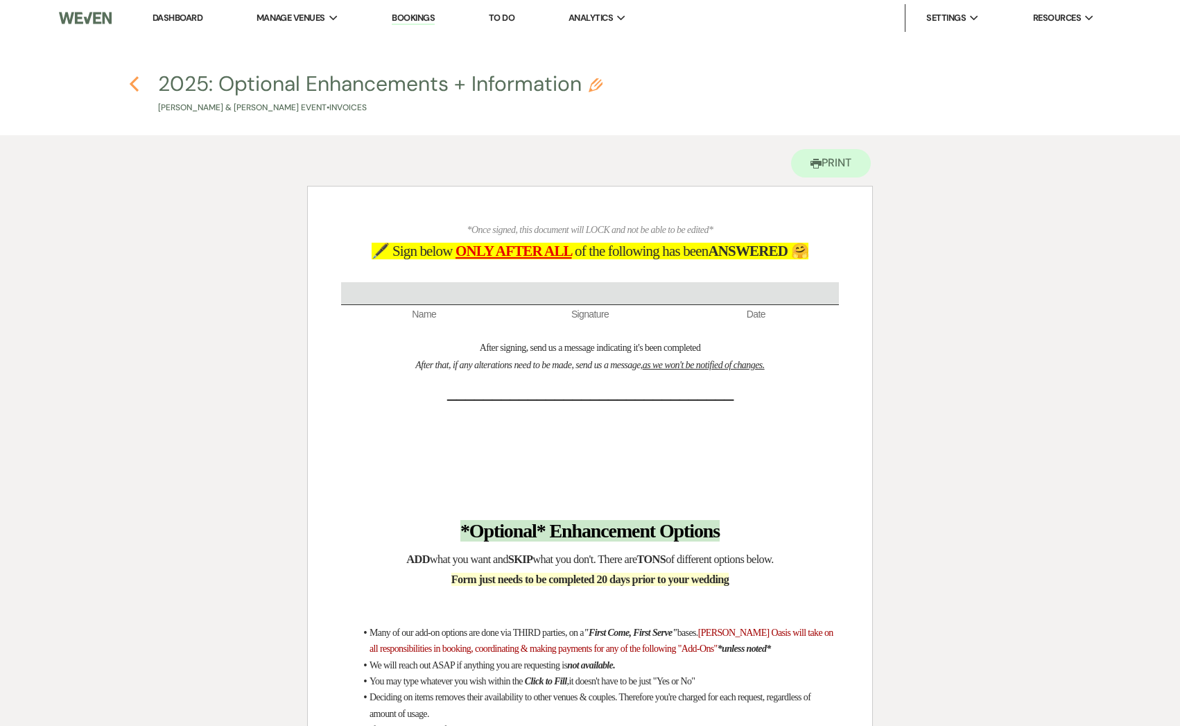
click at [133, 85] on icon "Previous" at bounding box center [134, 84] width 10 height 17
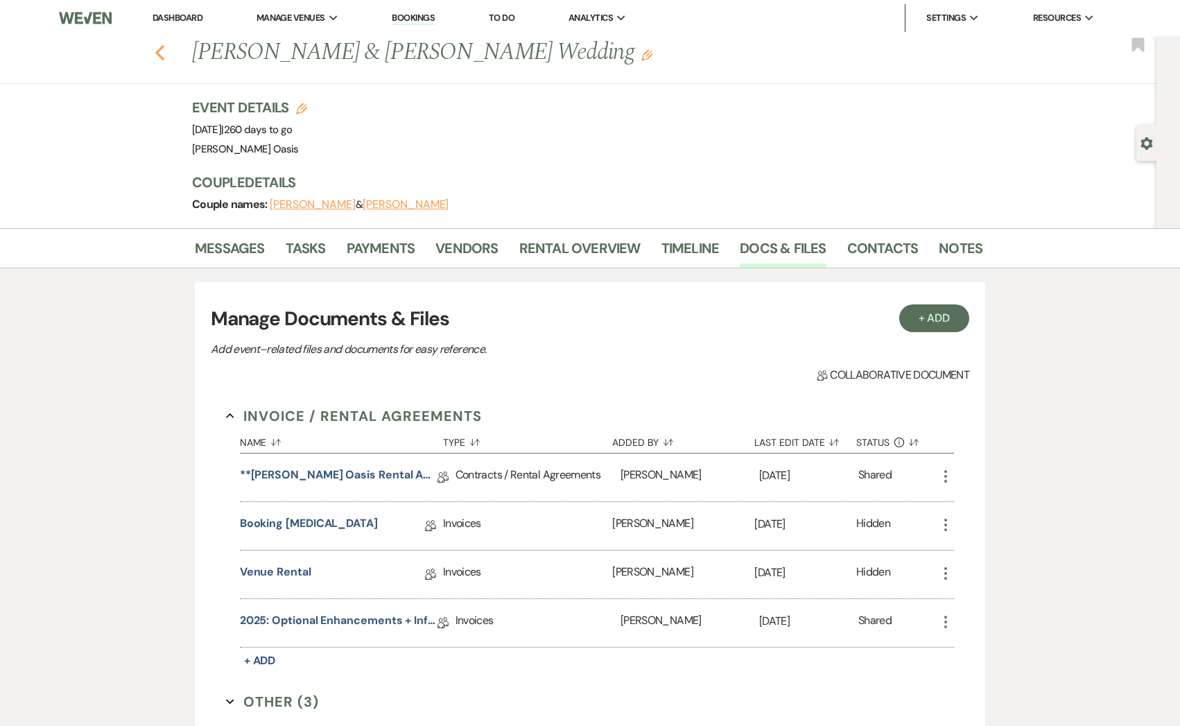
click at [157, 49] on icon "Previous" at bounding box center [160, 52] width 10 height 17
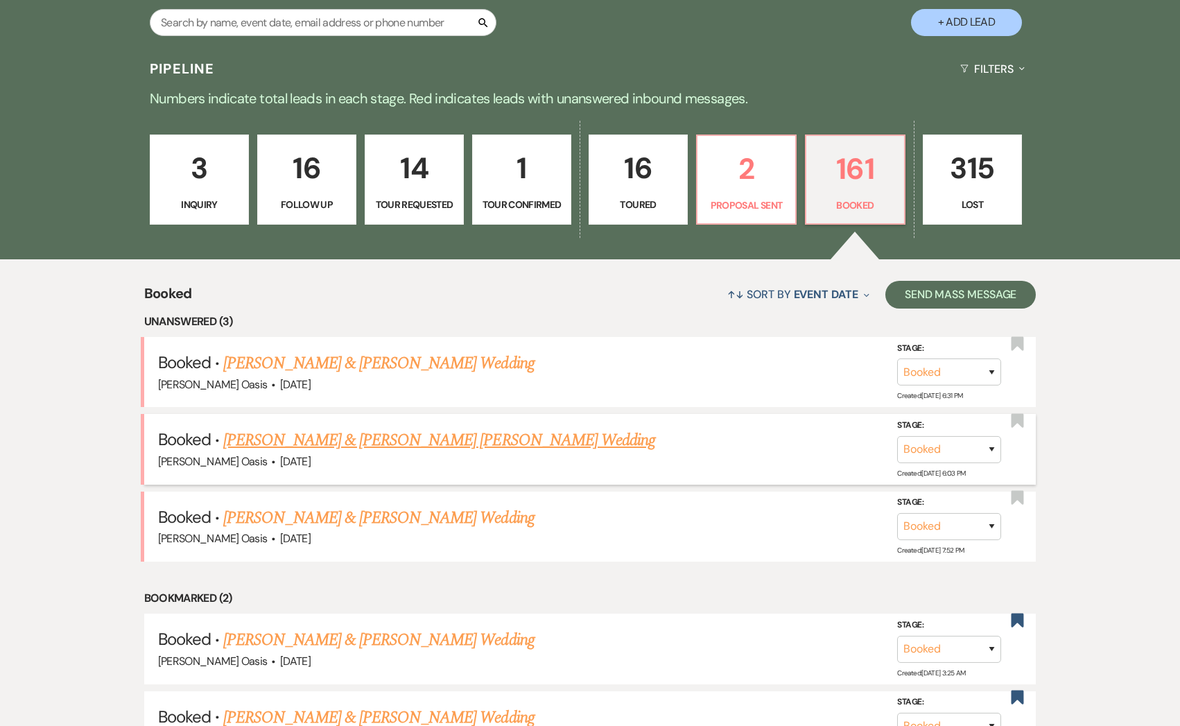
scroll to position [92, 0]
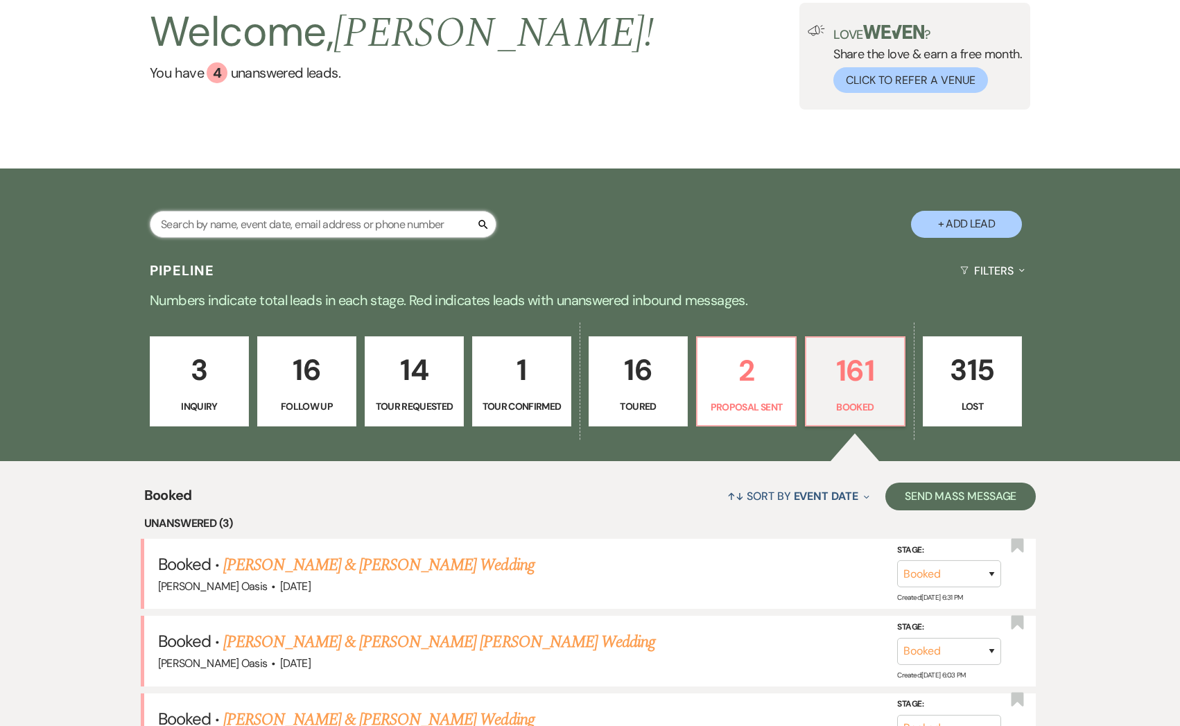
click at [285, 218] on input "text" at bounding box center [323, 224] width 347 height 27
type input "tina"
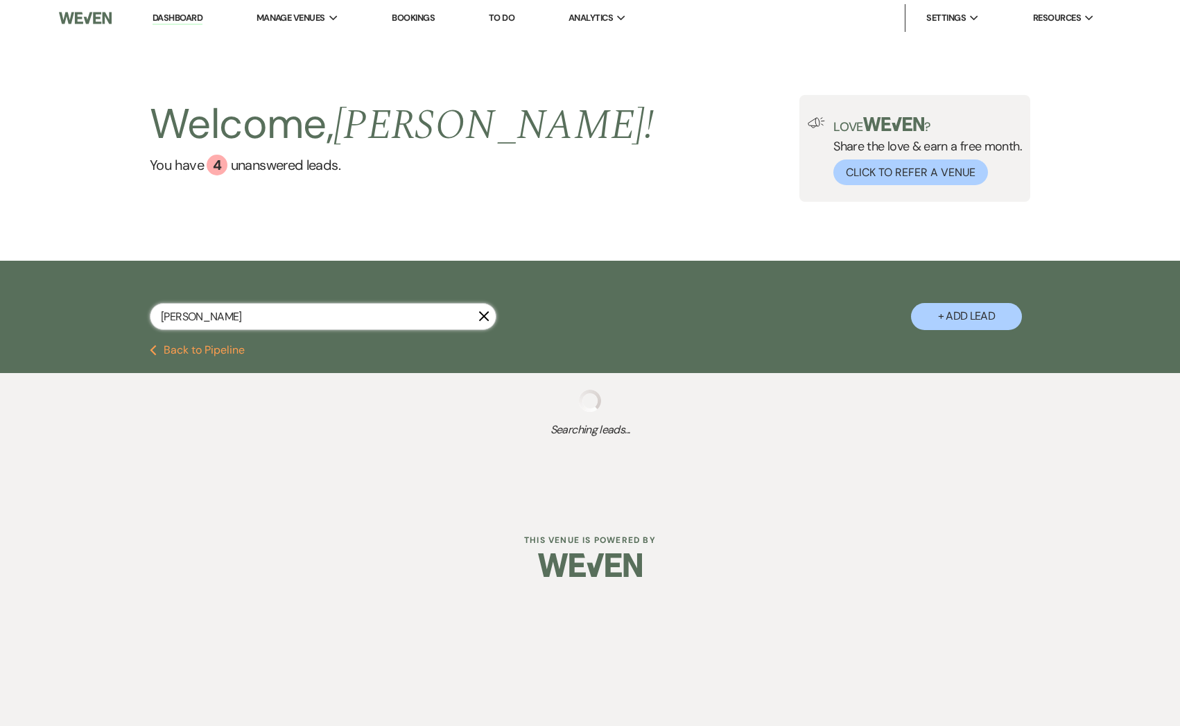
select select "8"
select select "5"
select select "8"
select select "5"
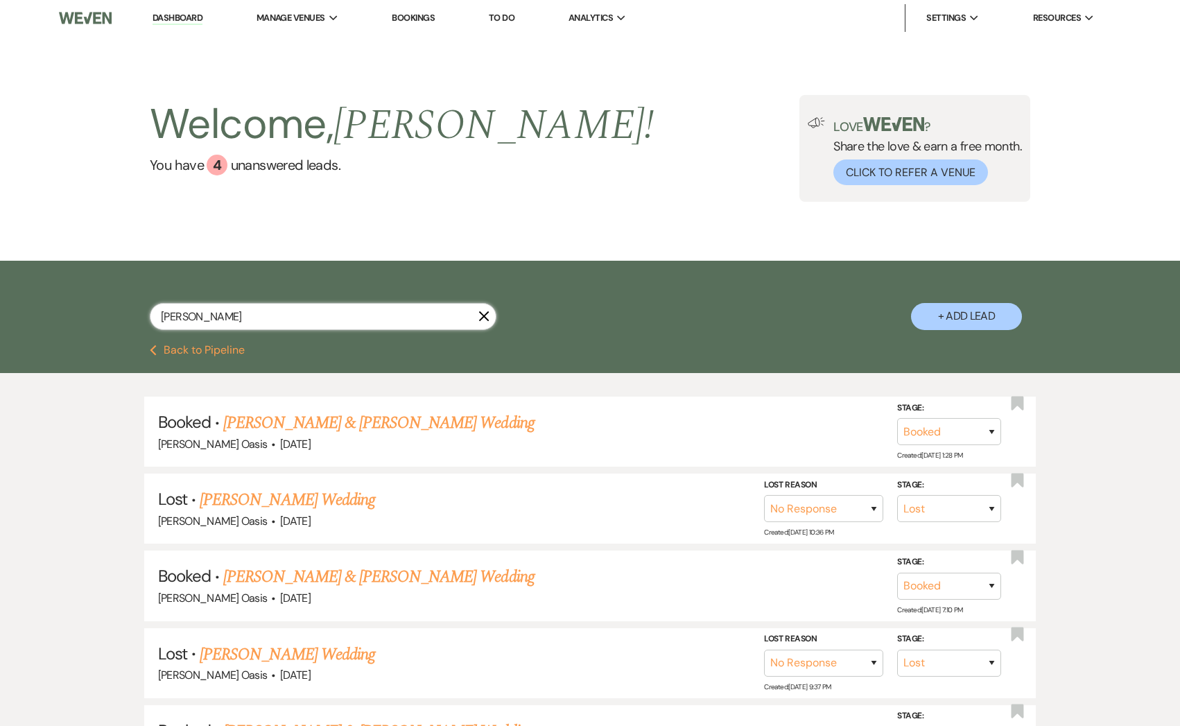
type input "tina"
click at [478, 319] on div "tina X" at bounding box center [323, 322] width 347 height 38
click at [482, 319] on use "button" at bounding box center [484, 316] width 10 height 10
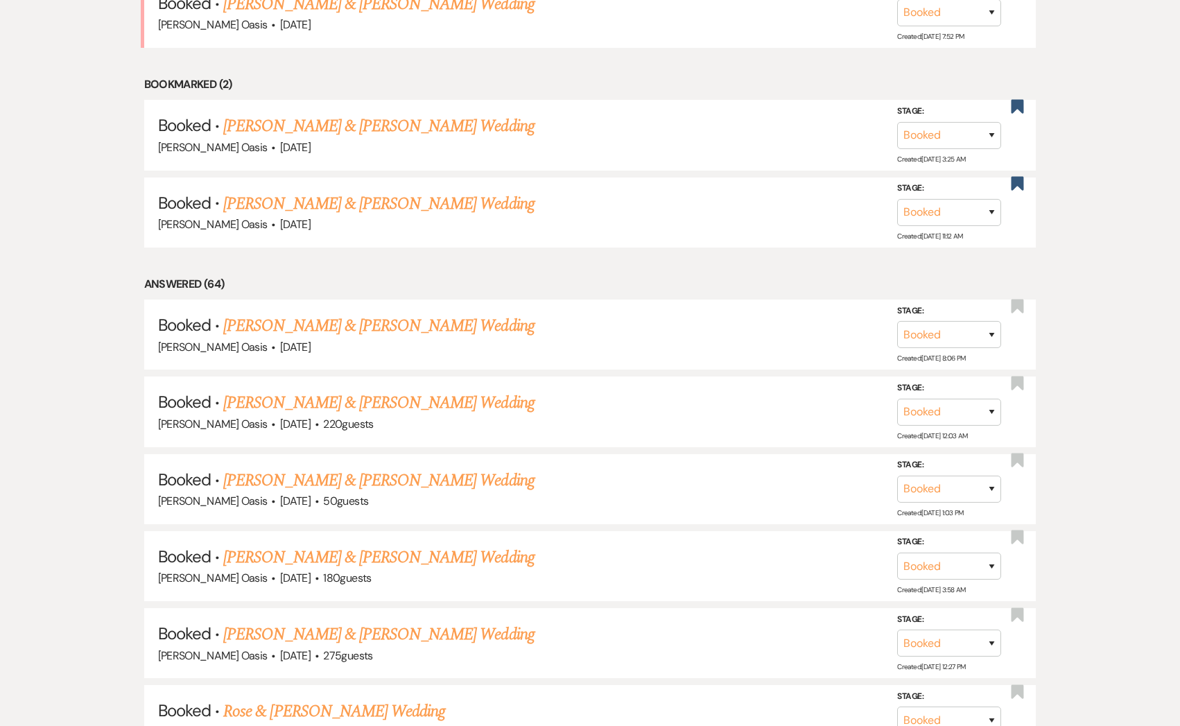
scroll to position [809, 0]
click at [322, 545] on link "[PERSON_NAME] & [PERSON_NAME] Wedding" at bounding box center [378, 556] width 311 height 25
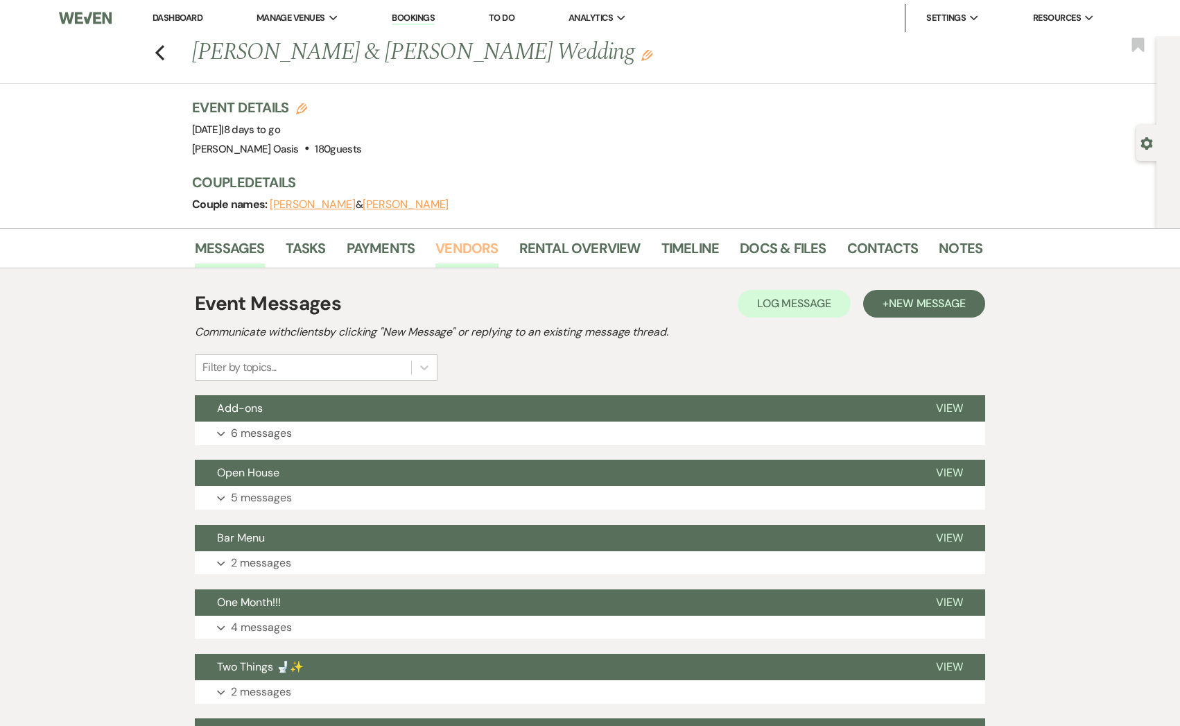
click at [466, 248] on link "Vendors" at bounding box center [466, 252] width 62 height 31
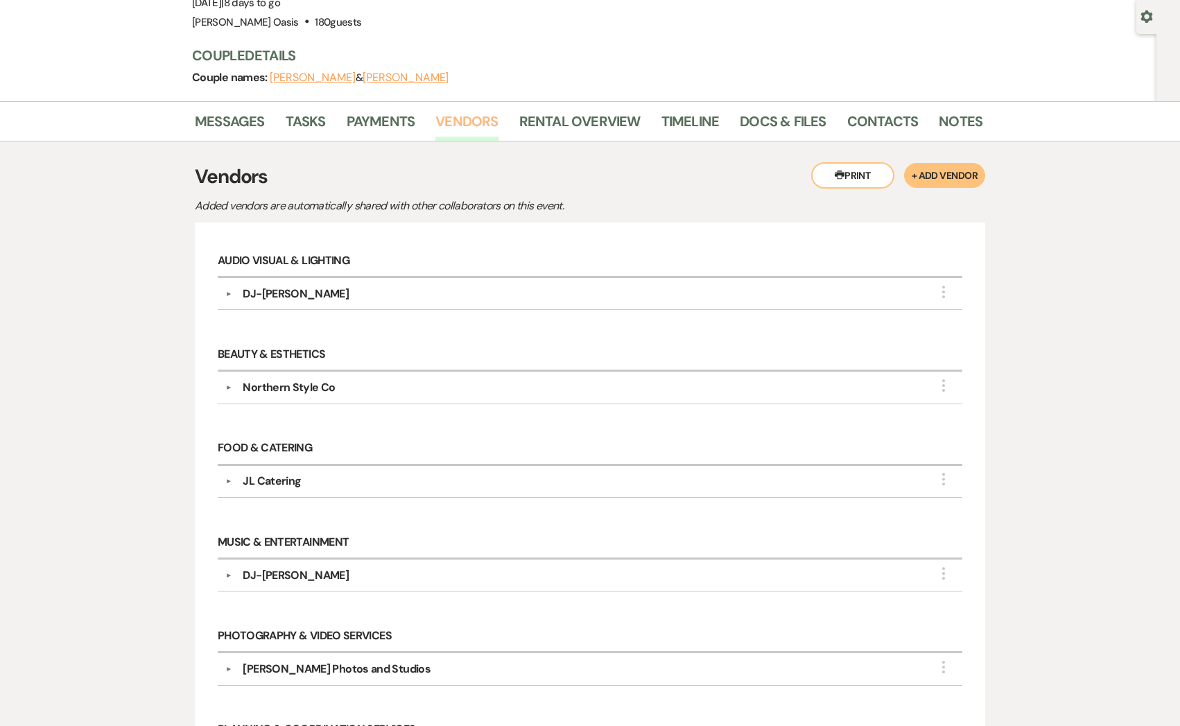
scroll to position [128, 0]
click at [771, 121] on link "Docs & Files" at bounding box center [783, 125] width 86 height 31
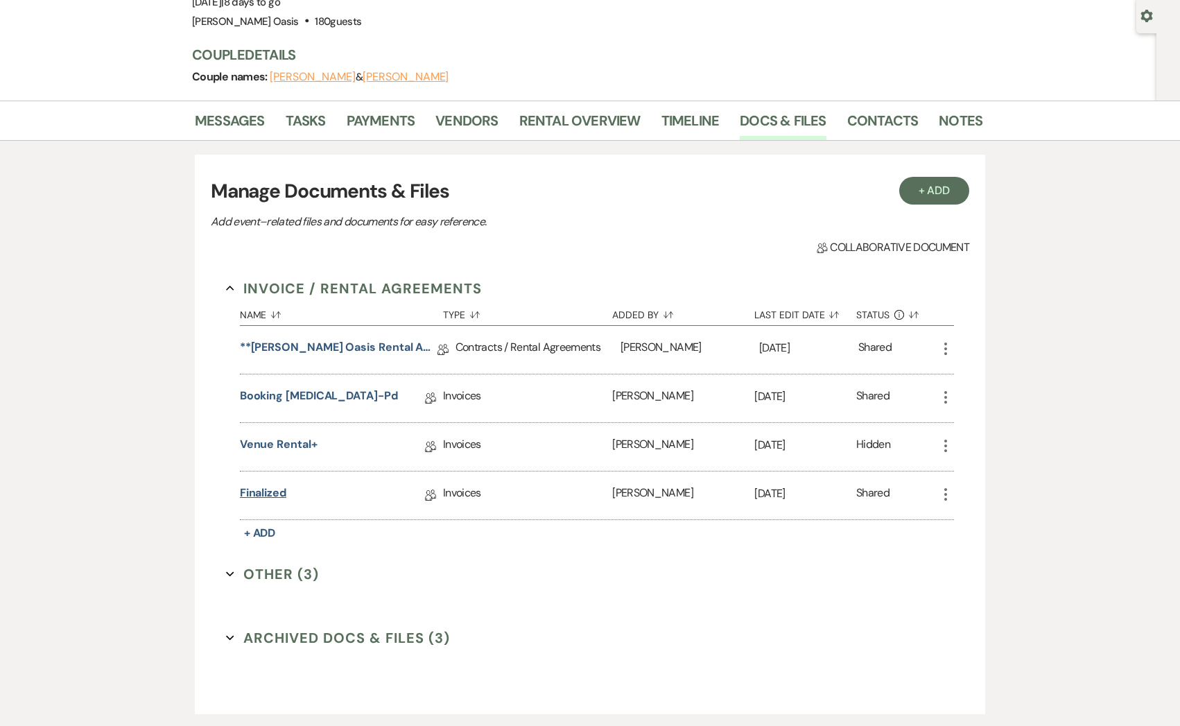
click at [262, 497] on link "finalized" at bounding box center [263, 495] width 46 height 21
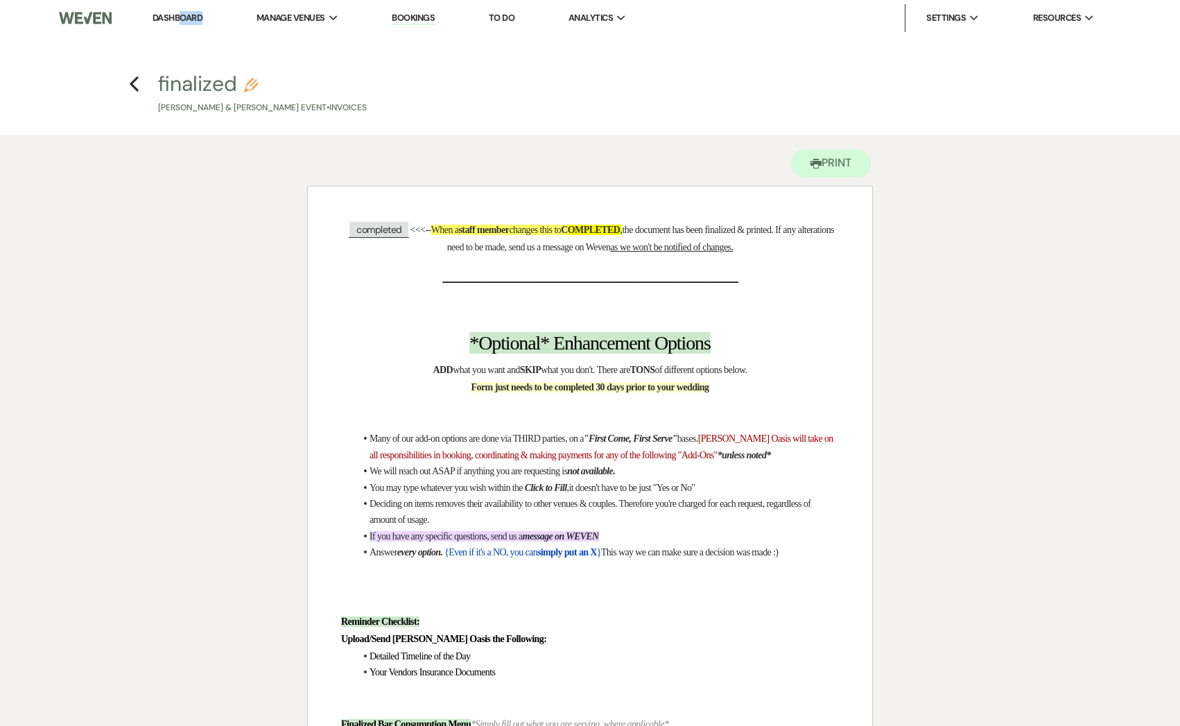
click at [180, 25] on li "Dashboard" at bounding box center [178, 18] width 64 height 28
click at [181, 20] on link "Dashboard" at bounding box center [178, 18] width 50 height 12
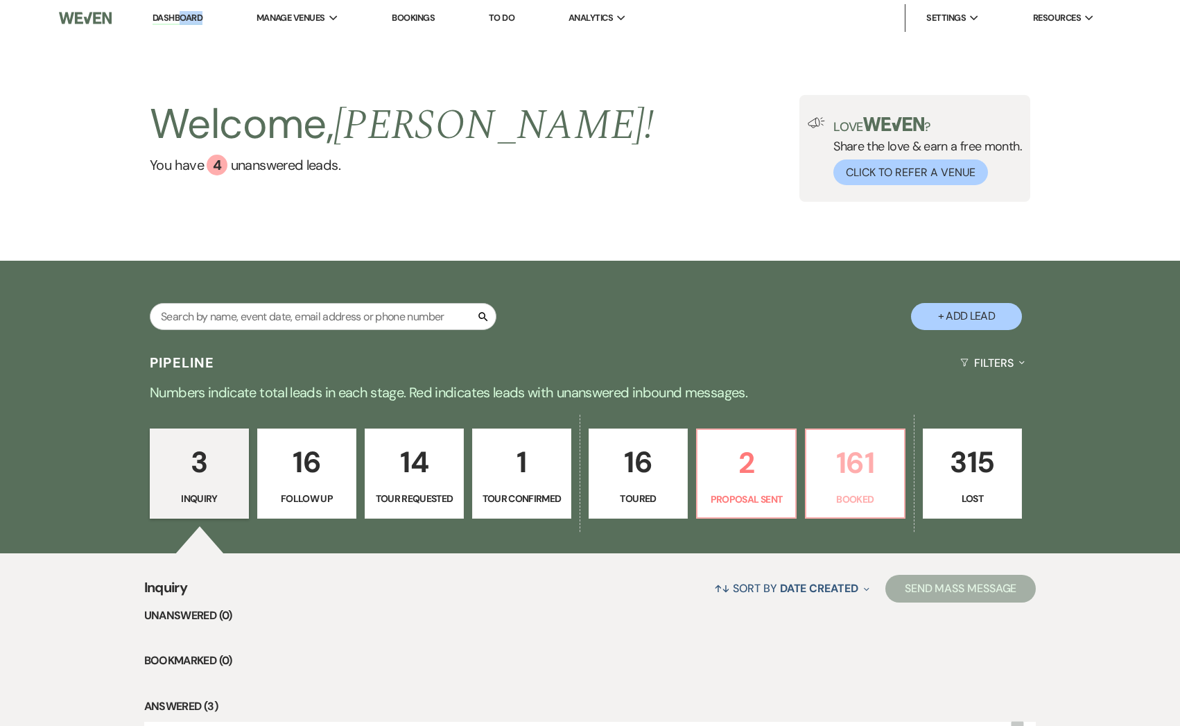
click at [843, 449] on p "161" at bounding box center [855, 463] width 81 height 46
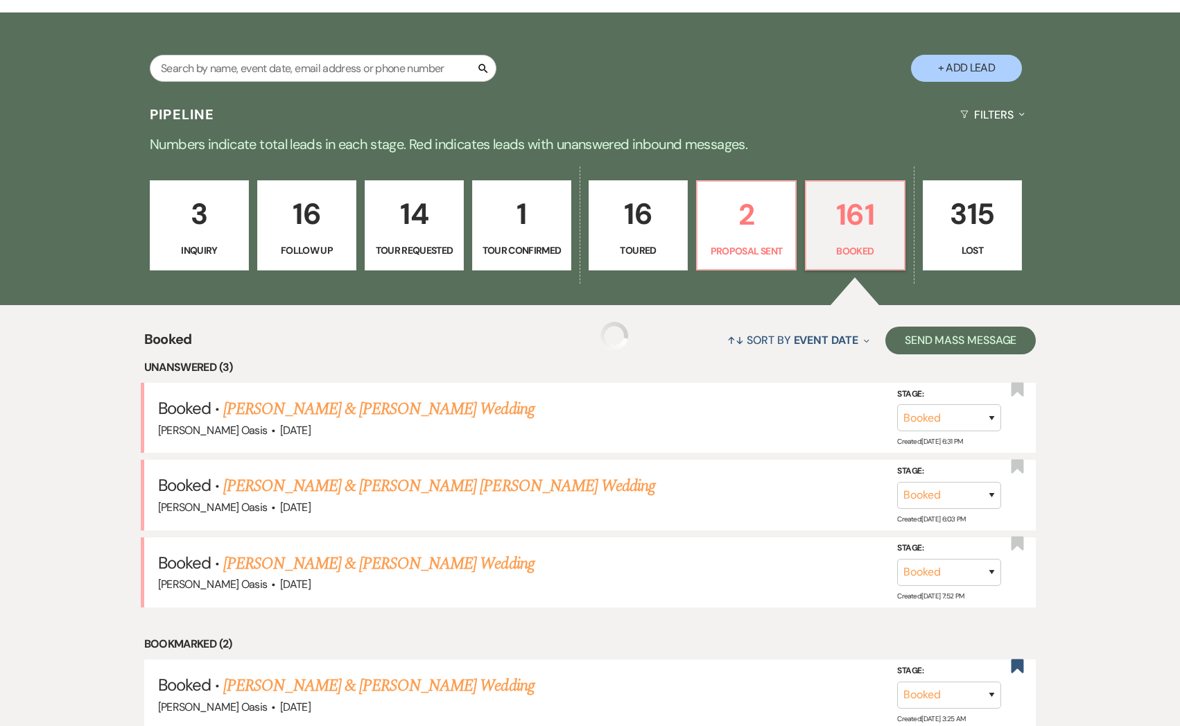
scroll to position [255, 0]
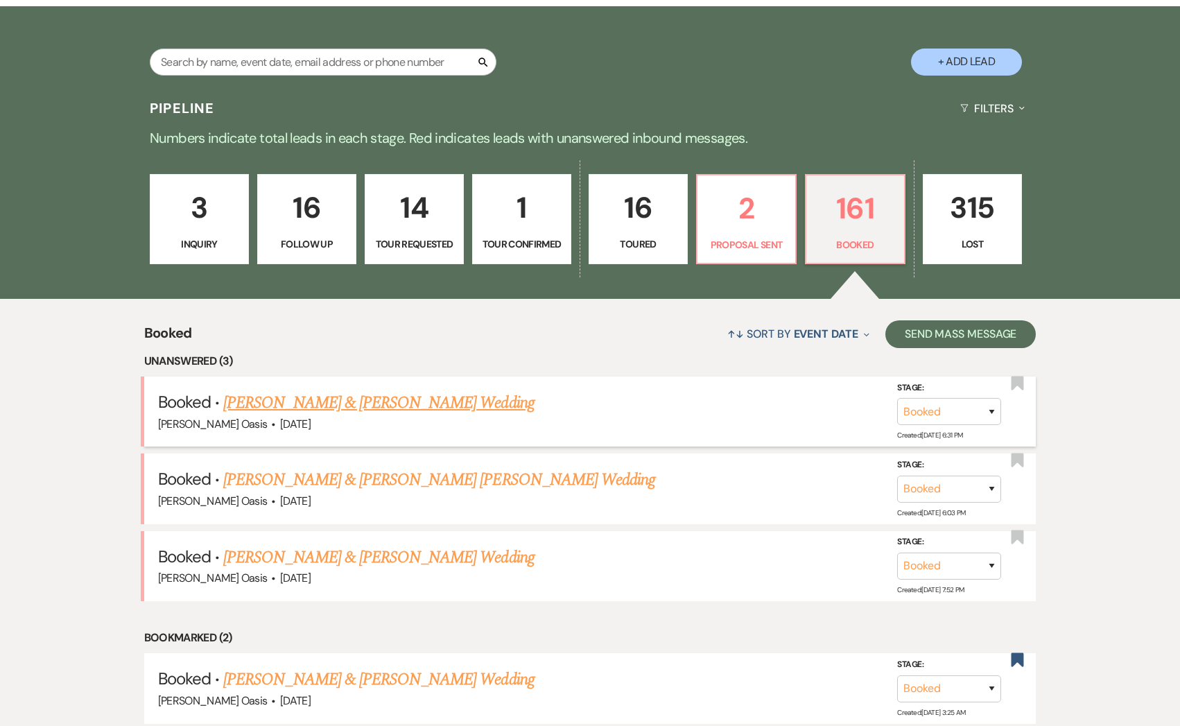
click at [342, 398] on link "[PERSON_NAME] & [PERSON_NAME] Wedding" at bounding box center [378, 402] width 311 height 25
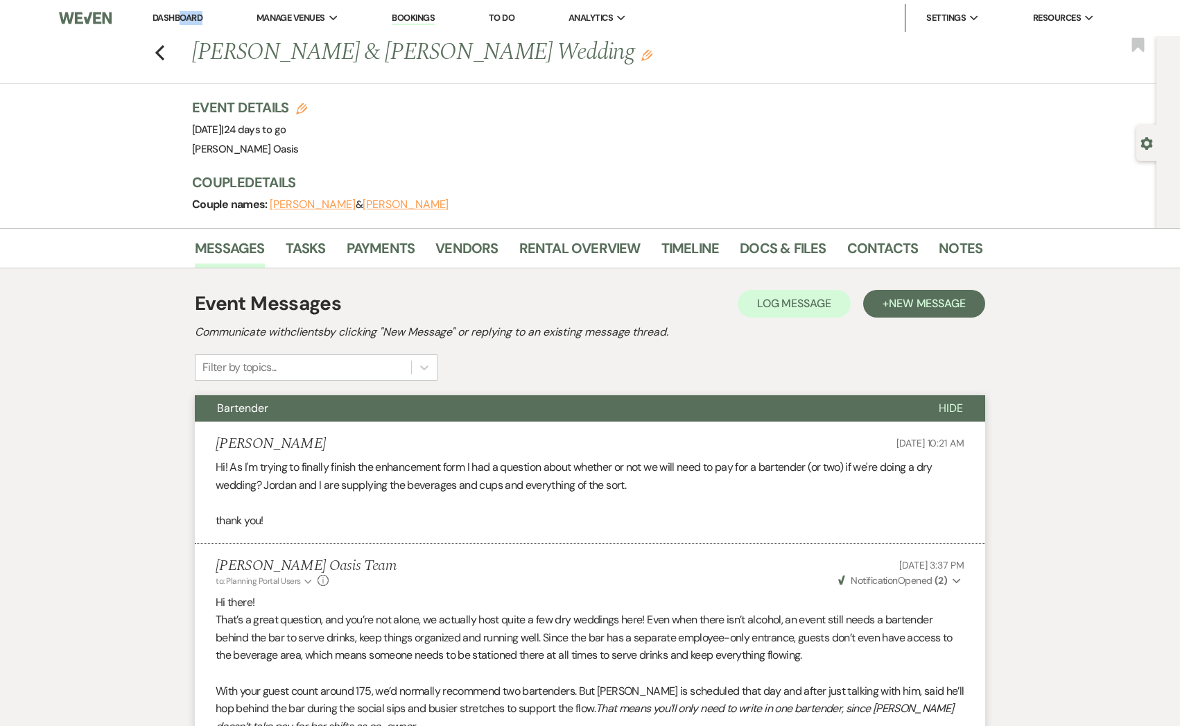
click at [195, 17] on link "Dashboard" at bounding box center [178, 18] width 50 height 12
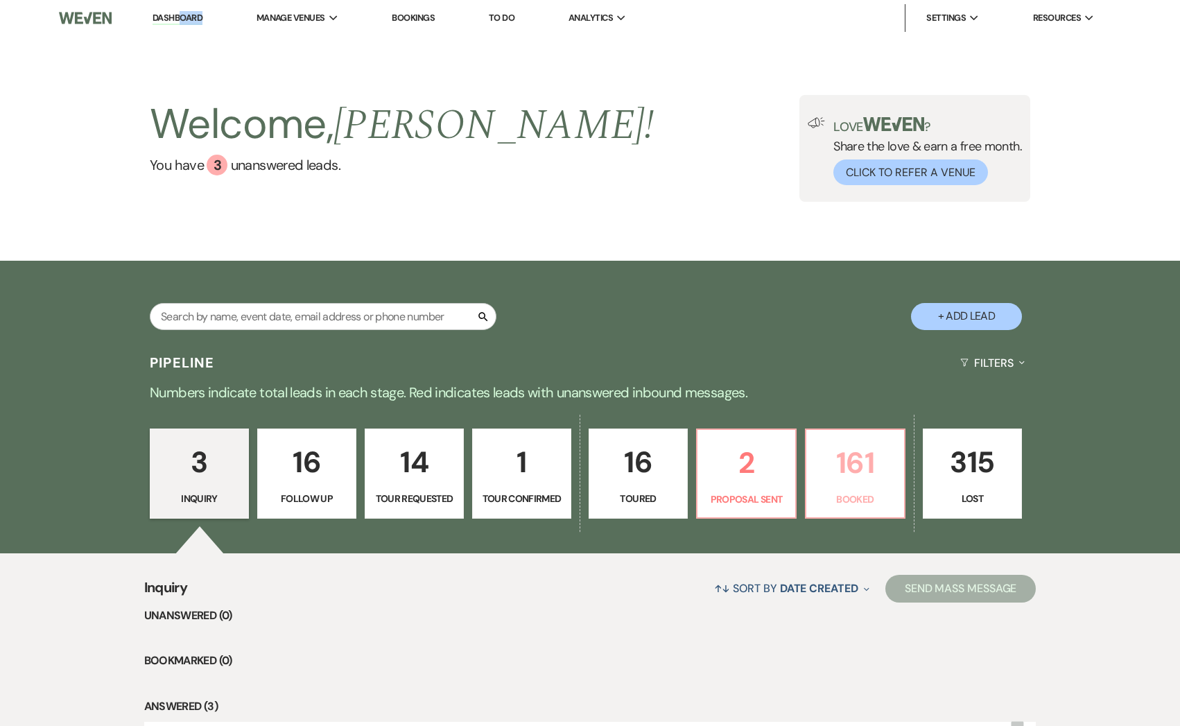
click at [848, 456] on p "161" at bounding box center [855, 463] width 81 height 46
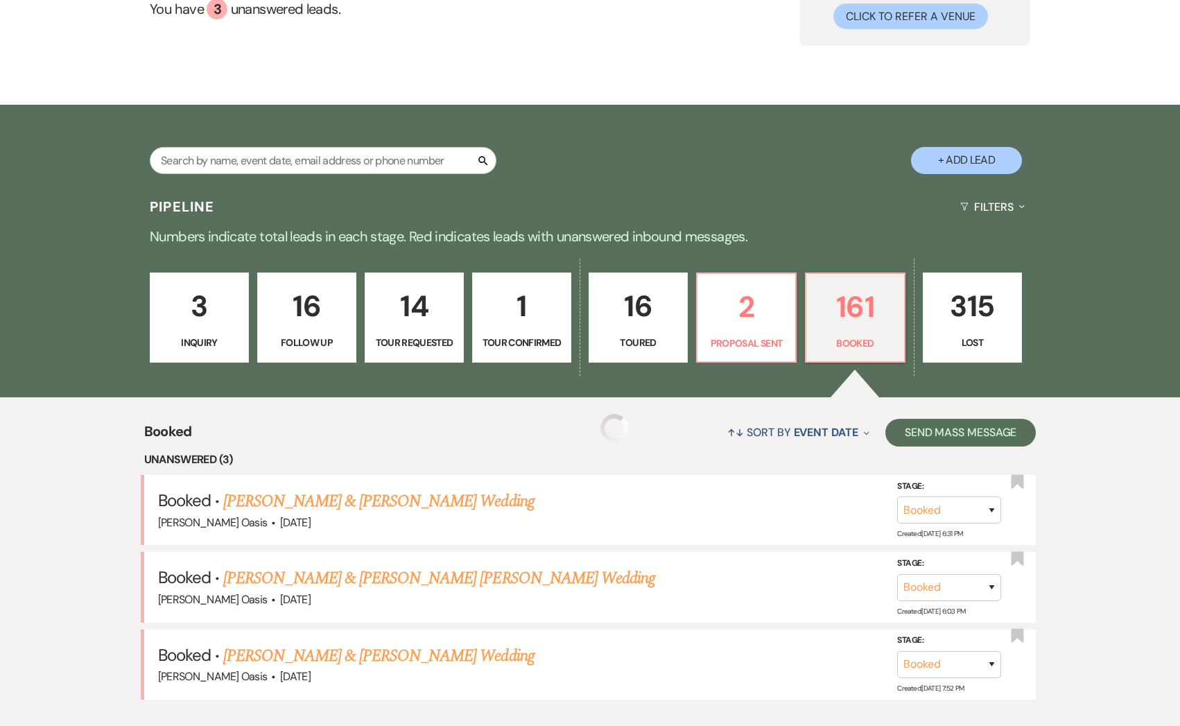
scroll to position [169, 0]
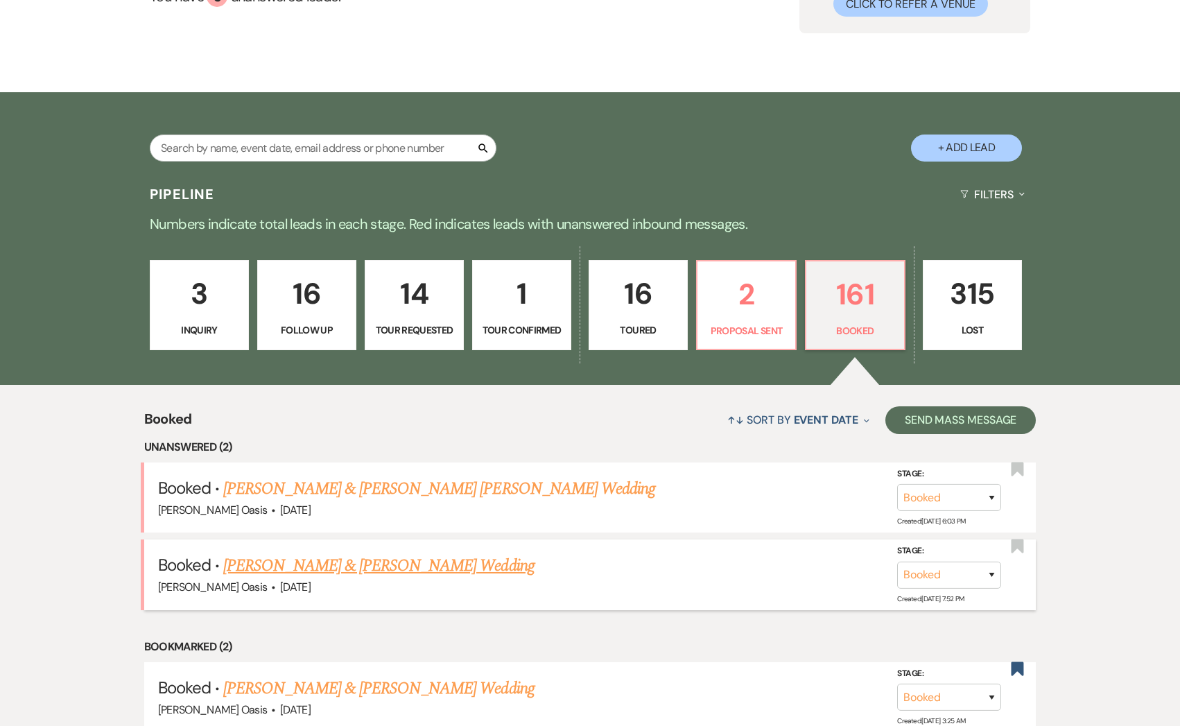
click at [304, 567] on link "[PERSON_NAME] & [PERSON_NAME] Wedding" at bounding box center [378, 565] width 311 height 25
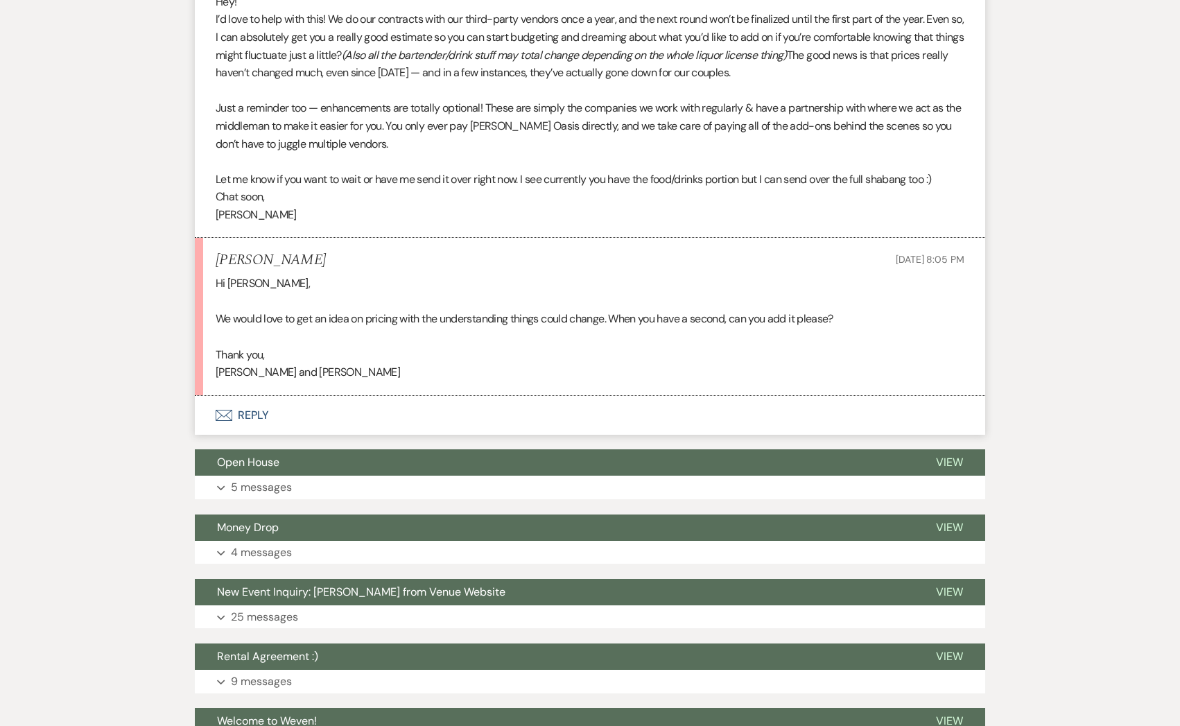
scroll to position [1451, 0]
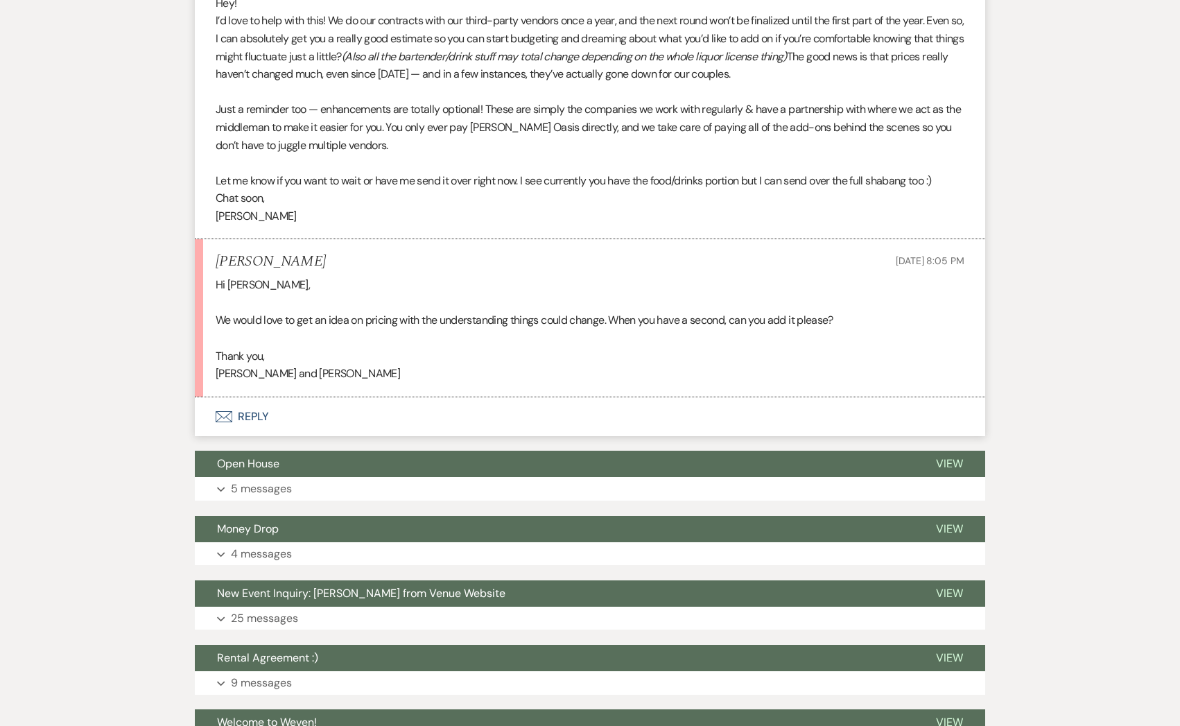
click at [322, 423] on button "Envelope Reply" at bounding box center [590, 416] width 791 height 39
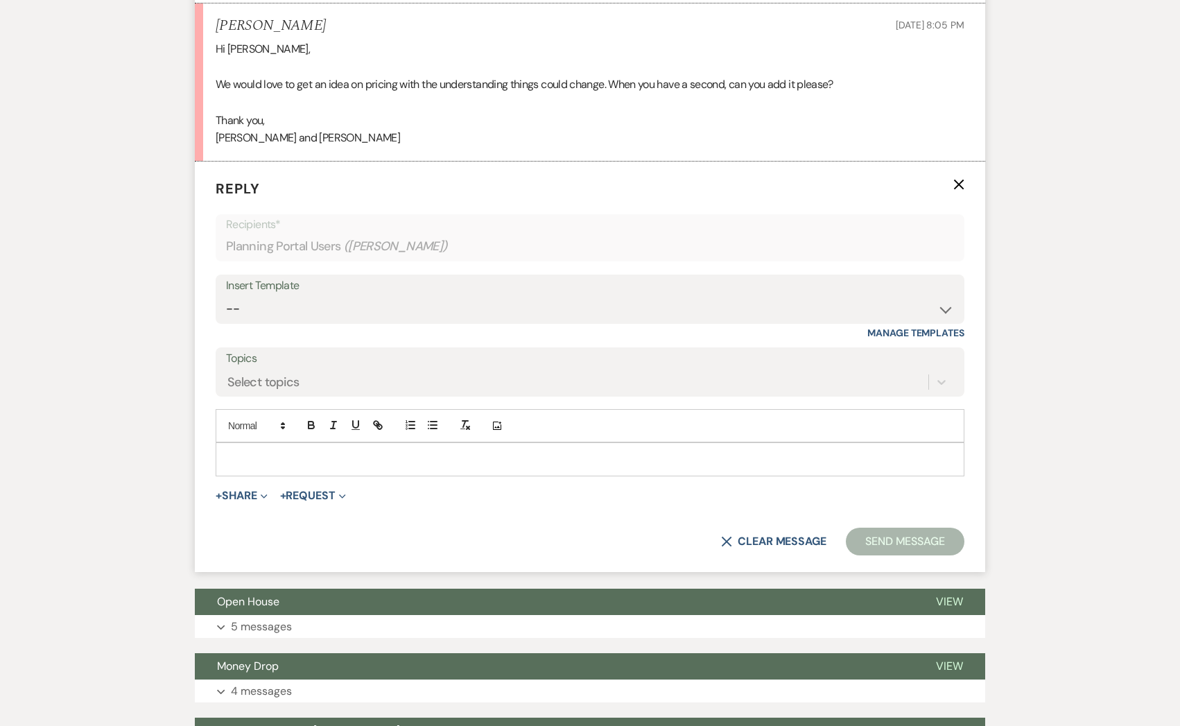
scroll to position [1690, 0]
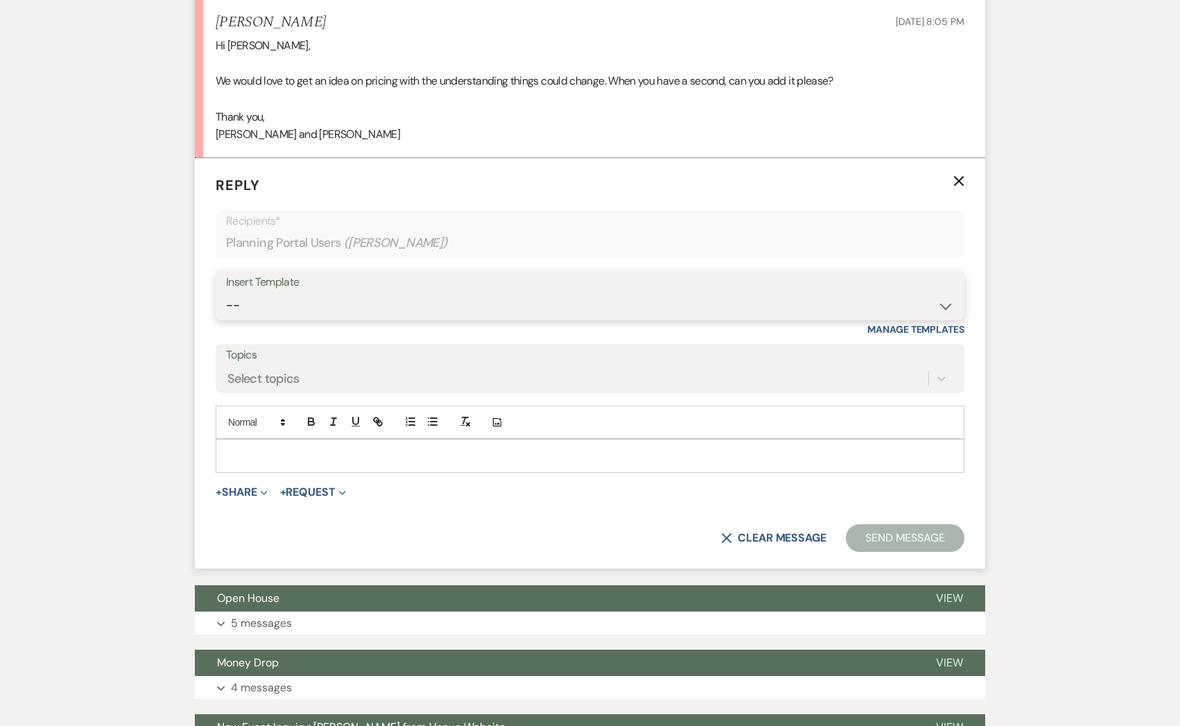
click at [338, 301] on select "-- WELCOME Weven Planning Portal Introduction Send With Contract Restroom Trail…" at bounding box center [590, 305] width 728 height 27
select select "6182"
click at [226, 292] on select "-- WELCOME Weven Planning Portal Introduction Send With Contract Restroom Trail…" at bounding box center [590, 305] width 728 height 27
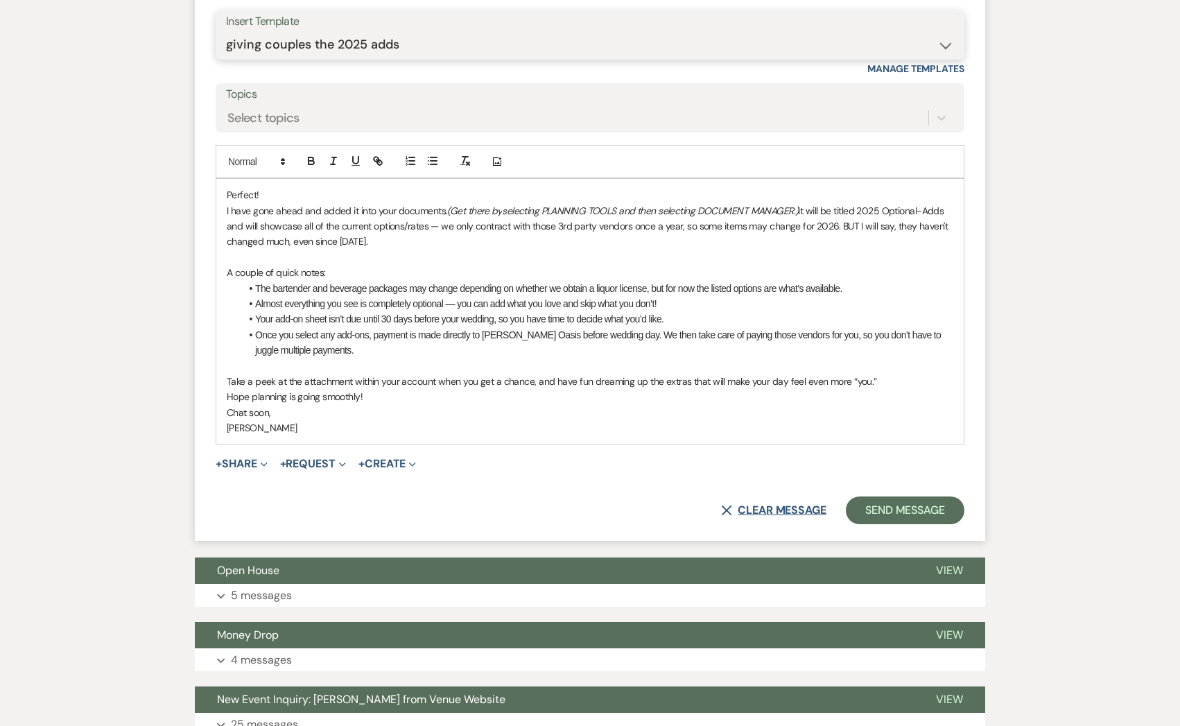
scroll to position [1952, 0]
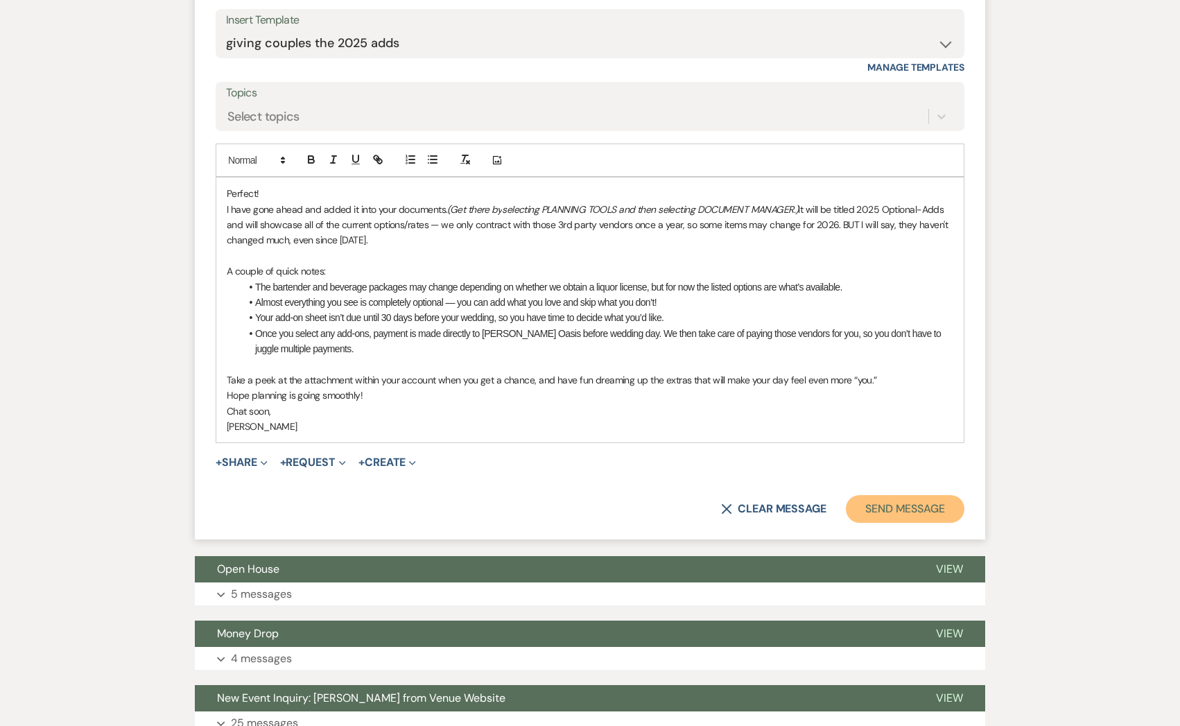
click at [898, 512] on button "Send Message" at bounding box center [905, 509] width 119 height 28
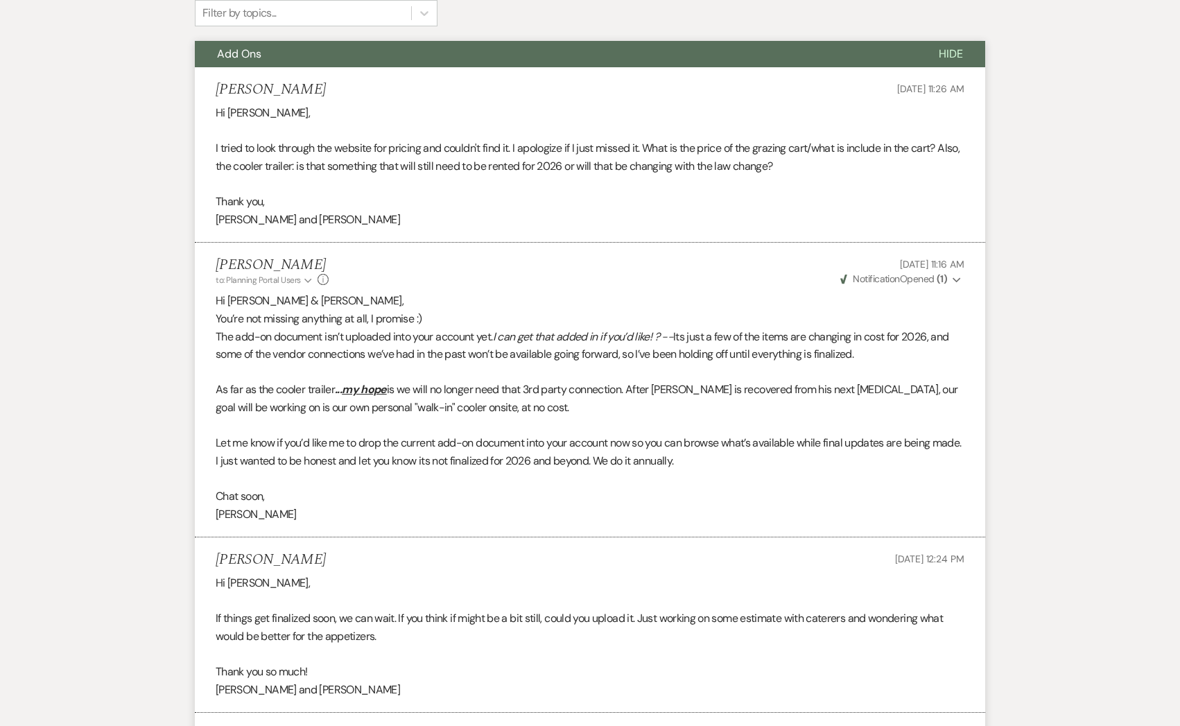
scroll to position [0, 0]
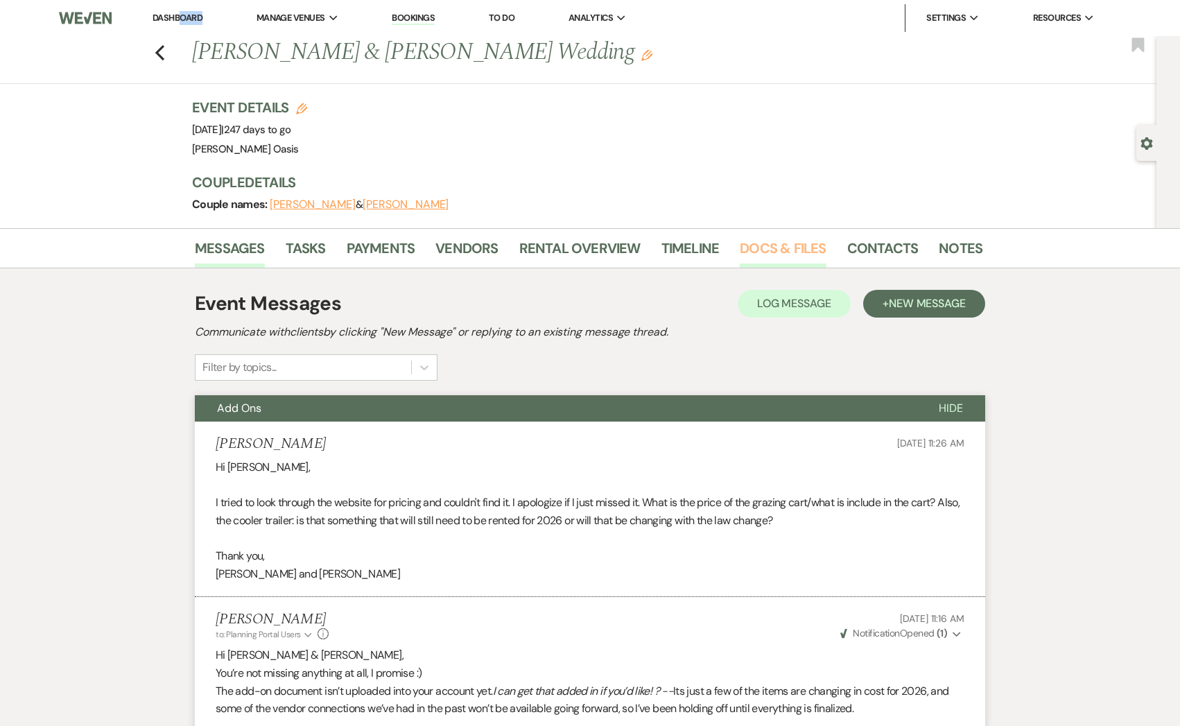
click at [770, 257] on link "Docs & Files" at bounding box center [783, 252] width 86 height 31
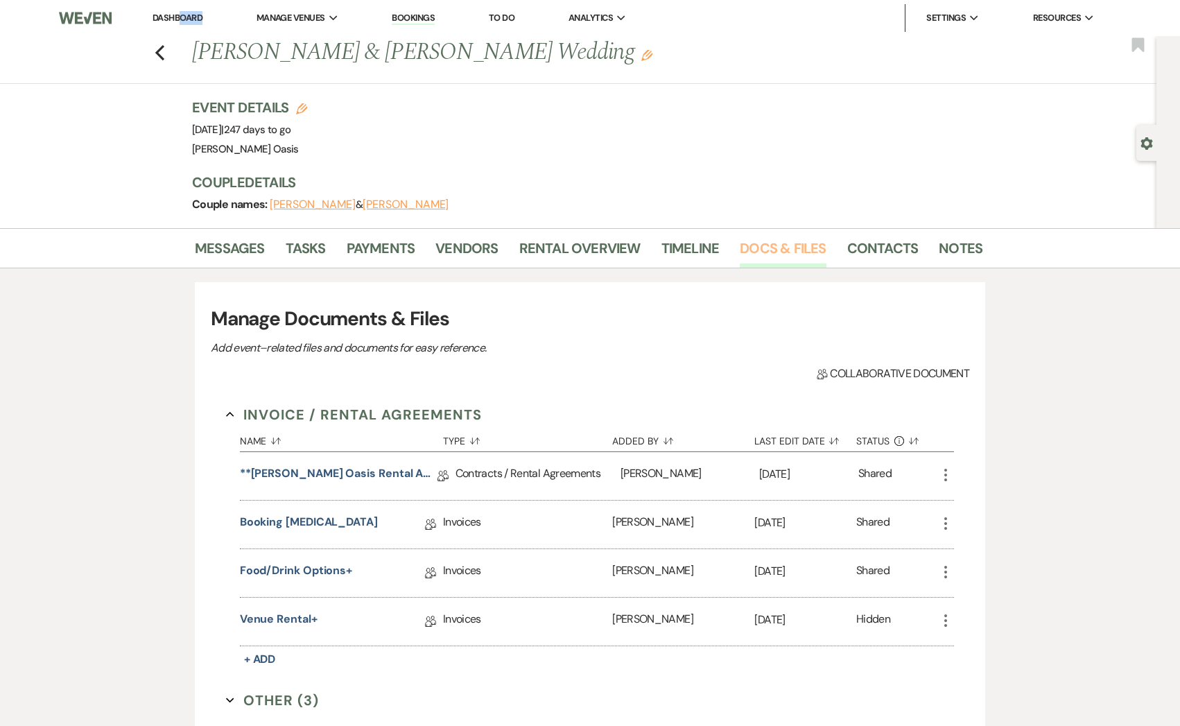
scroll to position [219, 0]
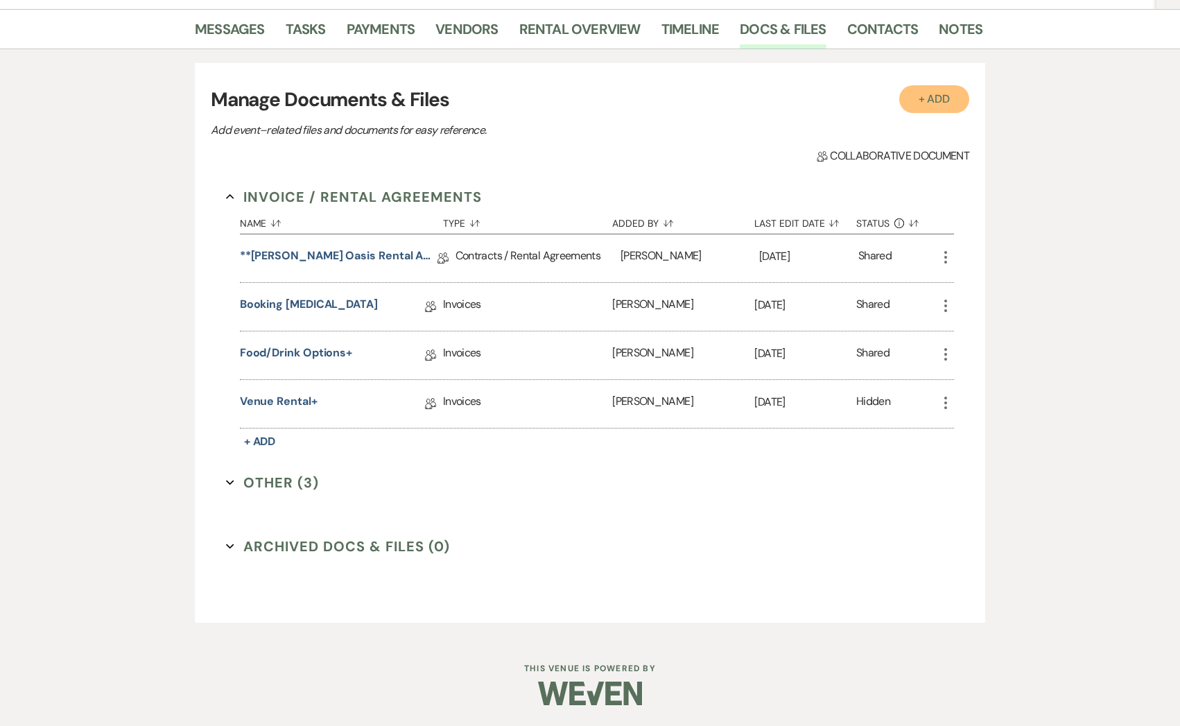
click at [954, 103] on button "+ Add" at bounding box center [934, 99] width 71 height 28
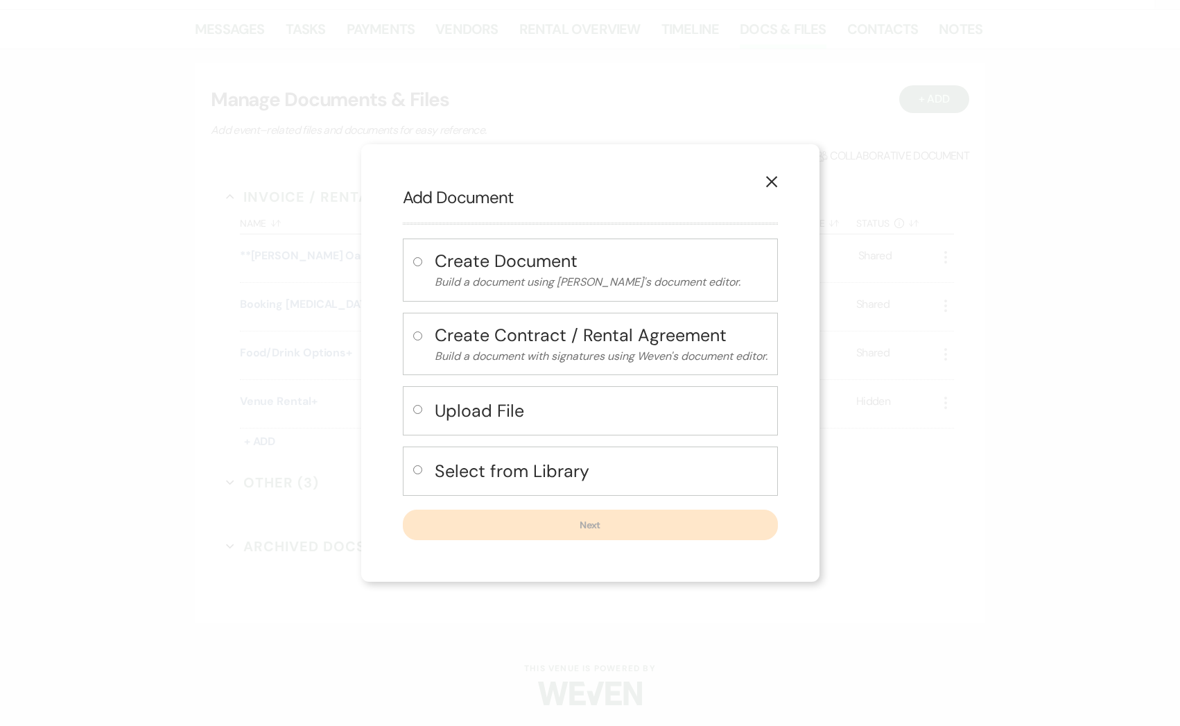
click at [560, 468] on h4 "Select from Library" at bounding box center [601, 471] width 333 height 24
radio input "true"
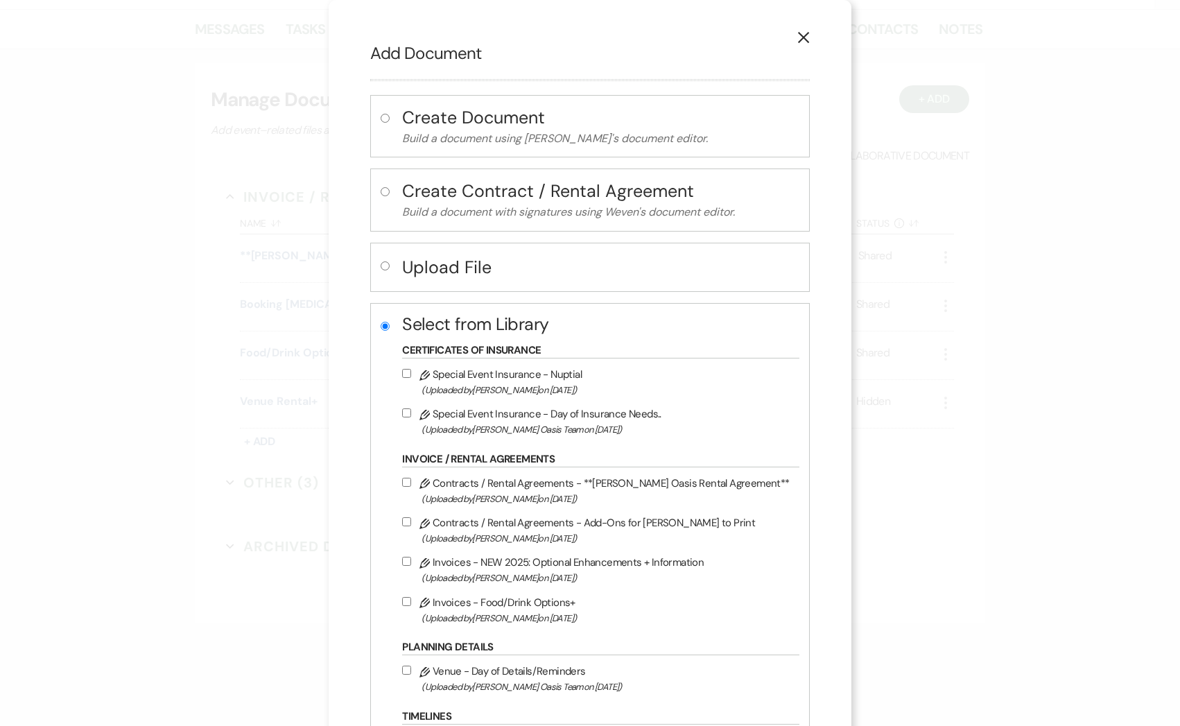
click at [542, 568] on label "Pencil Invoices - NEW 2025: Optional Enhancements + Information (Uploaded by Ro…" at bounding box center [597, 569] width 390 height 33
click at [411, 566] on input "Pencil Invoices - NEW 2025: Optional Enhancements + Information (Uploaded by Ro…" at bounding box center [406, 561] width 9 height 9
checkbox input "true"
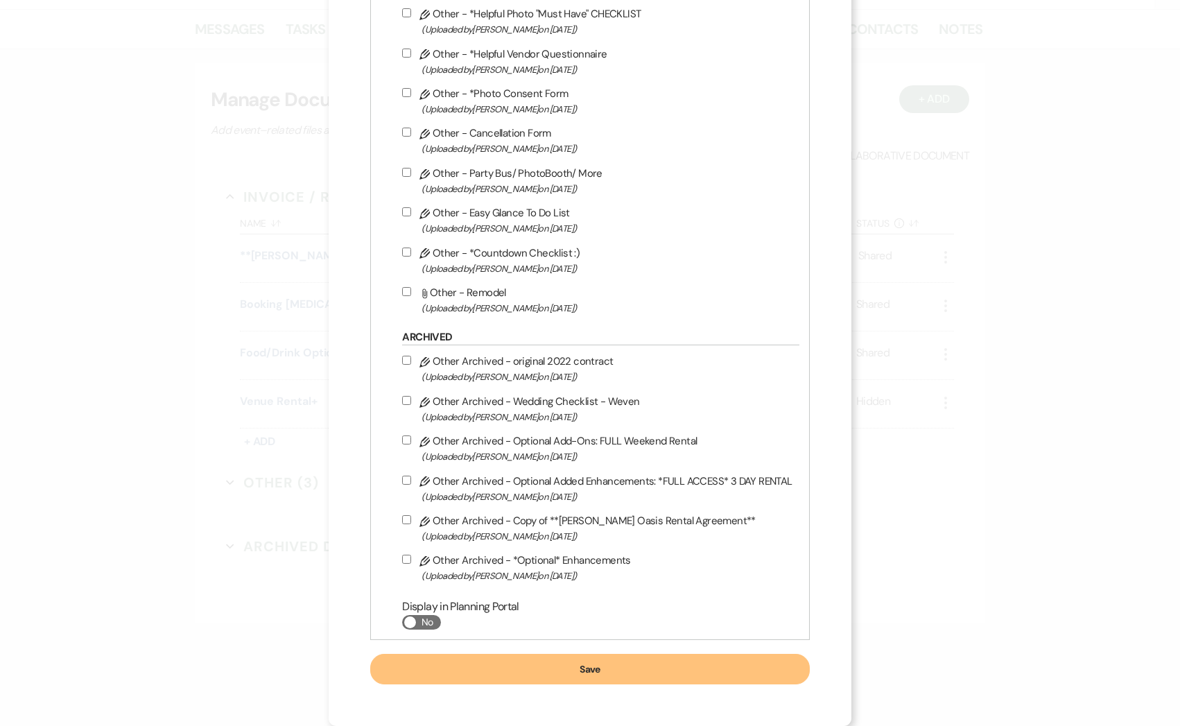
click at [576, 678] on button "Save" at bounding box center [589, 669] width 439 height 31
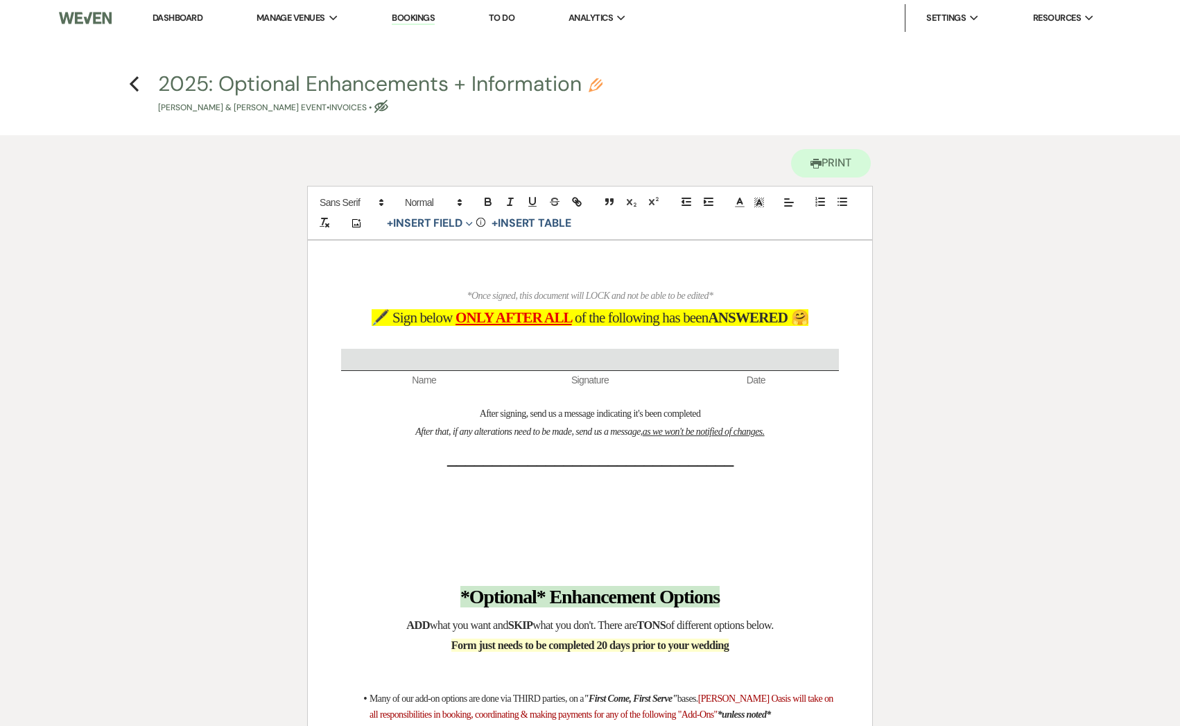
click at [383, 105] on use "button" at bounding box center [381, 106] width 14 height 13
select select "22"
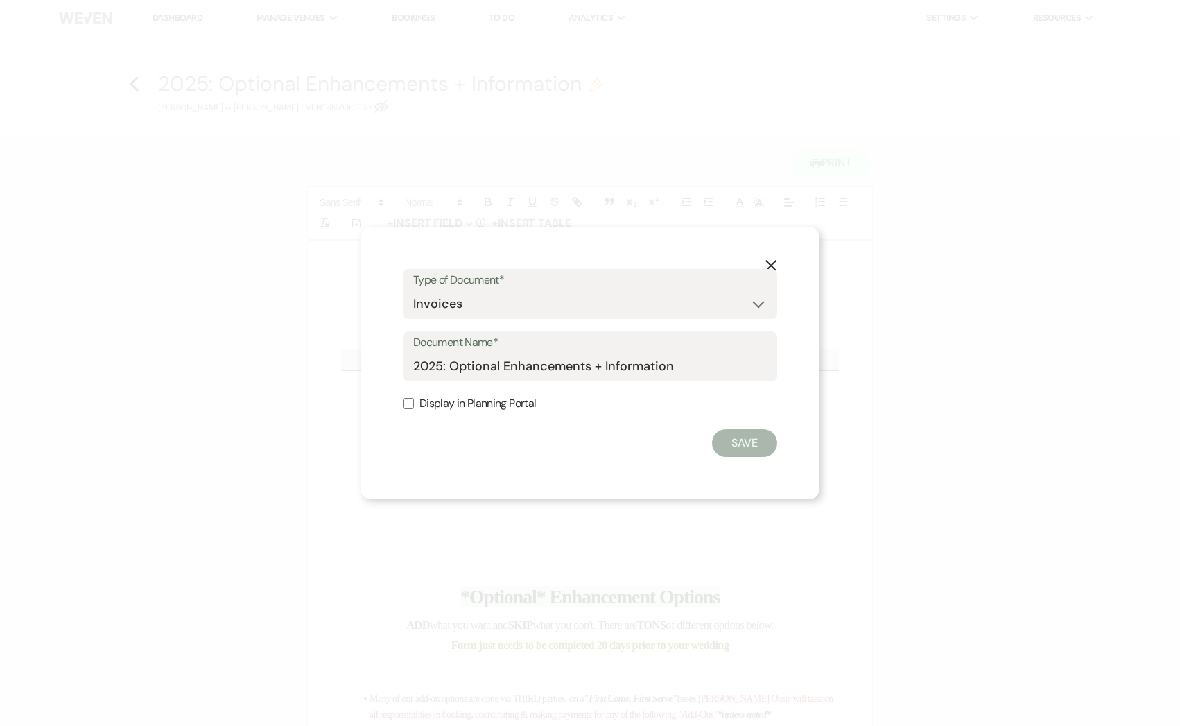
click at [420, 403] on label "Display in Planning Portal" at bounding box center [590, 404] width 374 height 20
click at [414, 403] on input "Display in Planning Portal" at bounding box center [408, 403] width 11 height 11
checkbox input "true"
click at [727, 437] on button "Save" at bounding box center [744, 443] width 65 height 28
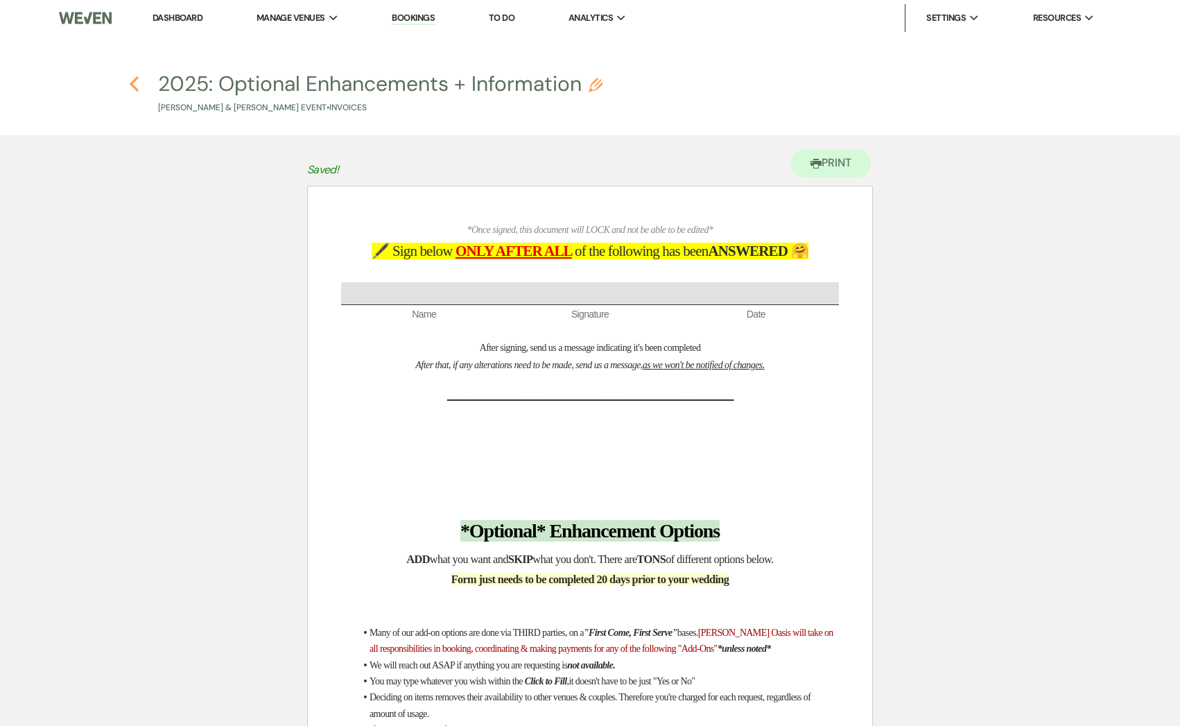
click at [132, 78] on icon "Previous" at bounding box center [134, 84] width 10 height 17
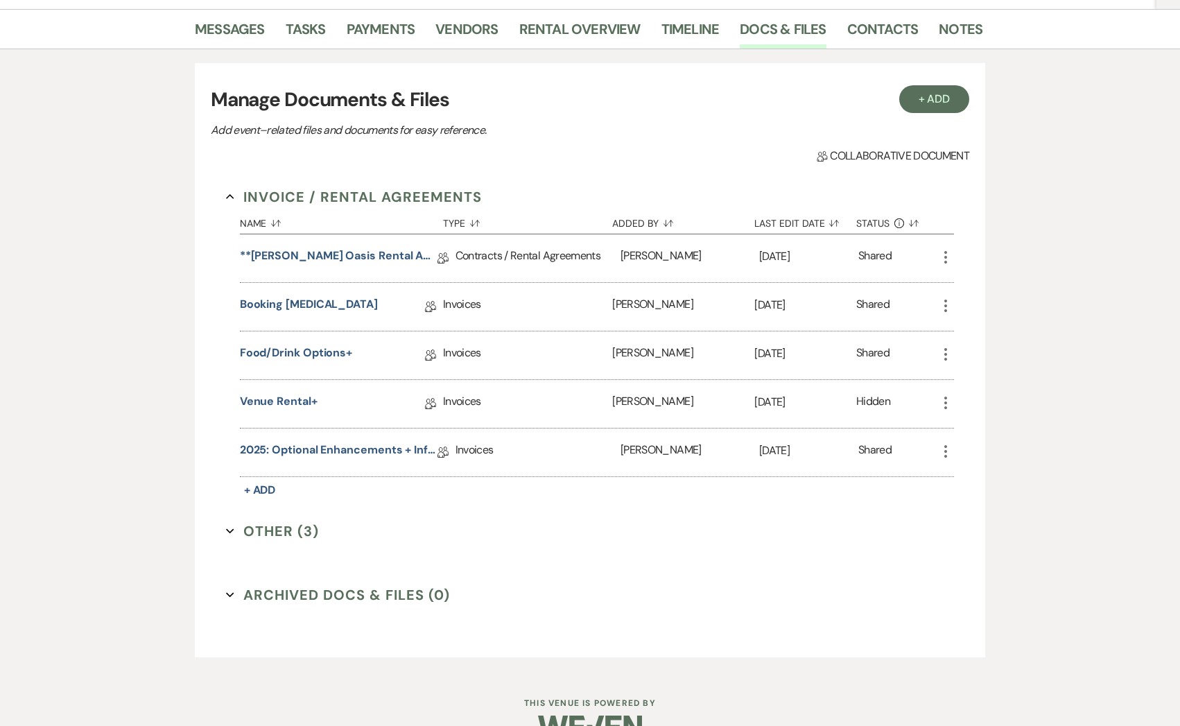
click at [945, 349] on use "button" at bounding box center [946, 354] width 3 height 12
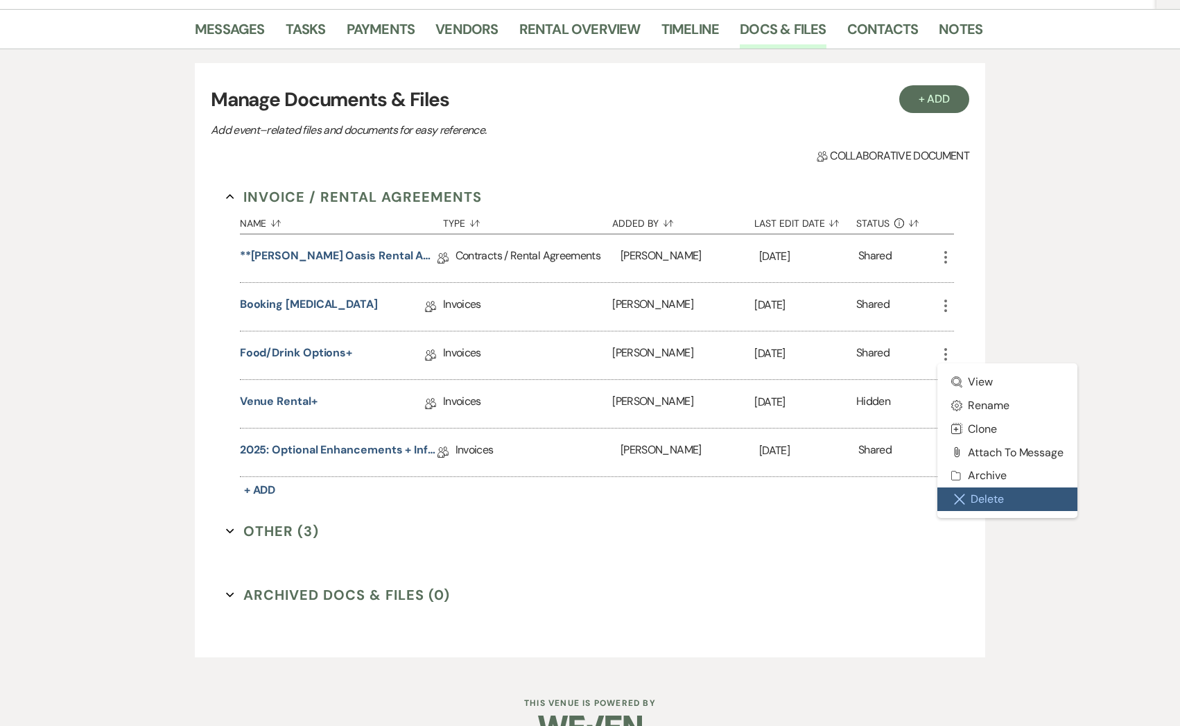
click at [967, 498] on button "Close Delete X Delete" at bounding box center [1008, 500] width 140 height 24
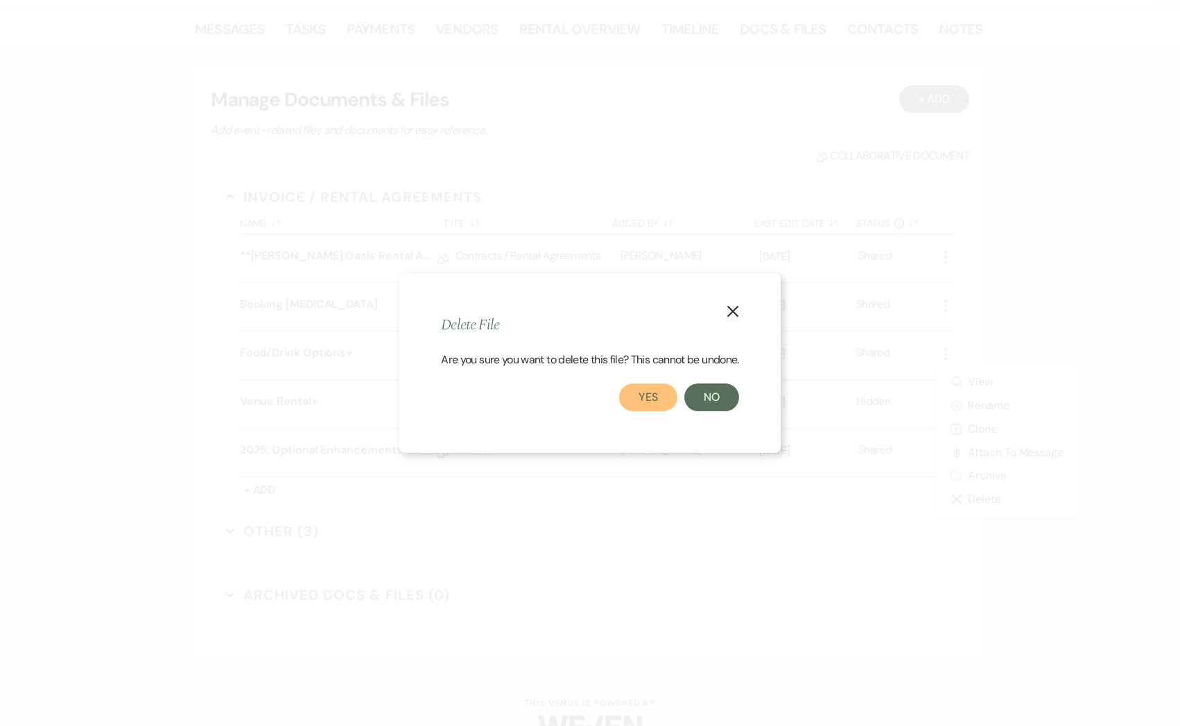
click at [644, 399] on button "Yes" at bounding box center [648, 397] width 58 height 28
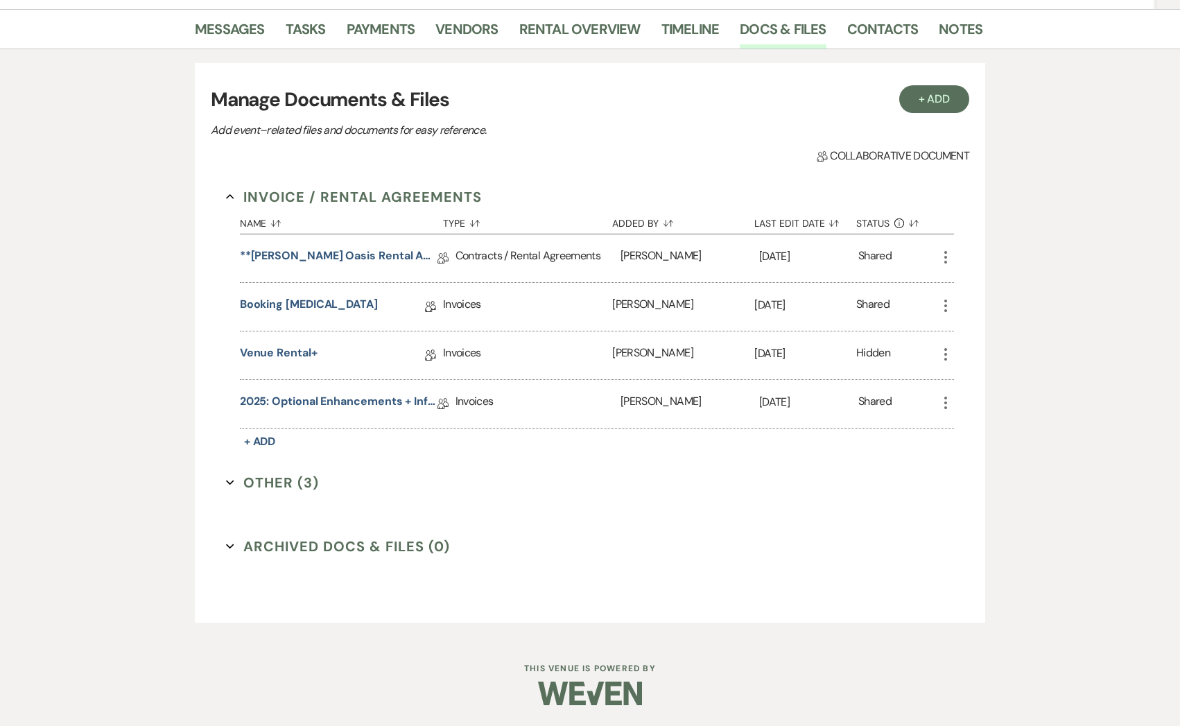
scroll to position [0, 0]
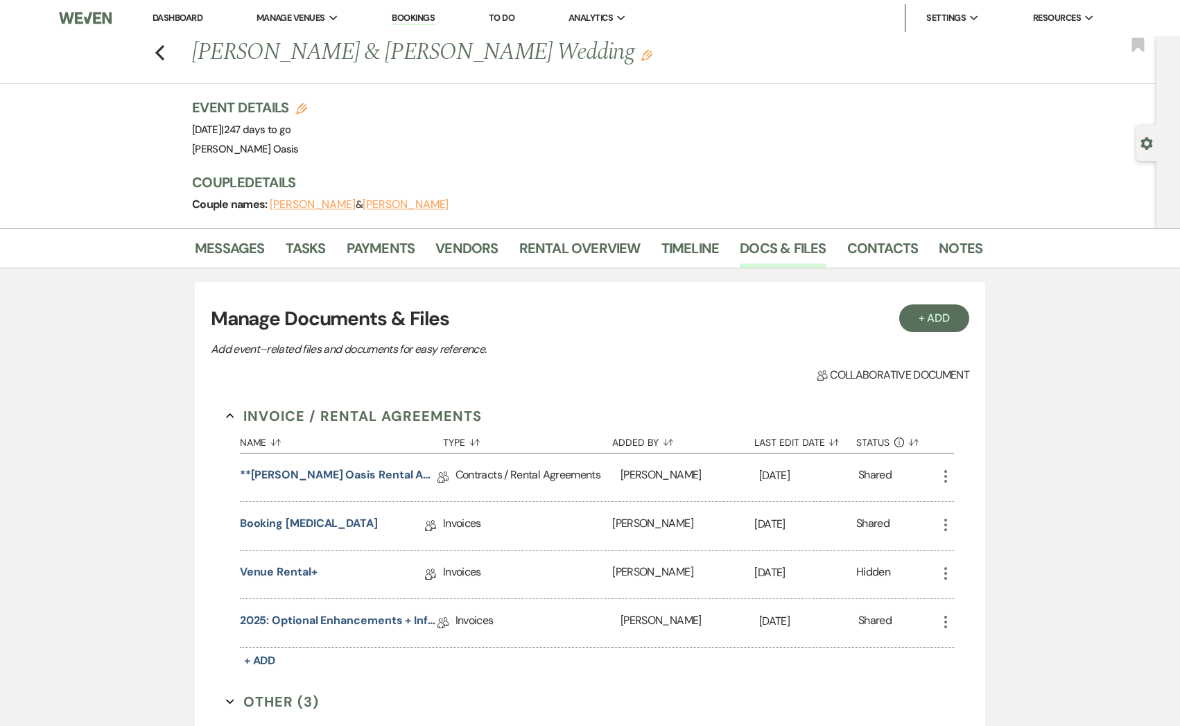
click at [178, 12] on link "Dashboard" at bounding box center [178, 18] width 50 height 12
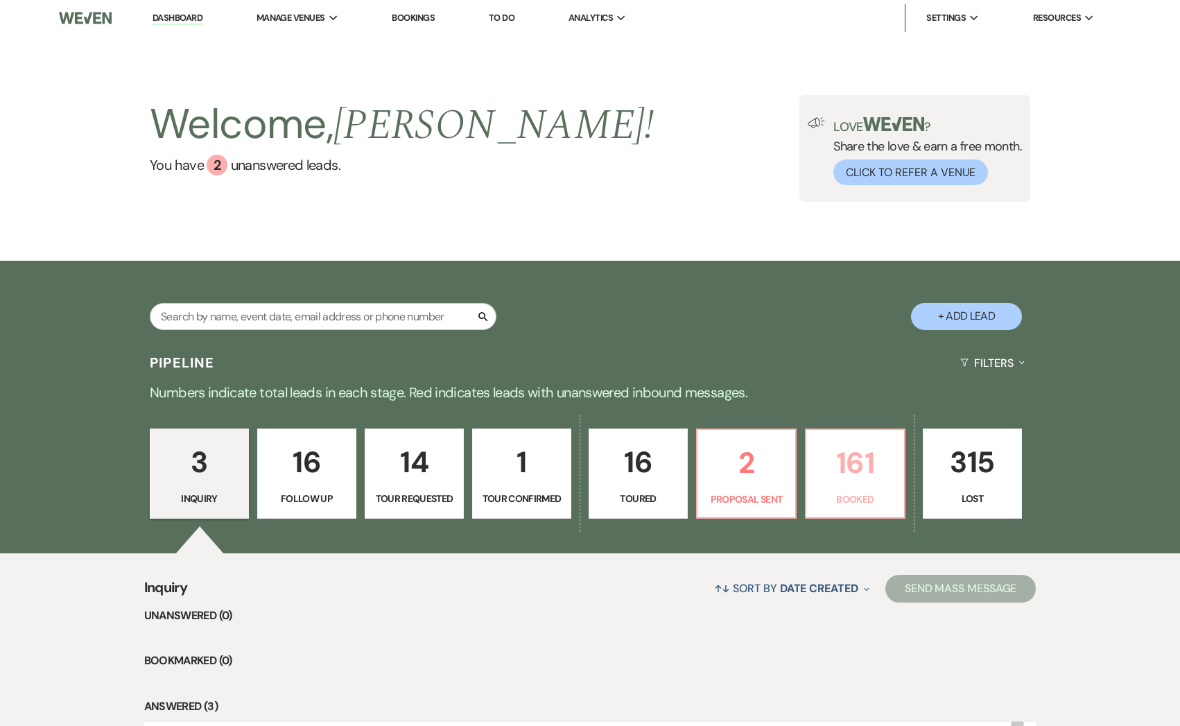
click at [903, 496] on link "161 Booked" at bounding box center [855, 474] width 101 height 90
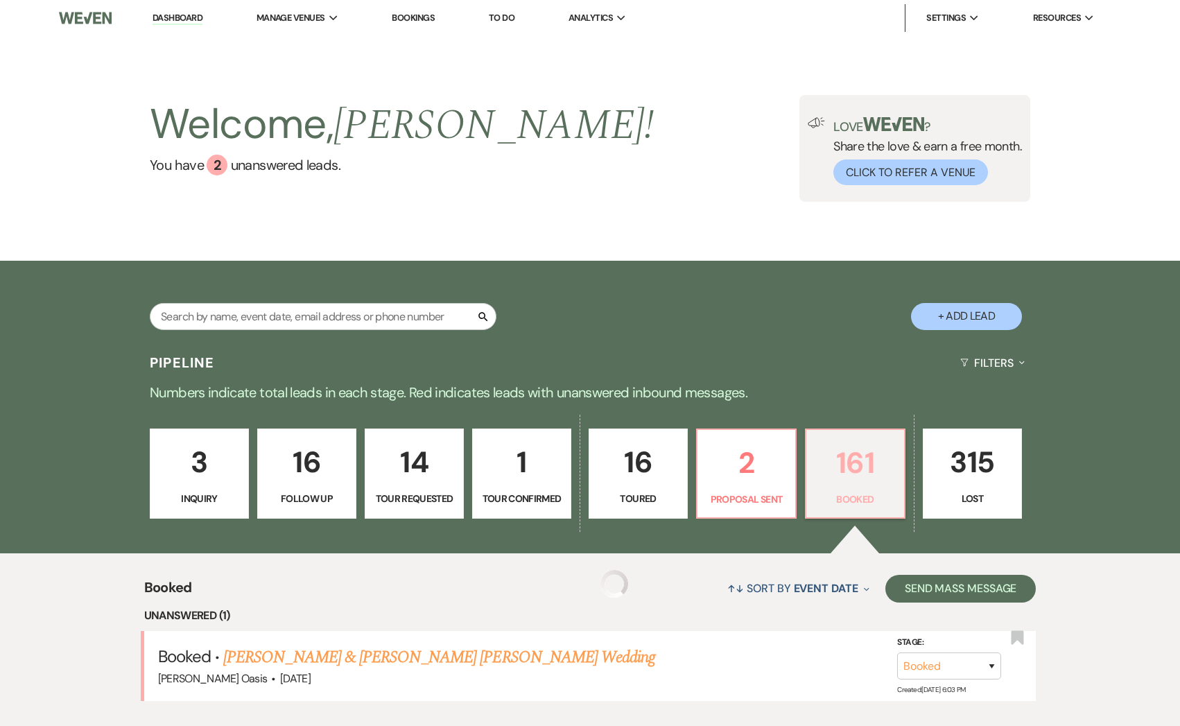
click at [892, 496] on p "Booked" at bounding box center [855, 499] width 81 height 15
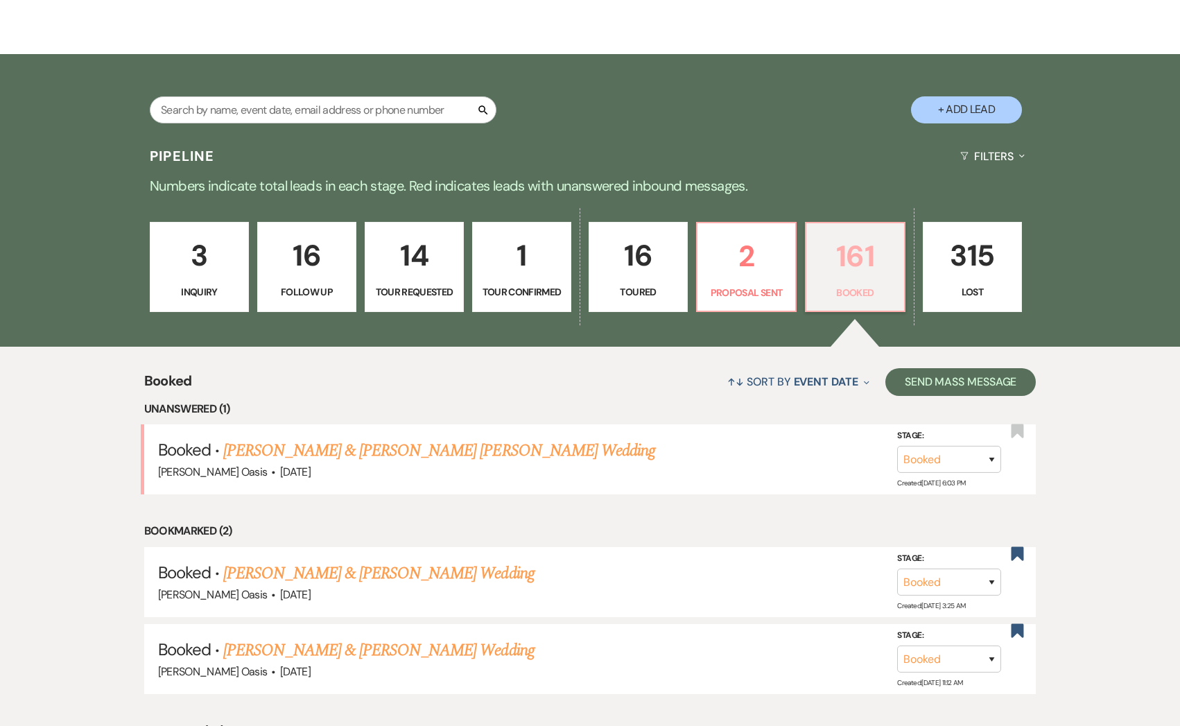
scroll to position [220, 0]
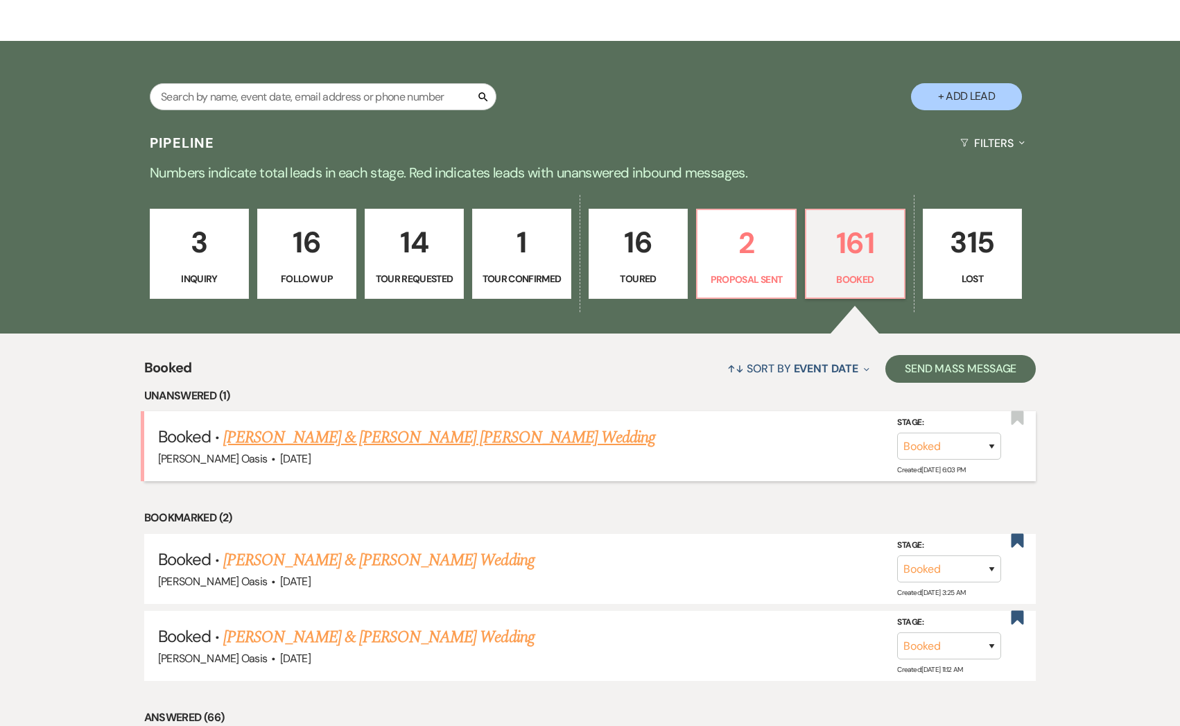
click at [325, 430] on link "[PERSON_NAME] & [PERSON_NAME] [PERSON_NAME] Wedding" at bounding box center [439, 437] width 432 height 25
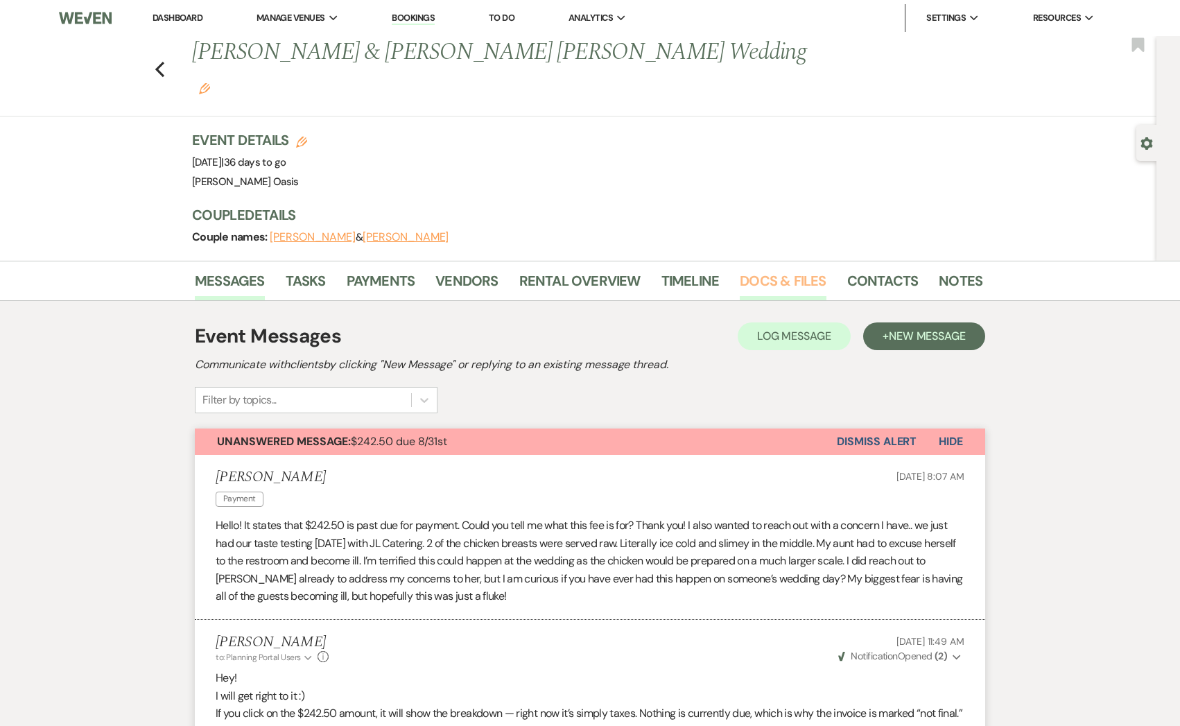
click at [807, 270] on link "Docs & Files" at bounding box center [783, 285] width 86 height 31
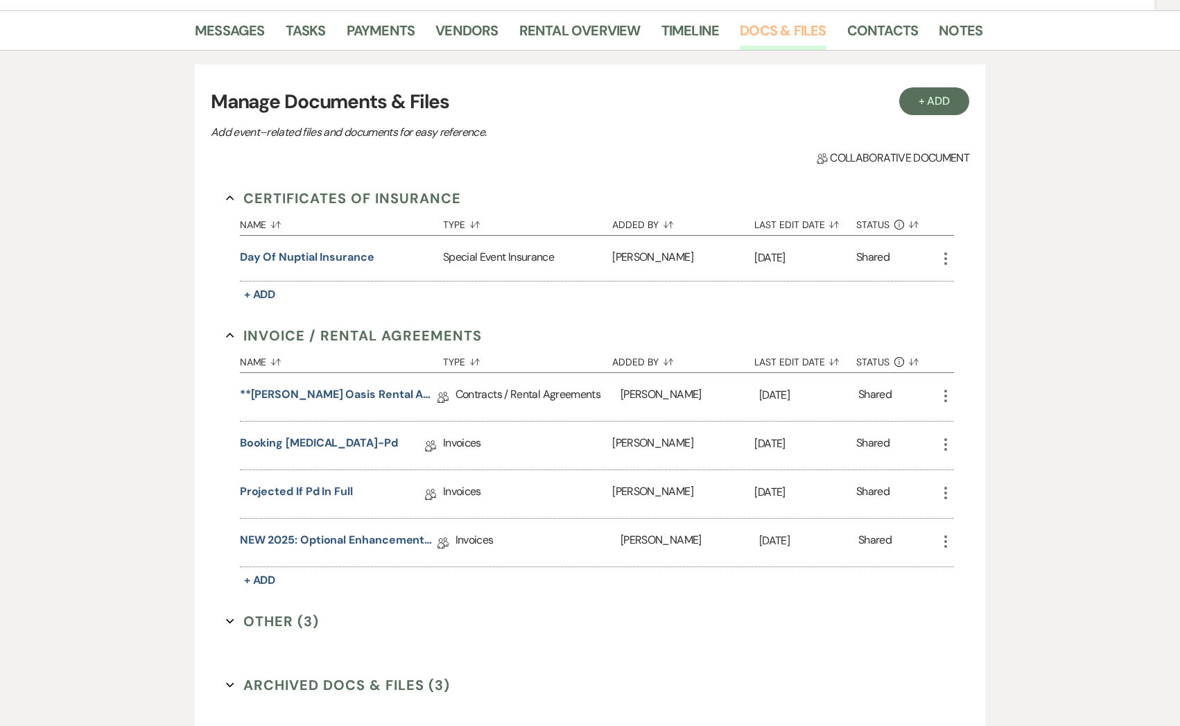
scroll to position [252, 0]
click at [363, 531] on link "NEW 2025: Optional Enhancements + Information" at bounding box center [339, 541] width 198 height 21
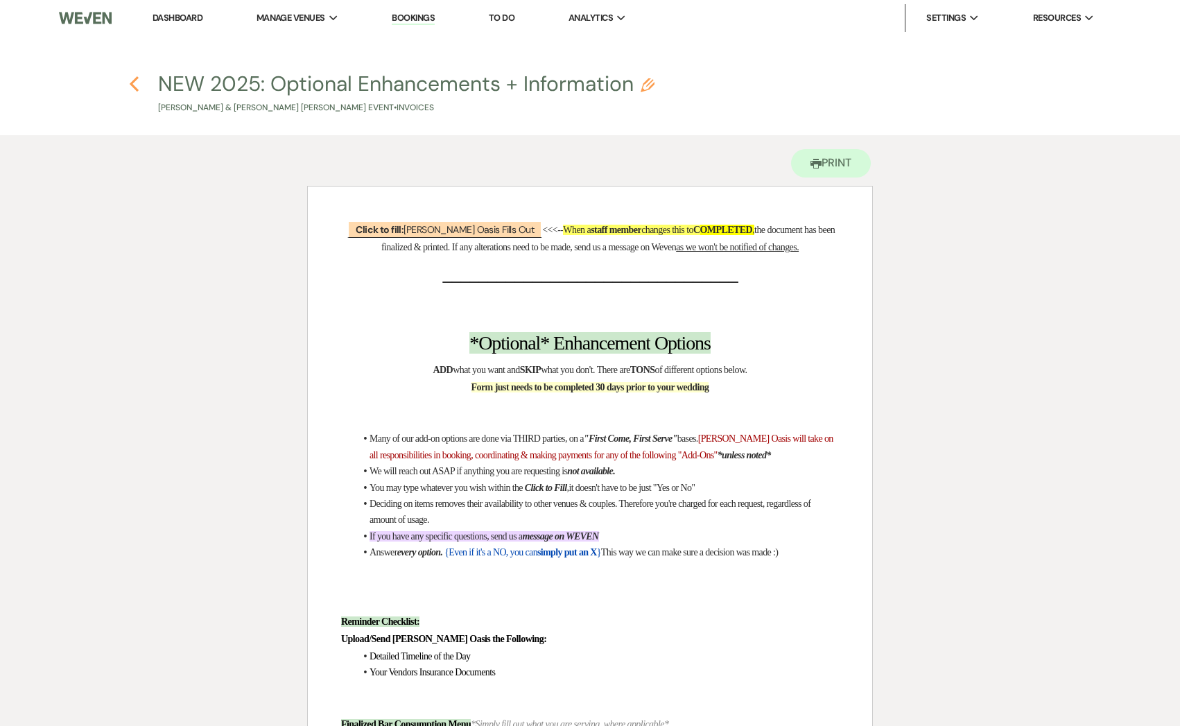
click at [132, 82] on use "button" at bounding box center [134, 83] width 9 height 15
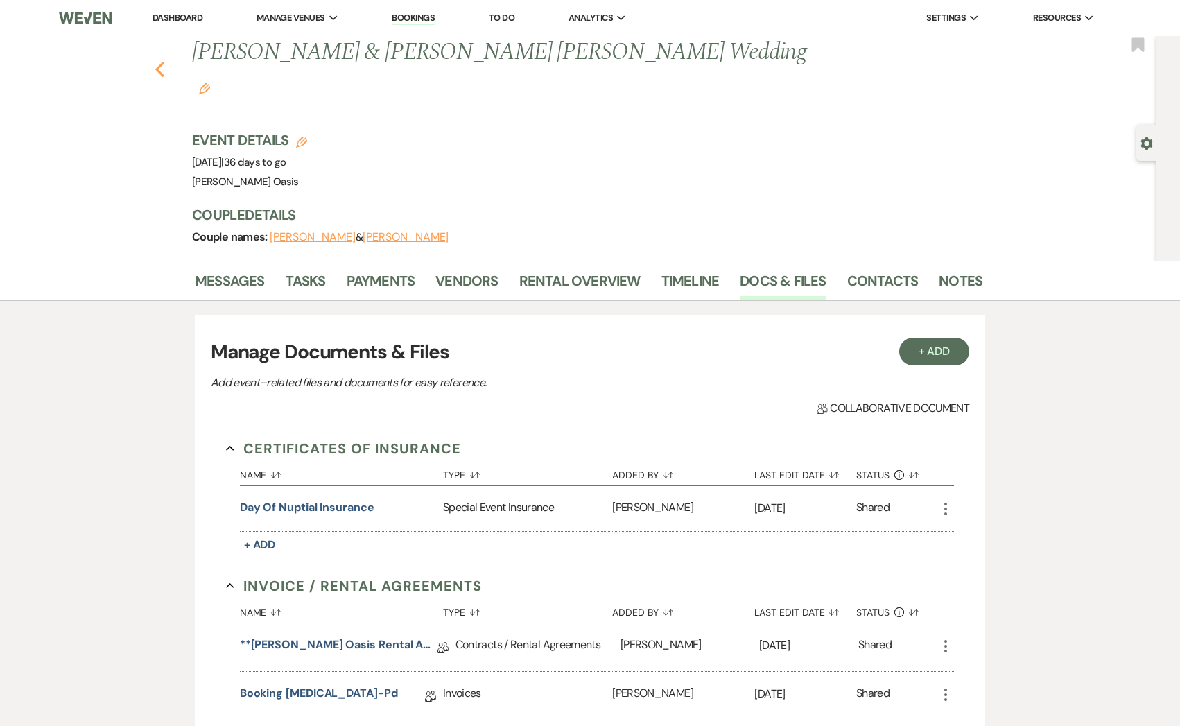
click at [159, 61] on icon "Previous" at bounding box center [160, 69] width 10 height 17
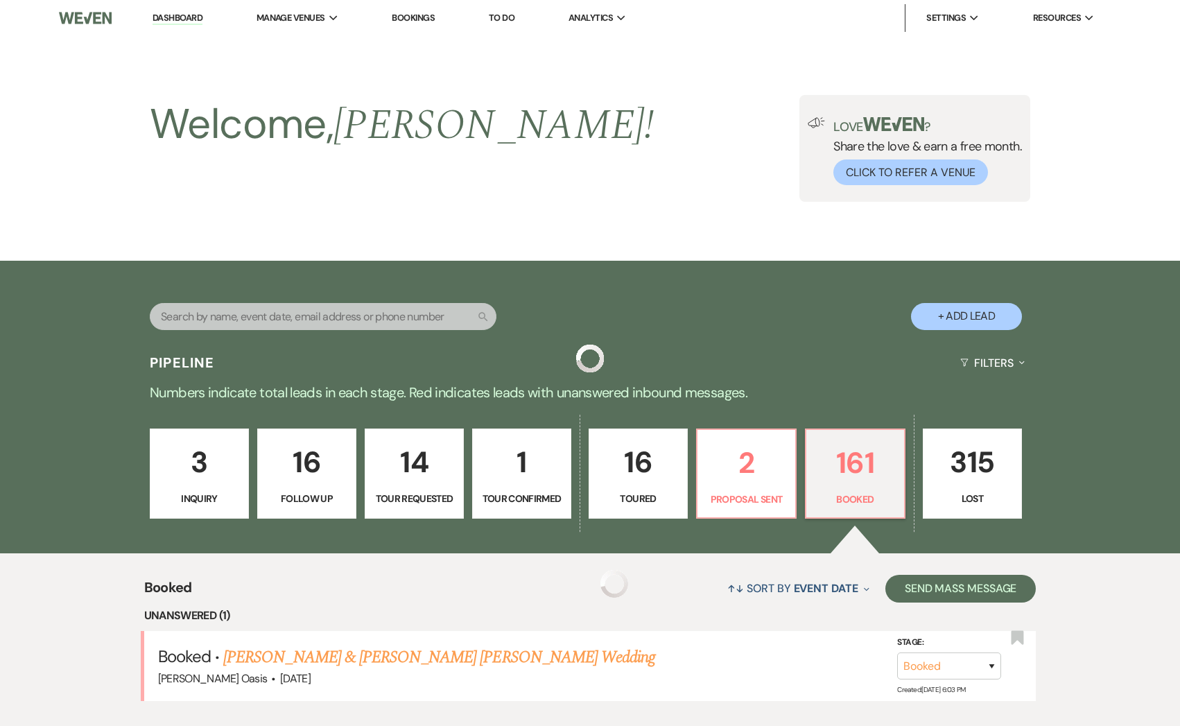
scroll to position [220, 0]
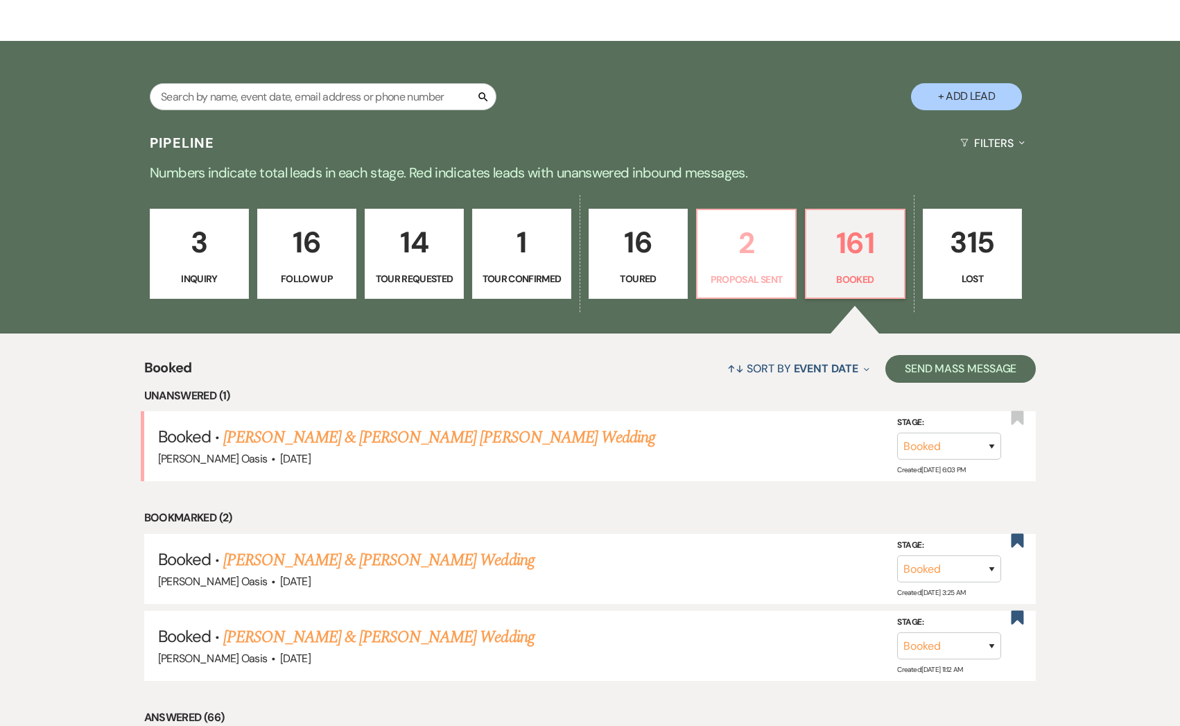
click at [776, 256] on p "2" at bounding box center [746, 243] width 81 height 46
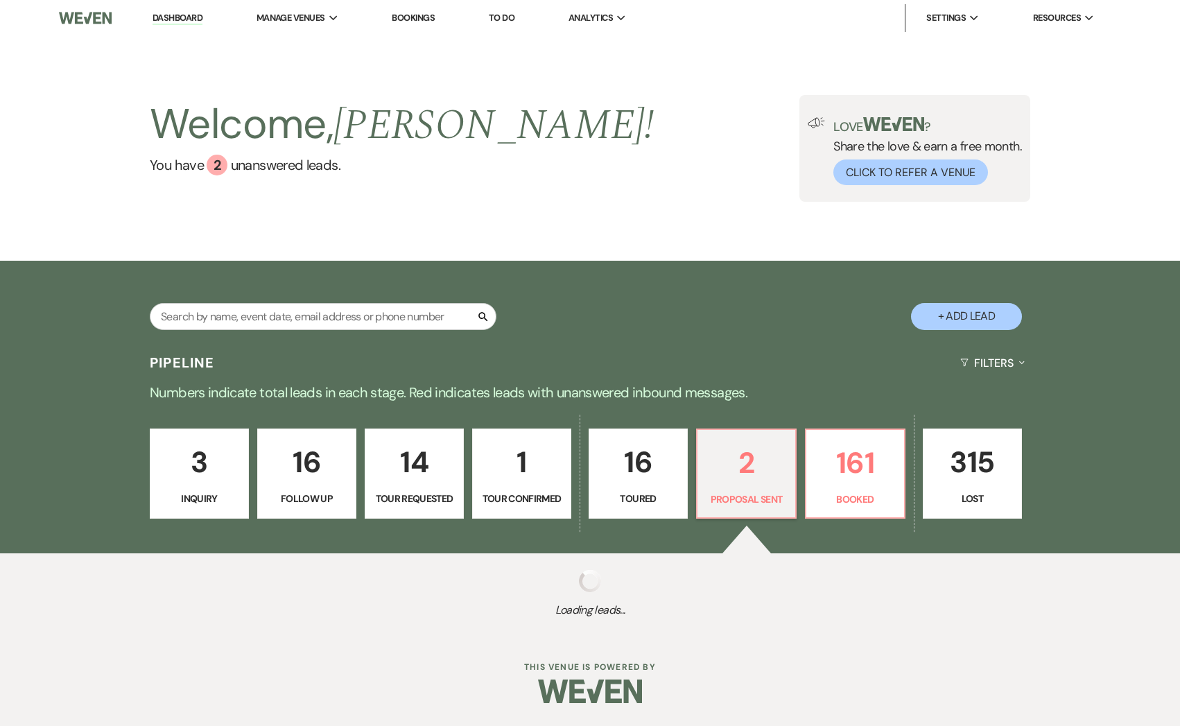
select select "6"
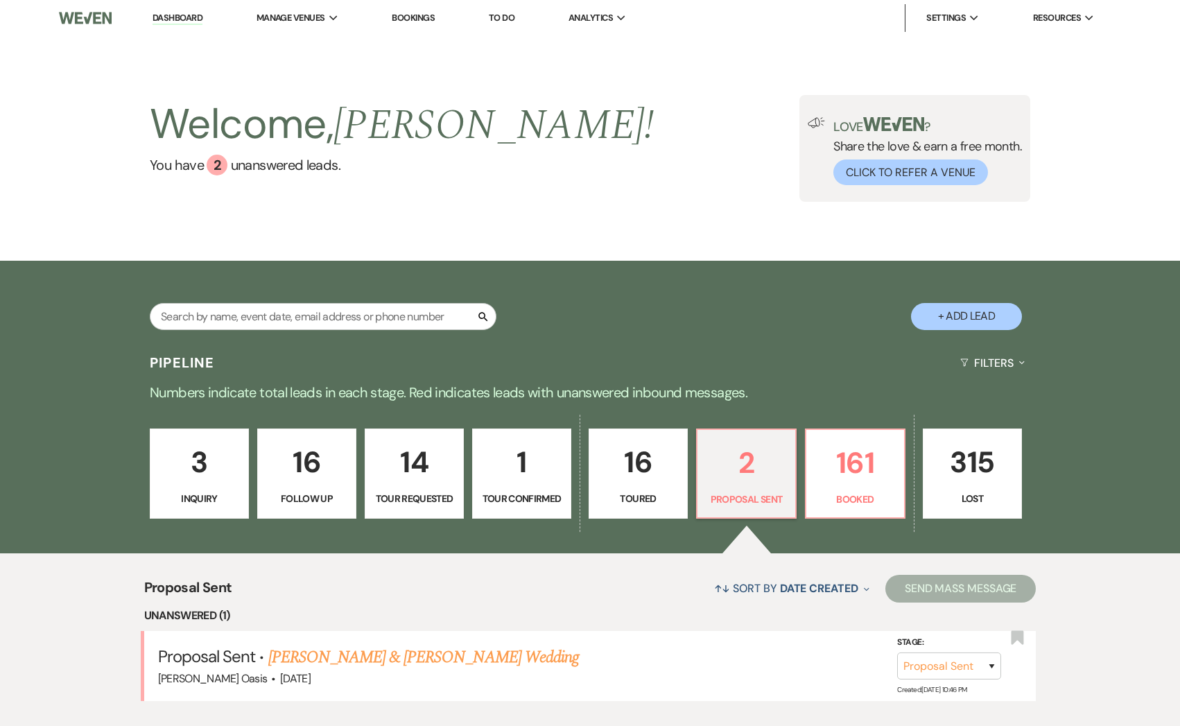
scroll to position [203, 0]
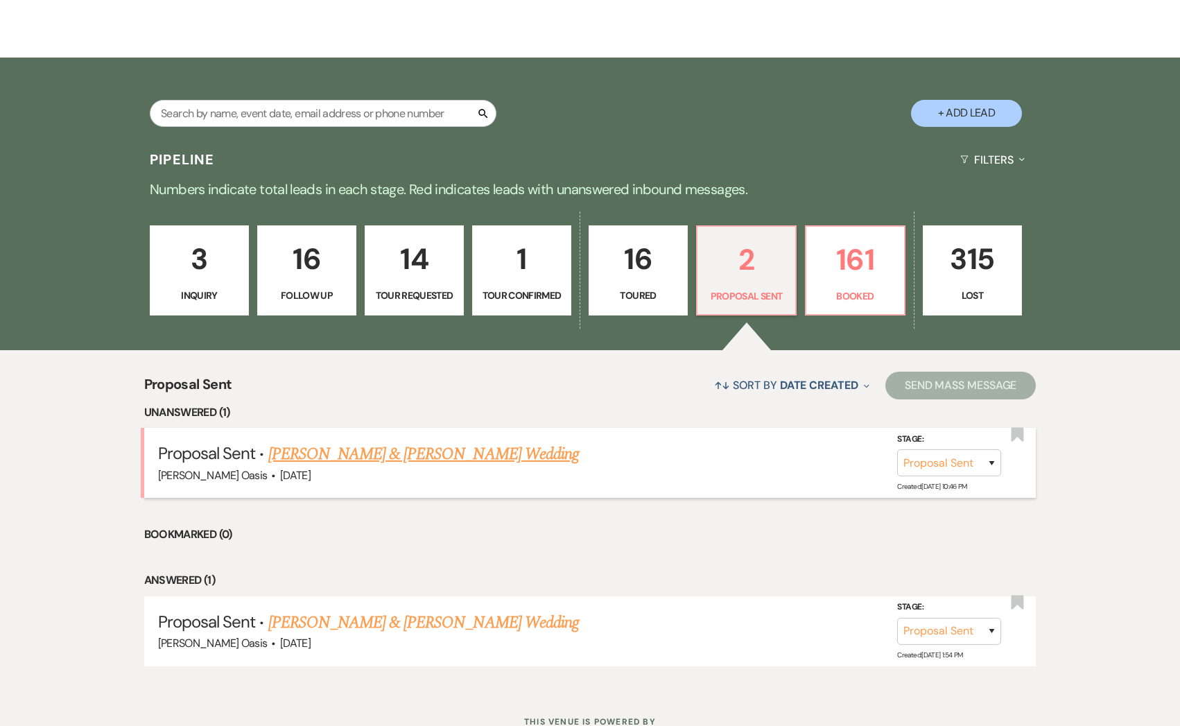
click at [381, 447] on link "Rayna Dixon & Trent Hellen's Wedding" at bounding box center [423, 454] width 311 height 25
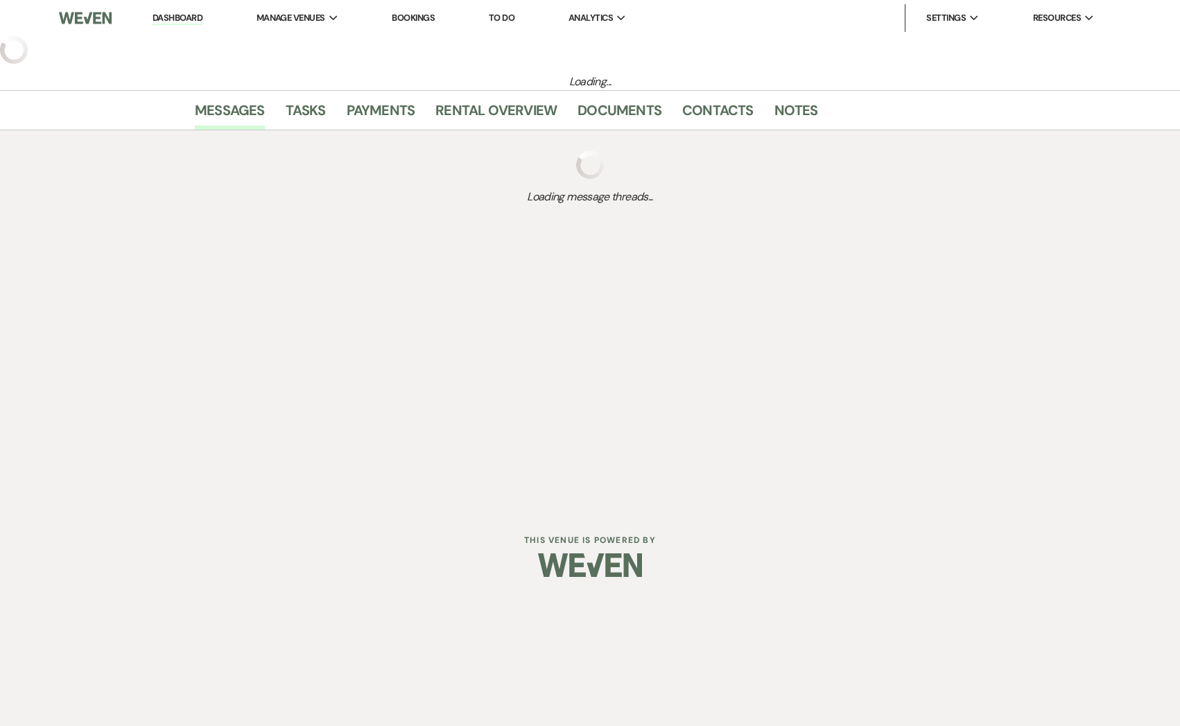
select select "6"
select select "5"
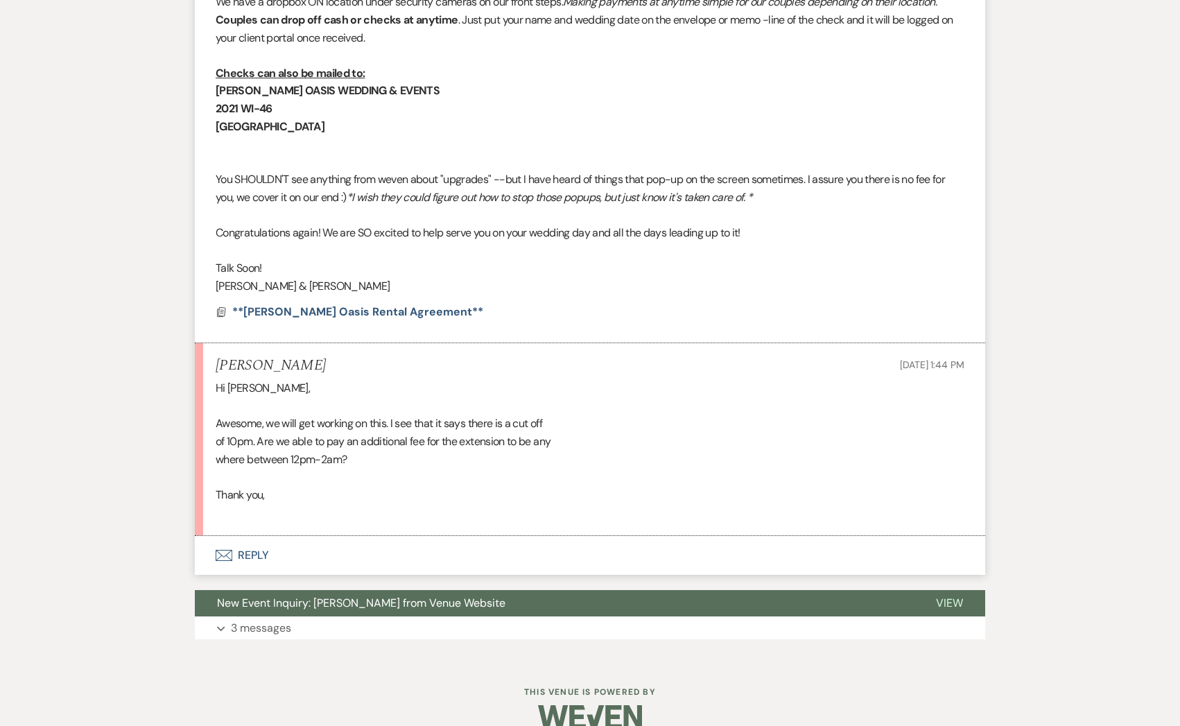
scroll to position [899, 0]
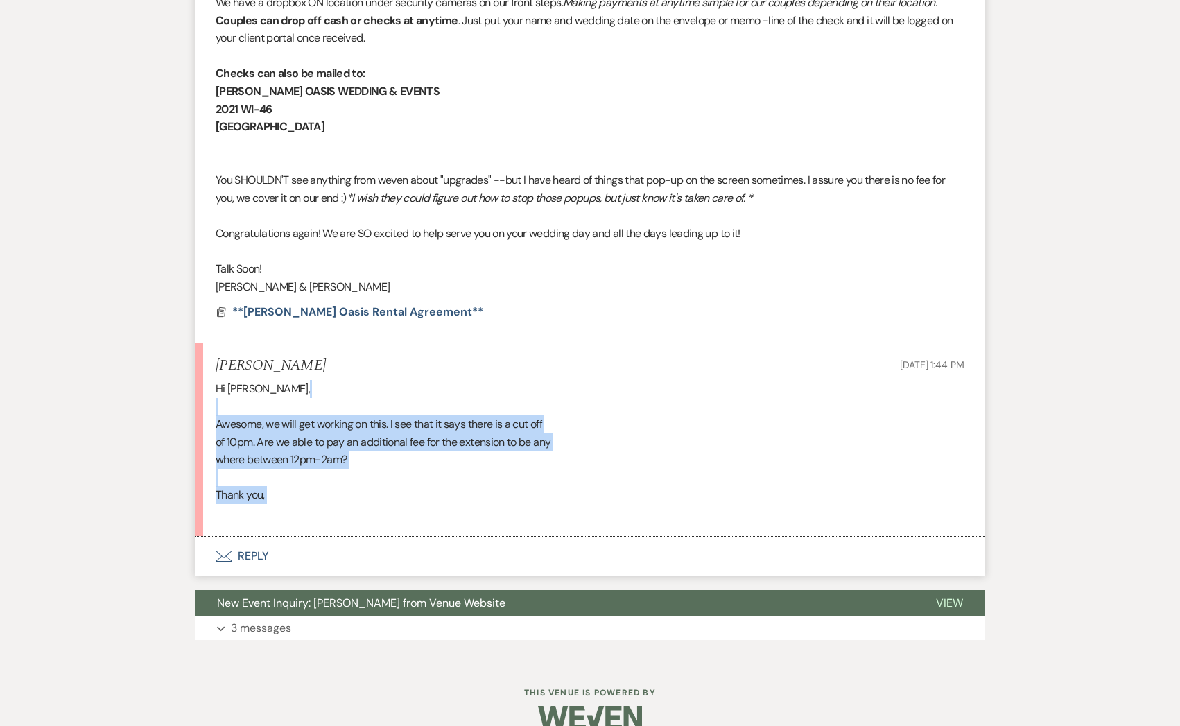
drag, startPoint x: 277, startPoint y: 497, endPoint x: 182, endPoint y: 380, distance: 149.9
click at [182, 380] on div "Messages Tasks Payments Rental Overview Documents Contacts Notes Event Messages…" at bounding box center [590, 55] width 1180 height 1212
copy div "Awesome, we will get working on this. I see that it says there is a cut off of …"
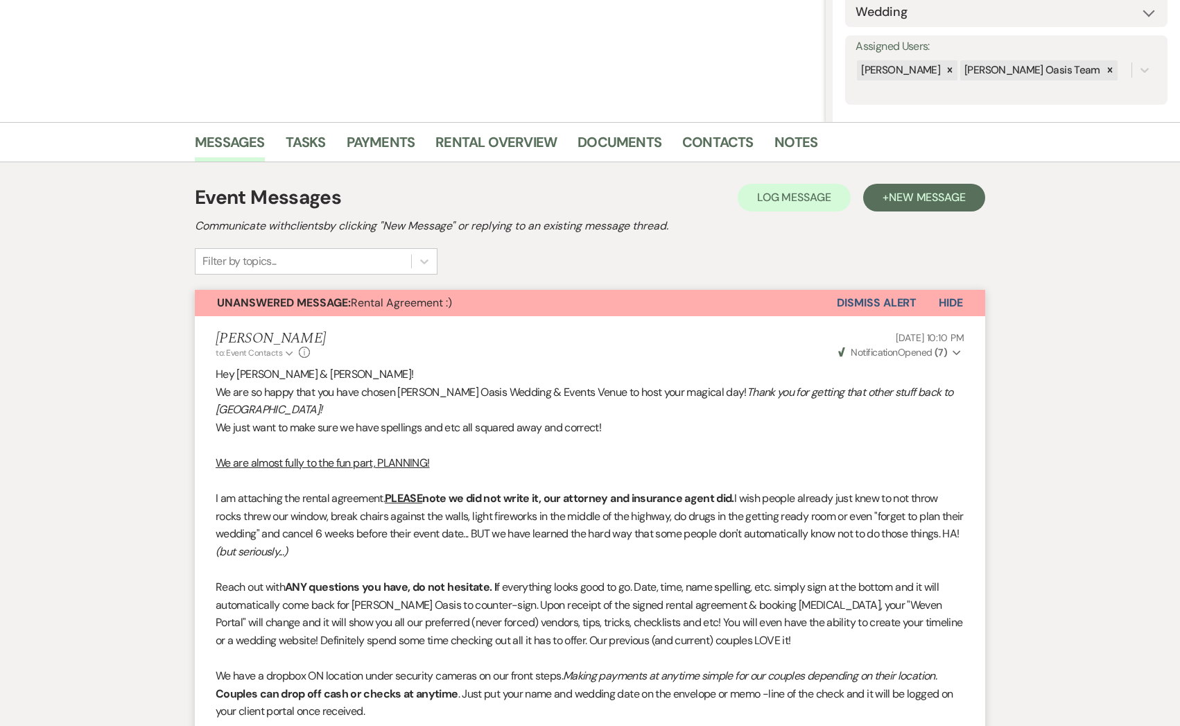
scroll to position [0, 0]
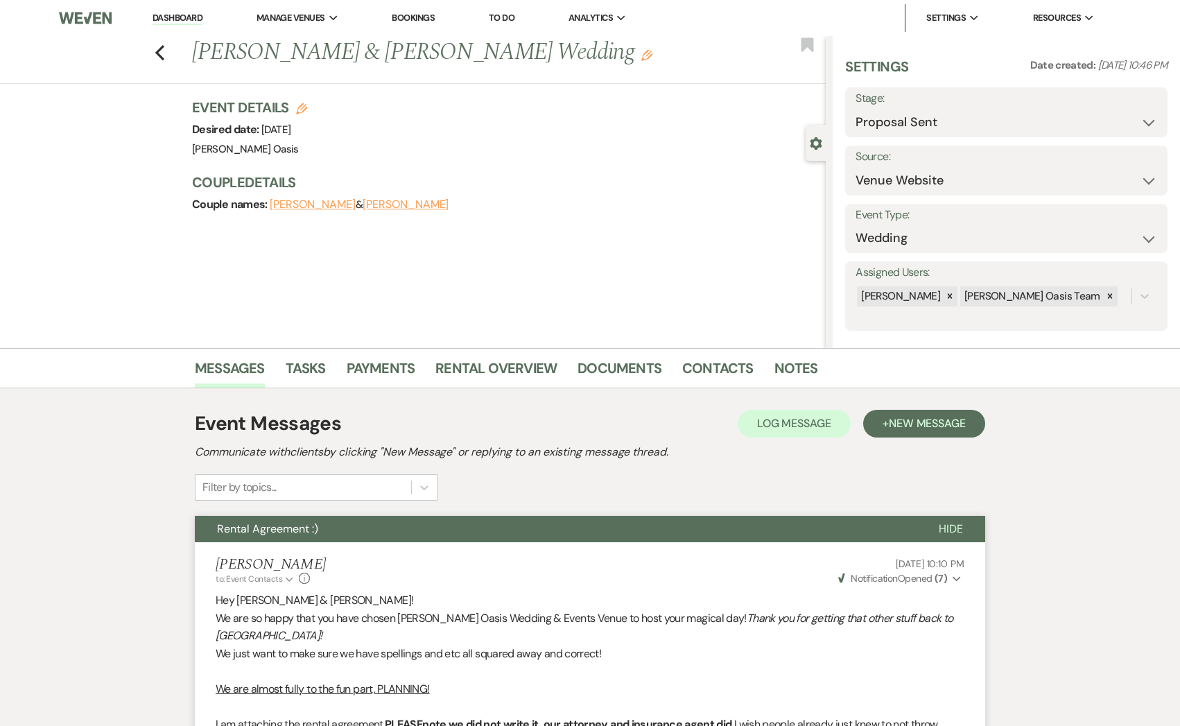
click at [189, 19] on link "Dashboard" at bounding box center [178, 18] width 50 height 13
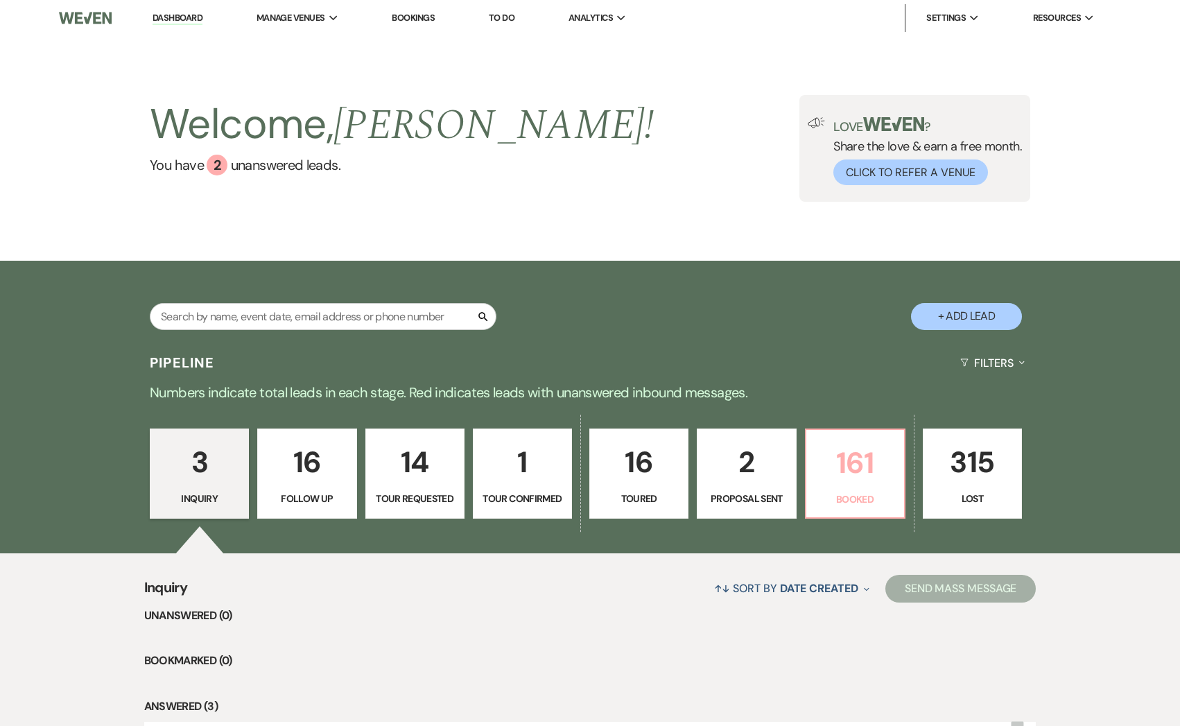
click at [822, 471] on p "161" at bounding box center [855, 463] width 81 height 46
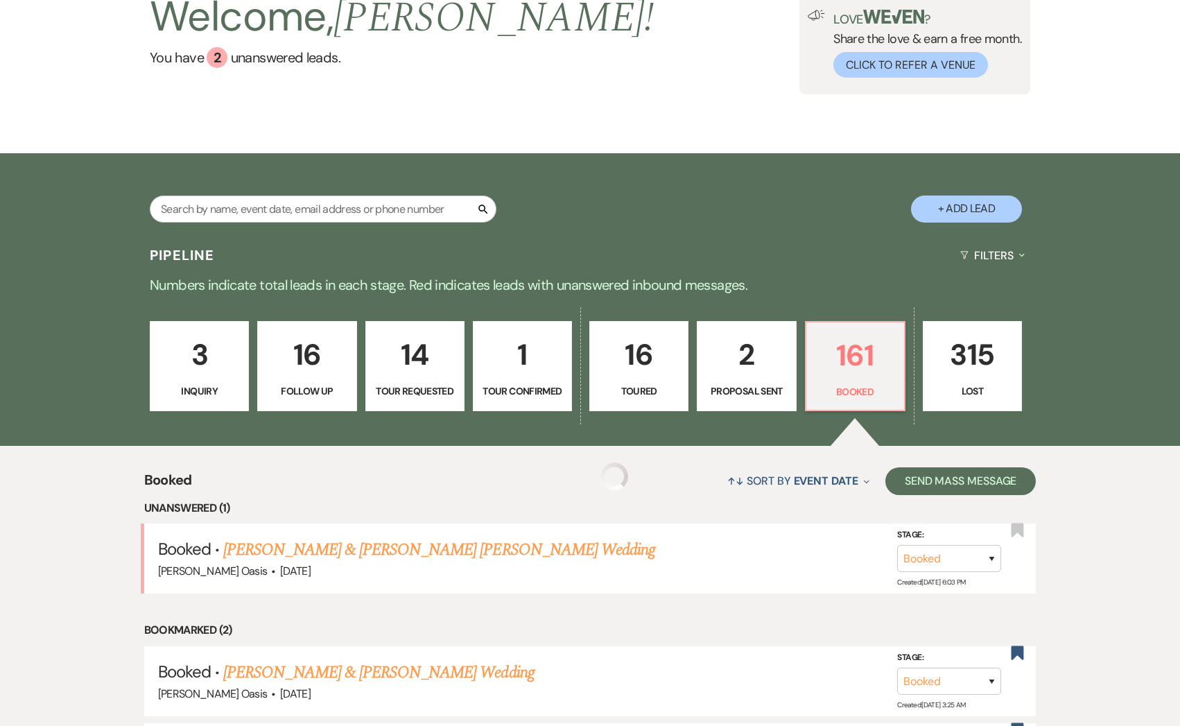
scroll to position [125, 0]
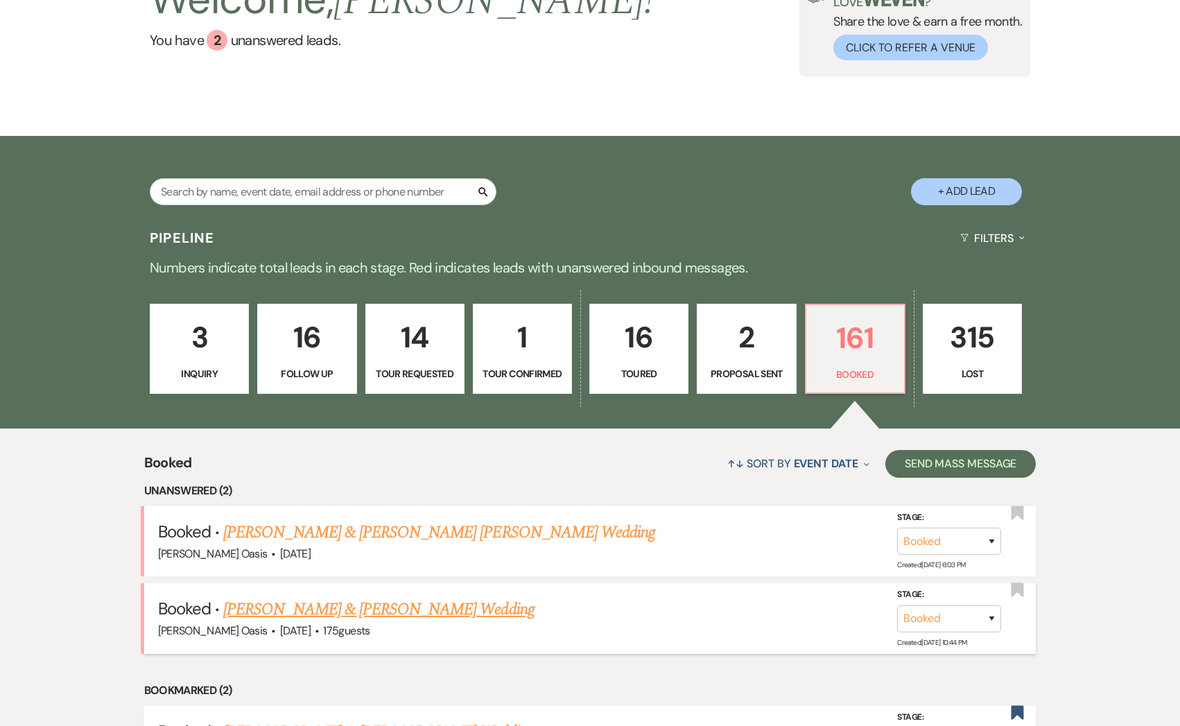
click at [282, 622] on div "Oehme Oasis · Sep 19, 2026 · 175 guests" at bounding box center [590, 631] width 865 height 18
click at [282, 611] on link "[PERSON_NAME] & [PERSON_NAME] Wedding" at bounding box center [378, 609] width 311 height 25
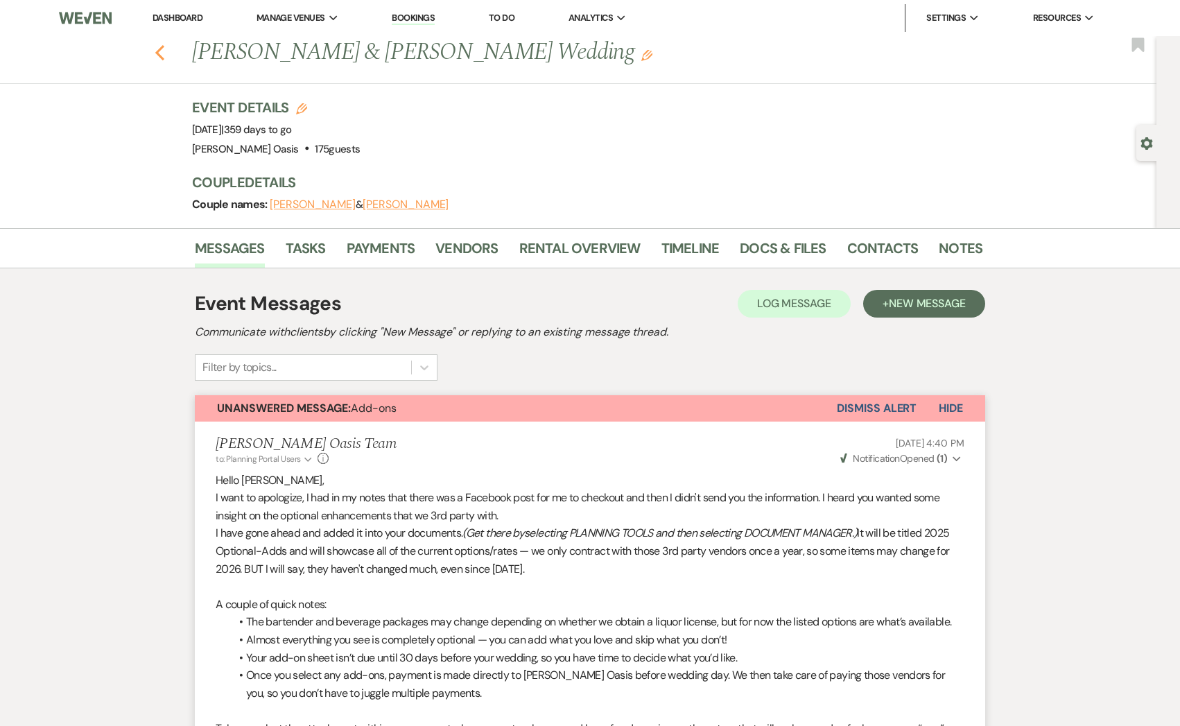
click at [158, 51] on use "button" at bounding box center [159, 52] width 9 height 15
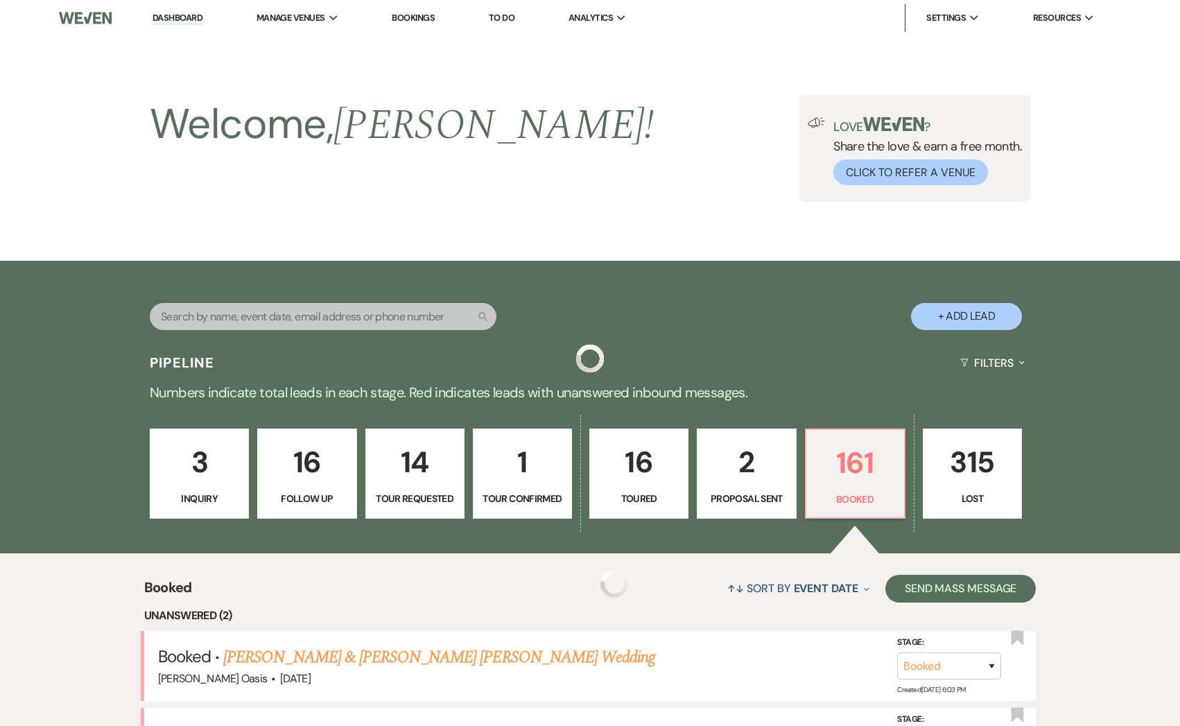
scroll to position [125, 0]
